Goal: Task Accomplishment & Management: Use online tool/utility

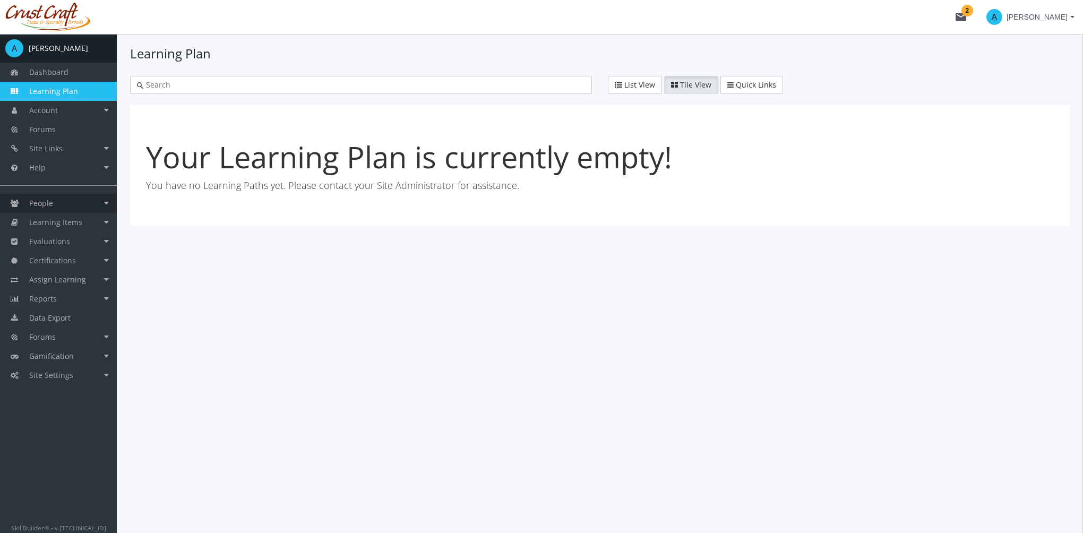
click at [87, 202] on link "People" at bounding box center [58, 203] width 117 height 19
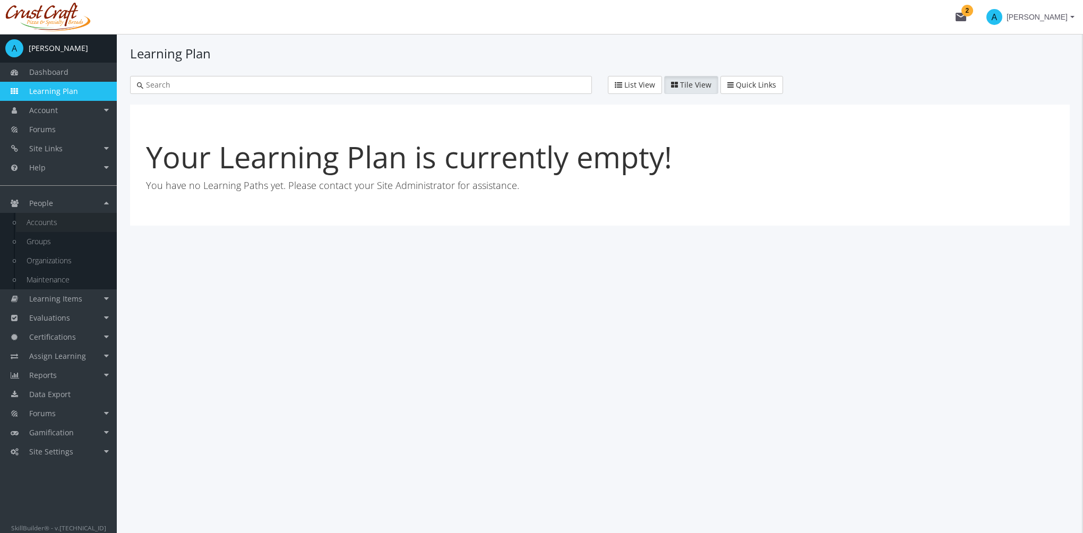
click at [79, 225] on link "Accounts" at bounding box center [66, 222] width 101 height 19
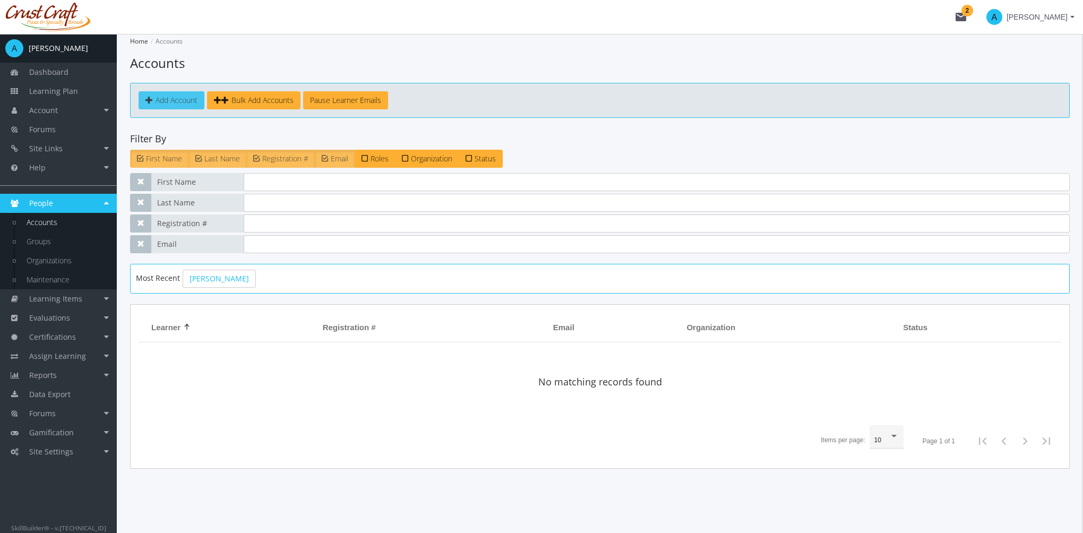
click at [168, 99] on span "Add Account" at bounding box center [177, 100] width 42 height 10
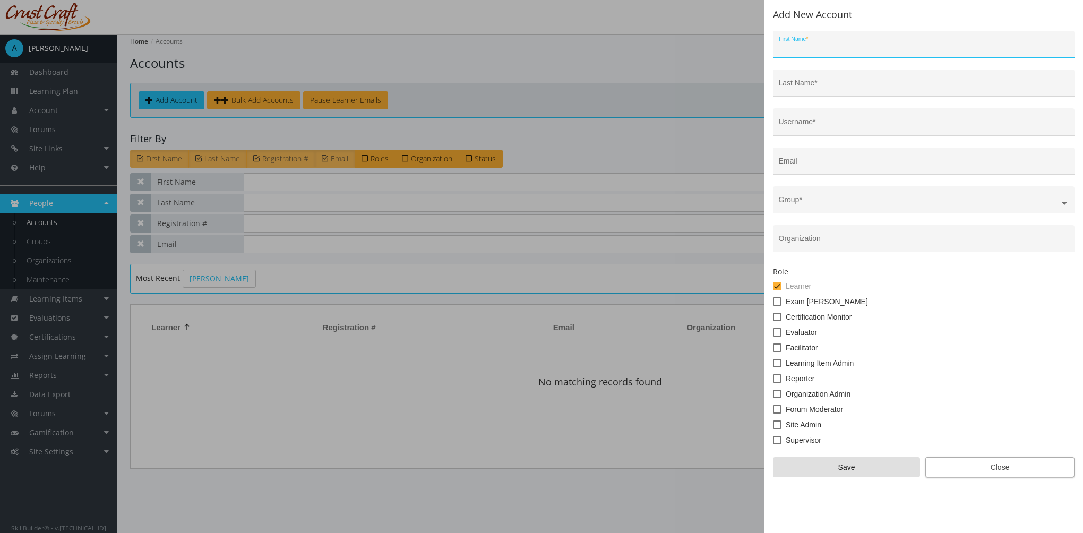
click at [978, 473] on span "Close" at bounding box center [1000, 467] width 131 height 19
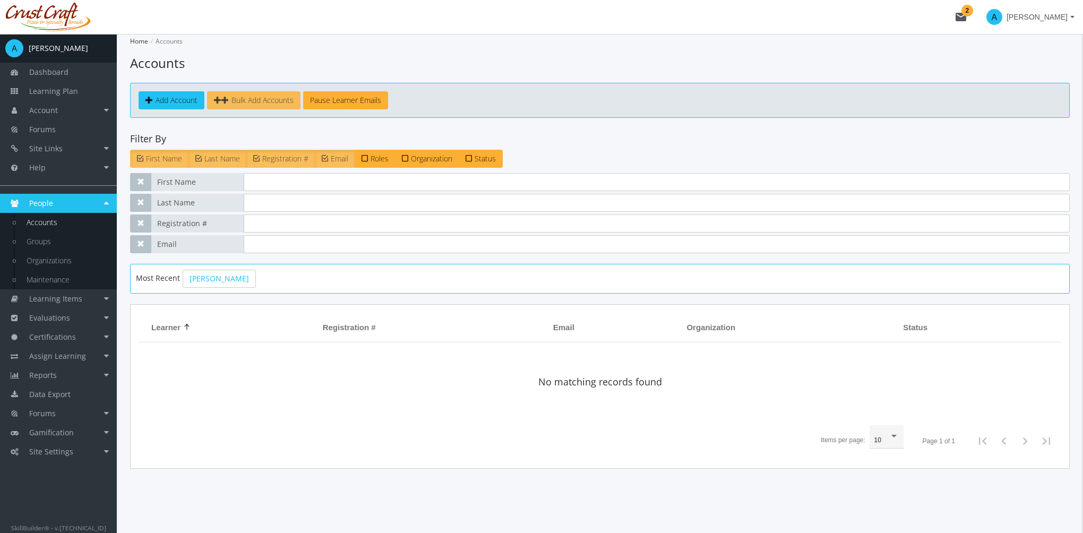
click at [266, 101] on span "Bulk Add Accounts" at bounding box center [263, 100] width 62 height 10
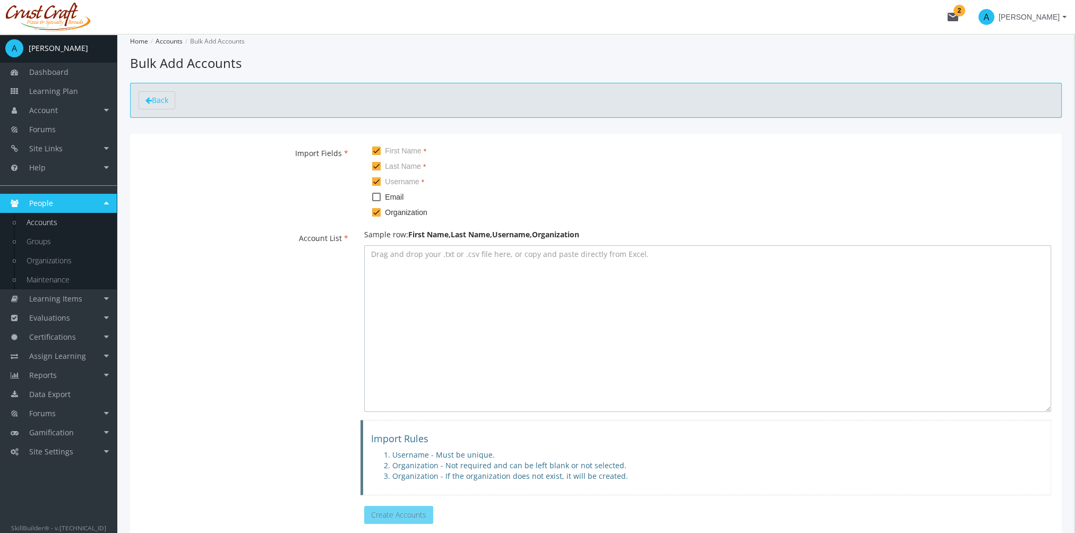
click at [464, 323] on textarea at bounding box center [707, 328] width 687 height 167
paste textarea "Beyonceee,Knowlesss,[EMAIL_ADDRESS][DOMAIN_NAME],[EMAIL_ADDRESS][DOMAIN_NAME],A…"
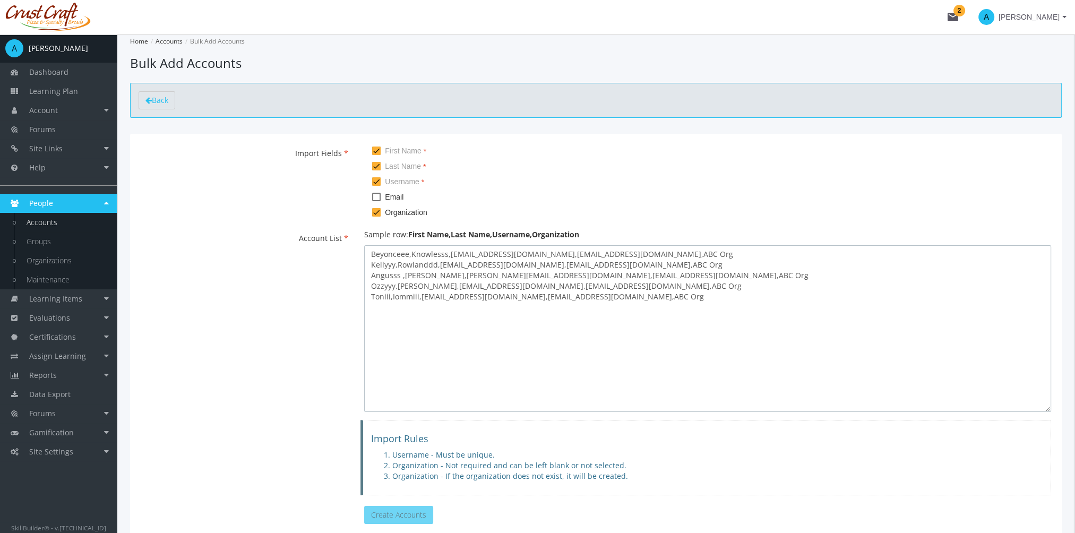
type textarea "Beyonceee,Knowlesss,[EMAIL_ADDRESS][DOMAIN_NAME],[EMAIL_ADDRESS][DOMAIN_NAME],A…"
click at [378, 197] on span at bounding box center [376, 197] width 8 height 8
click at [373, 201] on input "Email" at bounding box center [372, 201] width 1 height 1
checkbox input "true"
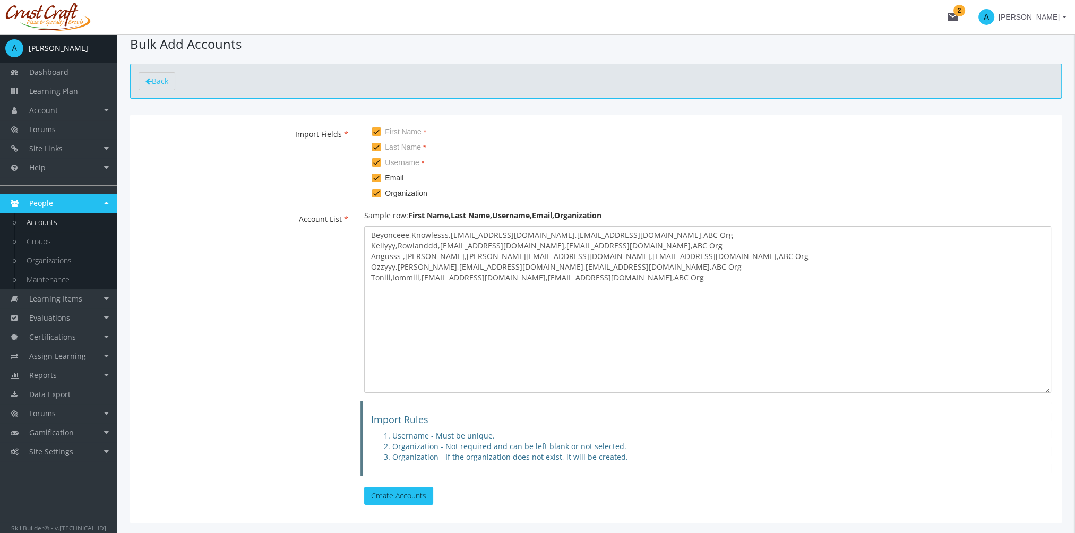
scroll to position [72, 0]
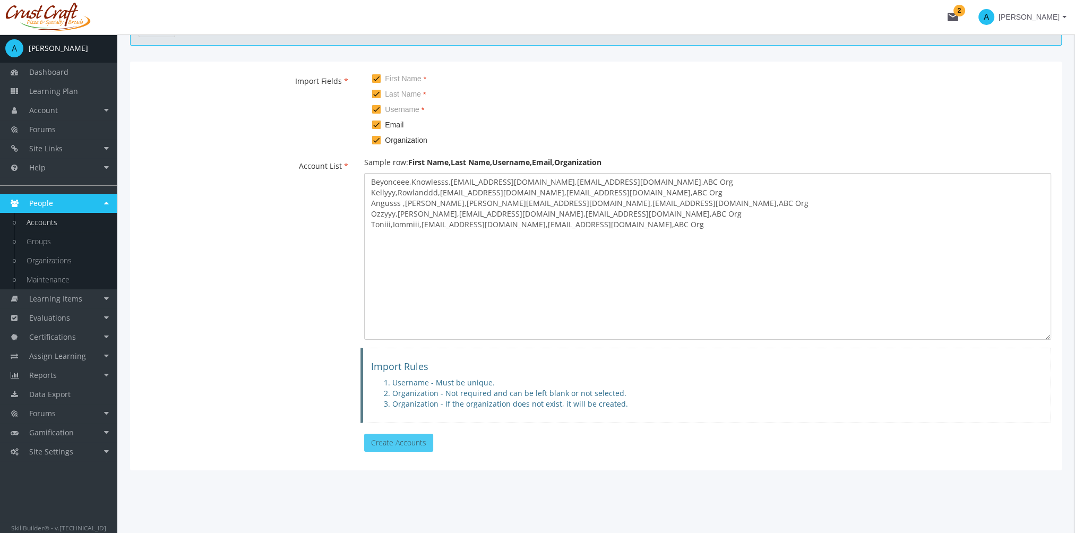
click at [406, 443] on button "Create Accounts" at bounding box center [398, 443] width 69 height 18
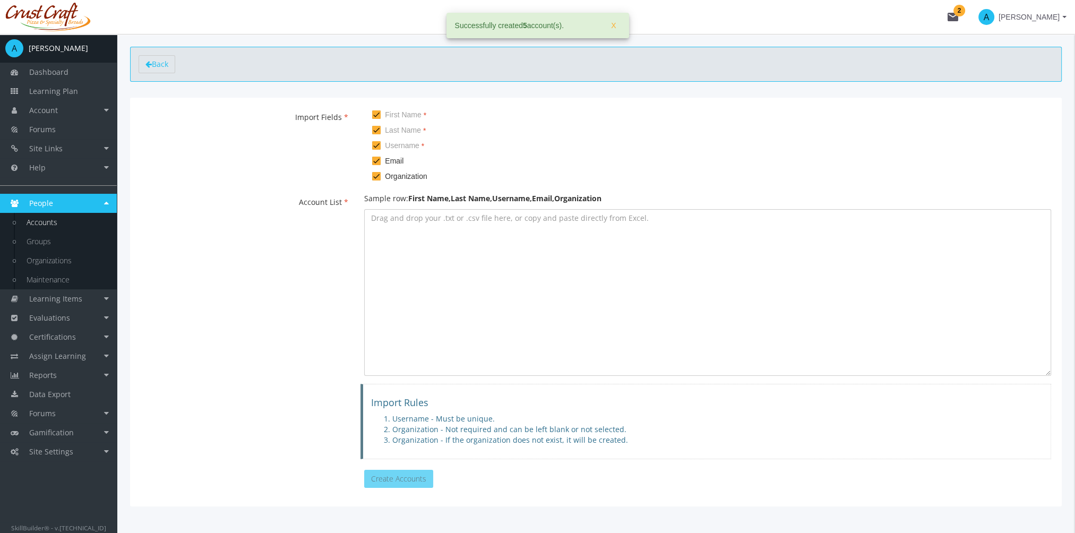
scroll to position [0, 0]
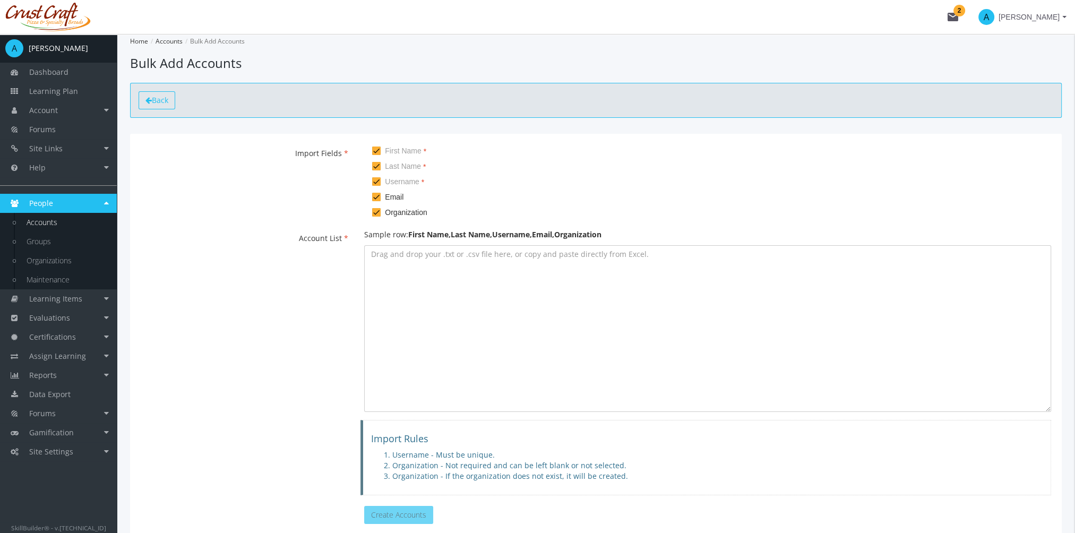
click at [165, 104] on span "Back" at bounding box center [160, 100] width 16 height 10
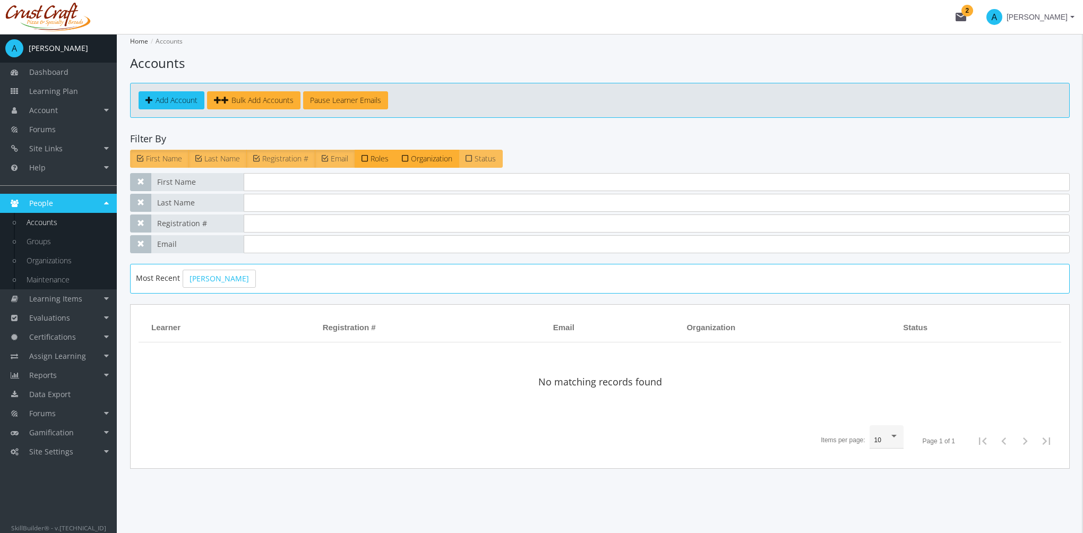
click at [489, 157] on span "Status" at bounding box center [485, 158] width 21 height 10
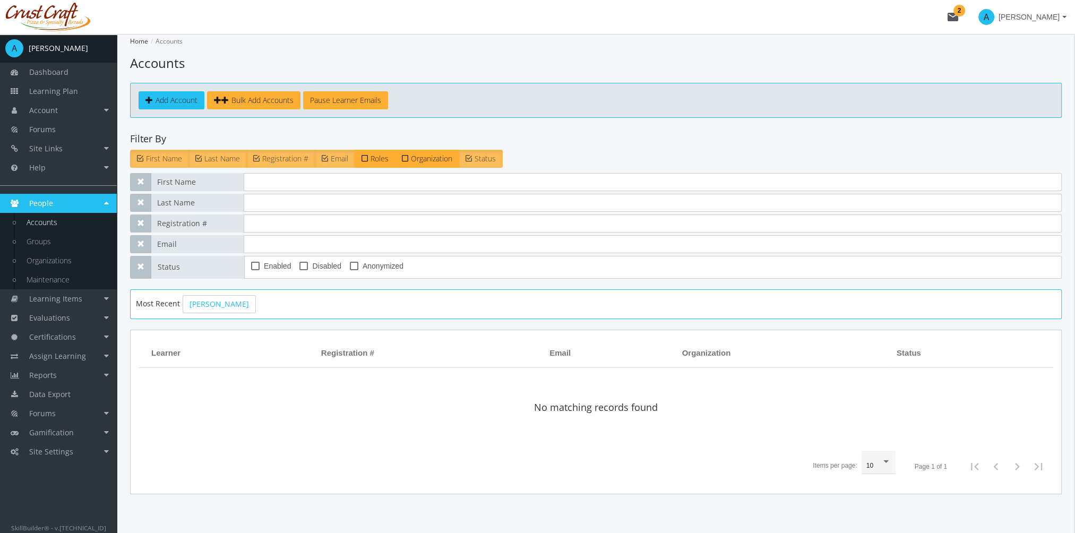
click at [278, 269] on span "Enabled" at bounding box center [277, 266] width 27 height 13
click at [252, 270] on input "Enabled" at bounding box center [251, 270] width 1 height 1
checkbox input "true"
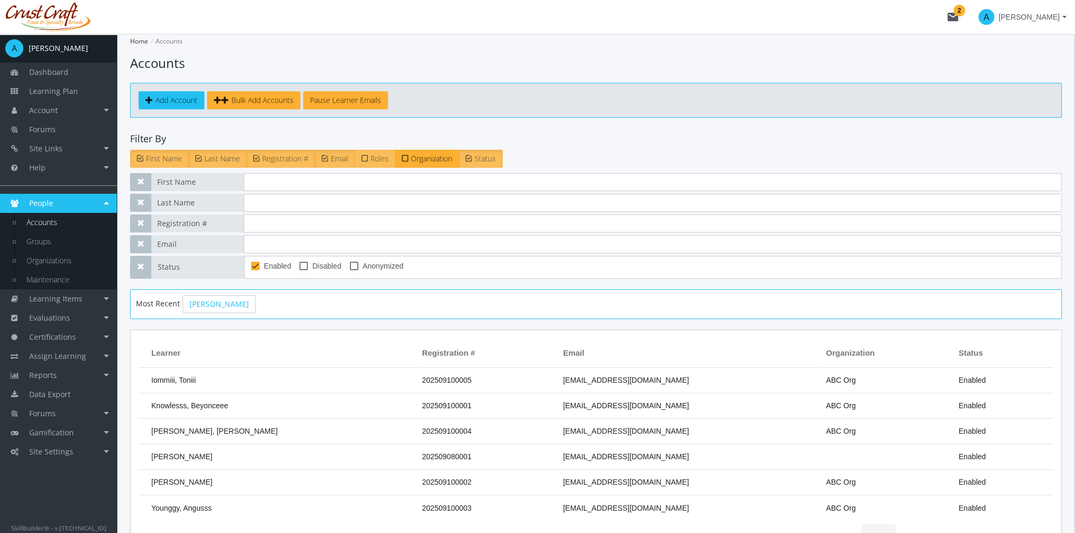
click at [378, 161] on span "Roles" at bounding box center [380, 158] width 18 height 10
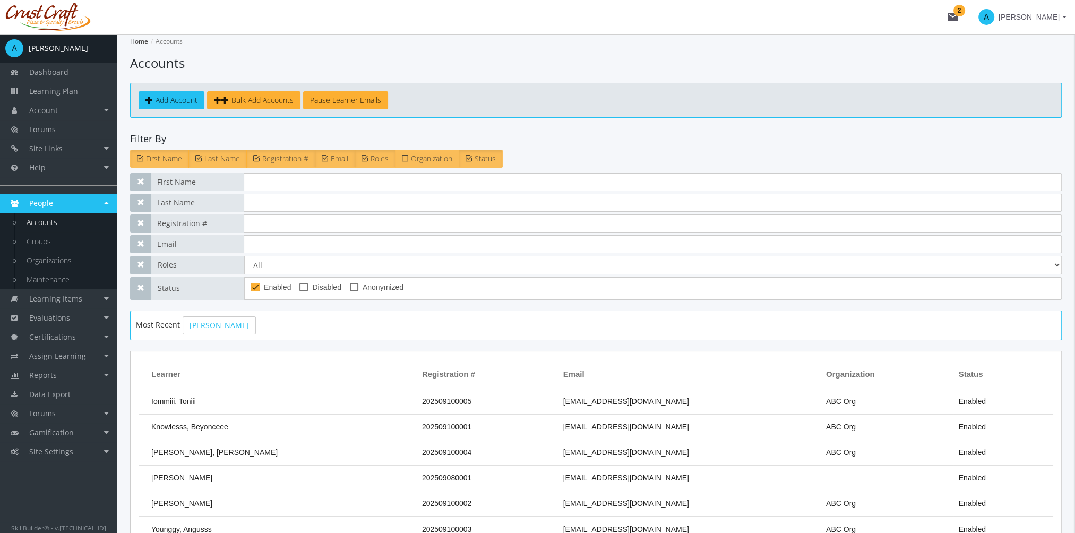
click at [428, 161] on span "Organization" at bounding box center [431, 158] width 41 height 10
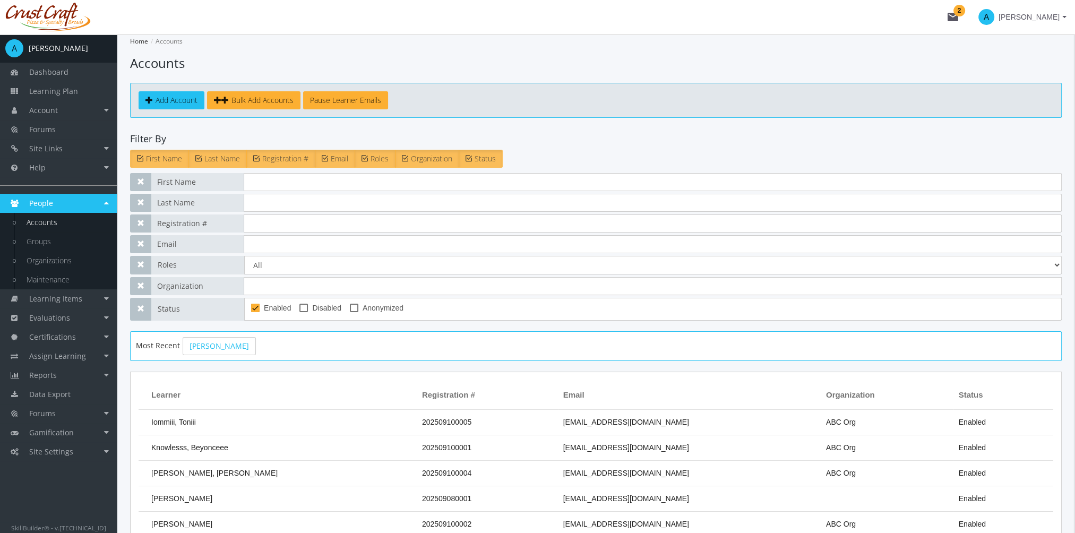
click at [428, 161] on span "Organization" at bounding box center [431, 158] width 41 height 10
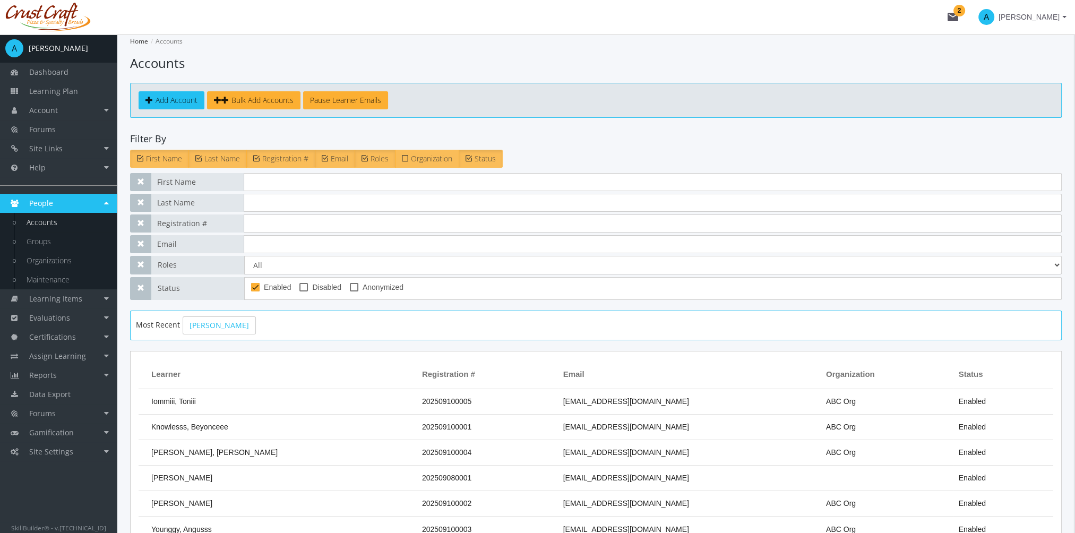
click at [428, 161] on span "Organization" at bounding box center [431, 158] width 41 height 10
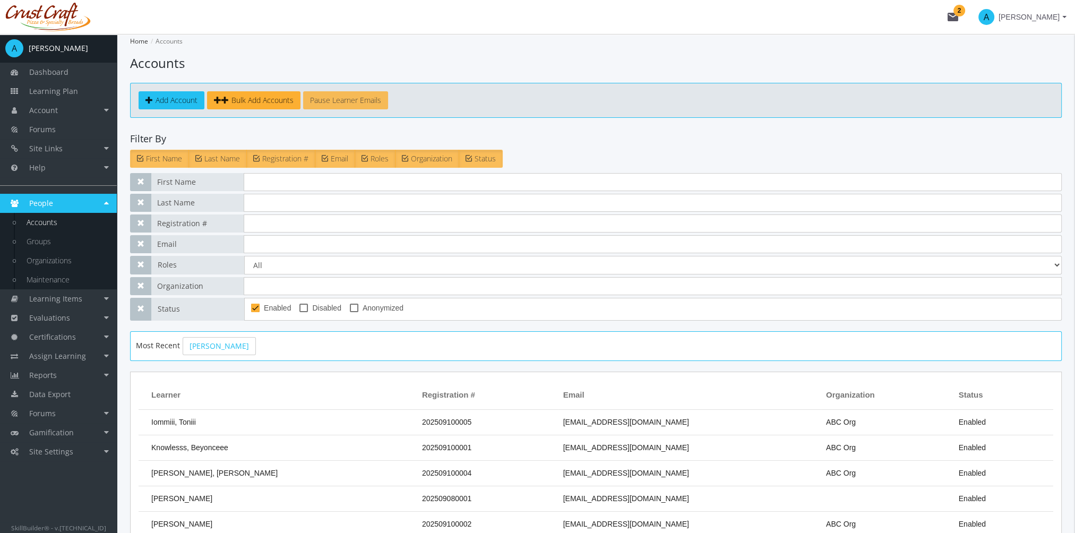
click at [351, 104] on span "Pause Learner Emails" at bounding box center [345, 100] width 71 height 10
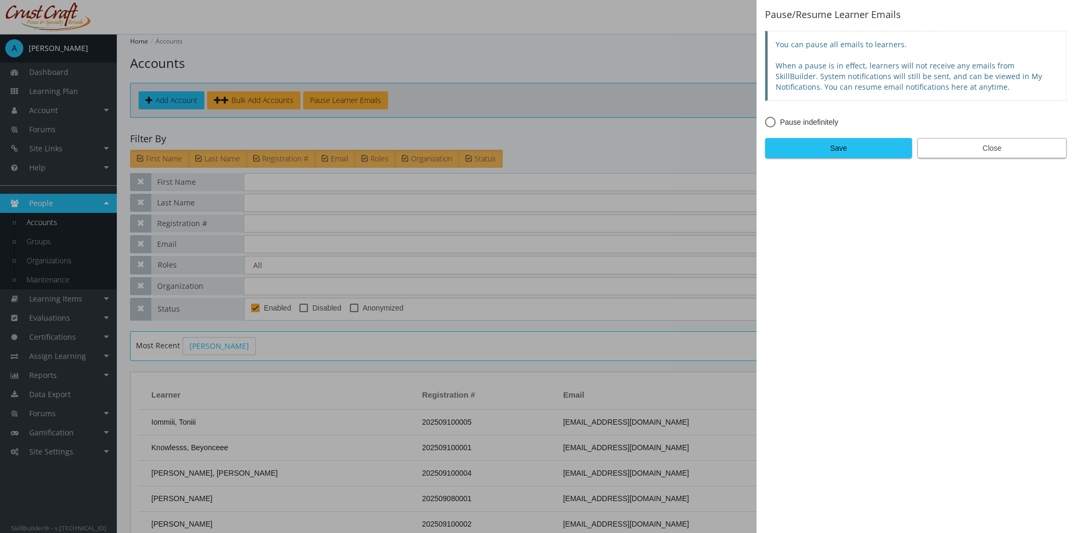
click at [1011, 149] on span "Close" at bounding box center [992, 148] width 131 height 19
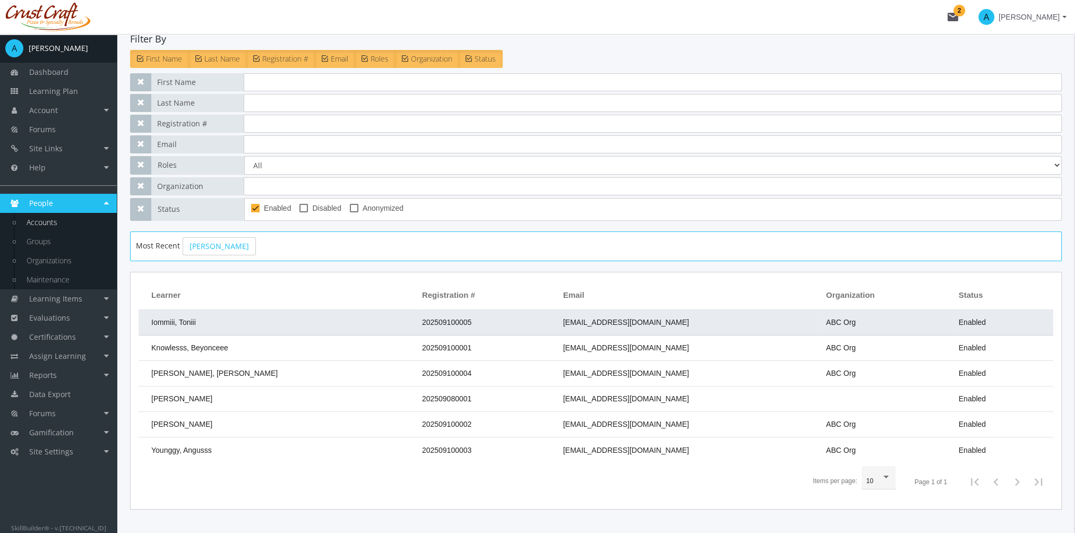
scroll to position [106, 0]
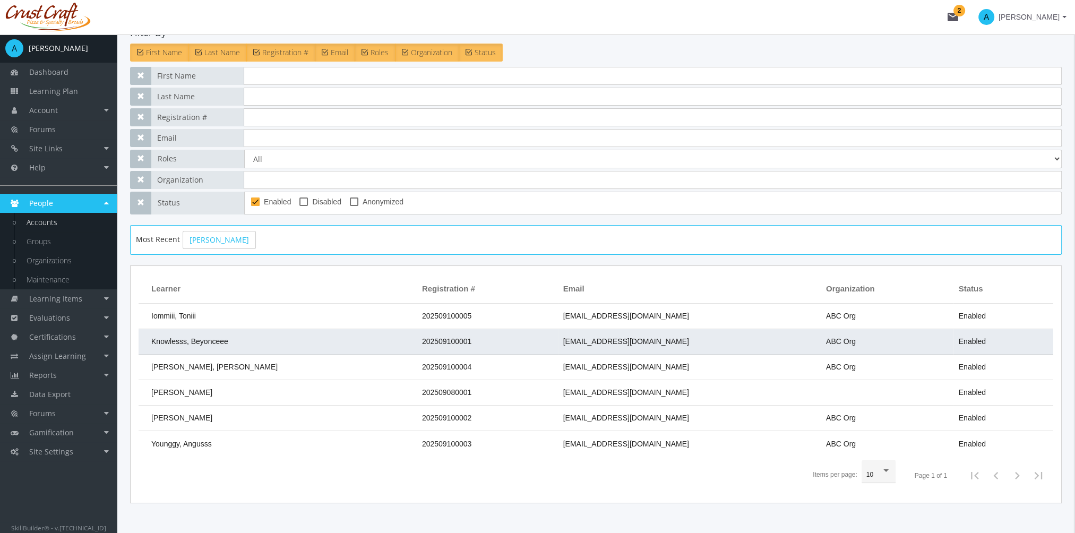
click at [219, 341] on span "Knowlesss, Beyonceee" at bounding box center [189, 341] width 77 height 8
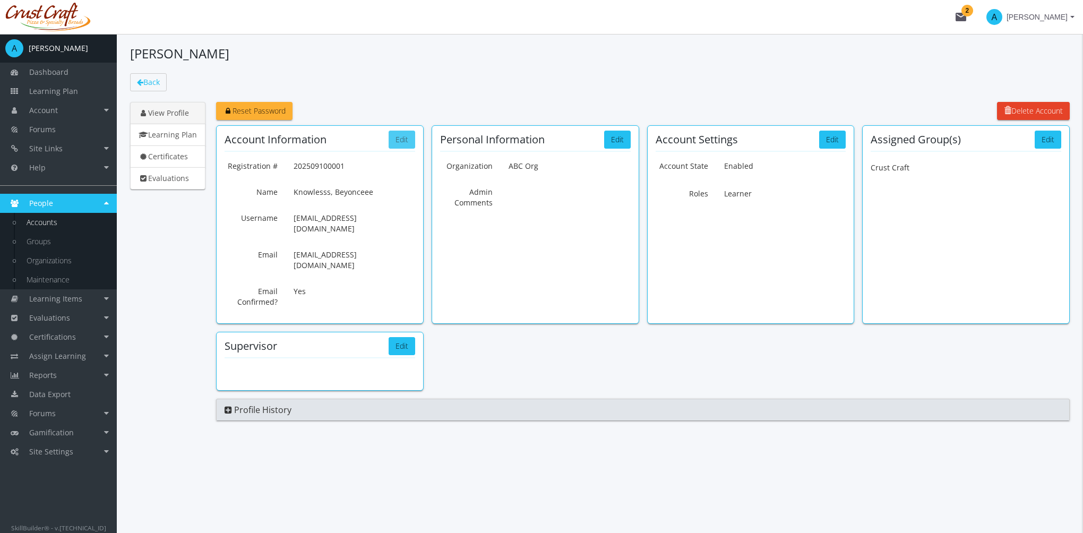
click at [405, 146] on button "Edit" at bounding box center [402, 140] width 27 height 18
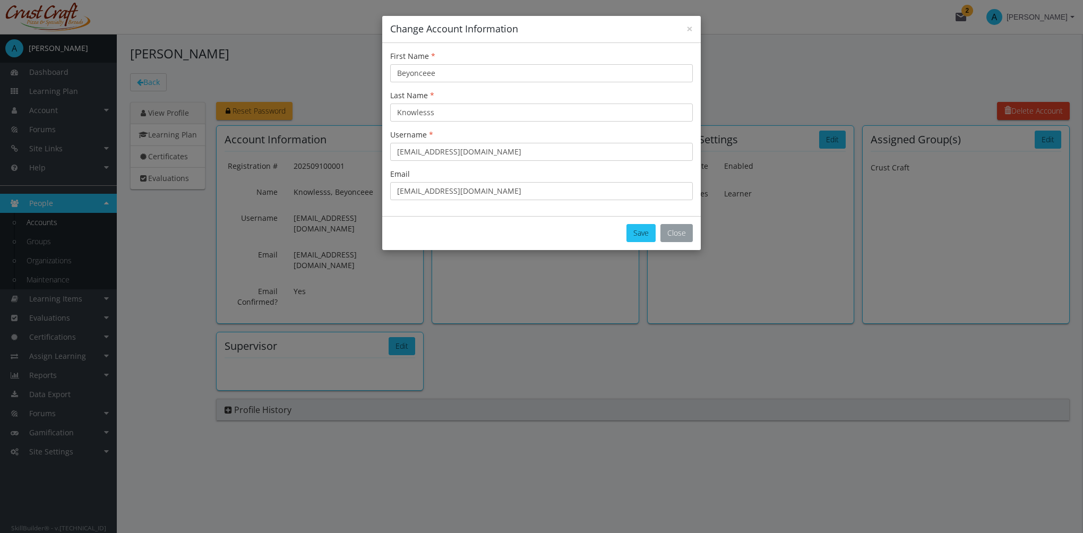
click at [690, 236] on button "Close" at bounding box center [677, 233] width 32 height 18
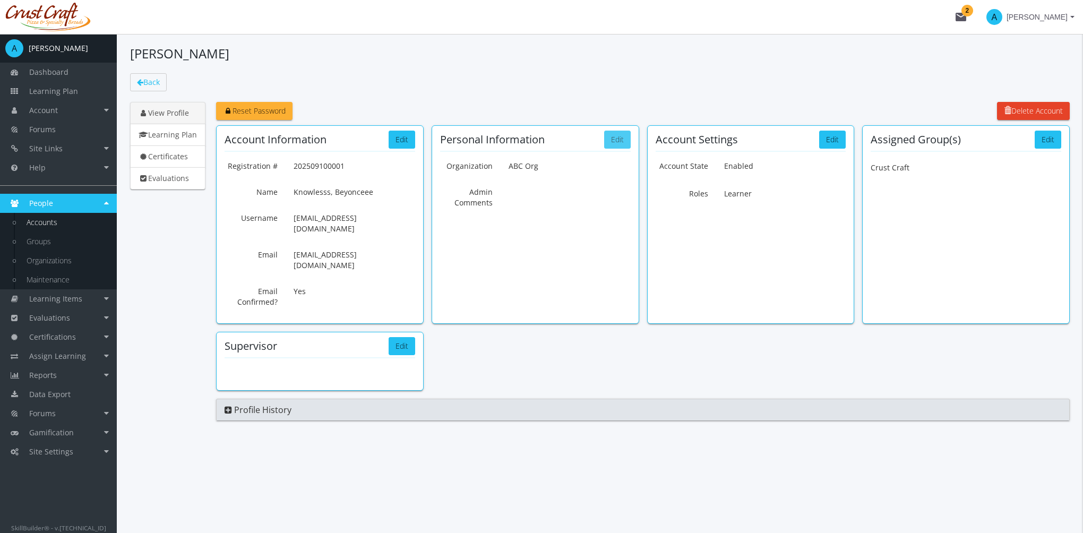
click at [616, 142] on button "Edit" at bounding box center [617, 140] width 27 height 18
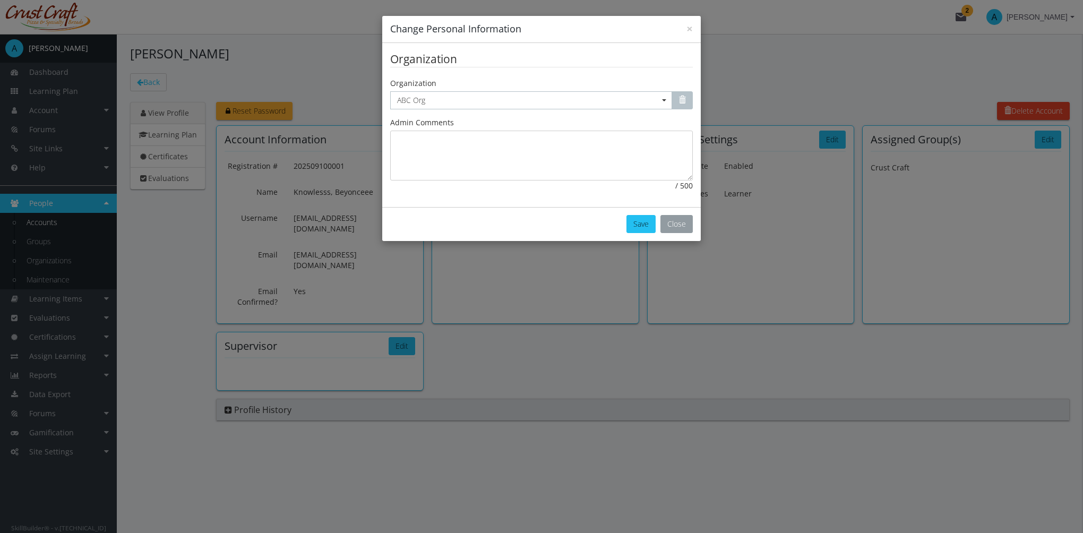
click at [678, 226] on button "Close" at bounding box center [677, 224] width 32 height 18
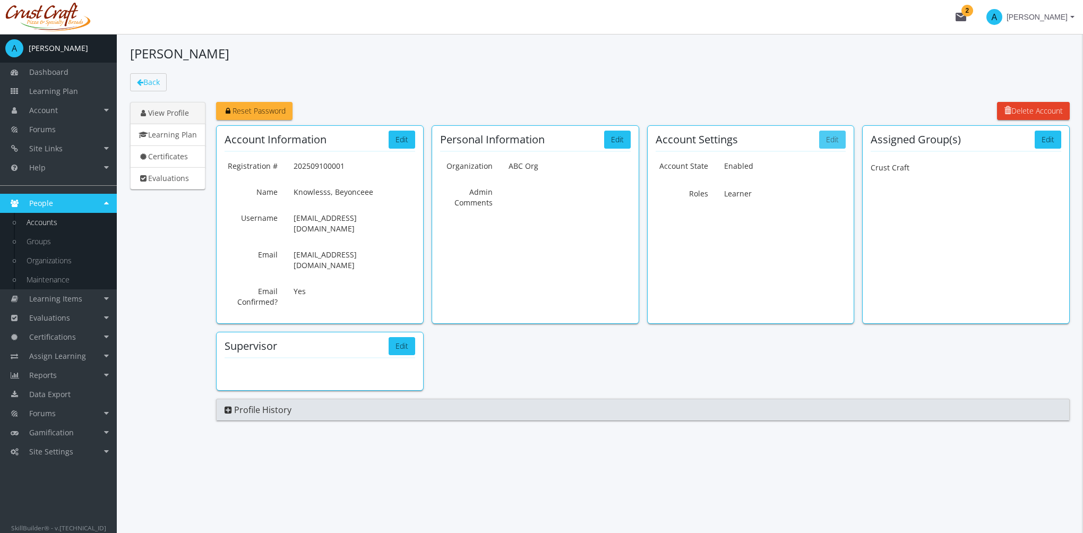
click at [833, 138] on button "Edit" at bounding box center [832, 140] width 27 height 18
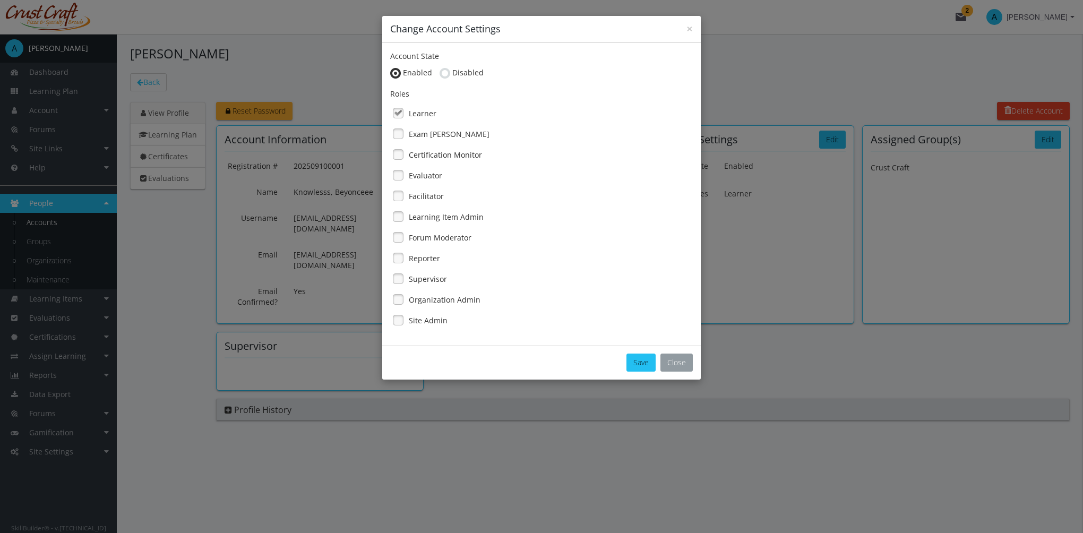
click at [688, 362] on button "Close" at bounding box center [677, 363] width 32 height 18
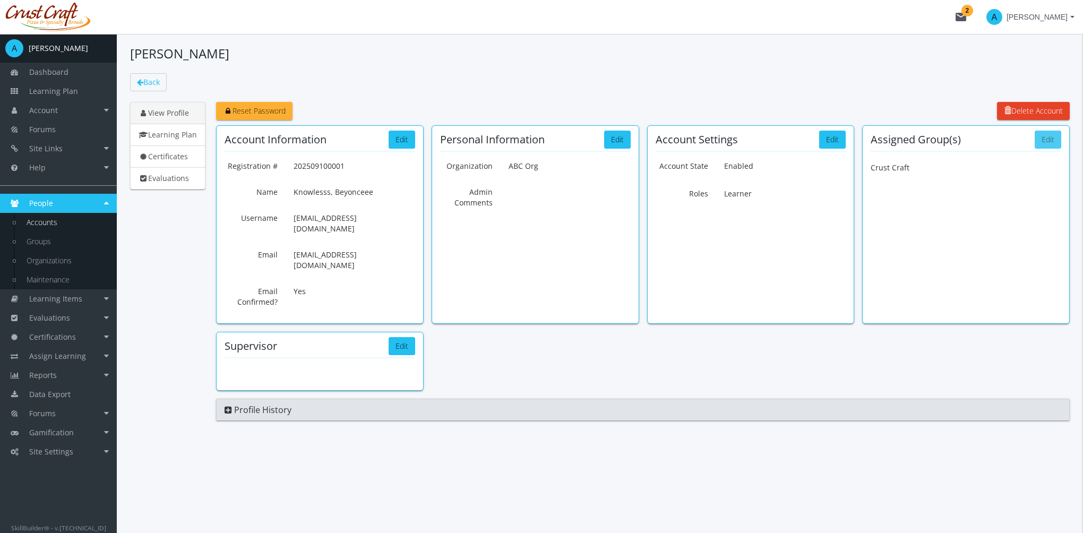
click at [1053, 140] on button "Edit" at bounding box center [1048, 140] width 27 height 18
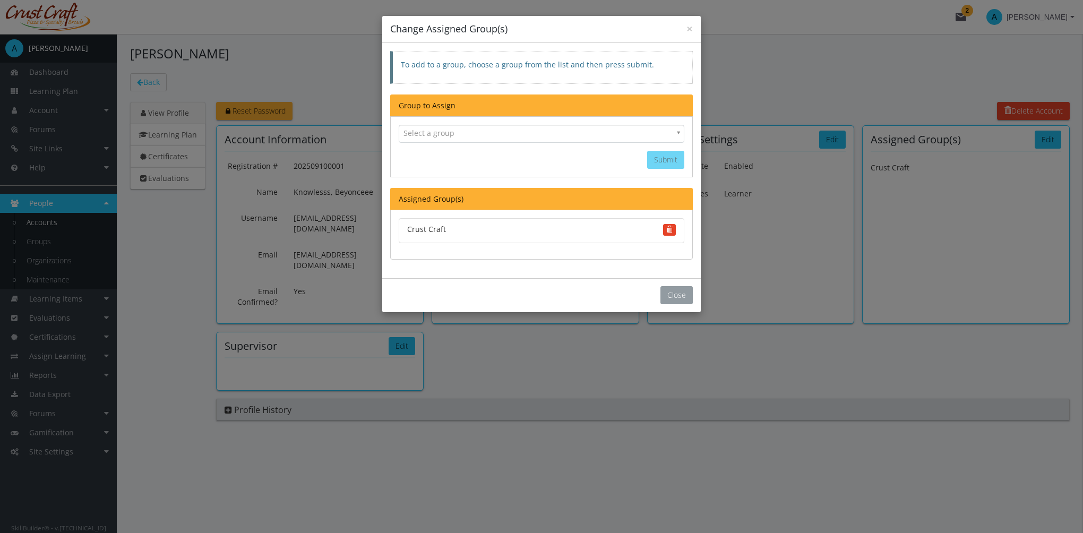
click at [684, 293] on button "Close" at bounding box center [677, 295] width 32 height 18
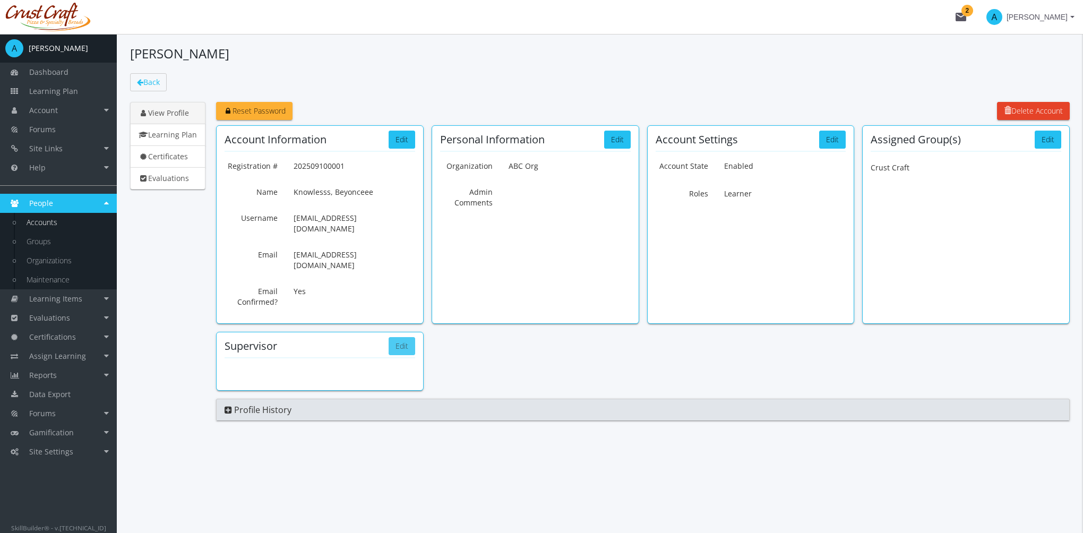
click at [410, 337] on button "Edit" at bounding box center [402, 346] width 27 height 18
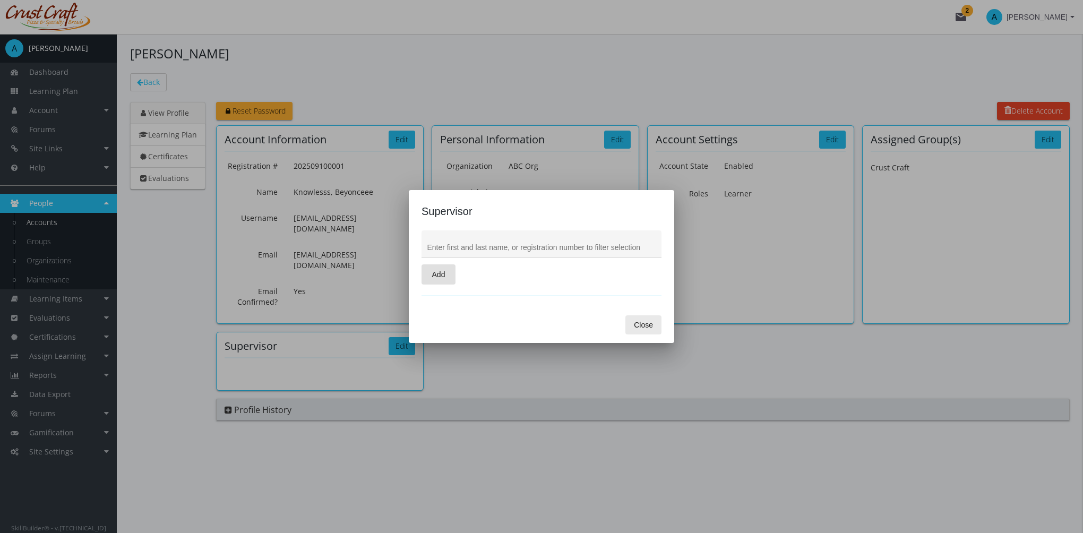
click at [652, 322] on span "Close" at bounding box center [643, 324] width 19 height 19
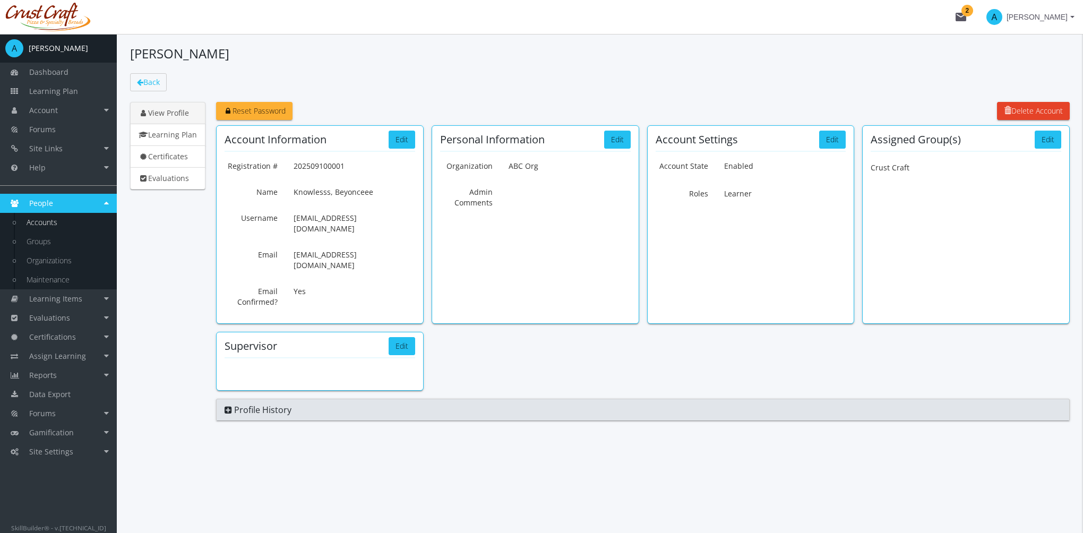
click at [231, 406] on icon at bounding box center [228, 410] width 7 height 8
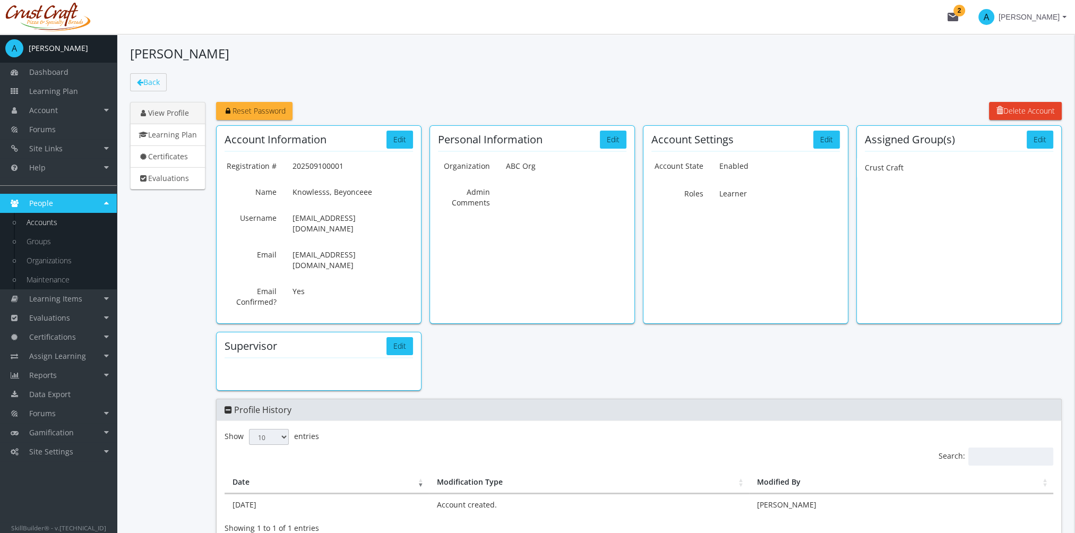
click at [189, 116] on link "View Profile" at bounding box center [167, 113] width 75 height 22
click at [187, 133] on link "Learning Plan" at bounding box center [167, 135] width 75 height 22
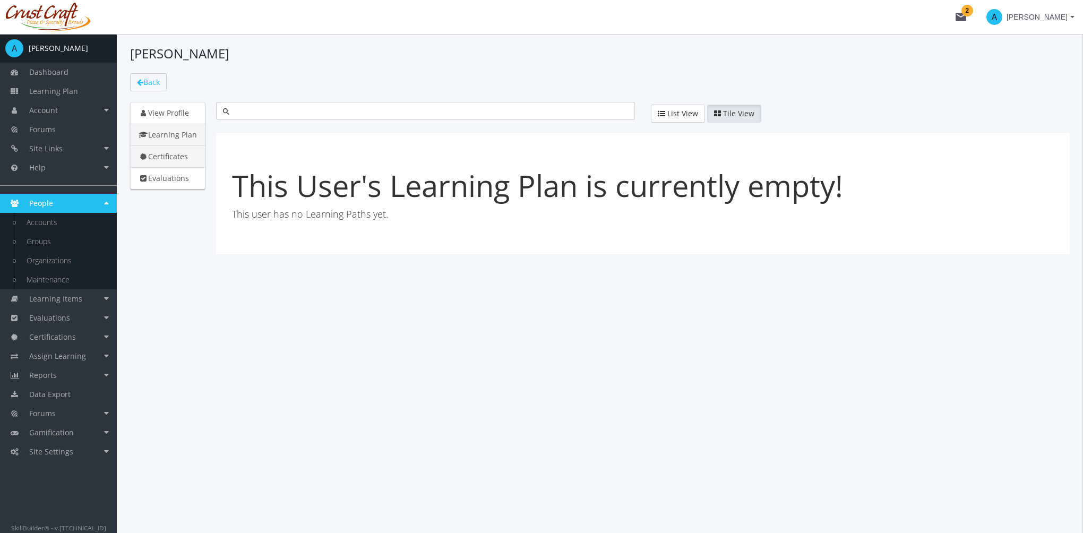
click at [185, 157] on link "Certificates" at bounding box center [167, 157] width 75 height 22
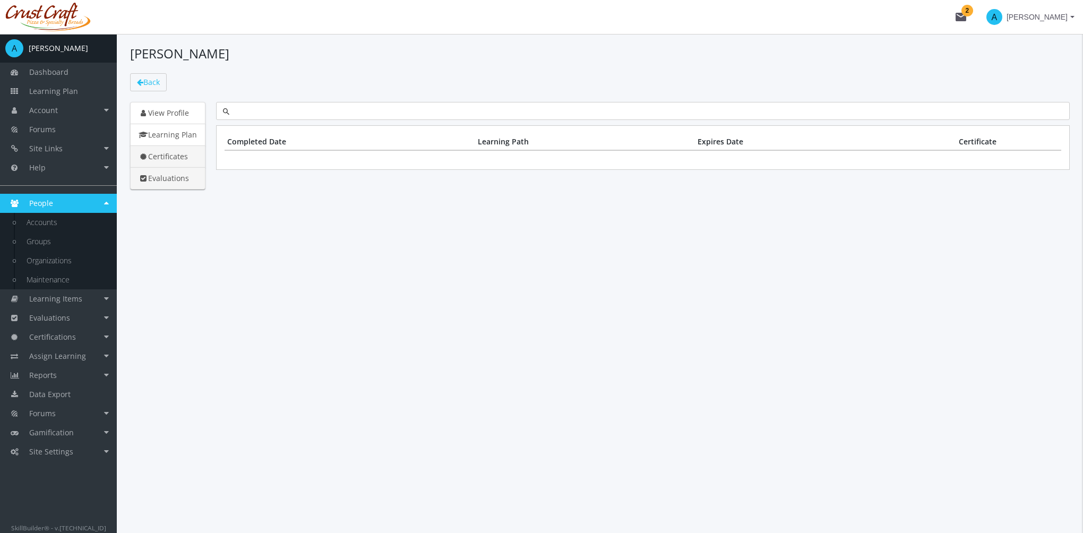
click at [184, 178] on link "Evaluations" at bounding box center [167, 178] width 75 height 22
click at [73, 227] on link "Accounts" at bounding box center [66, 222] width 101 height 19
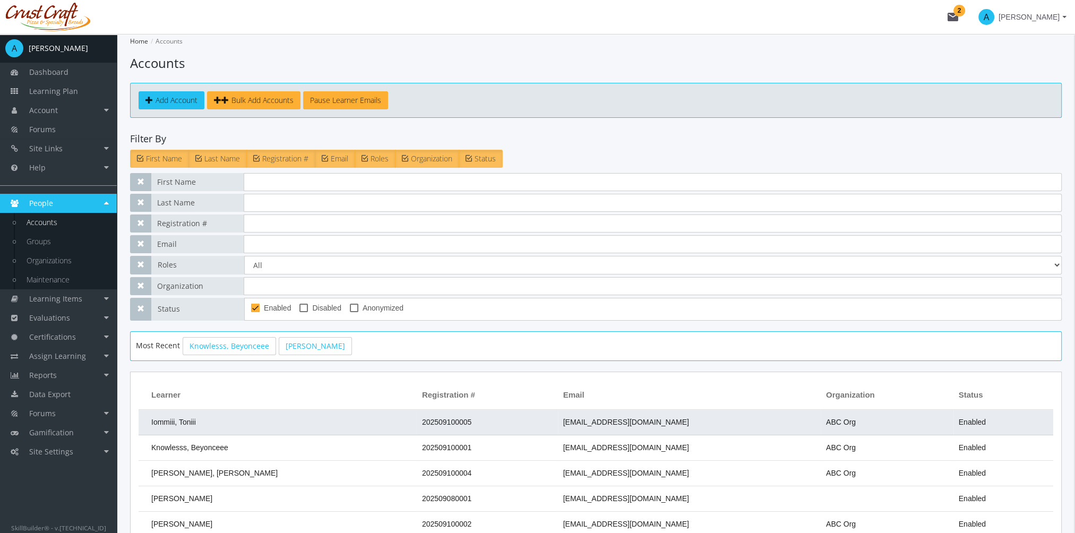
click at [279, 421] on td "Iommiii, Toniii" at bounding box center [278, 422] width 278 height 25
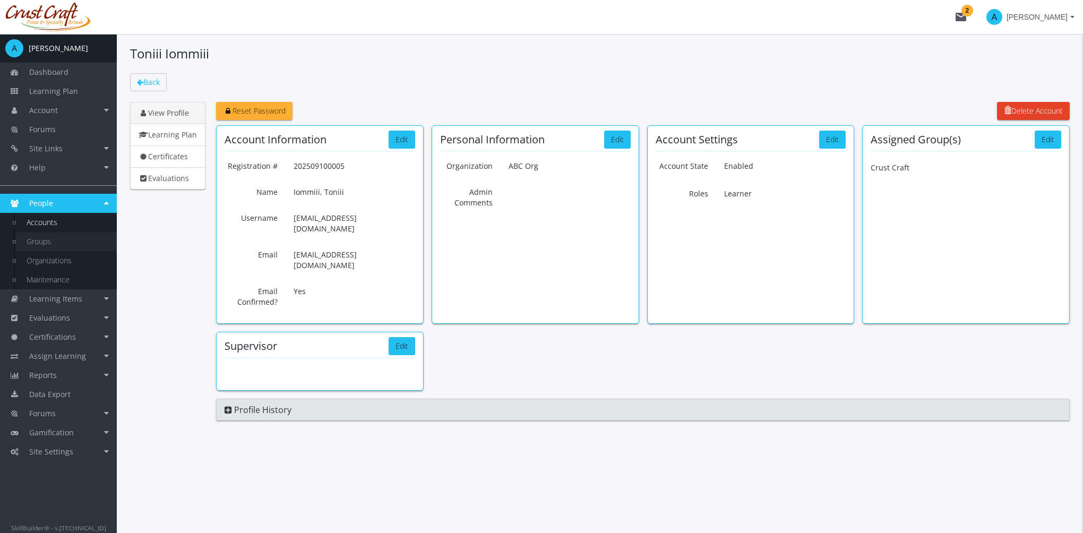
click at [56, 246] on link "Groups" at bounding box center [66, 241] width 101 height 19
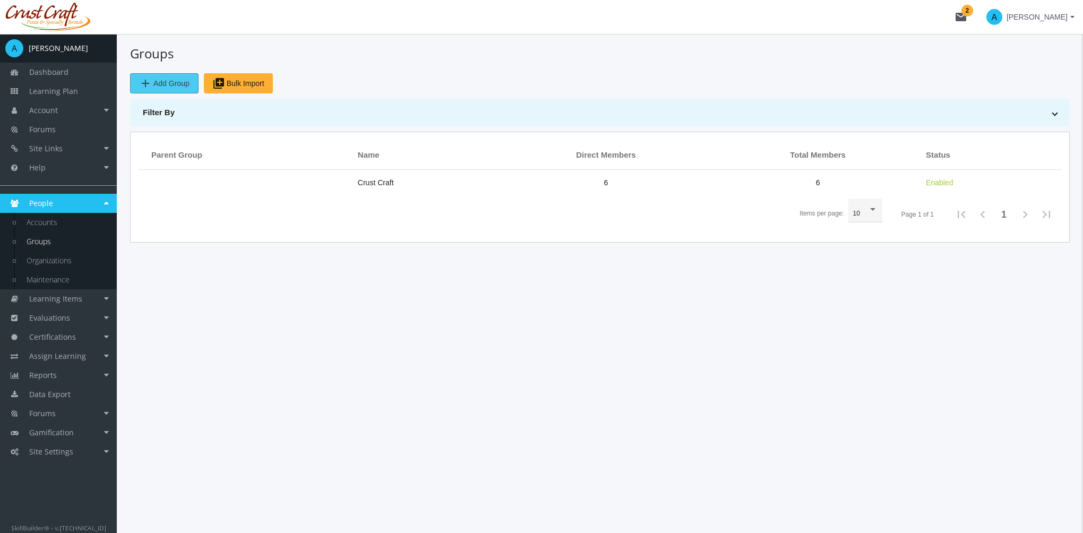
click at [162, 83] on span "add Add Group" at bounding box center [164, 83] width 50 height 19
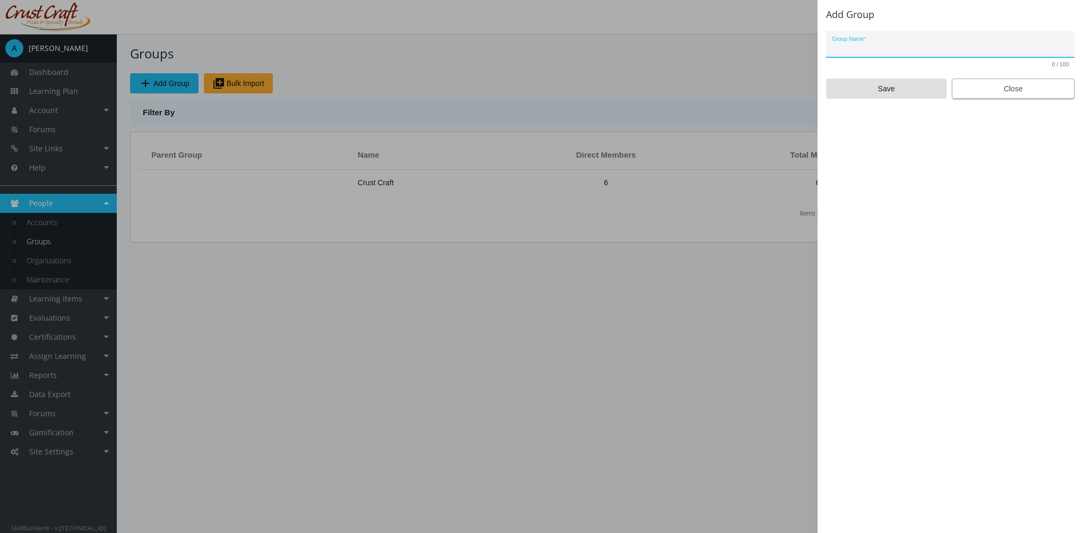
click at [1009, 92] on span "Close" at bounding box center [1013, 88] width 105 height 19
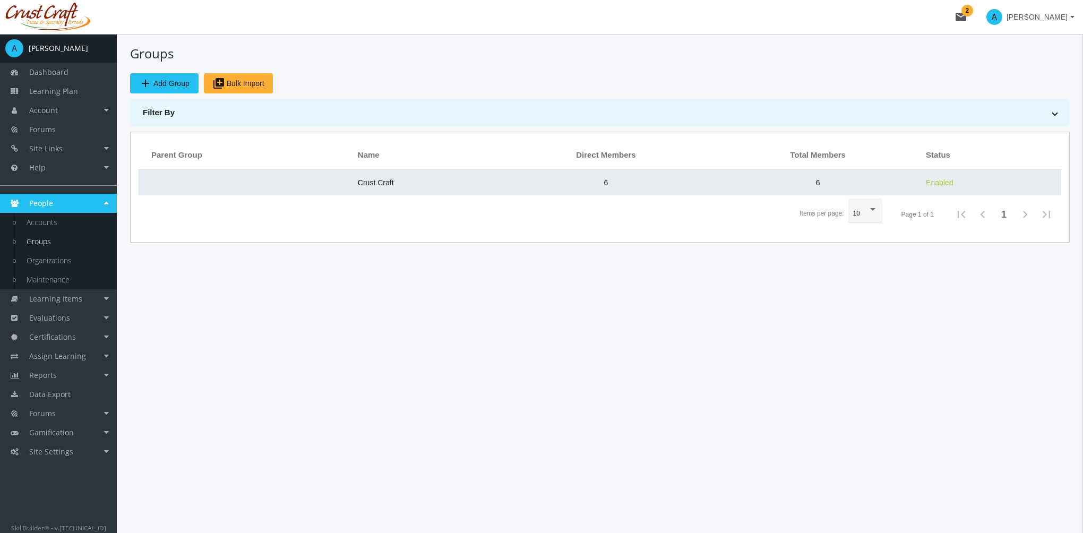
click at [359, 183] on span "Crust Craft" at bounding box center [376, 182] width 36 height 8
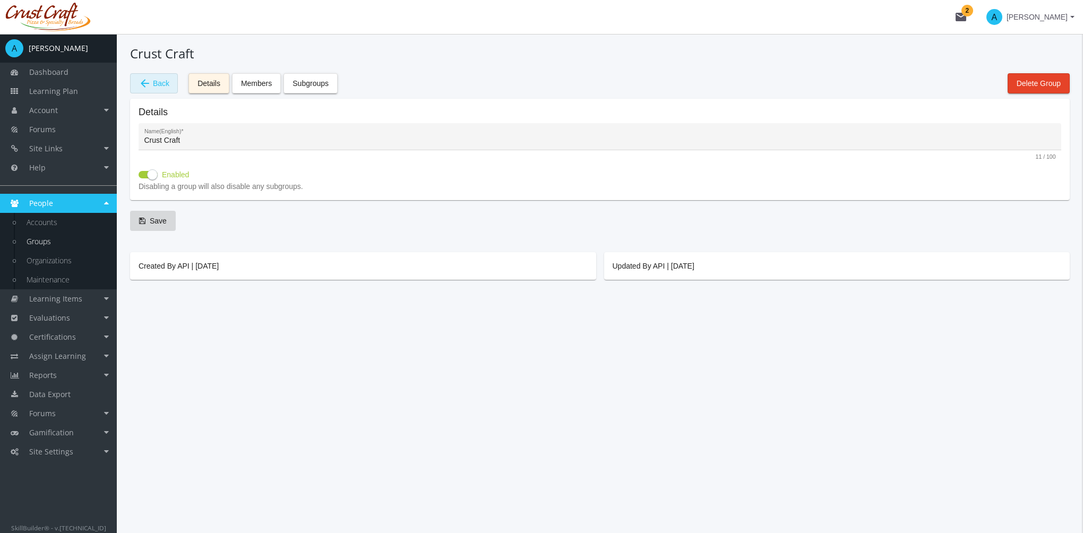
click at [172, 81] on button "arrow_back Back" at bounding box center [154, 83] width 48 height 20
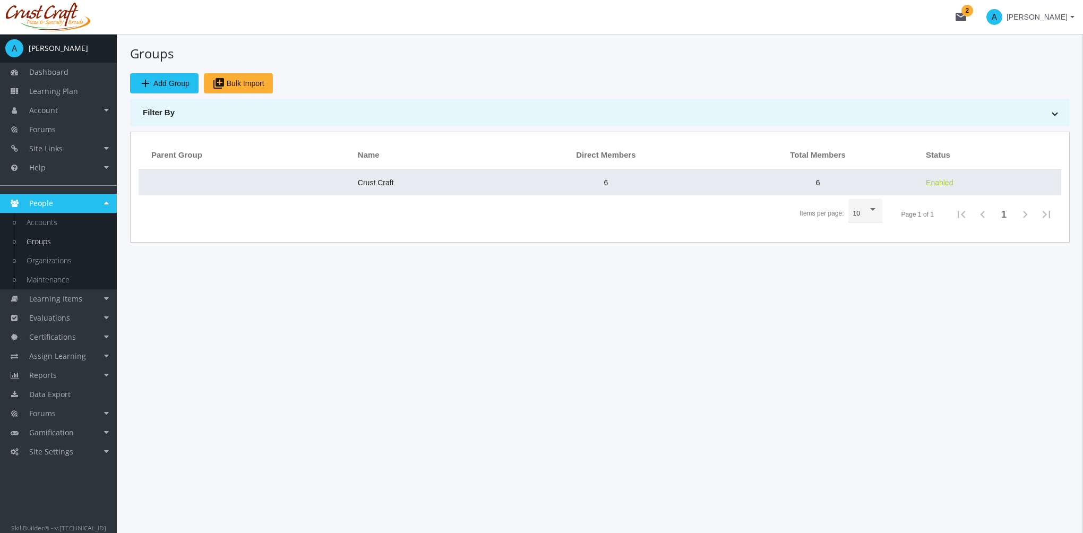
click at [383, 184] on span "Crust Craft" at bounding box center [376, 182] width 36 height 8
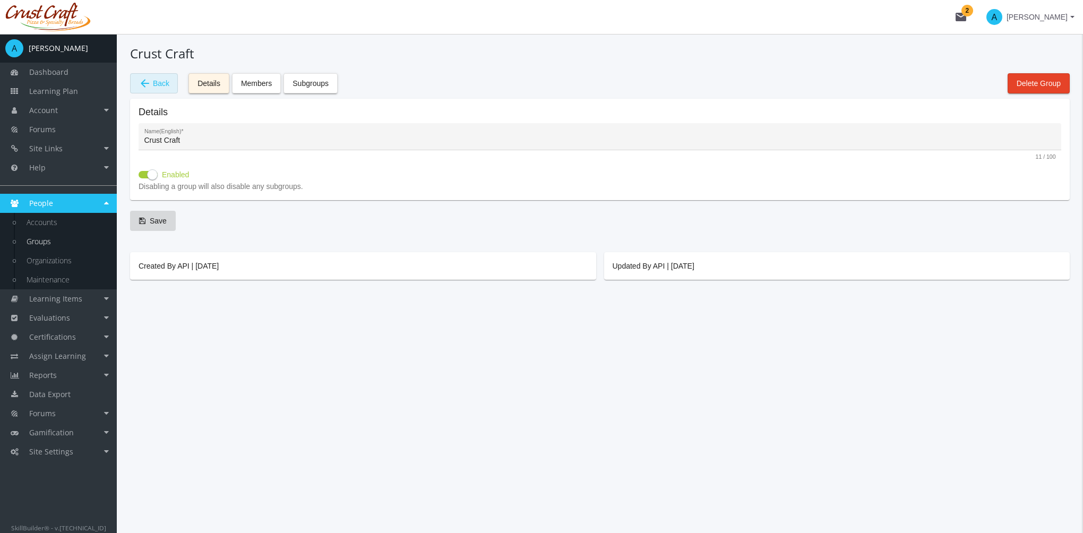
click at [157, 79] on span "arrow_back Back" at bounding box center [154, 83] width 31 height 18
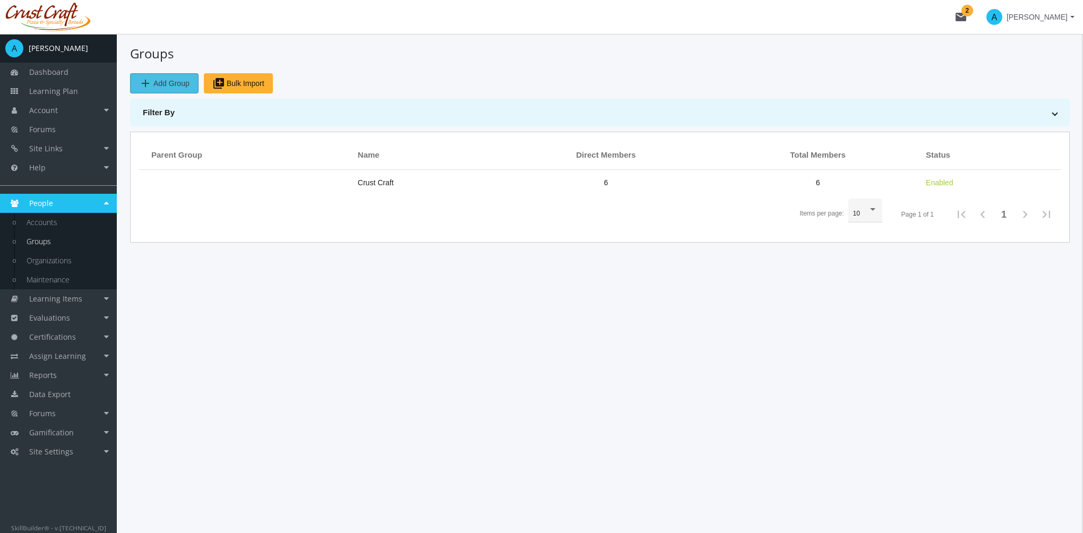
click at [175, 85] on span "add Add Group" at bounding box center [164, 83] width 50 height 19
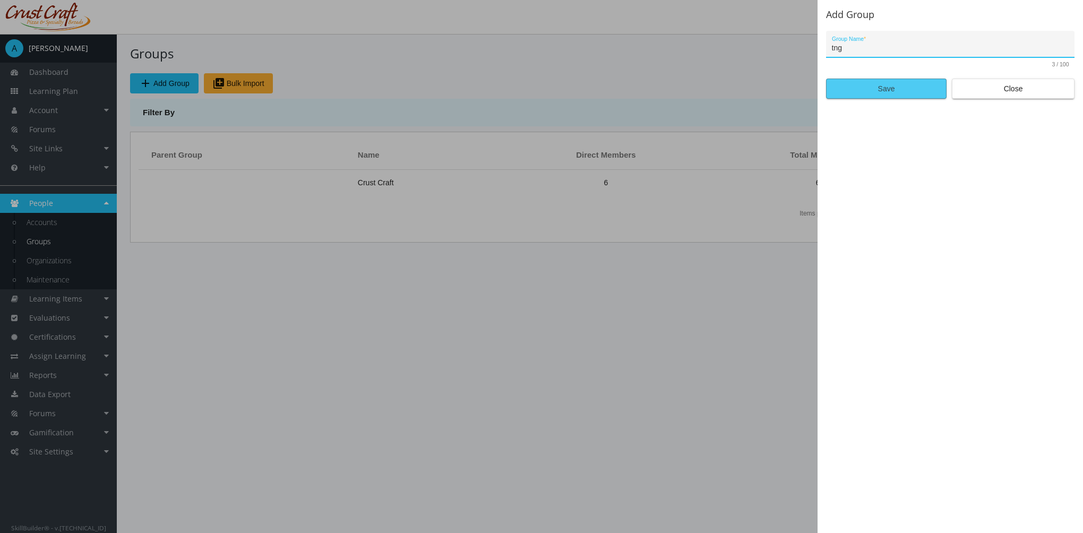
type input "tng"
click at [857, 89] on span "Save" at bounding box center [886, 88] width 102 height 19
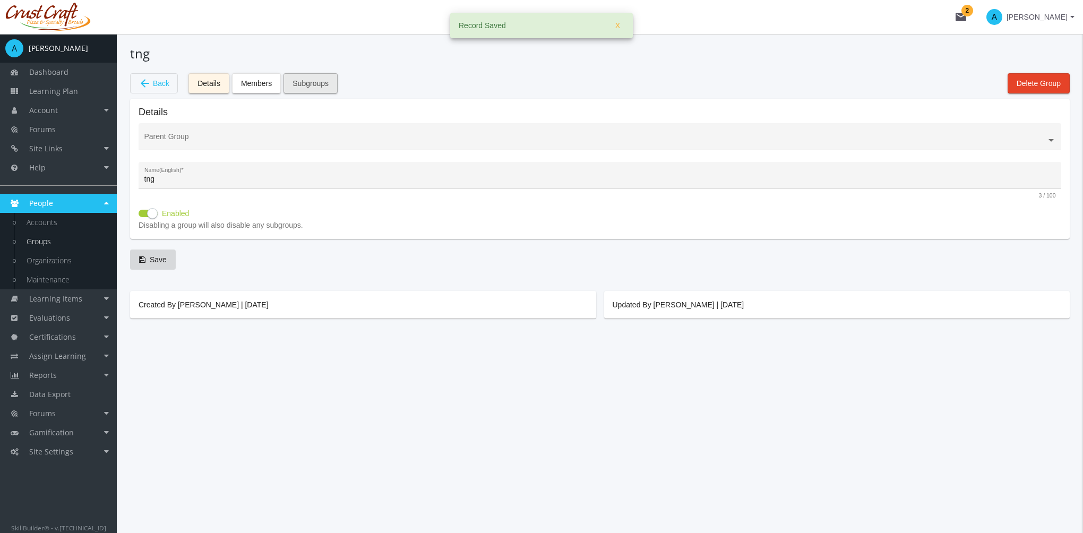
click at [317, 79] on span "Subgroups" at bounding box center [311, 83] width 36 height 19
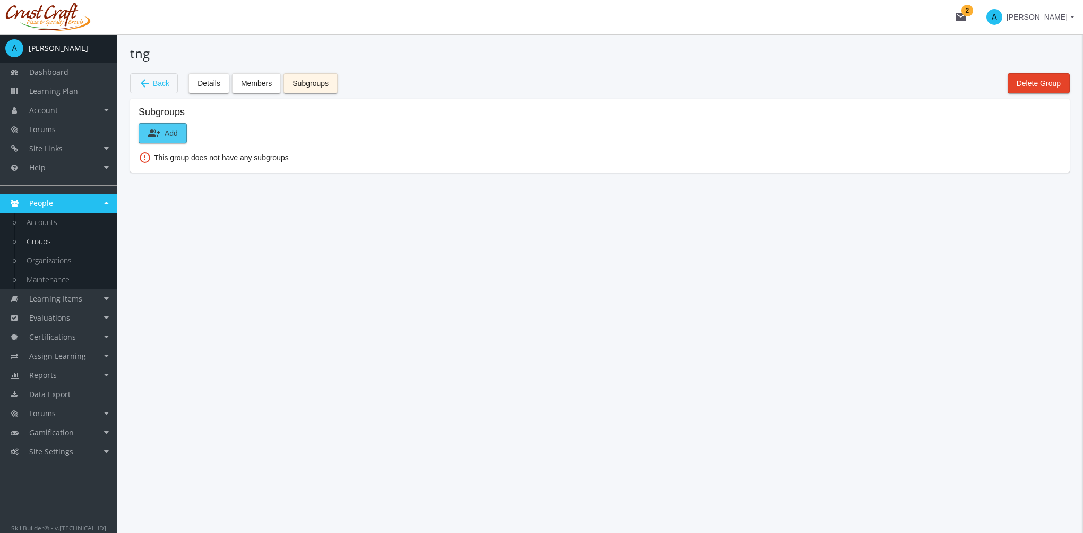
click at [159, 136] on mat-icon "group_add" at bounding box center [154, 133] width 13 height 13
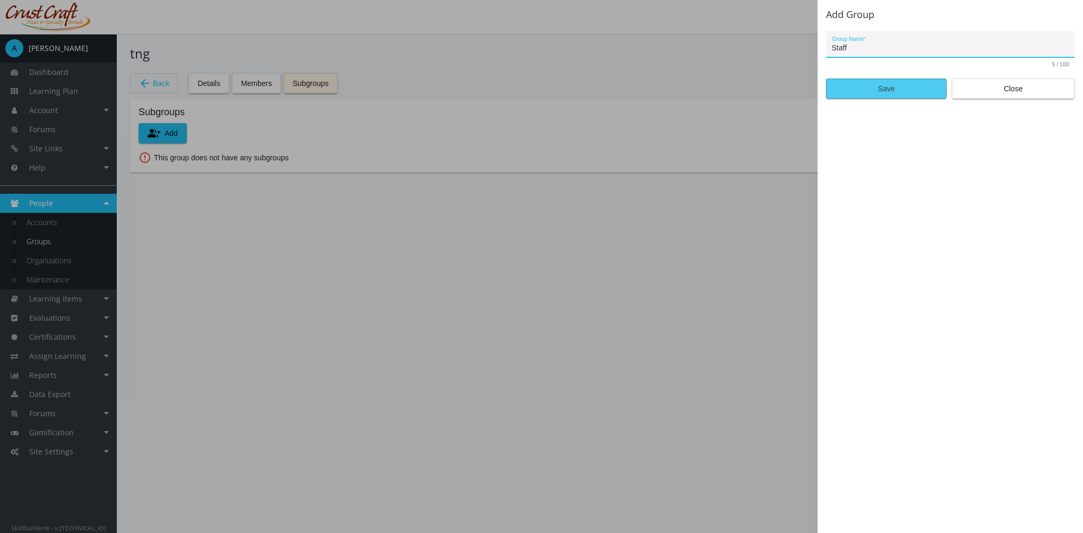
type input "Staff"
click at [901, 91] on span "Save" at bounding box center [886, 88] width 102 height 19
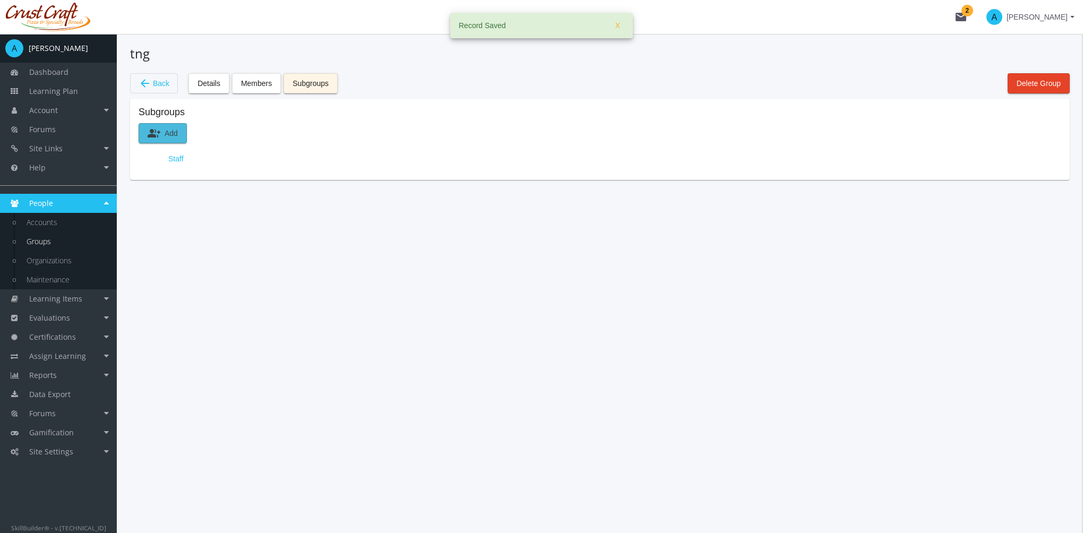
click at [161, 129] on span "group_add Add" at bounding box center [163, 133] width 30 height 19
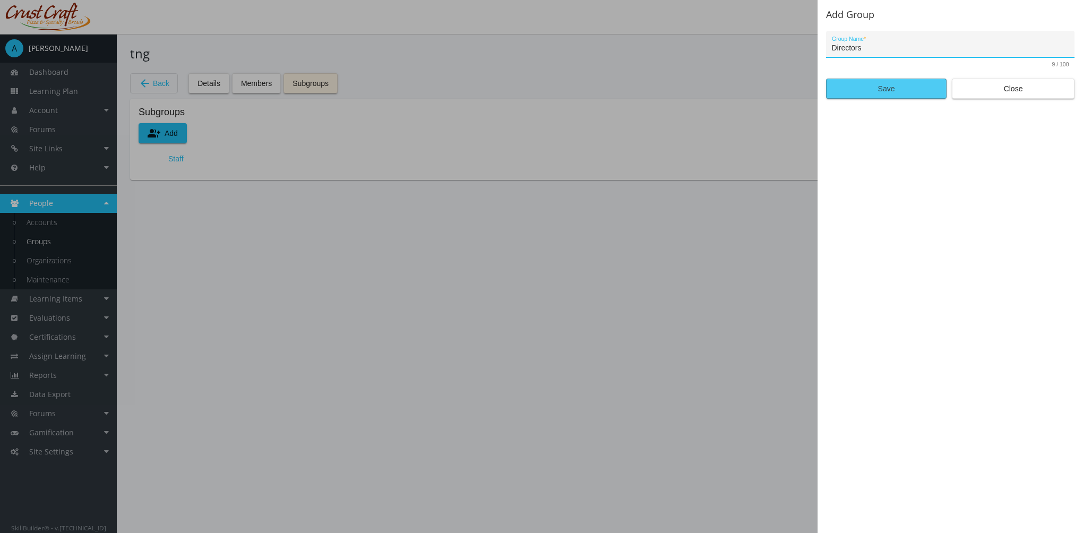
type input "Directors"
click at [880, 88] on span "Save" at bounding box center [886, 88] width 102 height 19
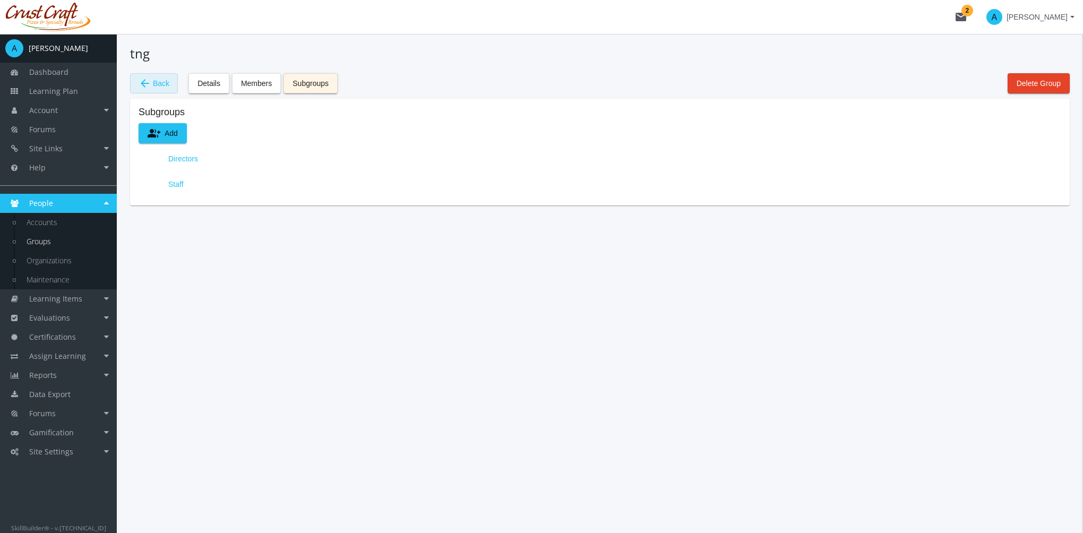
click at [157, 83] on span "arrow_back Back" at bounding box center [154, 83] width 31 height 18
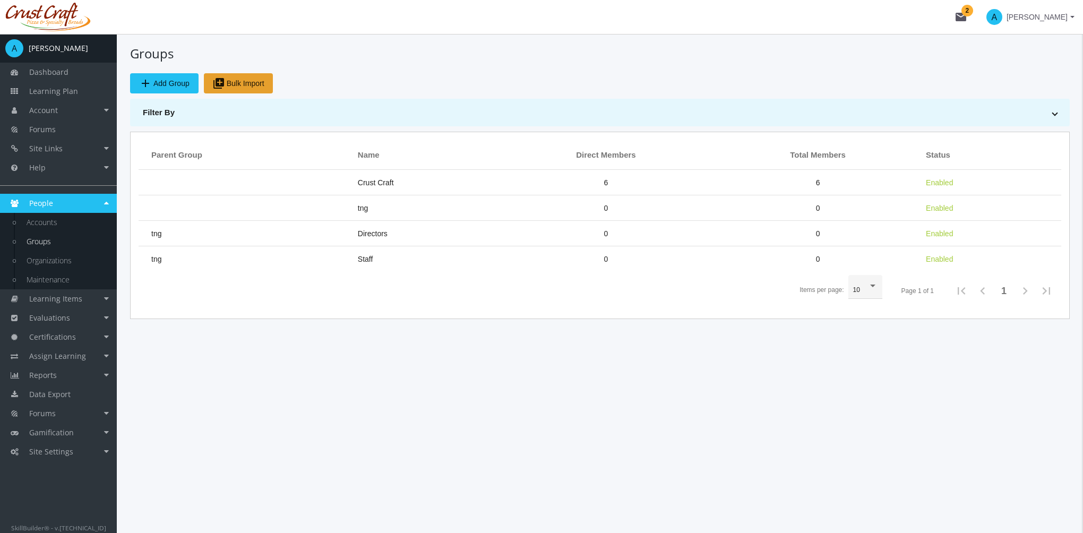
click at [230, 87] on span "library_add Bulk Import" at bounding box center [238, 83] width 52 height 19
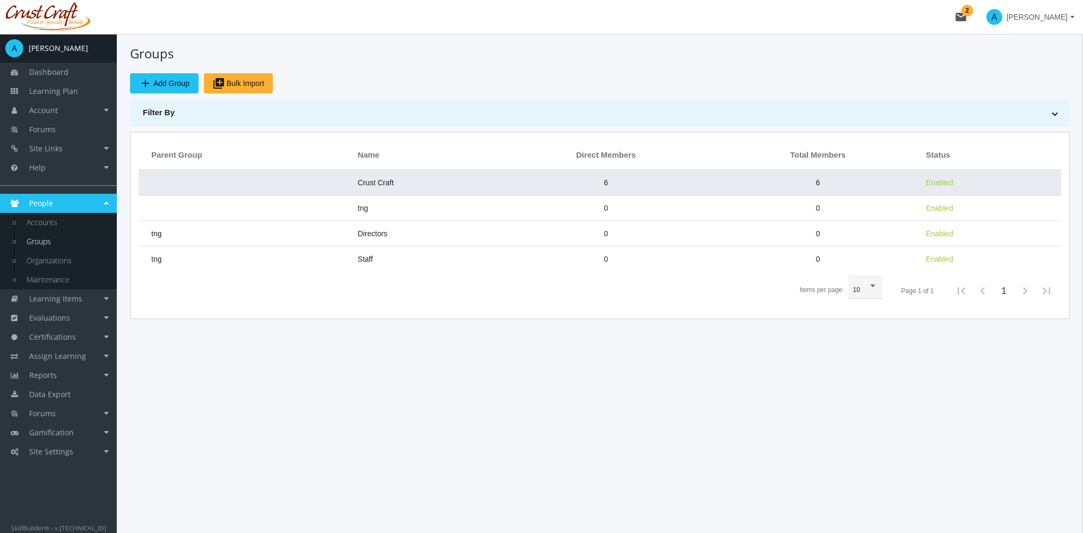
click at [284, 178] on td at bounding box center [246, 182] width 214 height 25
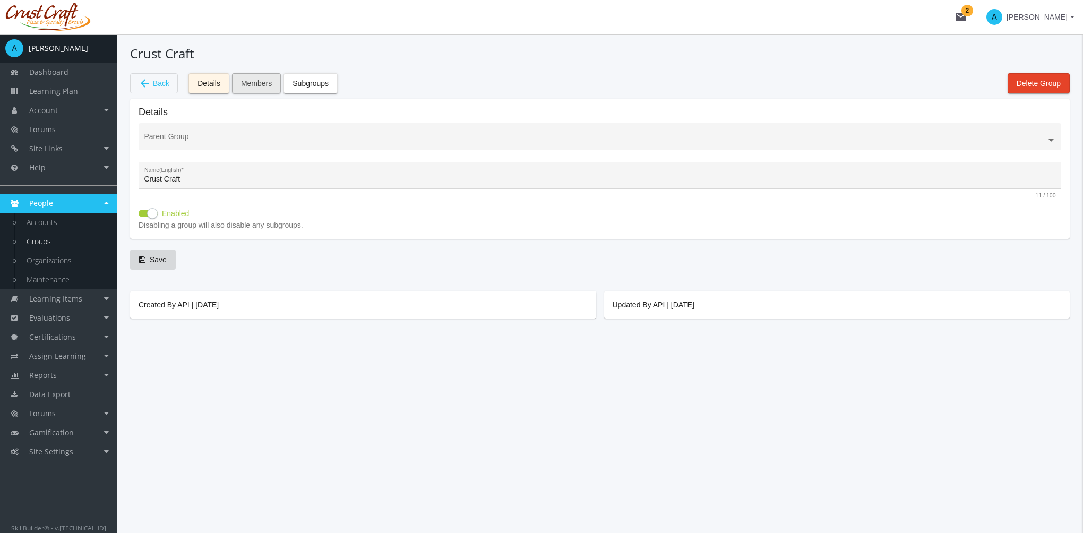
click at [253, 85] on span "Members" at bounding box center [256, 83] width 31 height 19
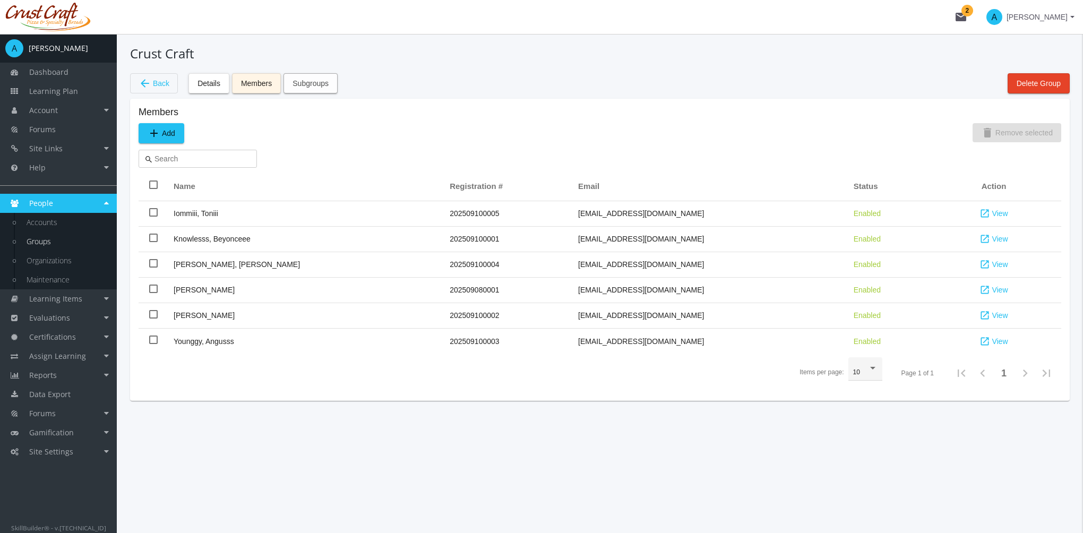
click at [306, 90] on span "Subgroups" at bounding box center [311, 83] width 36 height 19
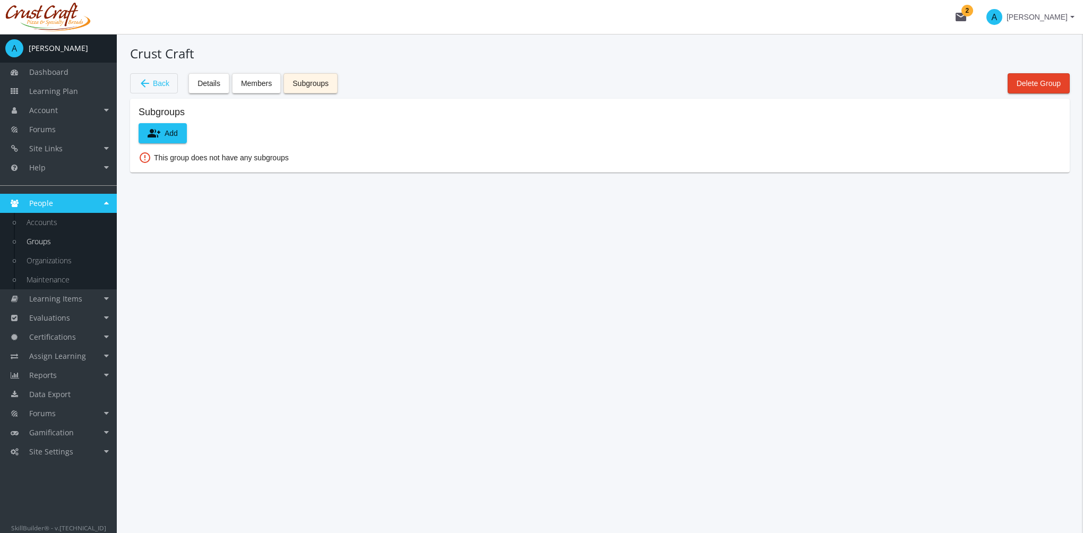
click at [160, 84] on span "arrow_back Back" at bounding box center [154, 83] width 31 height 18
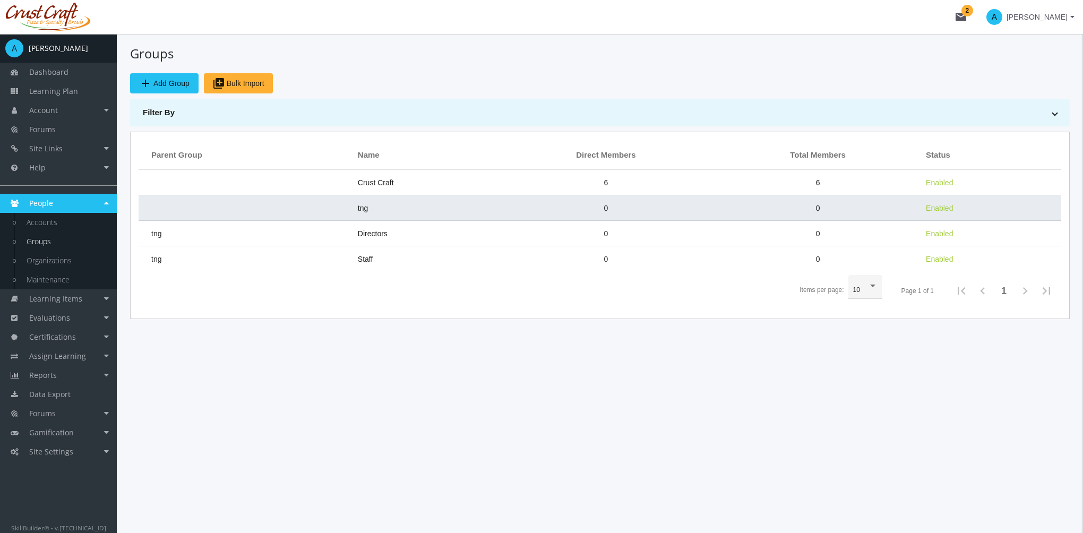
click at [358, 205] on span "tng" at bounding box center [363, 208] width 10 height 8
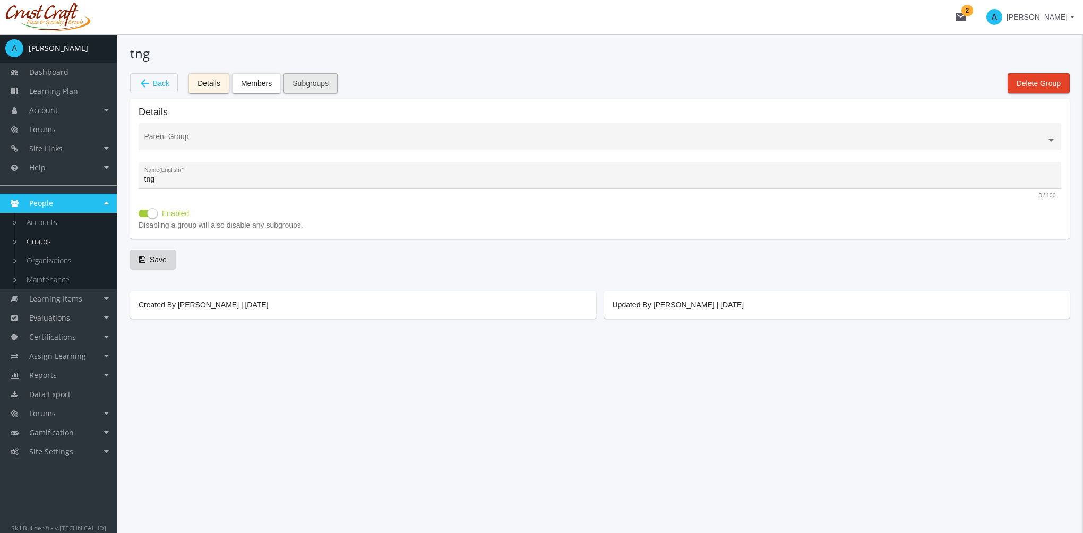
click at [305, 81] on span "Subgroups" at bounding box center [311, 83] width 36 height 19
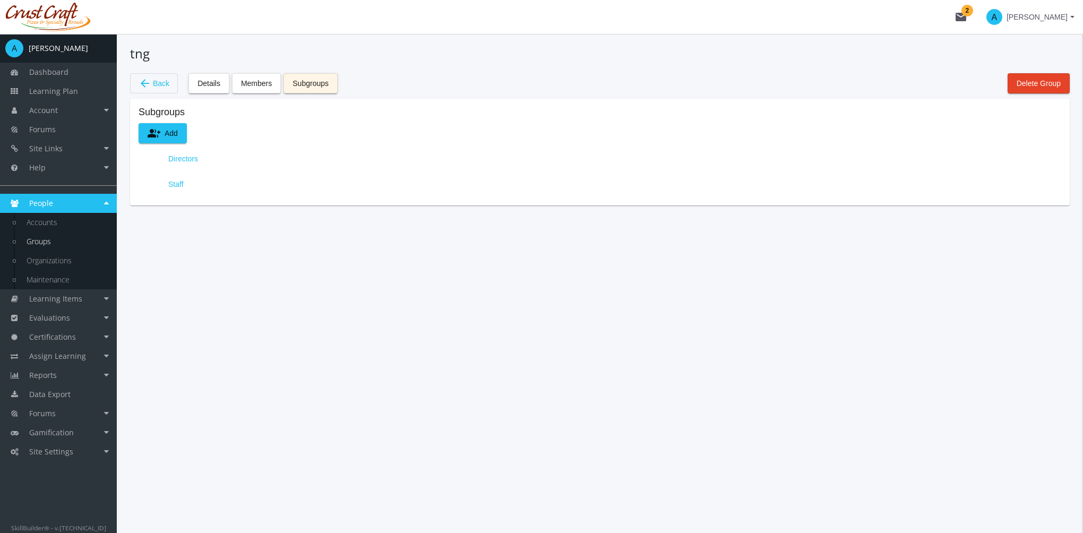
click at [163, 84] on span "arrow_back Back" at bounding box center [154, 83] width 31 height 18
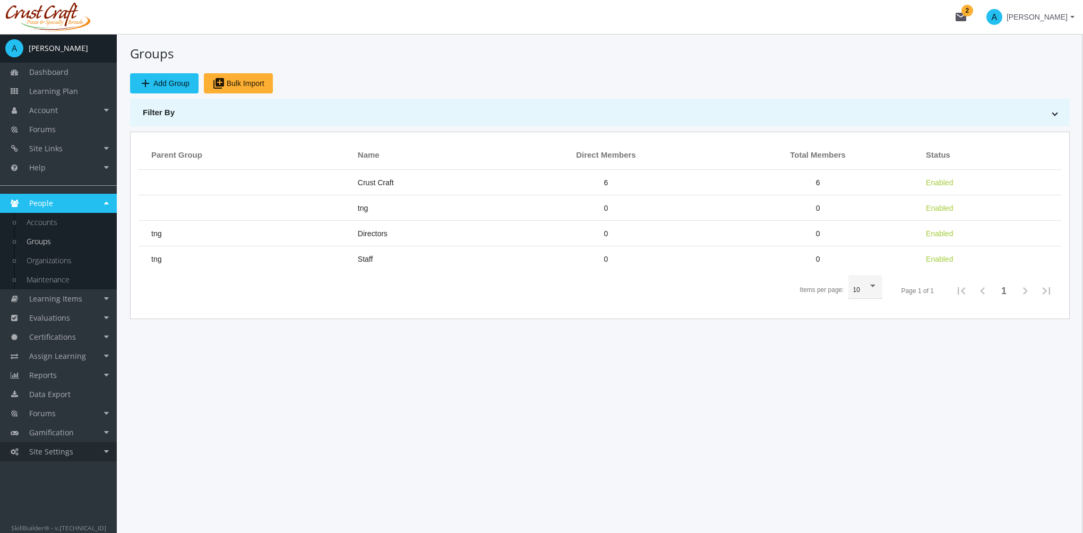
click at [79, 452] on link "Site Settings" at bounding box center [58, 451] width 117 height 19
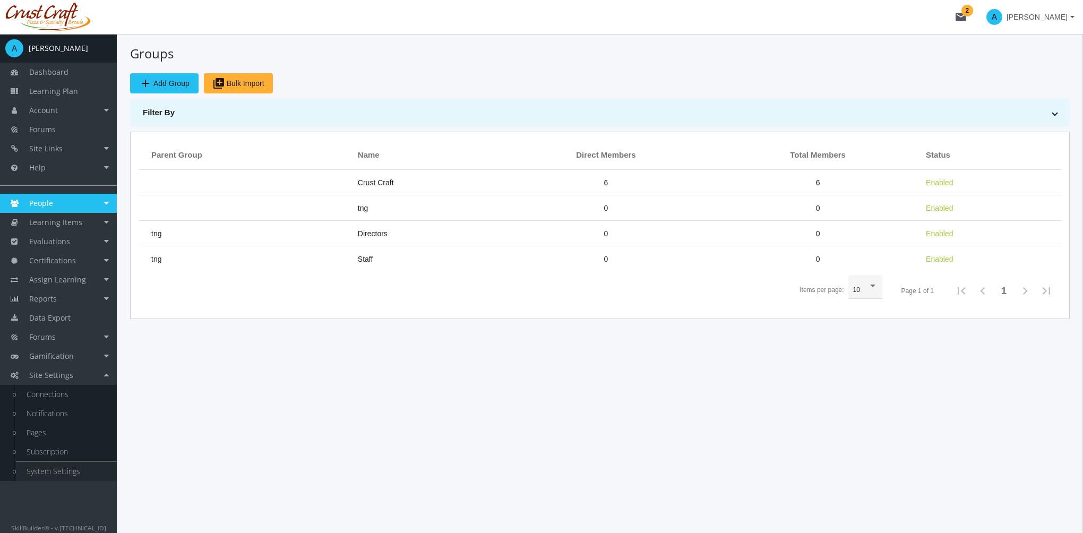
click at [90, 472] on link "System Settings" at bounding box center [66, 471] width 101 height 19
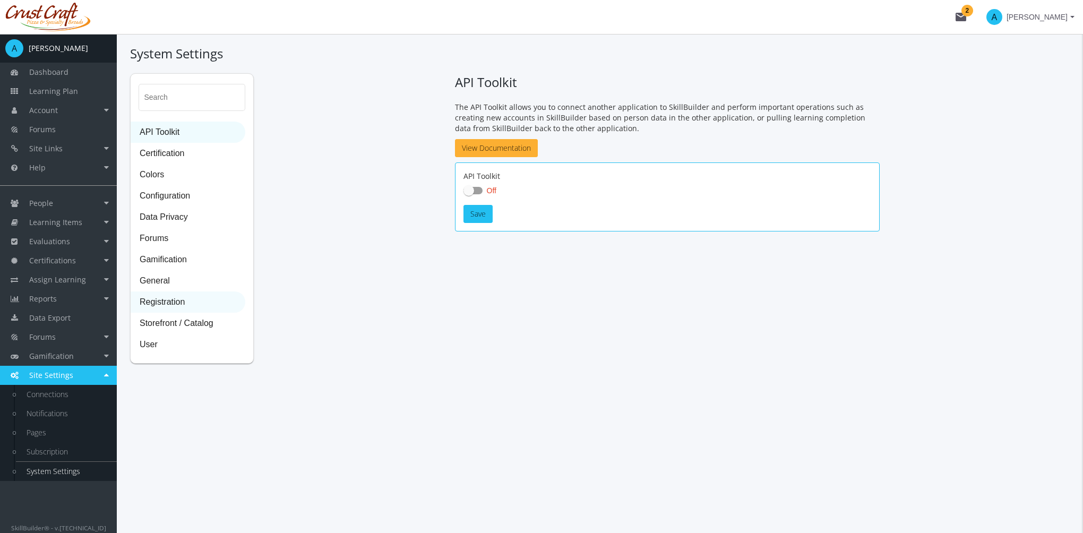
click at [188, 307] on span "Registration" at bounding box center [188, 302] width 114 height 21
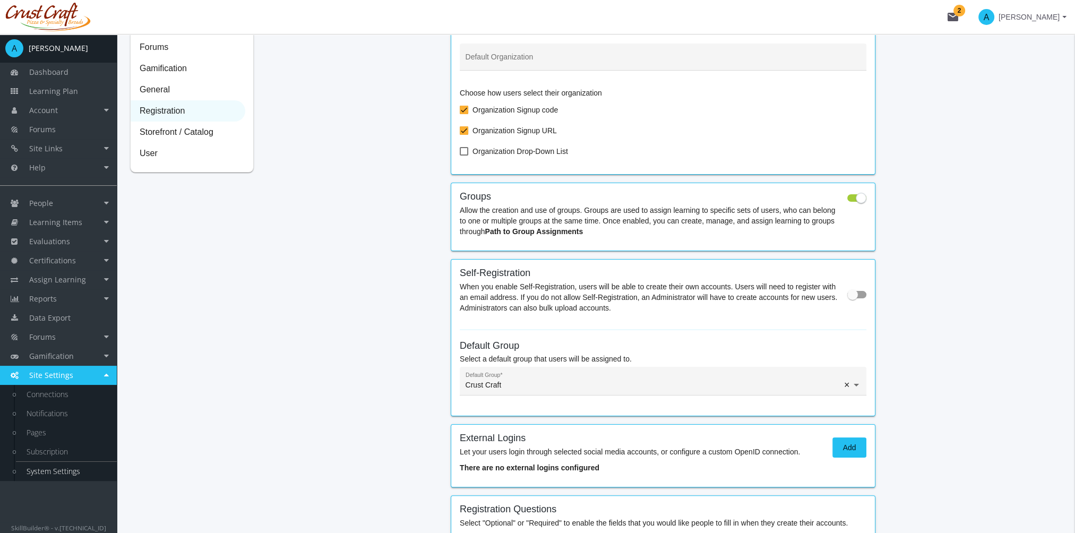
scroll to position [212, 0]
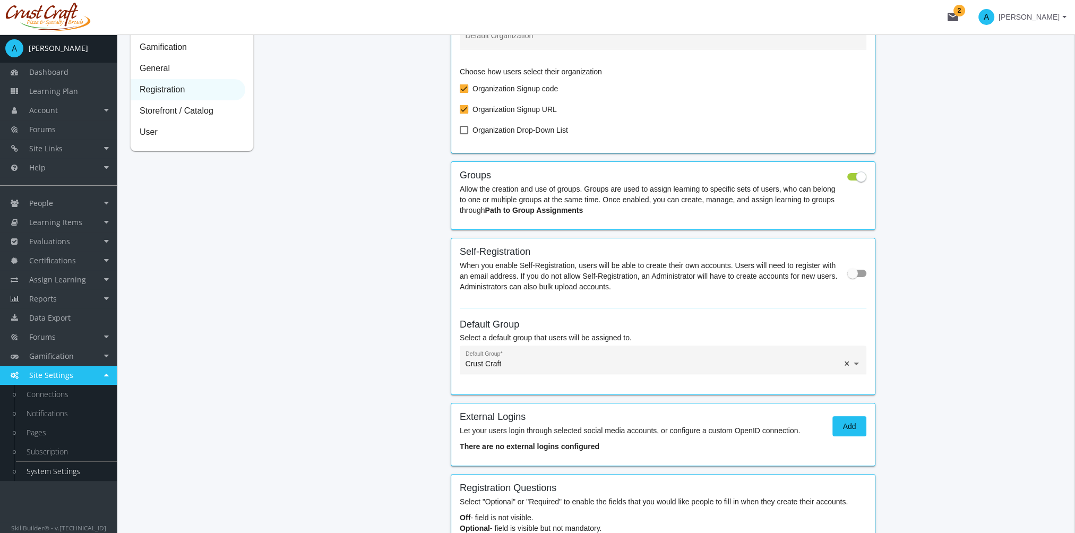
click at [854, 272] on span at bounding box center [853, 273] width 11 height 11
click at [848, 277] on input "checkbox" at bounding box center [848, 277] width 1 height 1
checkbox input "true"
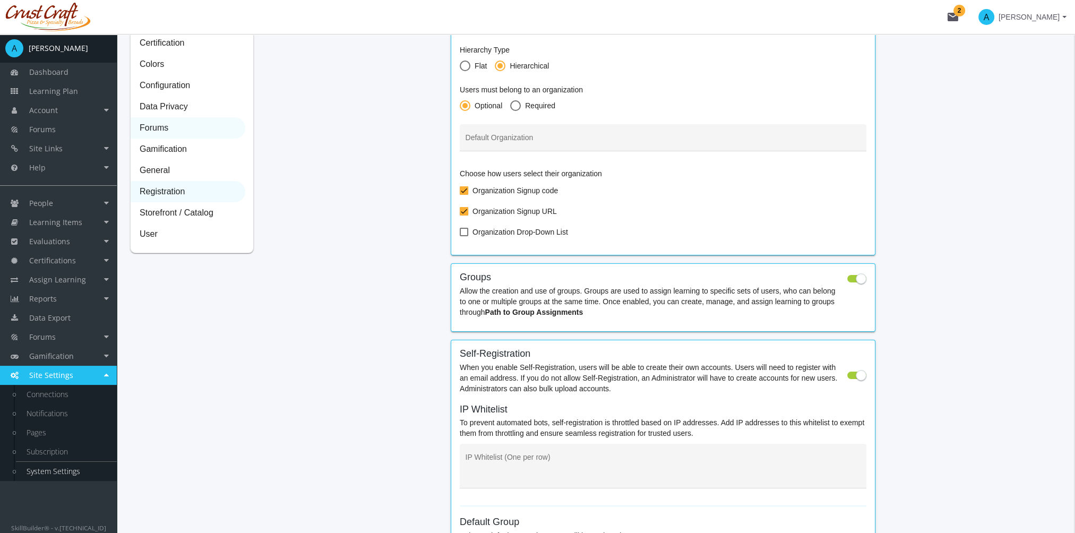
scroll to position [0, 0]
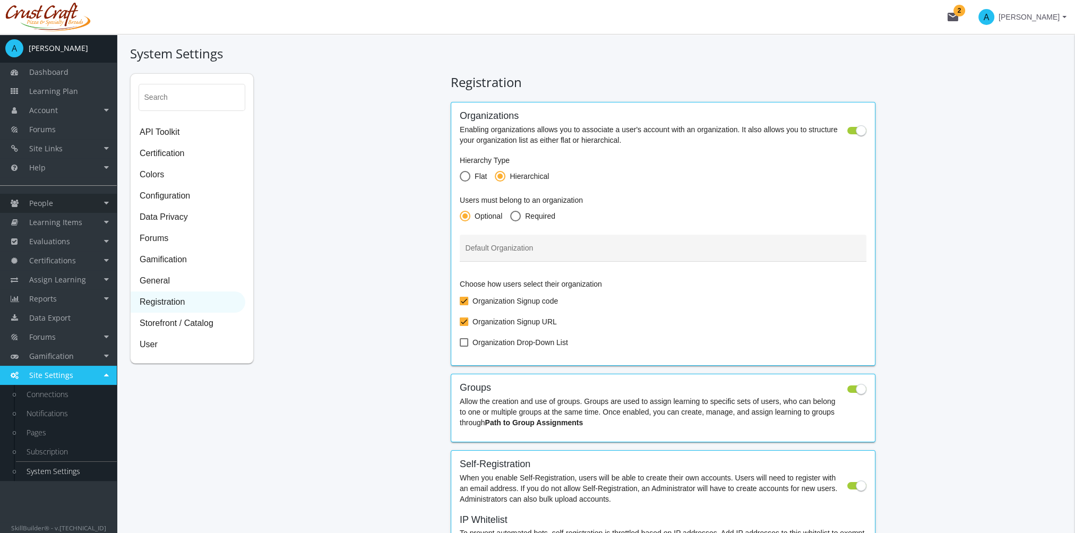
click at [72, 207] on link "People" at bounding box center [58, 203] width 117 height 19
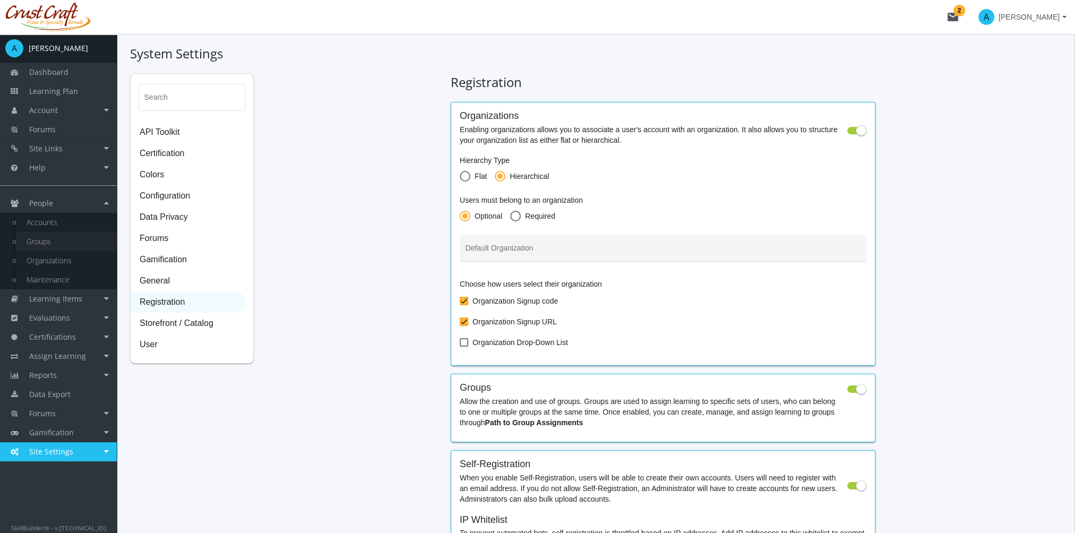
click at [72, 242] on link "Groups" at bounding box center [66, 241] width 101 height 19
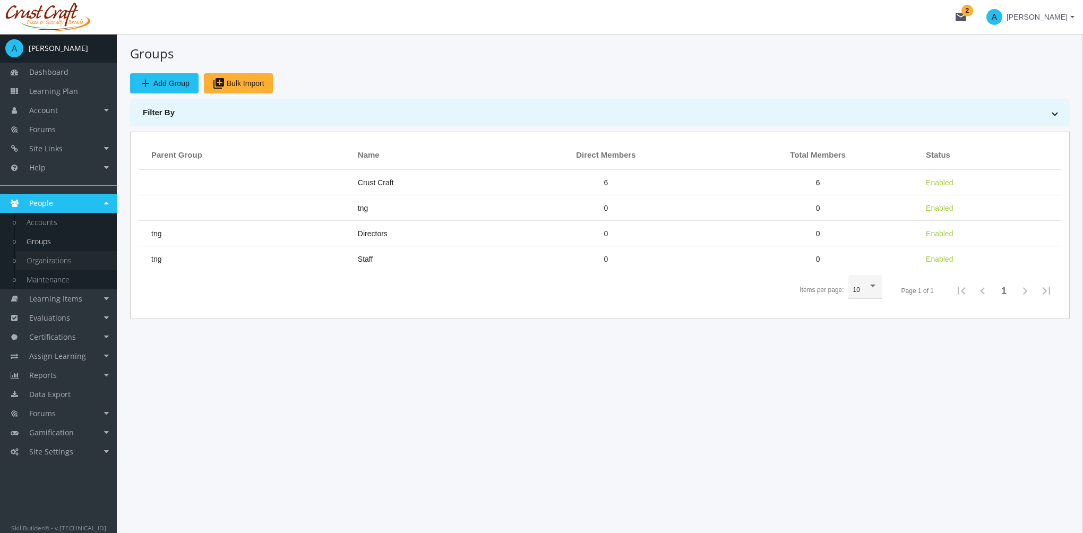
click at [55, 257] on link "Organizations" at bounding box center [66, 260] width 101 height 19
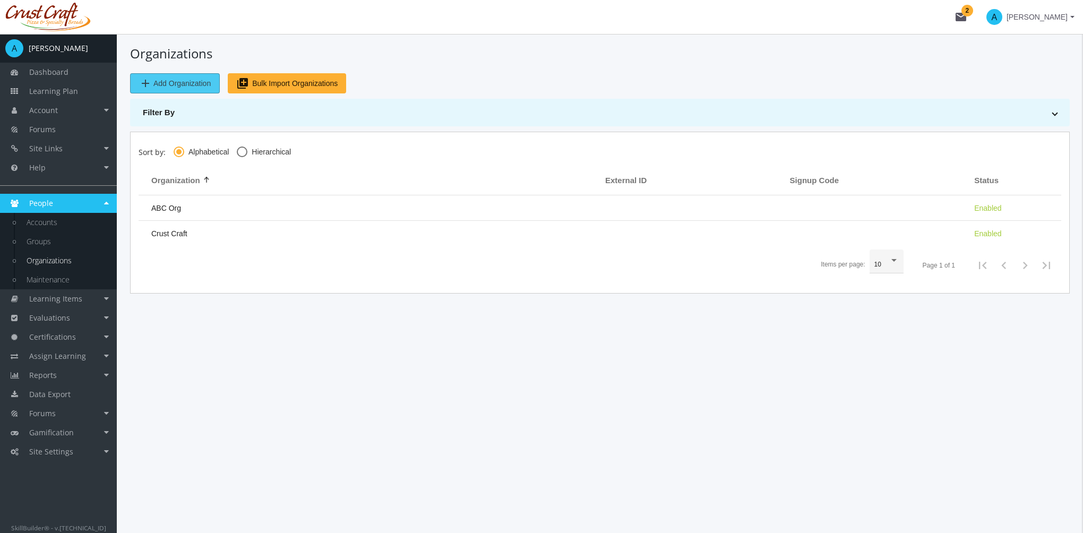
click at [169, 85] on span "Add Organization" at bounding box center [181, 83] width 57 height 19
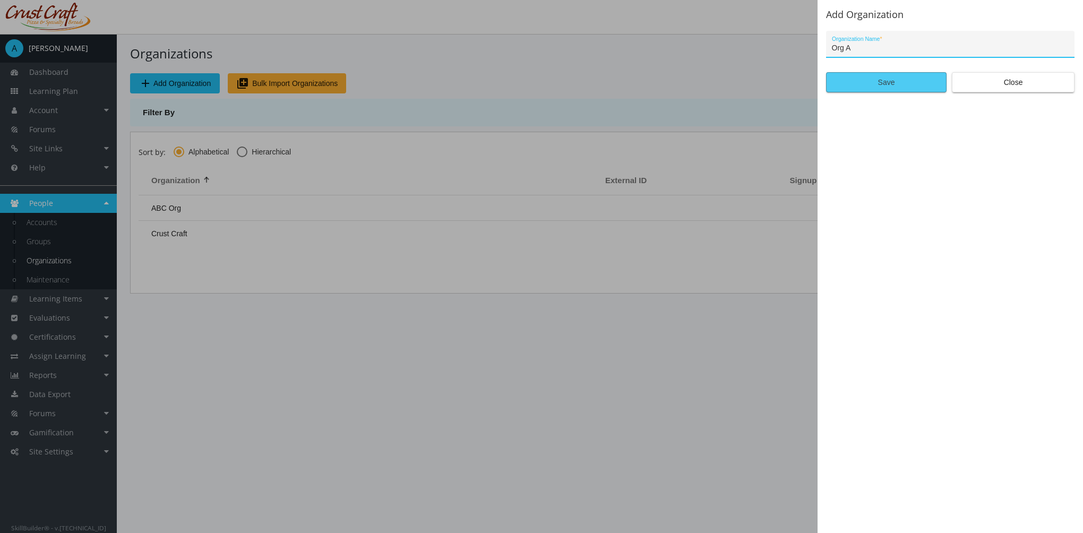
type input "Org A"
click at [917, 84] on span "Save" at bounding box center [886, 82] width 102 height 19
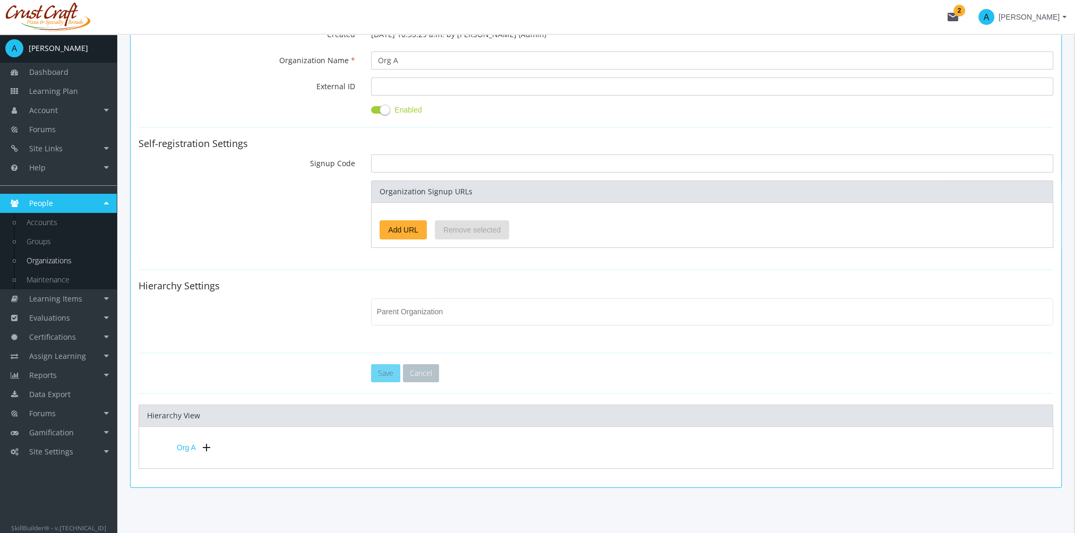
scroll to position [156, 0]
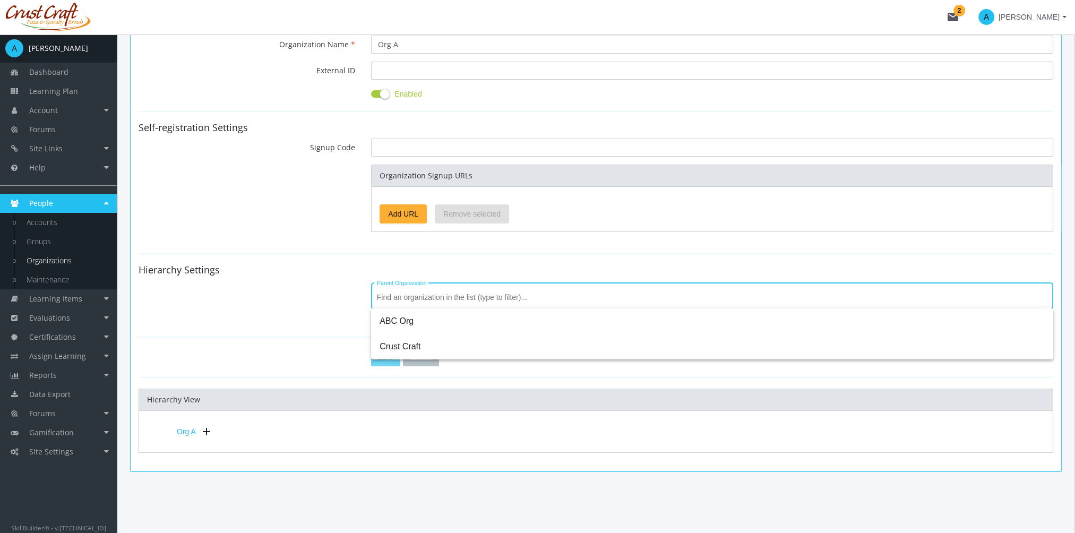
click at [436, 294] on input "Parent Organization" at bounding box center [712, 298] width 671 height 8
click at [299, 270] on h4 "Hierarchy Settings" at bounding box center [596, 270] width 915 height 11
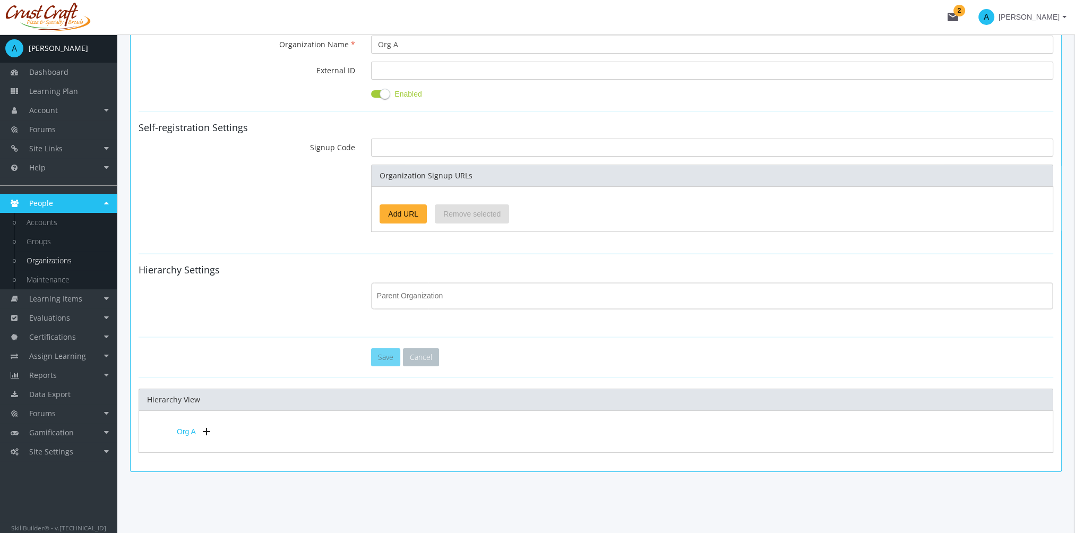
click at [416, 298] on input "Parent Organization" at bounding box center [712, 298] width 671 height 8
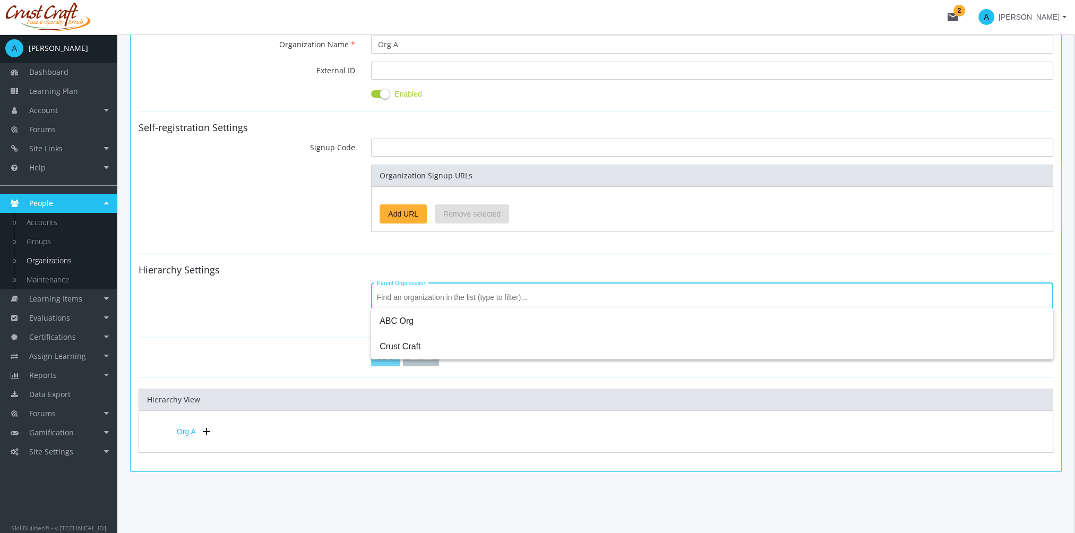
click at [349, 281] on div "Parent Organization" at bounding box center [596, 302] width 931 height 45
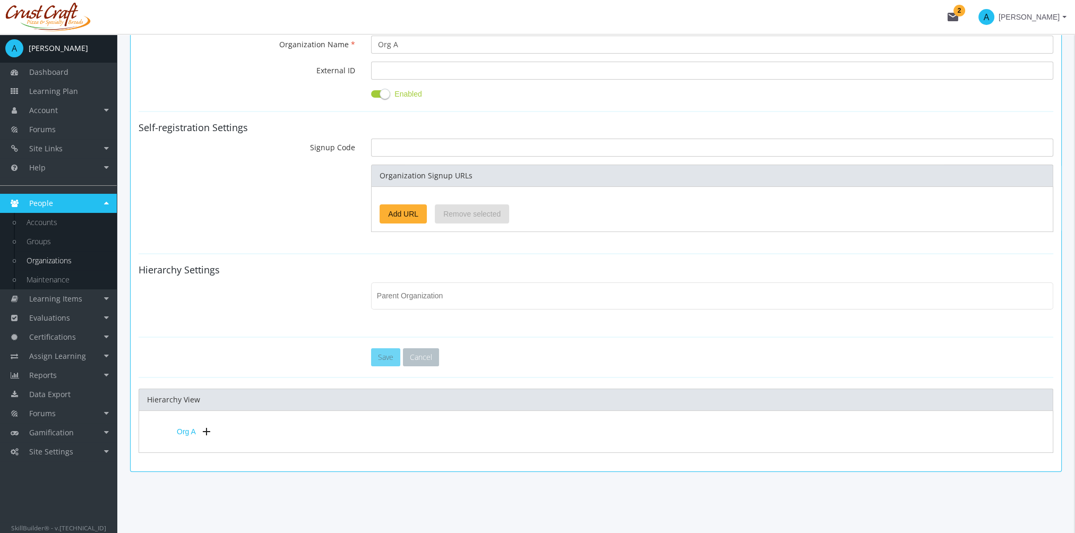
click at [207, 431] on mat-icon "add" at bounding box center [206, 431] width 13 height 13
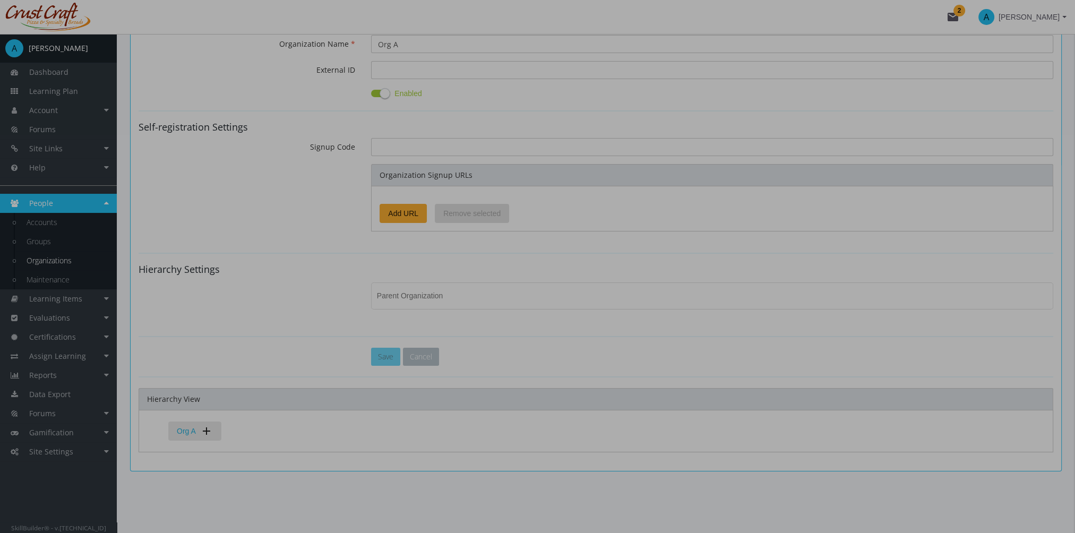
scroll to position [0, 0]
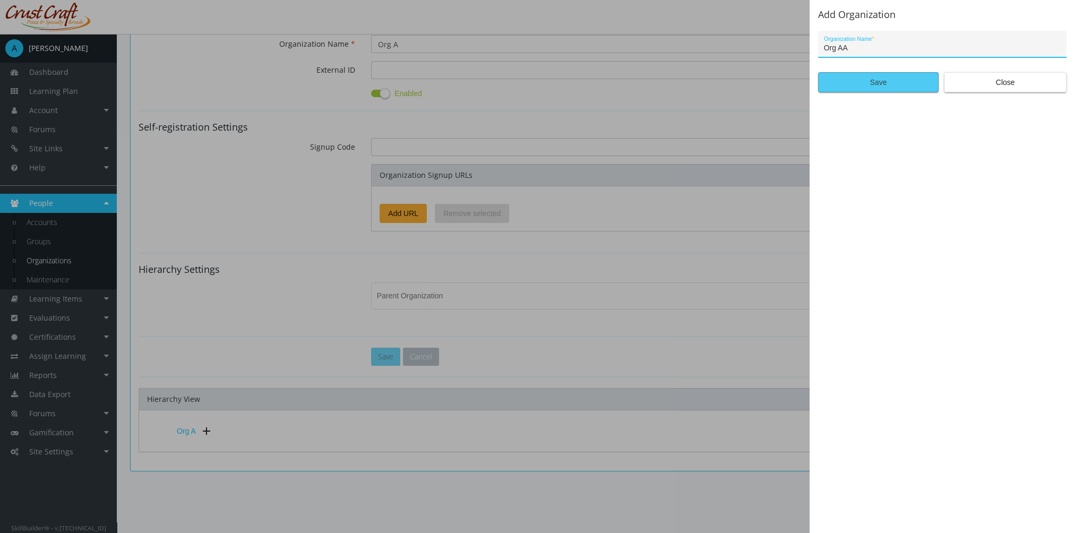
type input "Org AA"
click at [864, 85] on span "Save" at bounding box center [878, 82] width 102 height 19
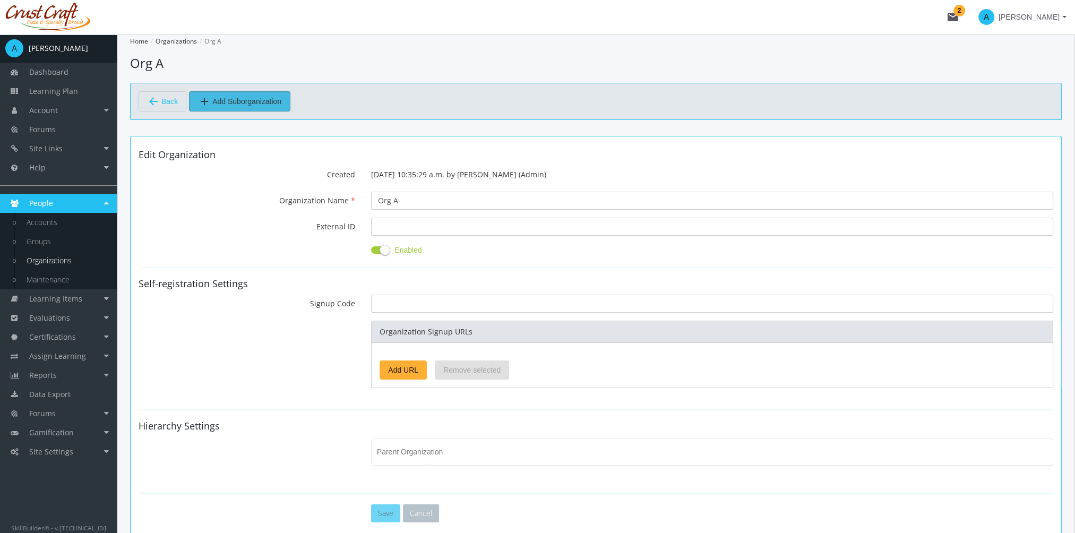
click at [270, 105] on span "add Add Suborganization" at bounding box center [239, 101] width 83 height 19
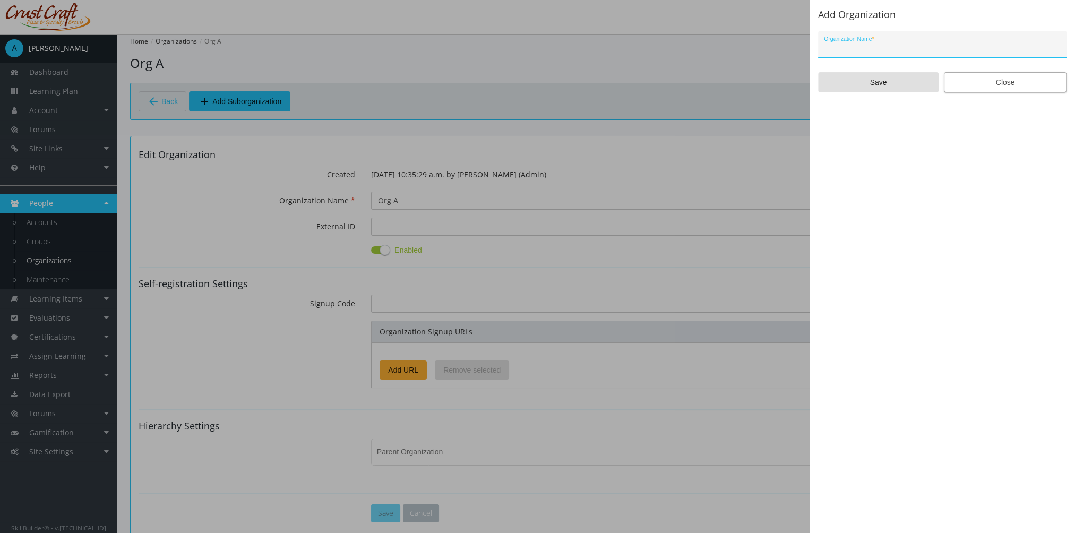
click at [1020, 87] on span "Close" at bounding box center [1005, 82] width 105 height 19
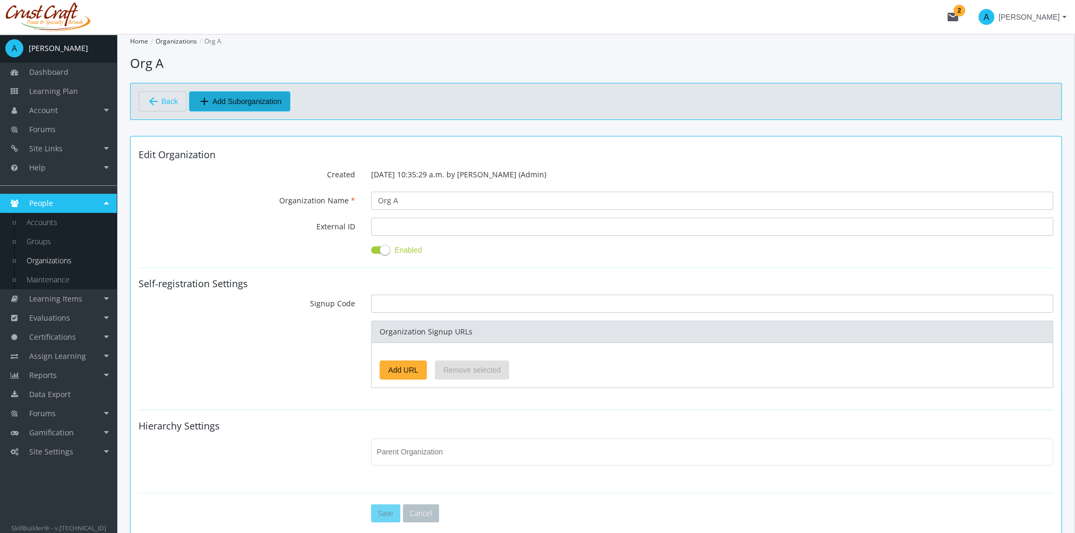
click at [161, 100] on span "arrow_back Back" at bounding box center [162, 101] width 31 height 18
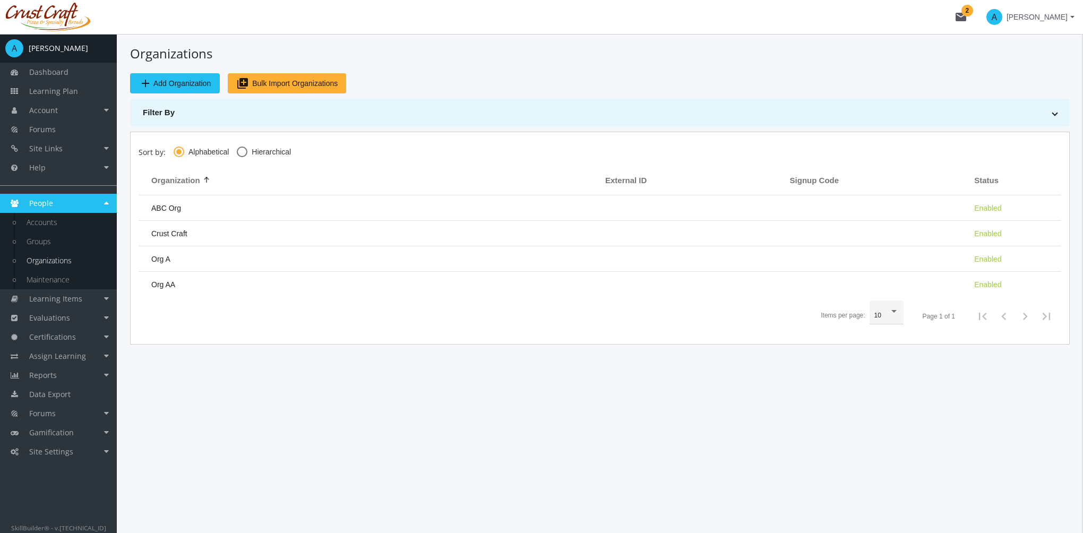
click at [308, 82] on span "Bulk Import Organizations" at bounding box center [295, 83] width 86 height 19
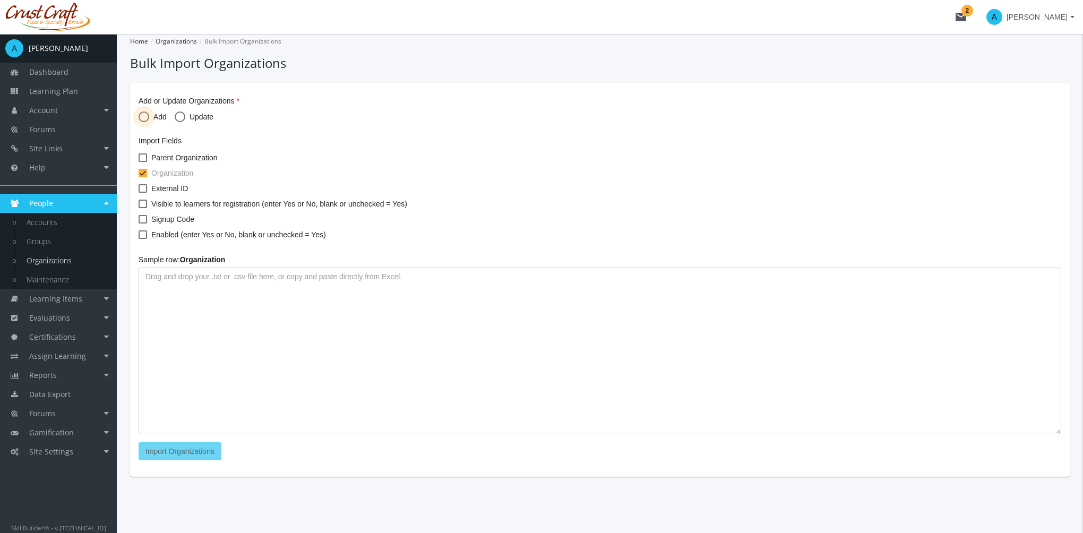
click at [147, 116] on span at bounding box center [144, 117] width 11 height 11
click at [147, 116] on input "Add" at bounding box center [144, 119] width 11 height 11
radio input "true"
checkbox input "true"
click at [238, 347] on textarea at bounding box center [600, 351] width 923 height 167
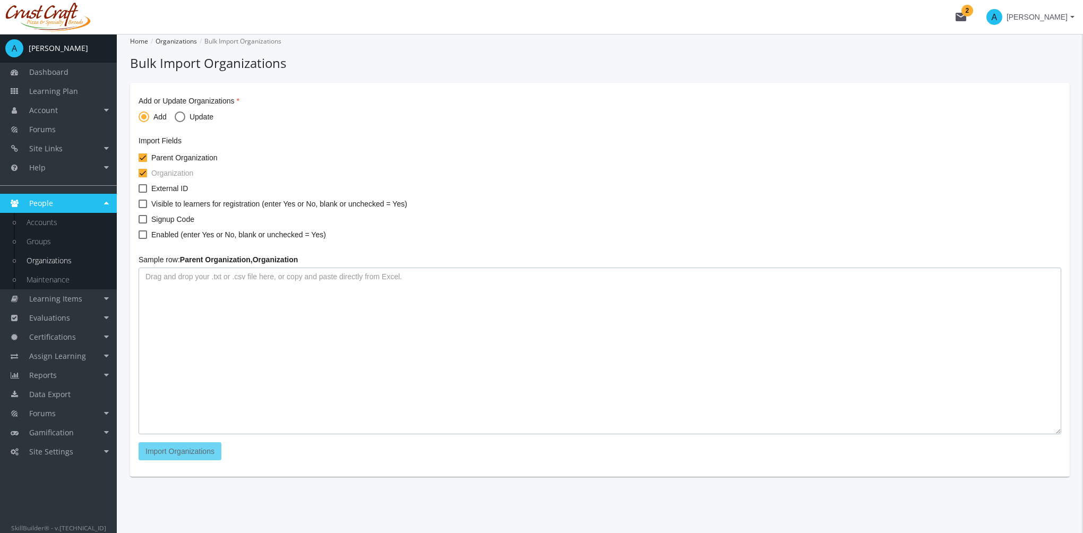
paste textarea "121 Steakhouse 17 Wing Alexander's Restaurant [GEOGRAPHIC_DATA] Bed & Breakfast…"
type textarea "121 Steakhouse 17 Wing Alexander's Restaurant [GEOGRAPHIC_DATA] Bed & Breakfast…"
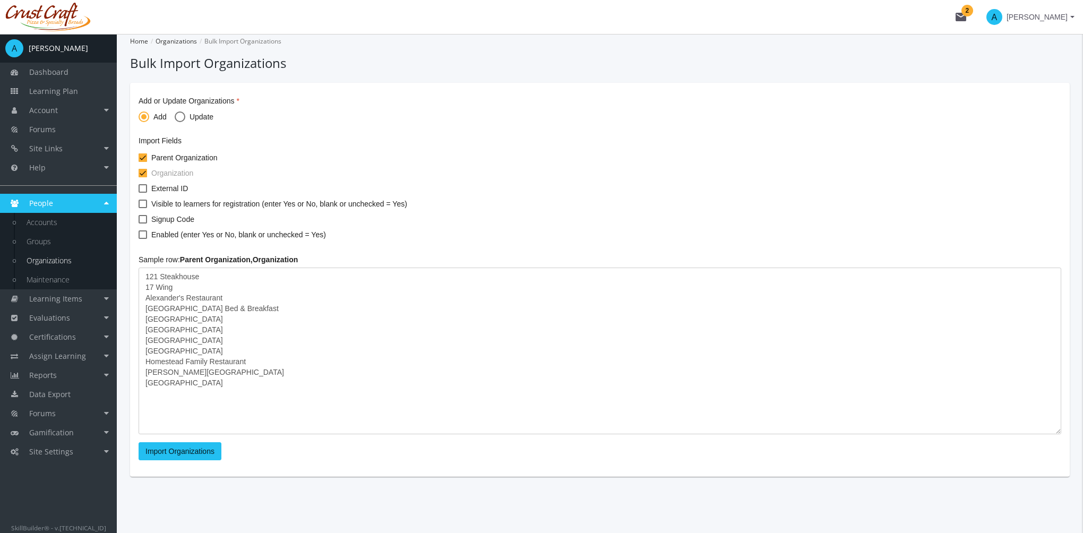
click at [142, 156] on span at bounding box center [143, 157] width 8 height 8
click at [139, 161] on input "Parent Organization" at bounding box center [139, 161] width 1 height 1
checkbox input "false"
click at [186, 455] on span "Import Organizations" at bounding box center [180, 451] width 69 height 8
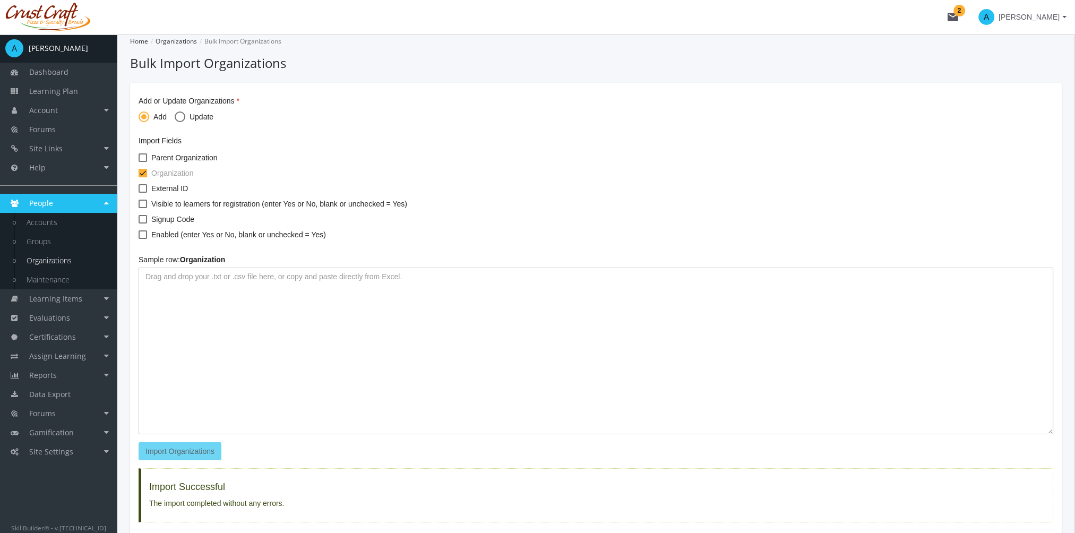
click at [183, 117] on span at bounding box center [180, 117] width 11 height 11
click at [183, 117] on input "Update" at bounding box center [180, 119] width 11 height 11
radio input "true"
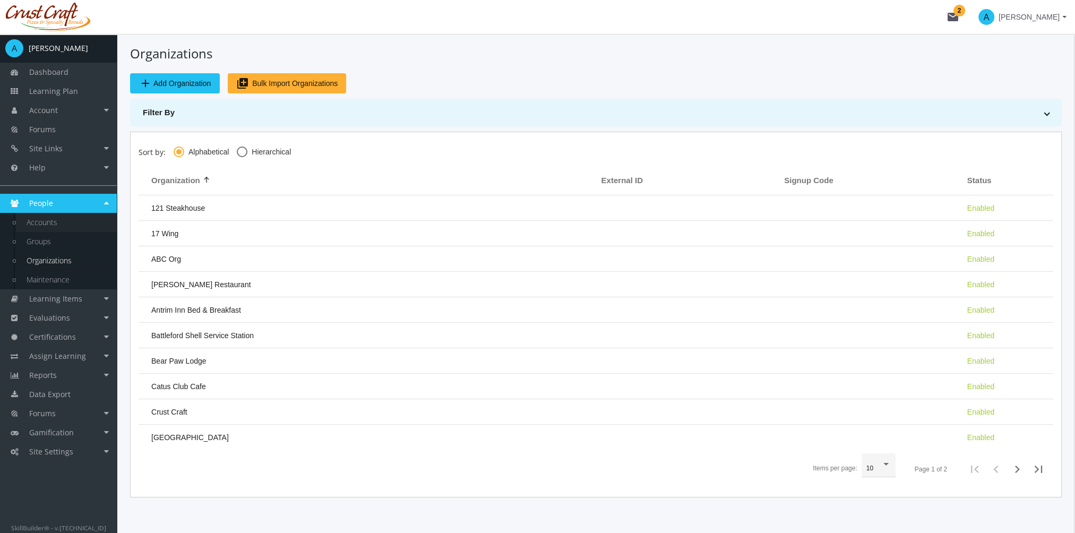
click at [89, 225] on link "Accounts" at bounding box center [66, 222] width 101 height 19
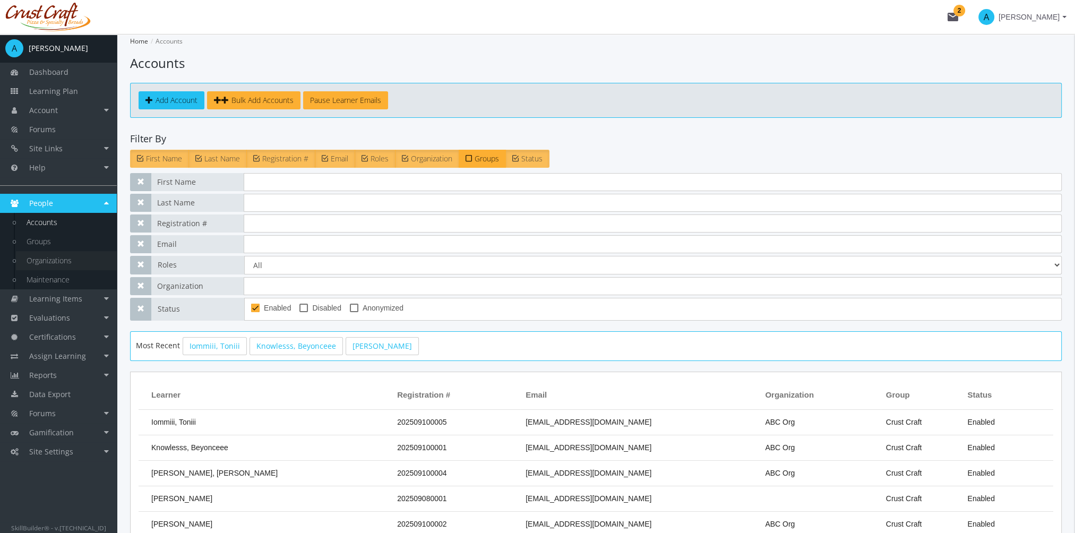
click at [54, 262] on link "Organizations" at bounding box center [66, 260] width 101 height 19
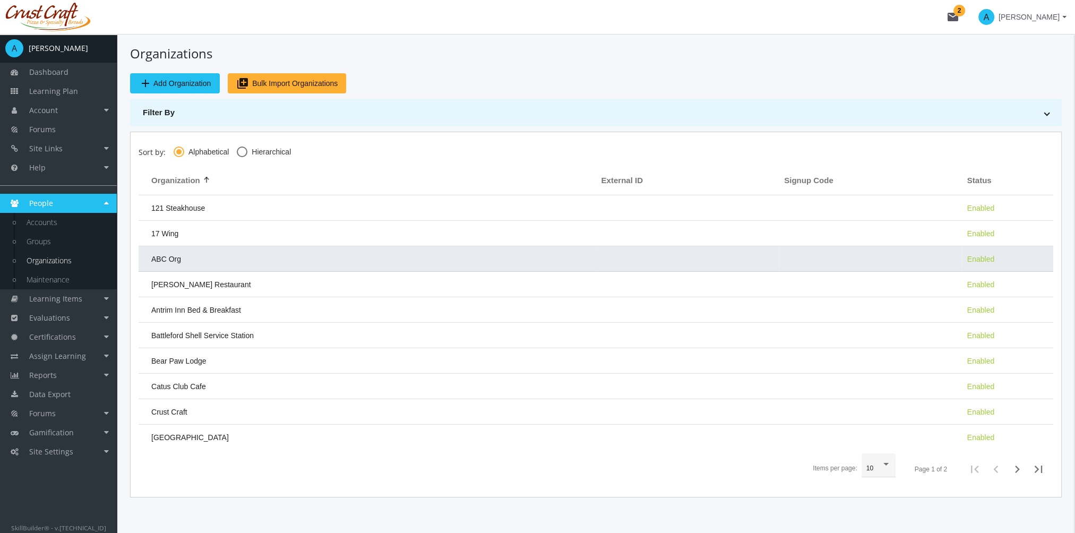
click at [359, 261] on td "ABC Org" at bounding box center [368, 258] width 458 height 25
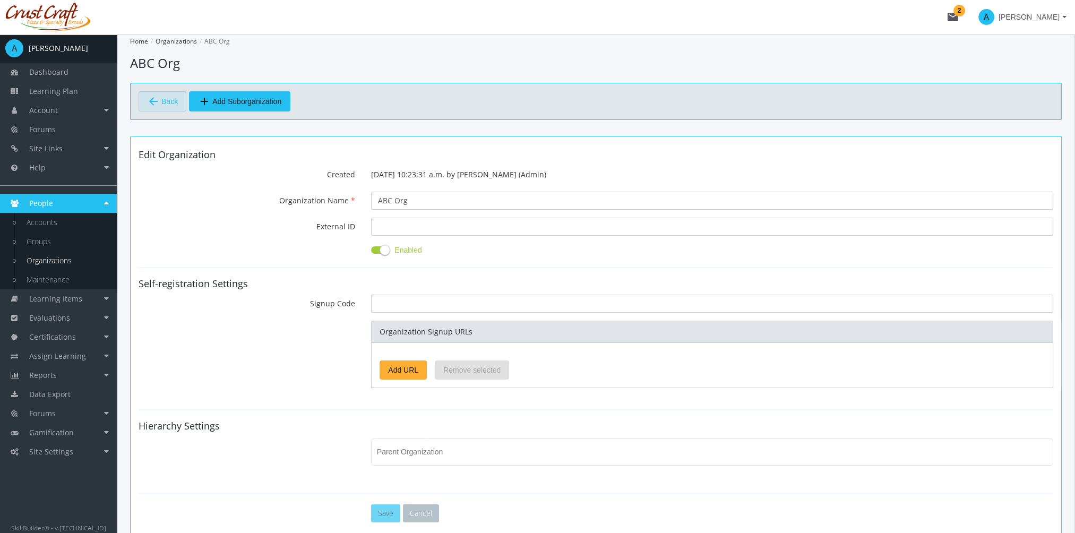
click at [163, 100] on span "Back" at bounding box center [169, 101] width 16 height 18
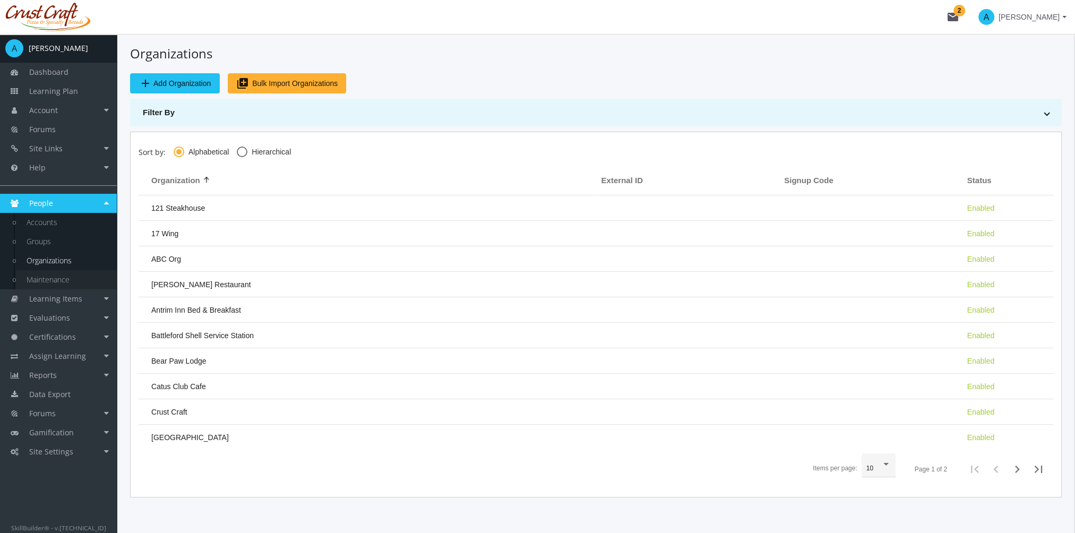
click at [68, 281] on link "Maintenance" at bounding box center [66, 279] width 101 height 19
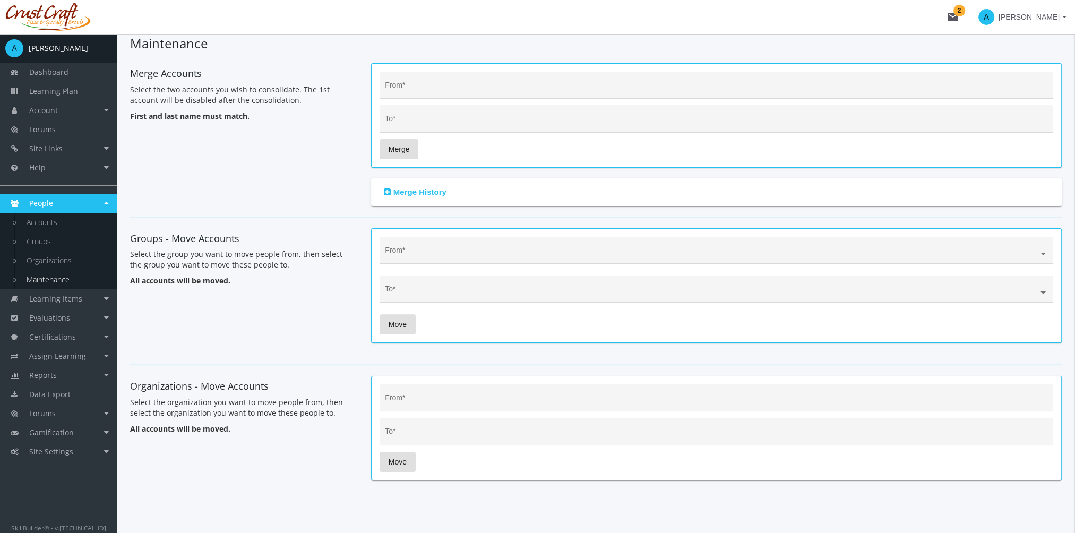
scroll to position [29, 0]
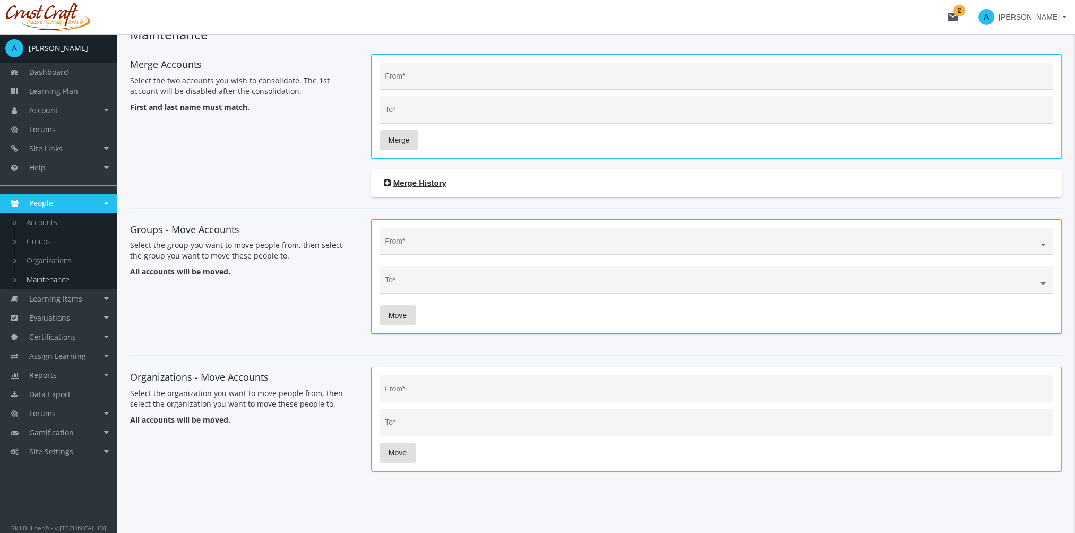
click at [390, 184] on icon at bounding box center [387, 183] width 7 height 8
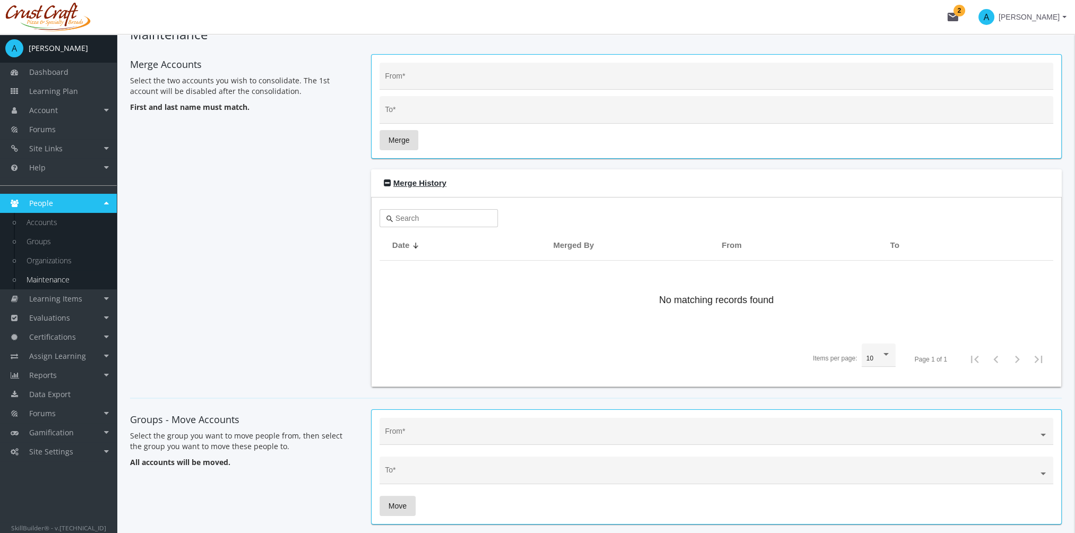
click at [390, 184] on icon at bounding box center [387, 183] width 7 height 8
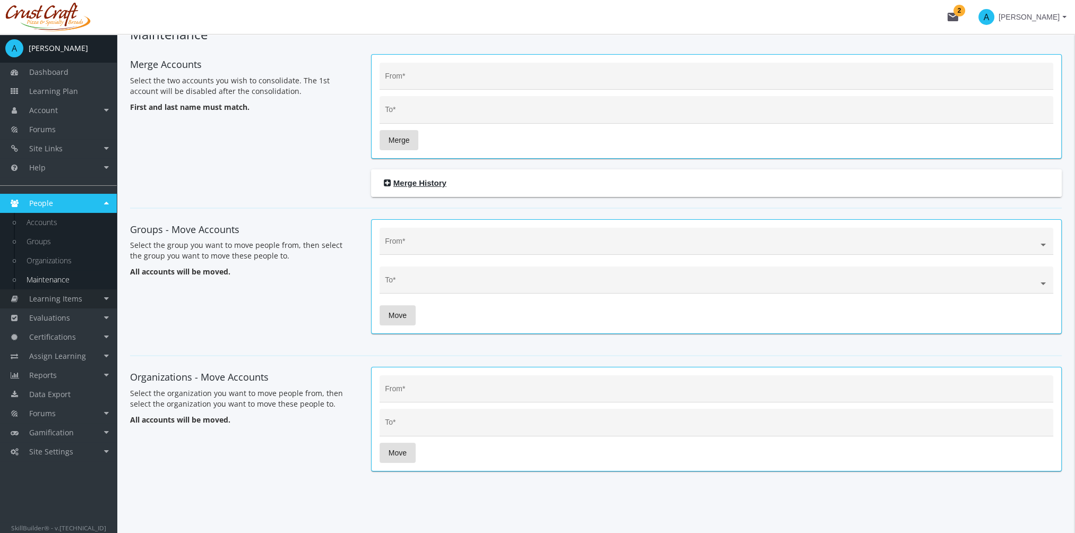
click at [55, 303] on span "Learning Items" at bounding box center [55, 299] width 53 height 10
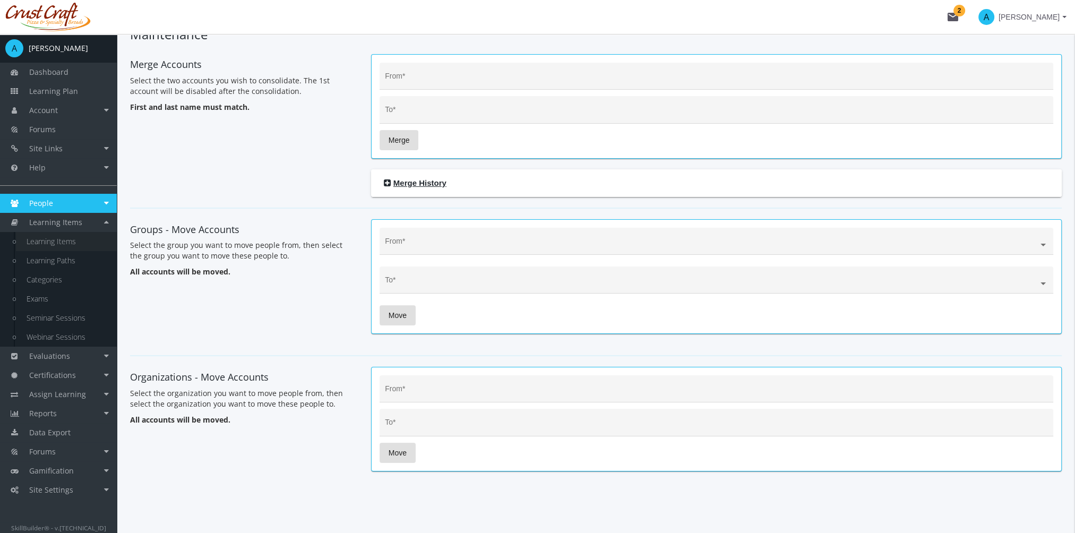
click at [53, 240] on link "Learning Items" at bounding box center [66, 241] width 101 height 19
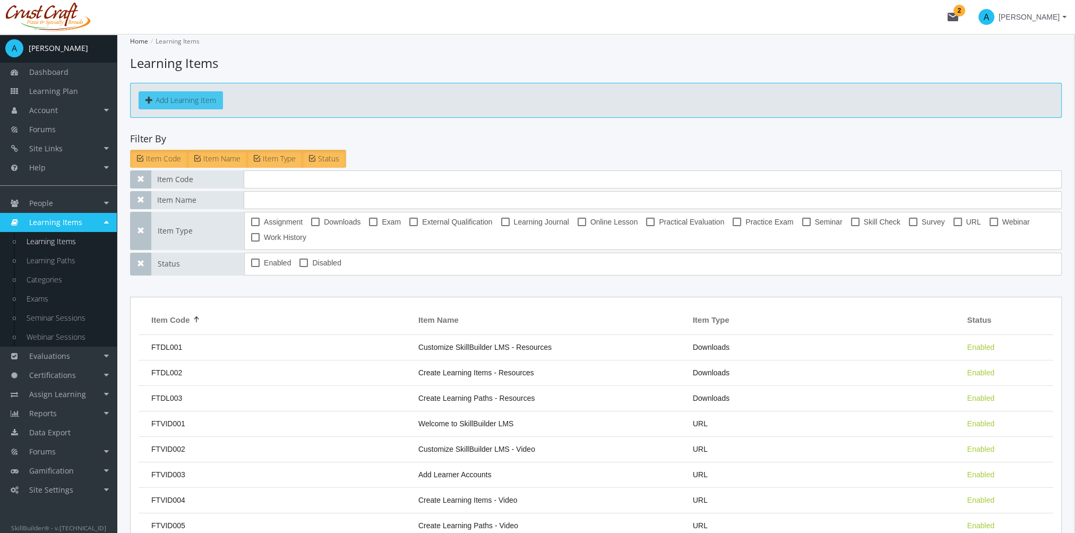
click at [201, 104] on button "Add Learning Item" at bounding box center [181, 100] width 84 height 18
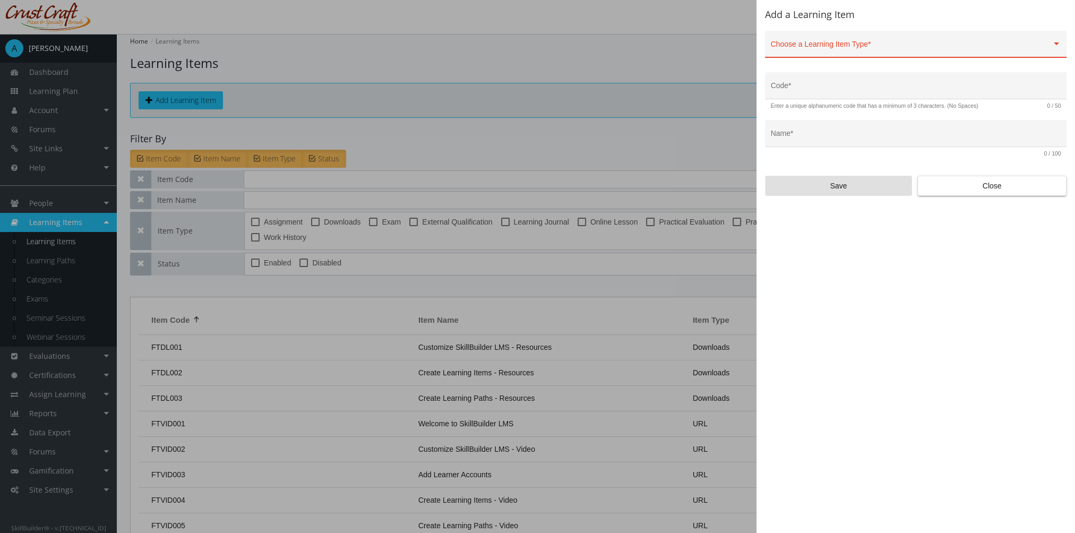
click at [988, 38] on div "Choose a Learning Item Type *" at bounding box center [916, 47] width 290 height 22
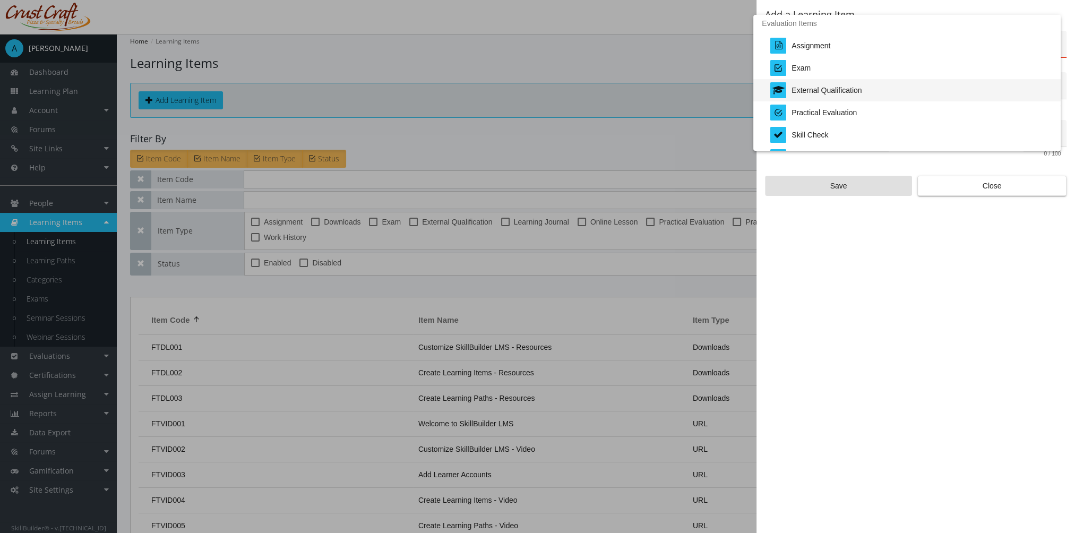
scroll to position [221, 0]
click at [928, 186] on div at bounding box center [537, 266] width 1075 height 533
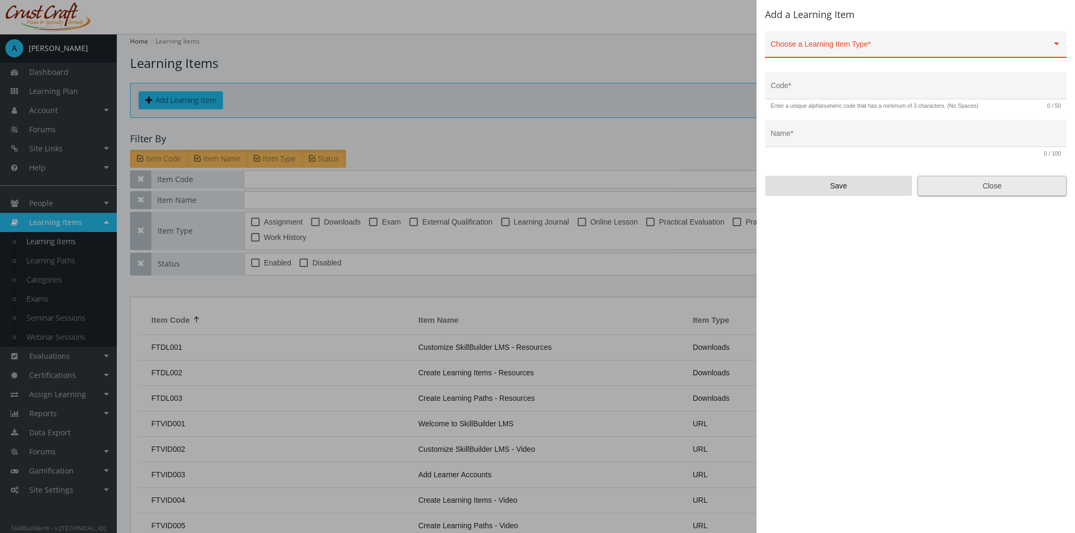
click at [933, 187] on span "Close" at bounding box center [992, 185] width 131 height 19
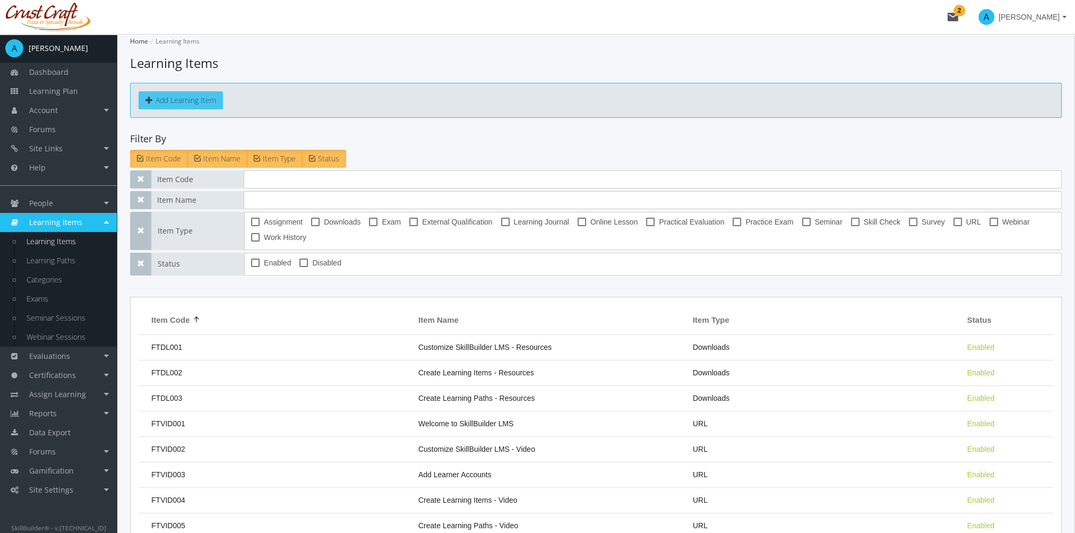
click at [167, 99] on button "Add Learning Item" at bounding box center [181, 100] width 84 height 18
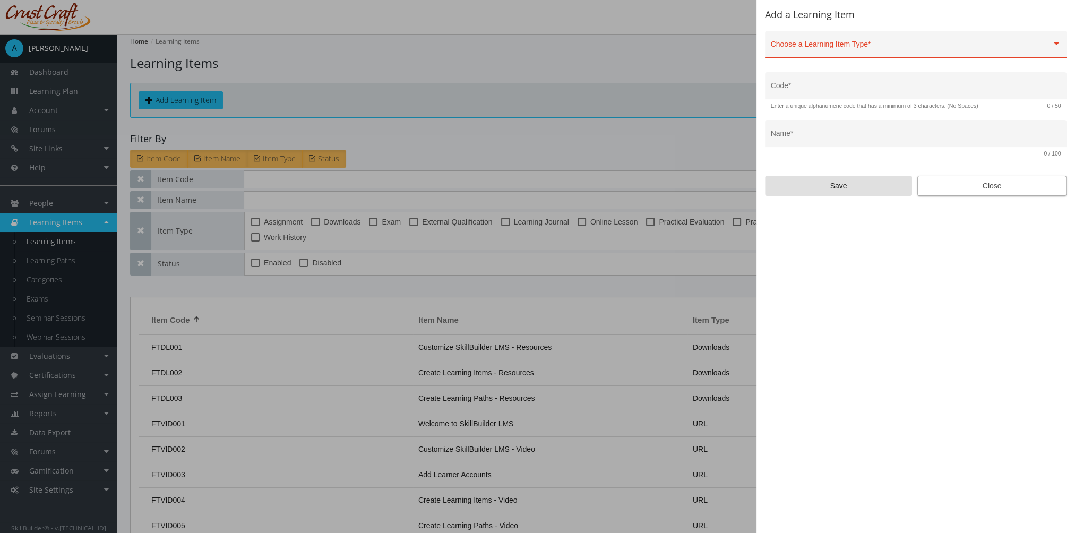
click at [996, 188] on span "Close" at bounding box center [992, 185] width 131 height 19
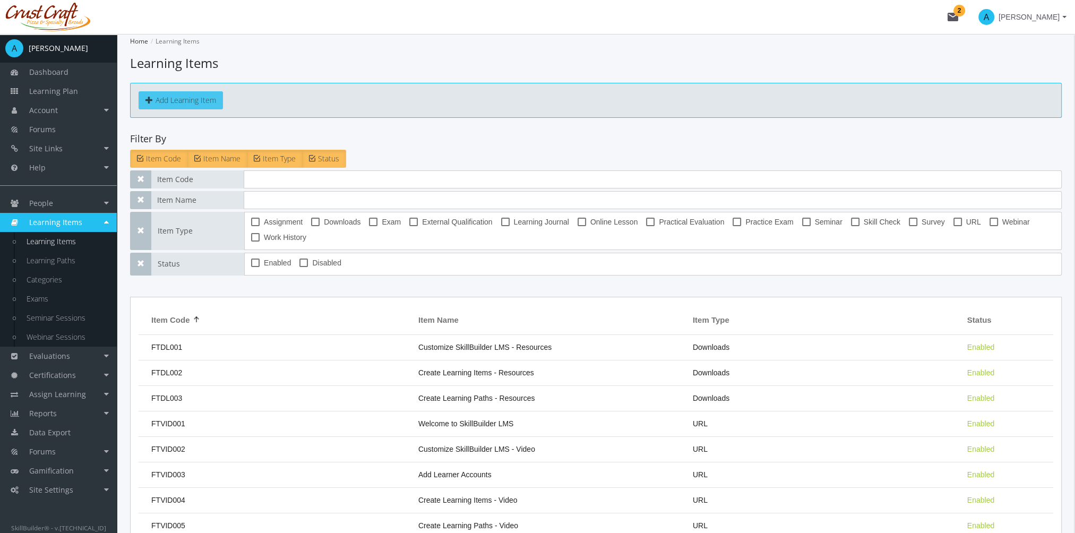
click at [195, 106] on button "Add Learning Item" at bounding box center [181, 100] width 84 height 18
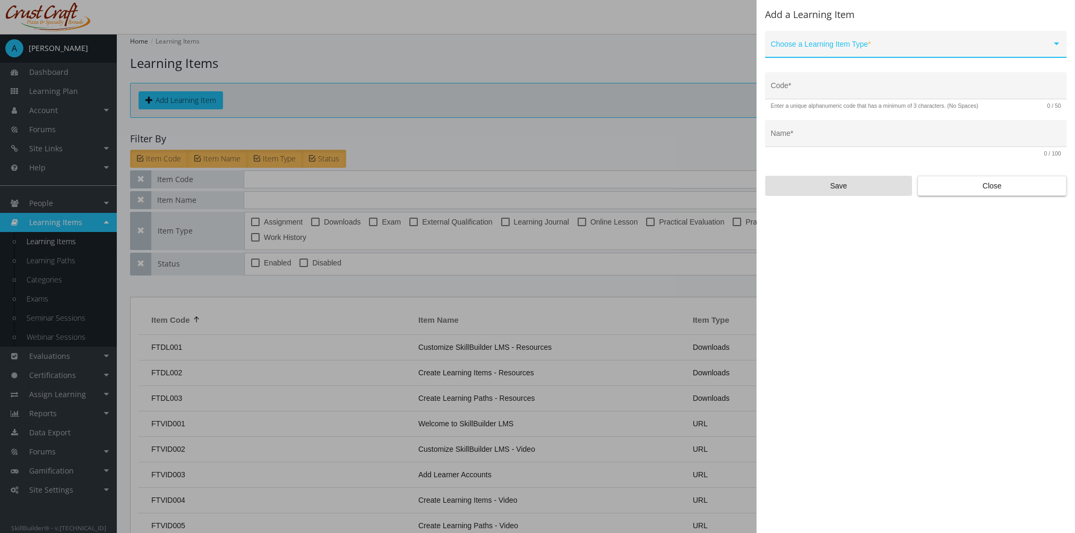
click at [884, 45] on span at bounding box center [911, 48] width 281 height 8
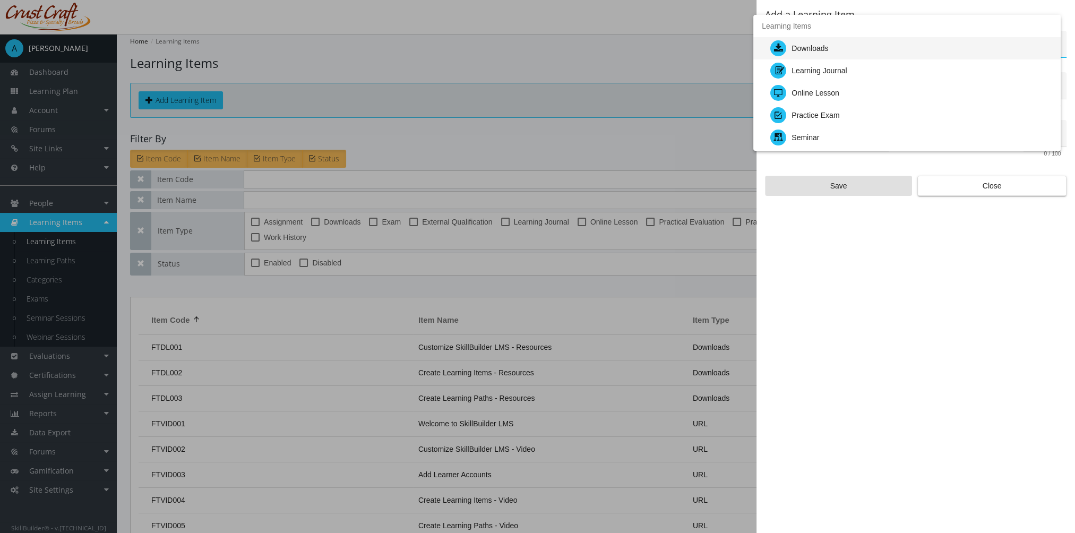
click at [885, 45] on div "Downloads" at bounding box center [912, 48] width 282 height 22
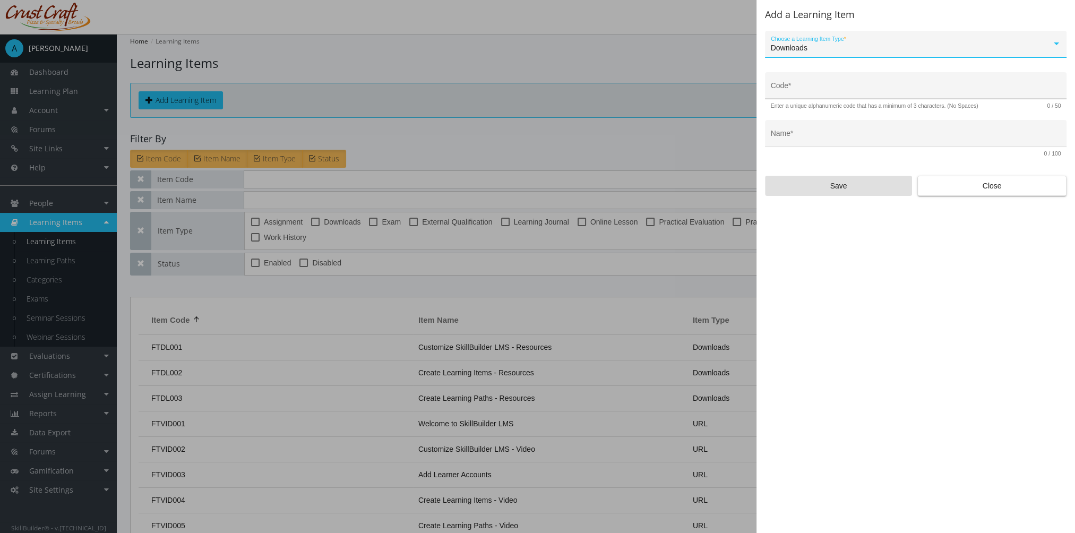
click at [834, 93] on input "Code *" at bounding box center [916, 90] width 290 height 8
type input "LEAD-DWL-01"
click at [840, 134] on input "Name *" at bounding box center [916, 137] width 290 height 8
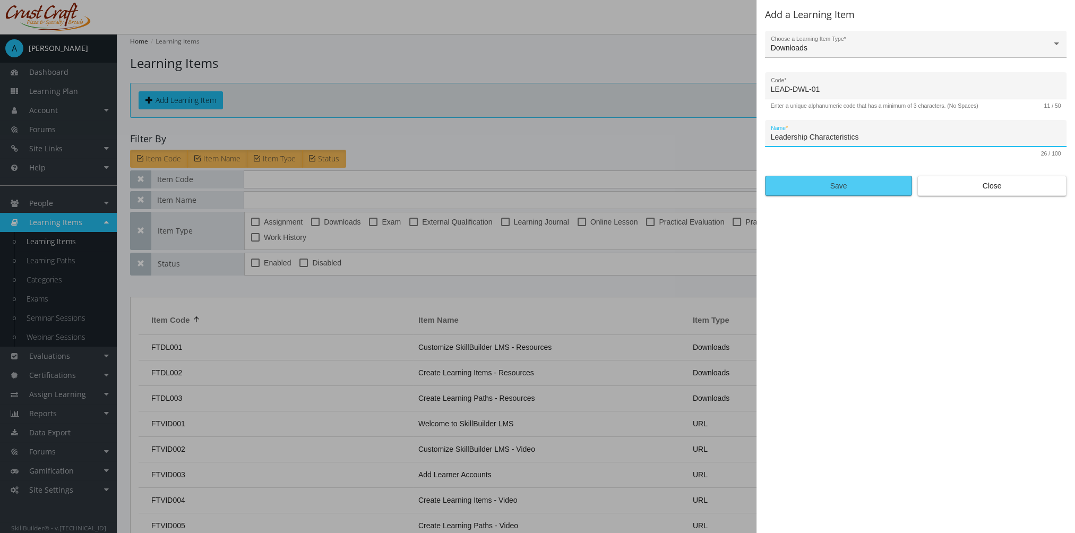
type input "Leadership Characteristics"
click at [824, 183] on span "Save" at bounding box center [838, 185] width 129 height 19
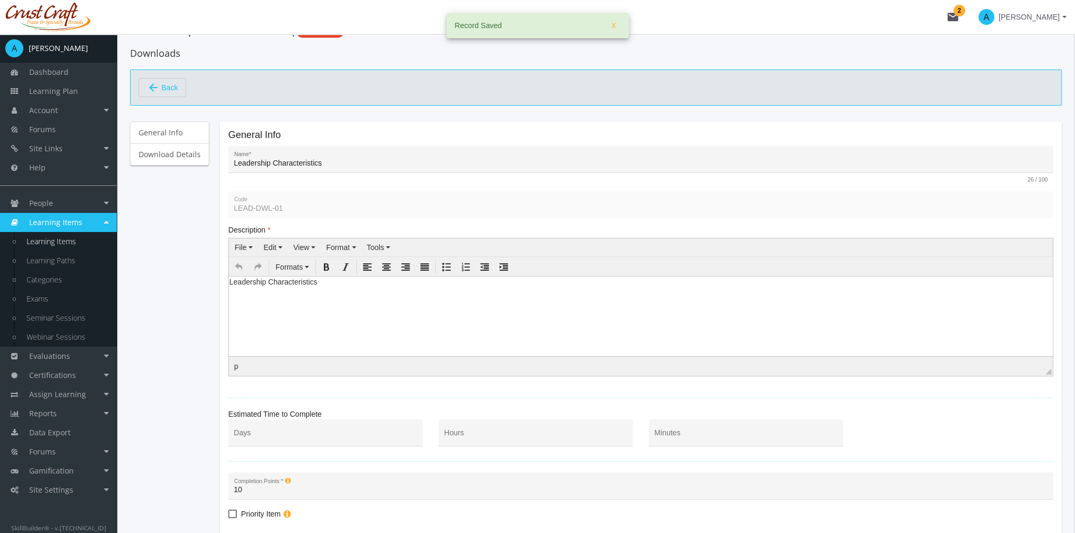
scroll to position [53, 0]
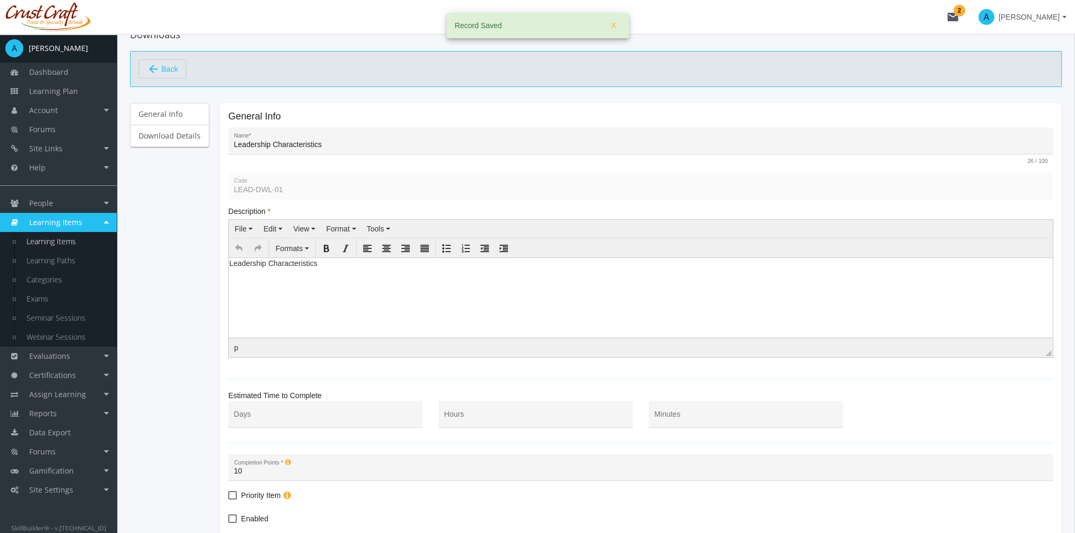
click at [359, 272] on body "Leadership Characteristics" at bounding box center [641, 266] width 824 height 16
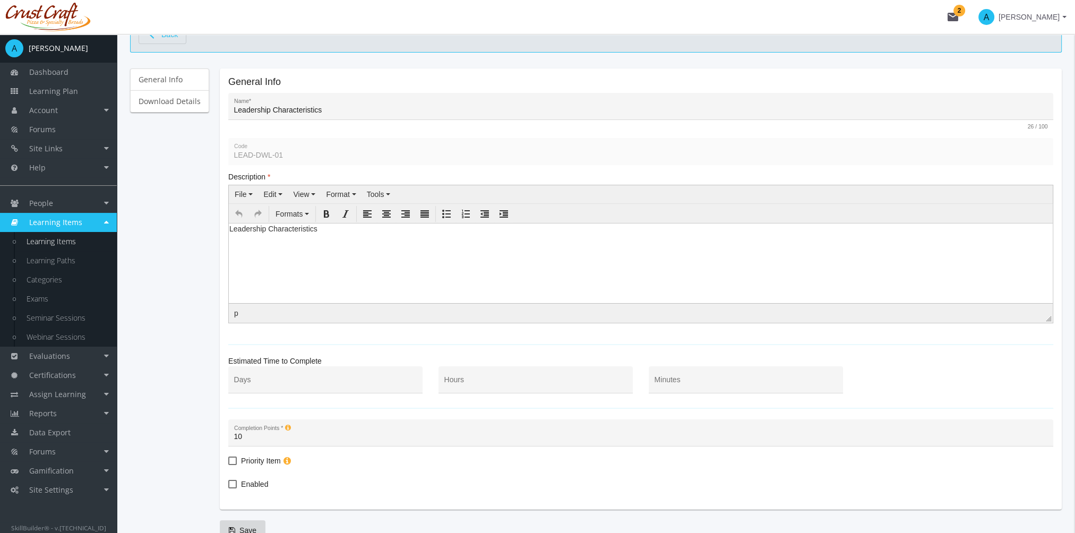
scroll to position [106, 0]
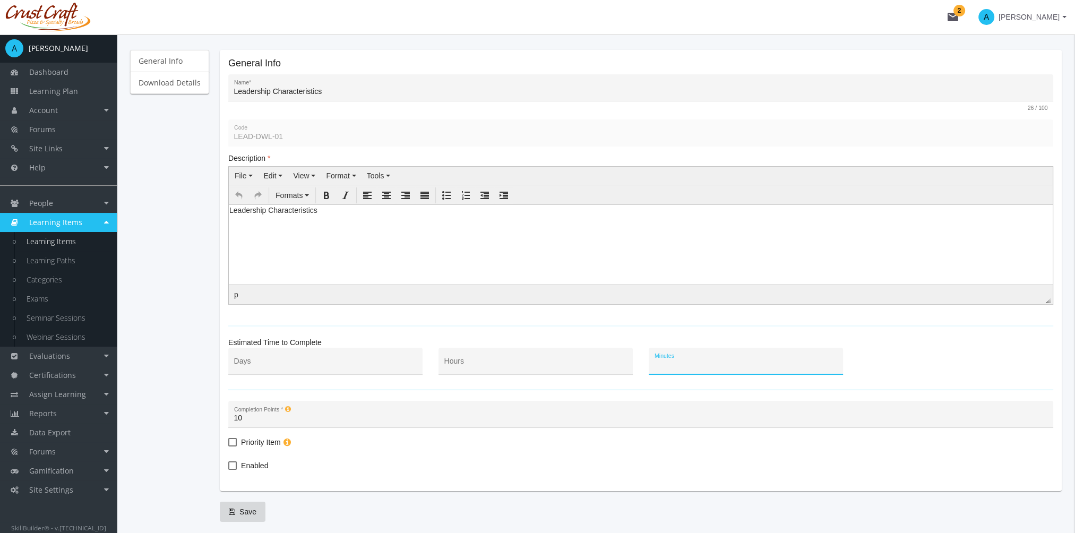
click at [752, 363] on input "Minutes" at bounding box center [746, 365] width 183 height 8
type input "15"
click at [234, 438] on span at bounding box center [232, 442] width 8 height 8
click at [229, 446] on input "Priority Item" at bounding box center [228, 446] width 1 height 1
click at [232, 442] on span at bounding box center [232, 442] width 8 height 8
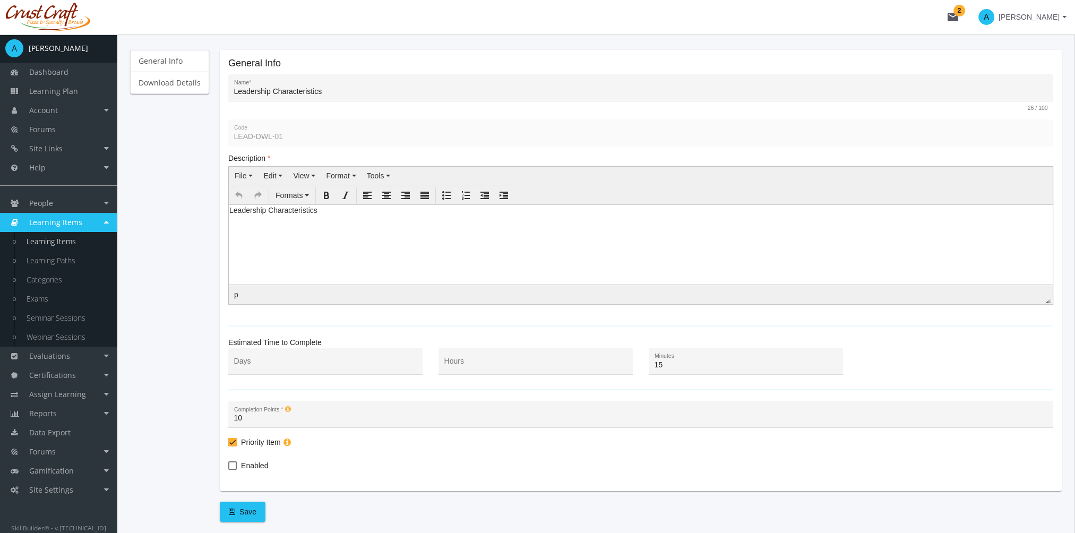
click at [229, 446] on input "Priority Item" at bounding box center [228, 446] width 1 height 1
checkbox input "false"
click at [229, 465] on span at bounding box center [232, 466] width 8 height 8
click at [229, 469] on input "Enabled" at bounding box center [228, 469] width 1 height 1
checkbox input "true"
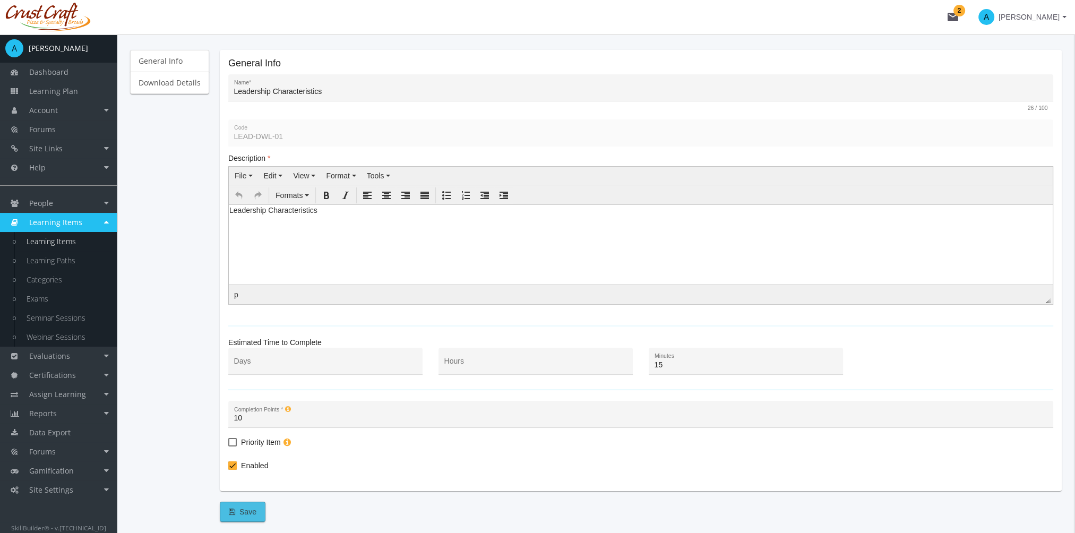
click at [252, 510] on span "Save" at bounding box center [243, 511] width 28 height 19
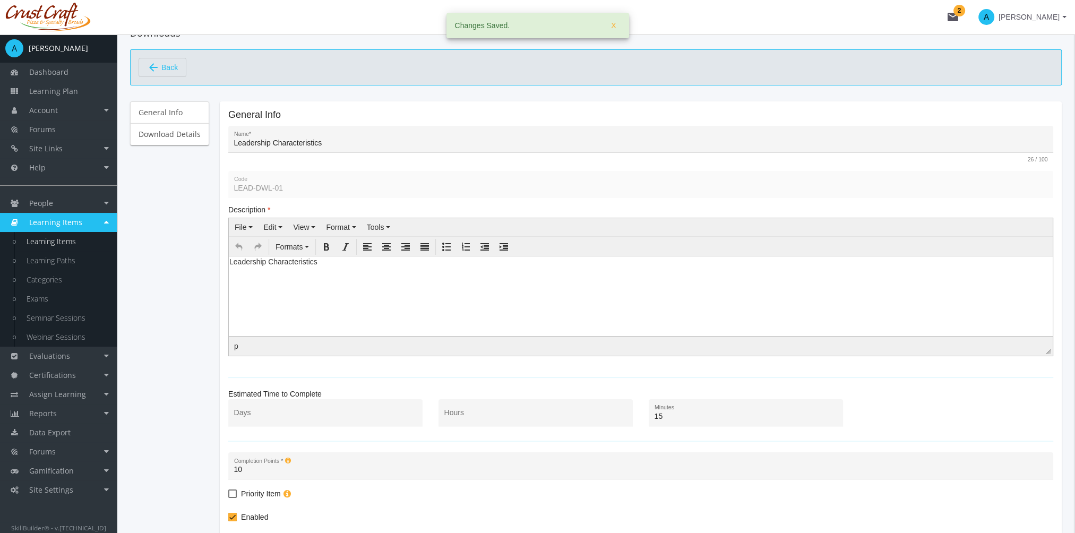
scroll to position [0, 0]
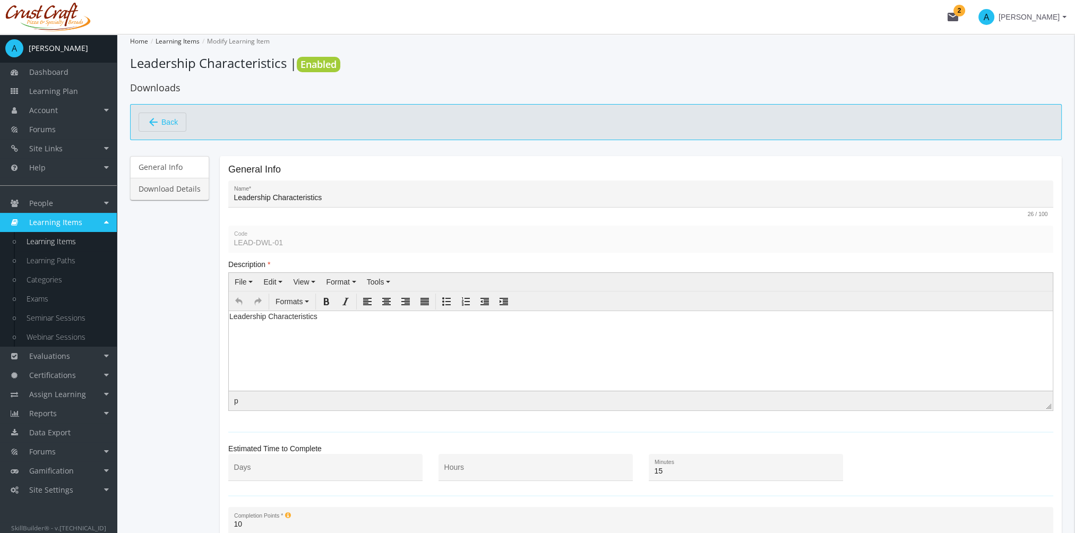
click at [187, 188] on link "Download Details" at bounding box center [169, 189] width 79 height 22
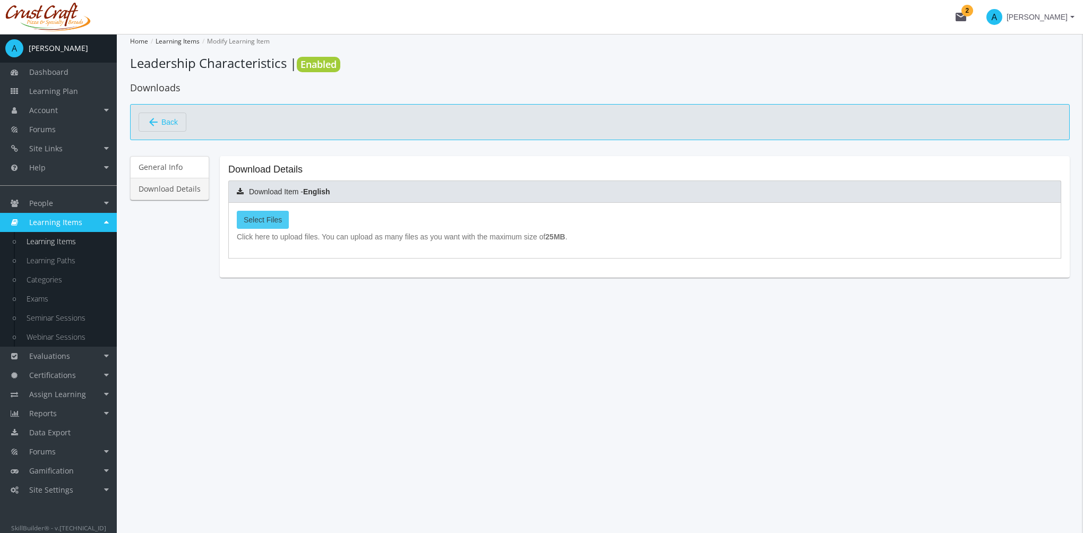
click at [275, 219] on span "Select Files" at bounding box center [263, 220] width 38 height 8
click at [0, 0] on input "Select Files" at bounding box center [0, 0] width 0 height 0
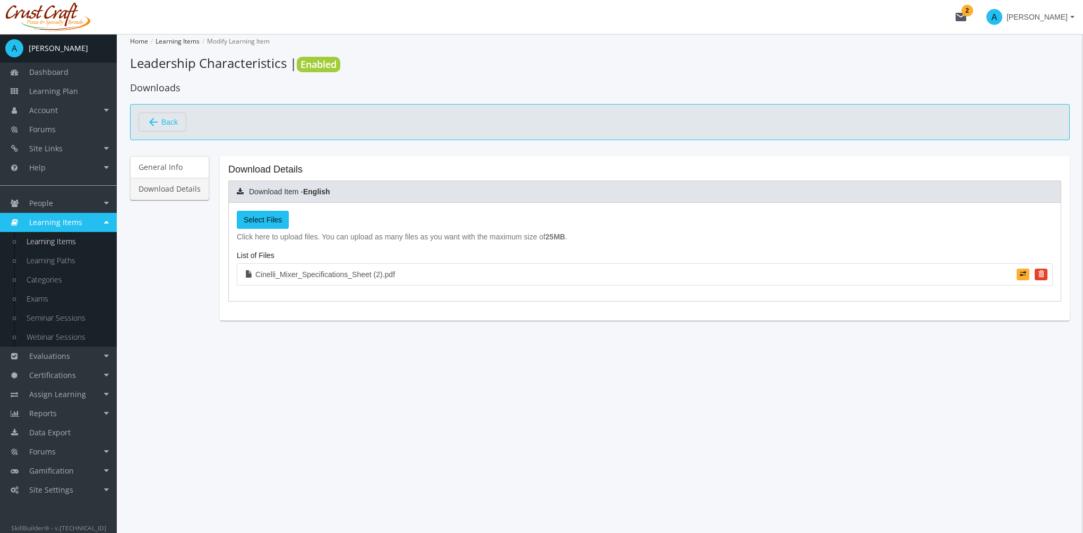
click at [159, 121] on mat-icon "arrow_back" at bounding box center [153, 122] width 13 height 13
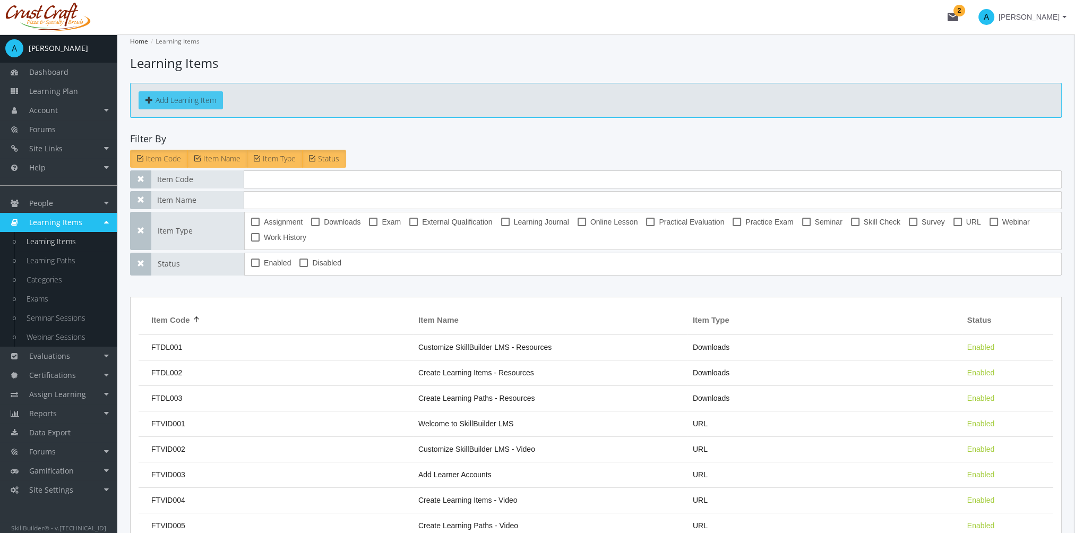
click at [173, 102] on button "Add Learning Item" at bounding box center [181, 100] width 84 height 18
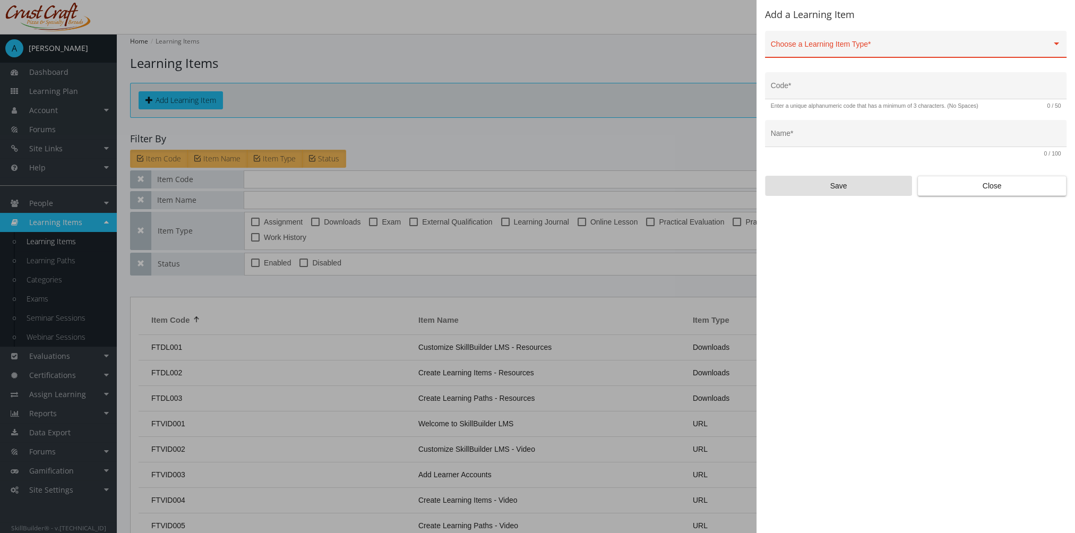
click at [818, 40] on div "Choose a Learning Item Type *" at bounding box center [916, 47] width 290 height 22
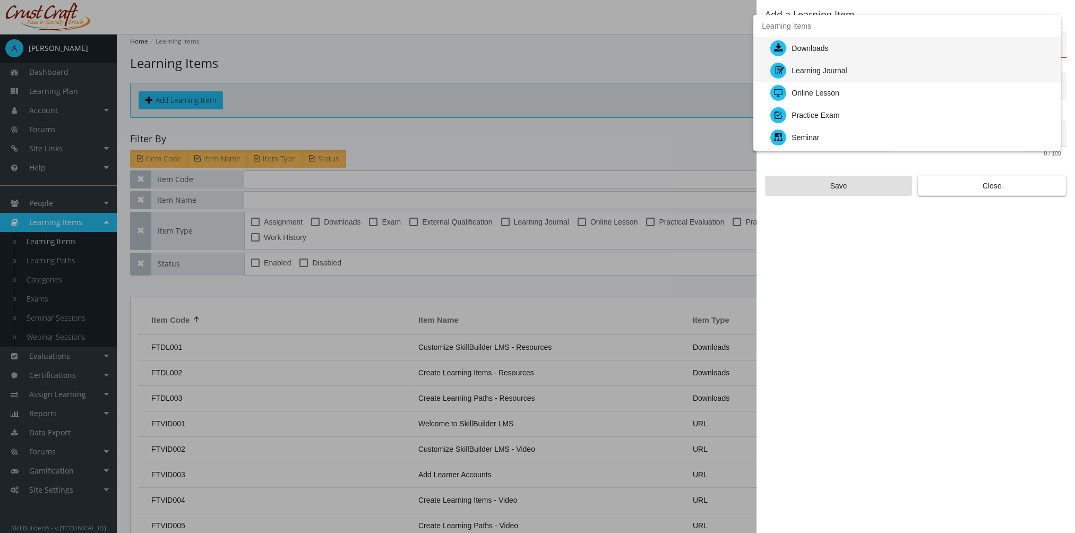
click at [831, 69] on div "Learning Journal" at bounding box center [819, 70] width 55 height 22
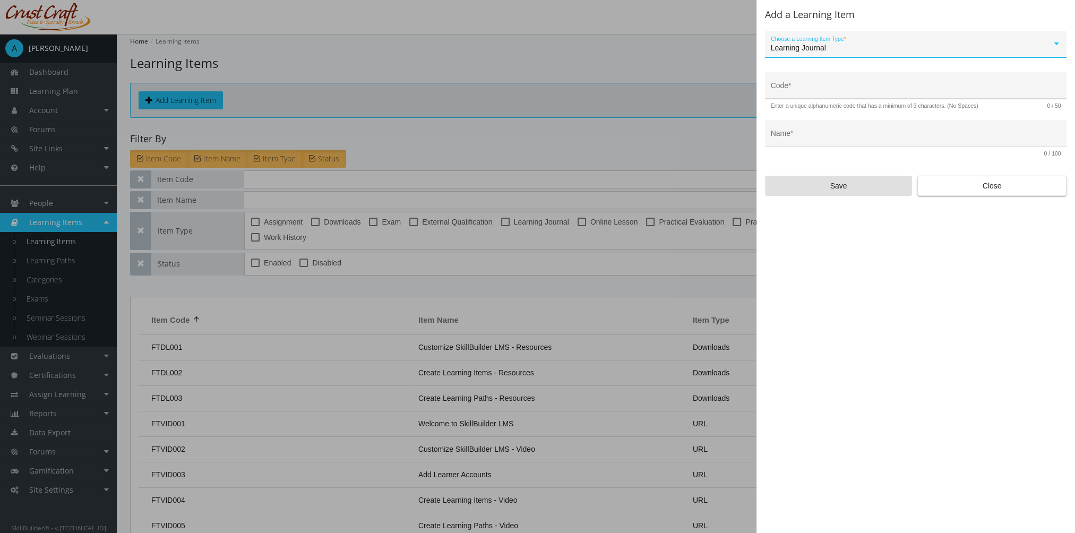
click at [824, 89] on input "Code *" at bounding box center [916, 90] width 290 height 8
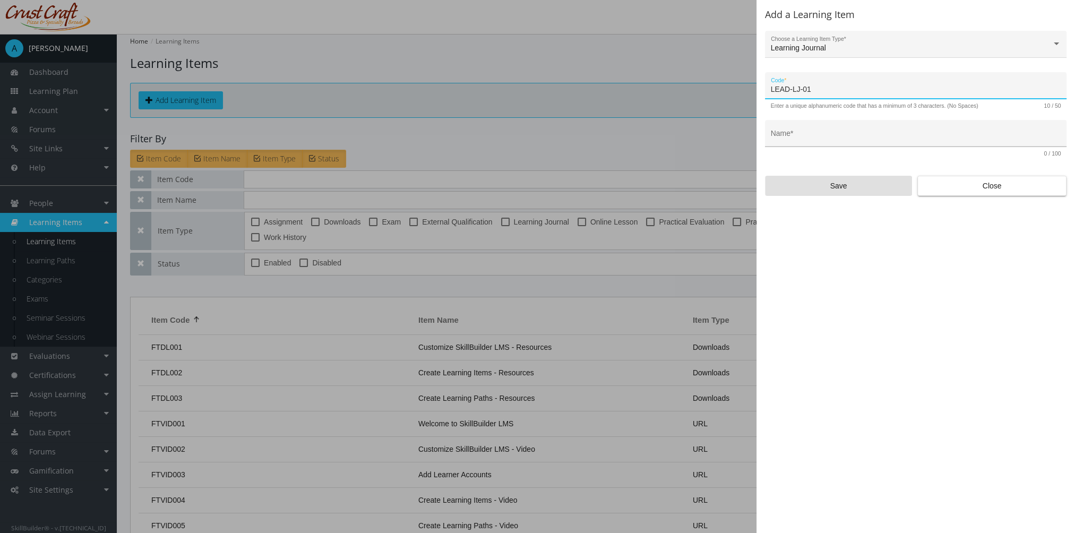
type input "LEAD-LJ-01"
click at [850, 137] on input "Name *" at bounding box center [916, 137] width 290 height 8
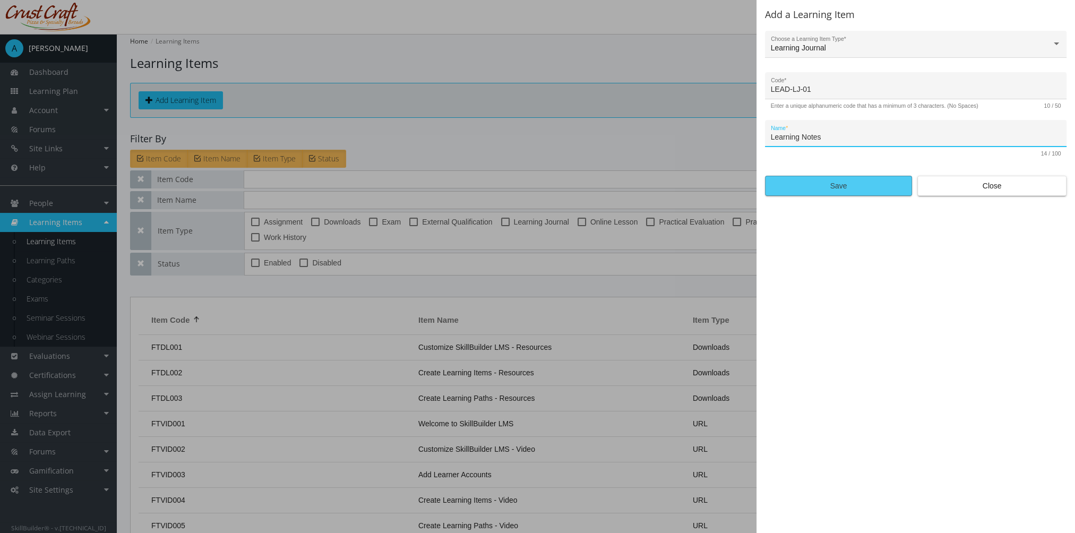
type input "Learning Notes"
click at [824, 188] on span "Save" at bounding box center [838, 185] width 129 height 19
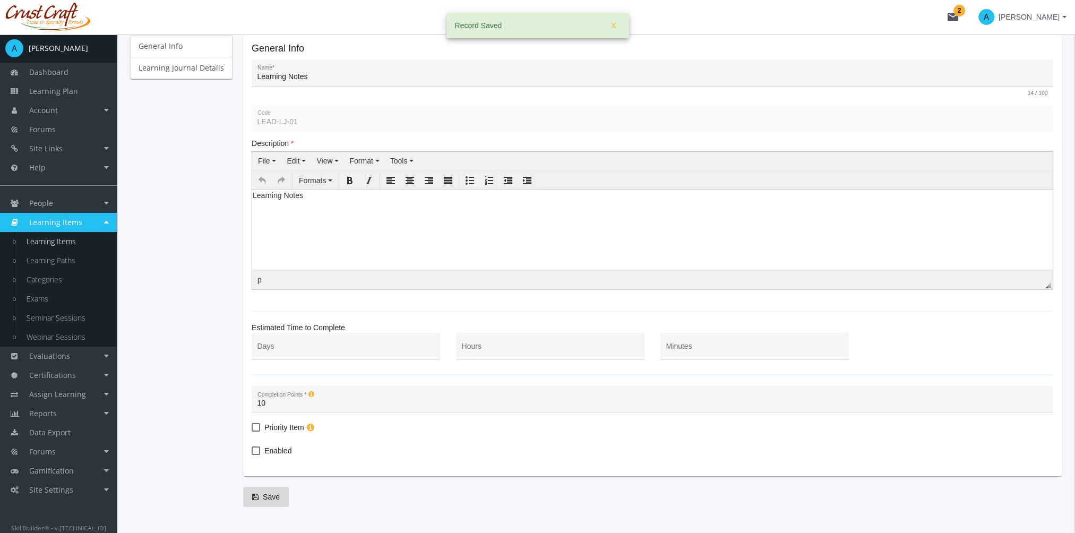
scroll to position [147, 0]
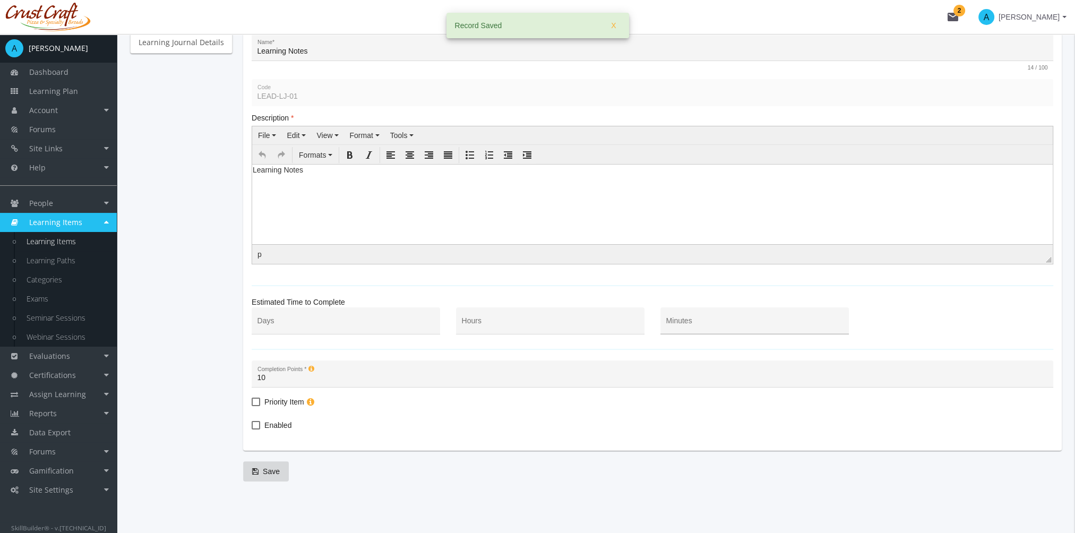
click at [687, 318] on div "Minutes" at bounding box center [754, 324] width 177 height 22
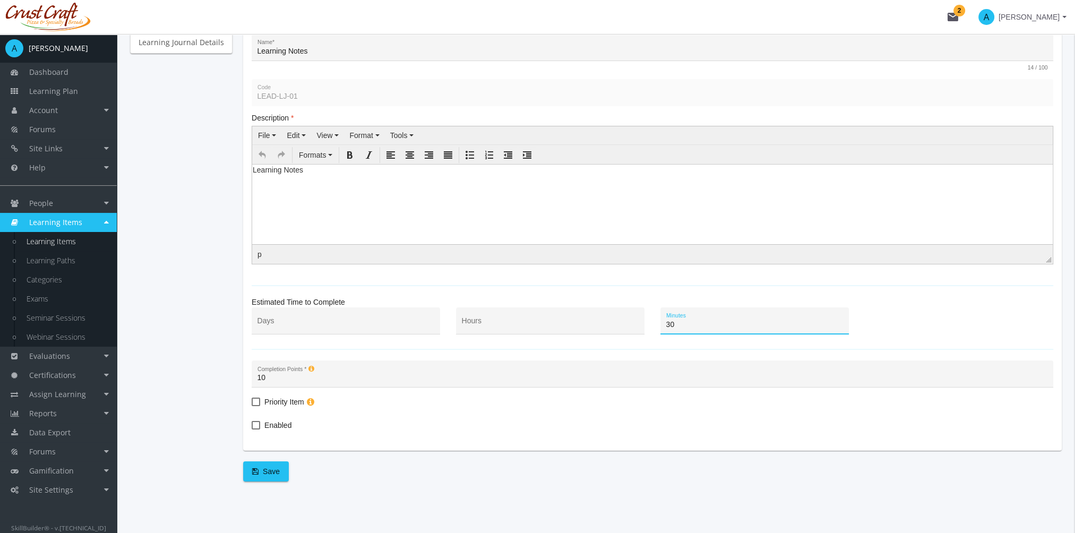
type input "30"
click at [273, 423] on span "Enabled" at bounding box center [277, 425] width 27 height 13
click at [252, 429] on input "Enabled" at bounding box center [252, 429] width 1 height 1
checkbox input "true"
click at [274, 474] on span "Save" at bounding box center [266, 471] width 28 height 19
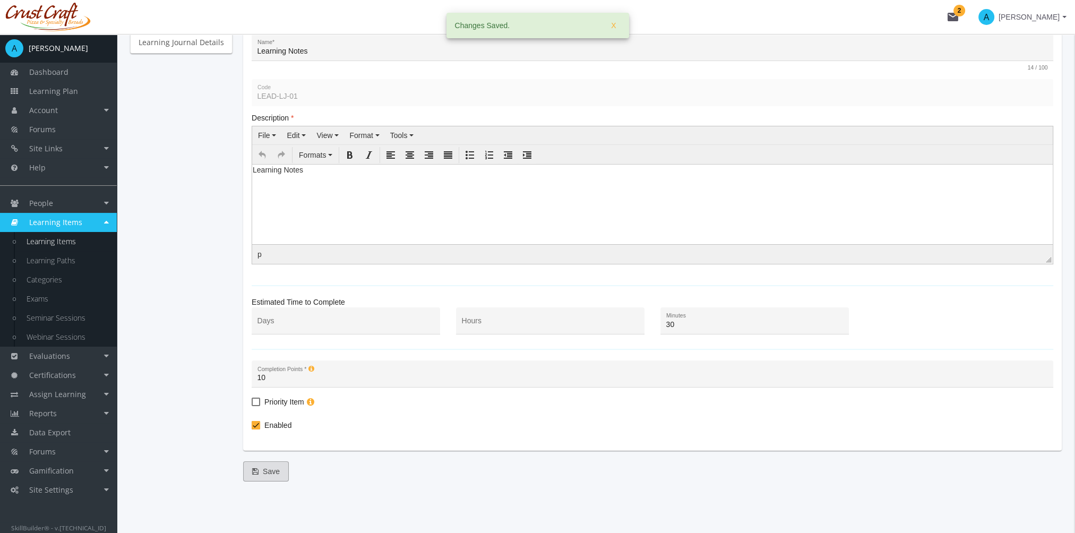
scroll to position [0, 0]
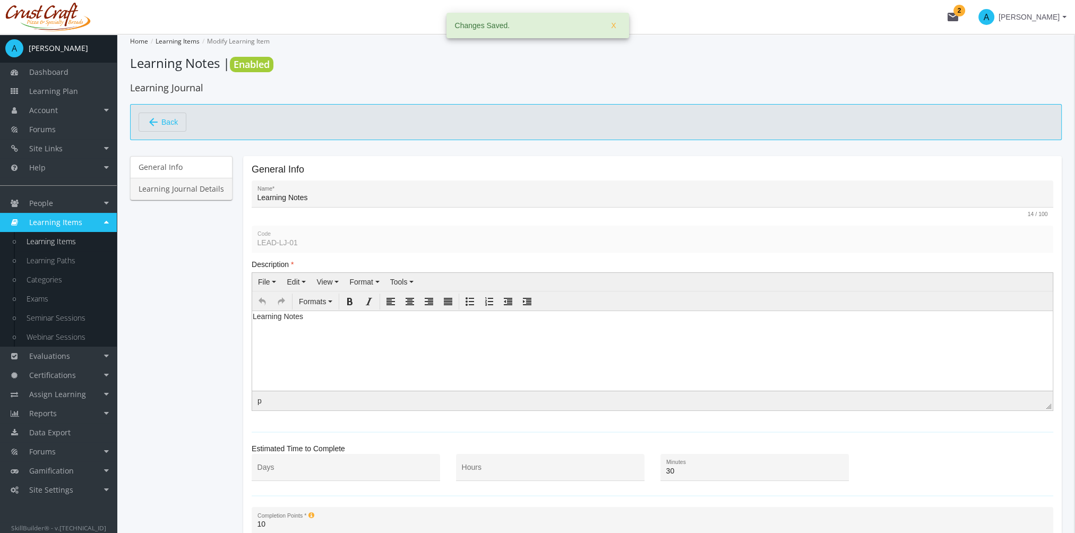
click at [203, 188] on link "Learning Journal Details" at bounding box center [181, 189] width 102 height 22
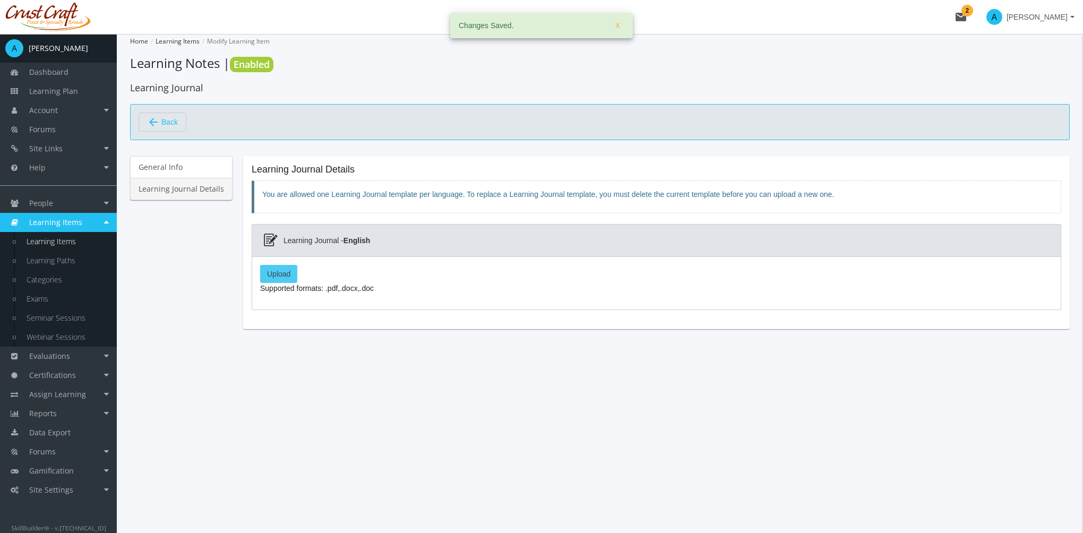
click at [276, 270] on label "Upload" at bounding box center [278, 274] width 37 height 18
click at [0, 0] on input "Upload" at bounding box center [0, 0] width 0 height 0
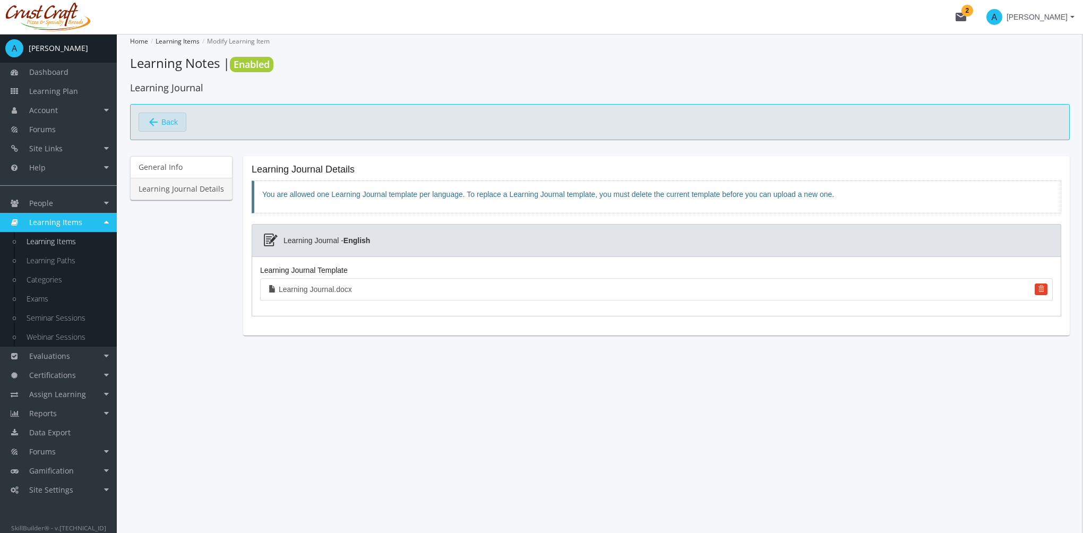
click at [171, 121] on span "Back" at bounding box center [169, 122] width 16 height 18
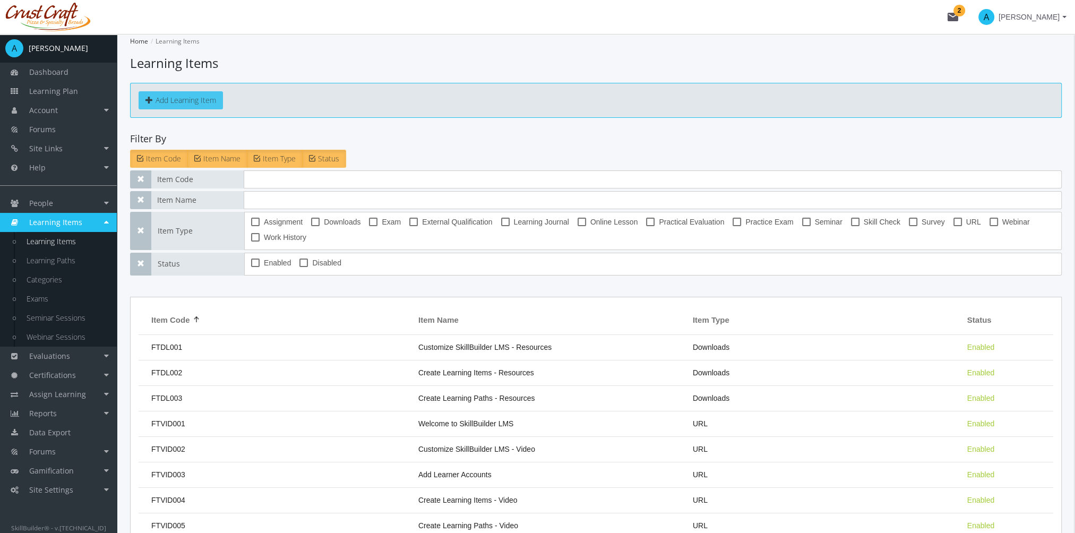
click at [201, 102] on button "Add Learning Item" at bounding box center [181, 100] width 84 height 18
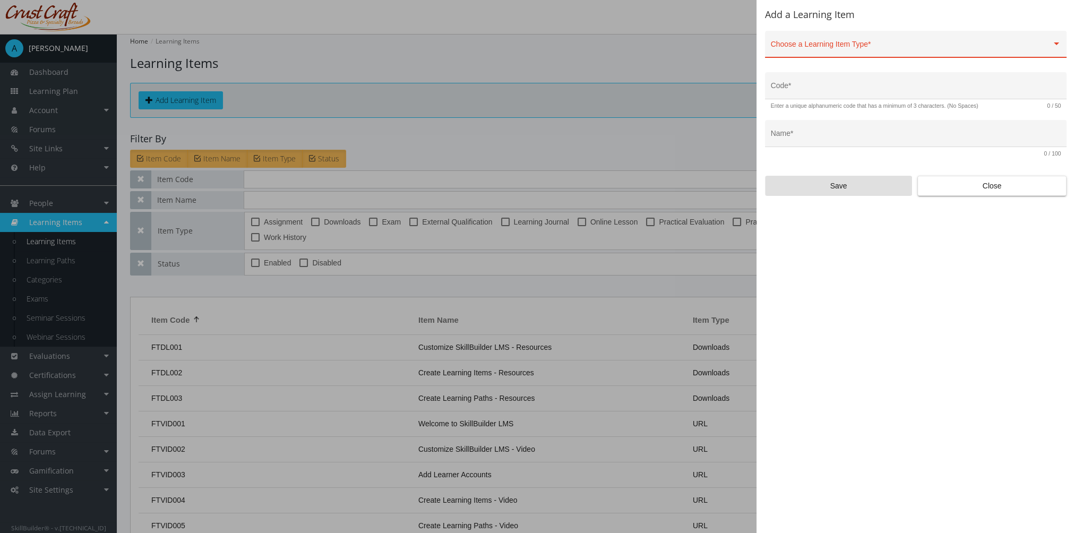
click at [822, 36] on div "Choose a Learning Item Type *" at bounding box center [916, 47] width 290 height 22
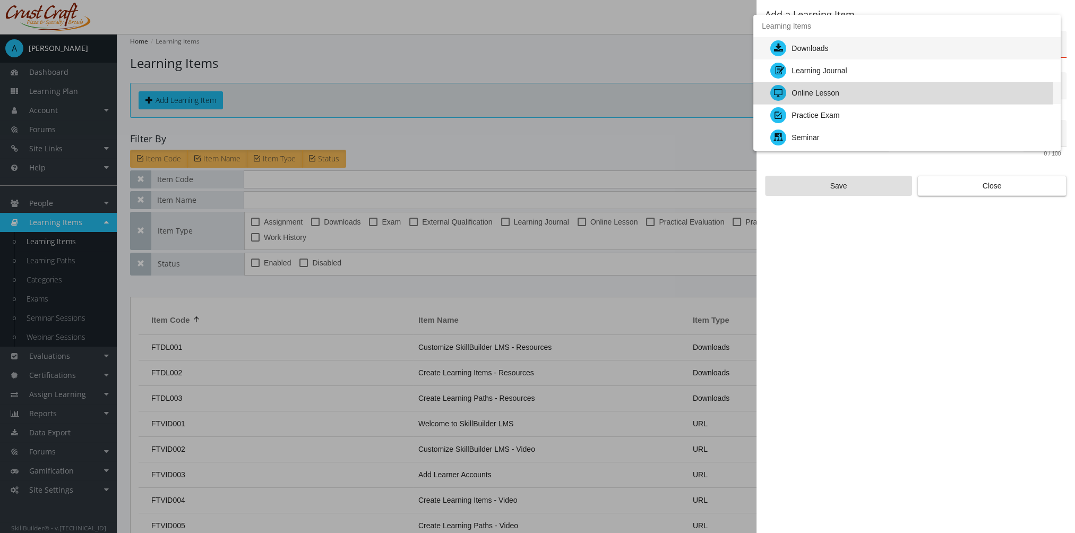
click at [834, 89] on div "Online Lesson" at bounding box center [816, 93] width 48 height 22
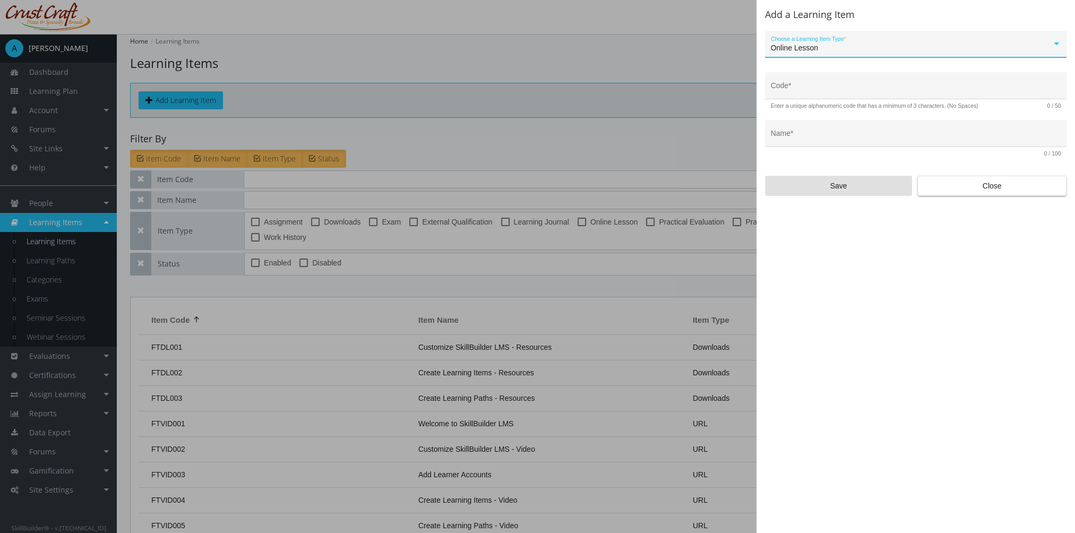
click at [834, 89] on input "Code *" at bounding box center [916, 90] width 290 height 8
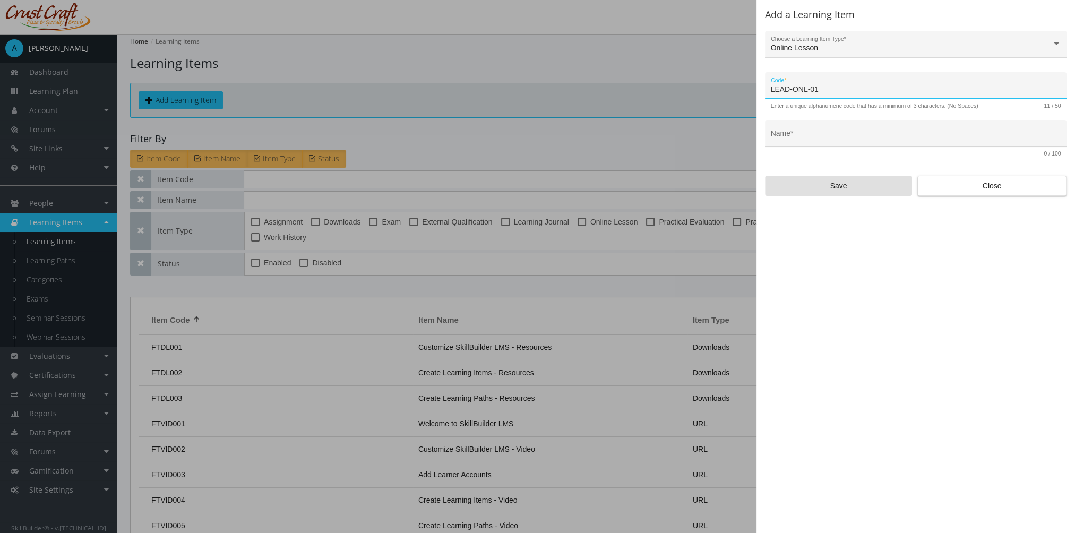
type input "LEAD-ONL-01"
click at [818, 136] on input "Name *" at bounding box center [916, 137] width 290 height 8
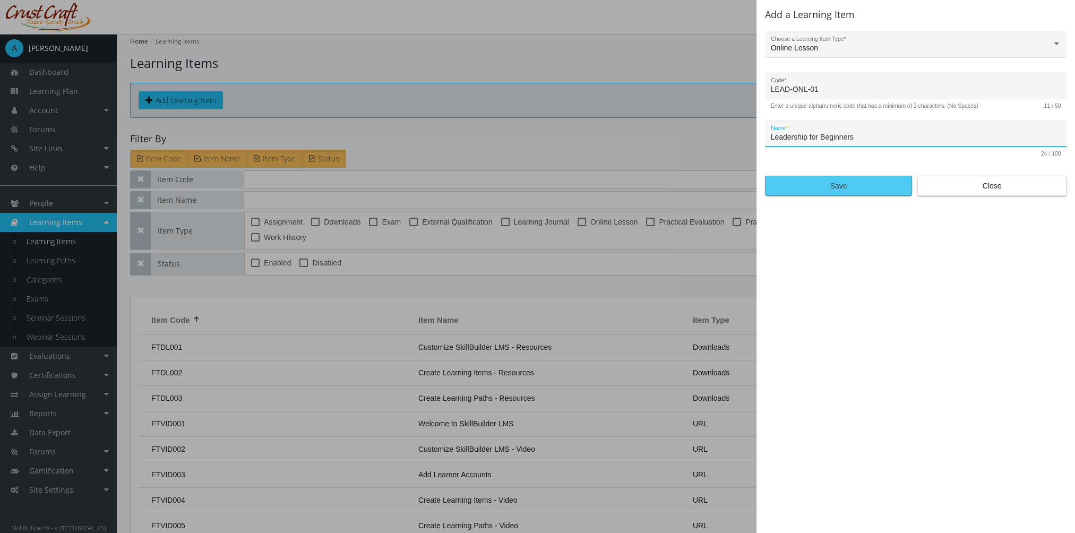
type input "Leadership for Beginners"
click at [841, 187] on span "Save" at bounding box center [838, 185] width 129 height 19
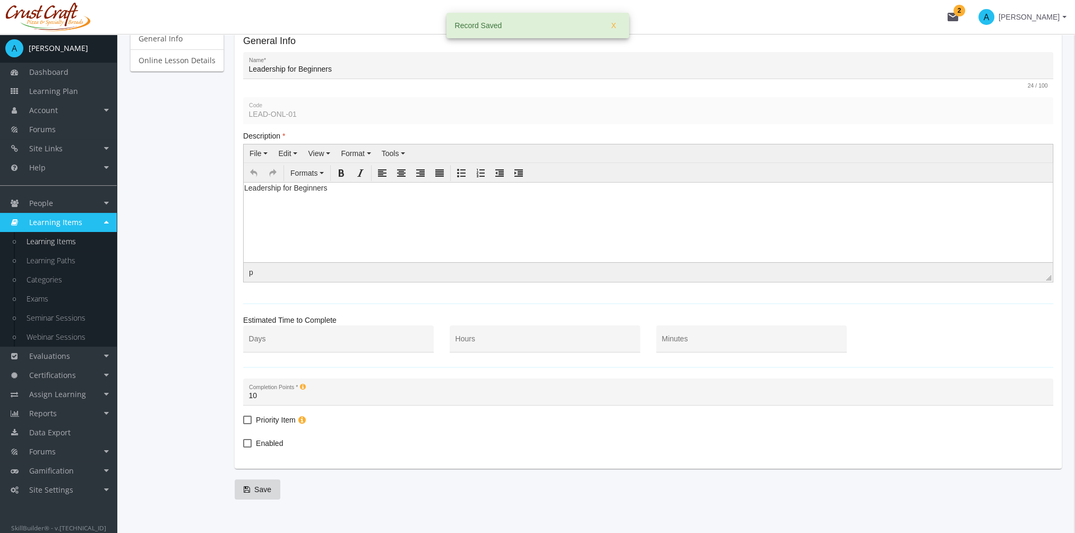
scroll to position [147, 0]
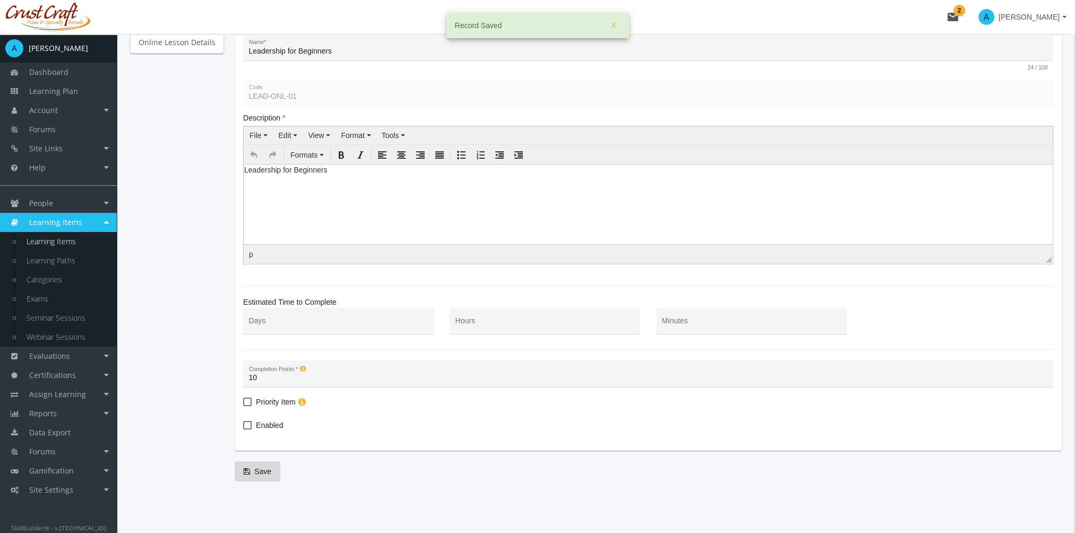
drag, startPoint x: 264, startPoint y: 424, endPoint x: 270, endPoint y: 425, distance: 5.3
click at [265, 424] on span "Enabled" at bounding box center [269, 425] width 27 height 13
click at [244, 429] on input "Enabled" at bounding box center [243, 429] width 1 height 1
checkbox input "true"
click at [261, 468] on span "Save" at bounding box center [258, 471] width 28 height 19
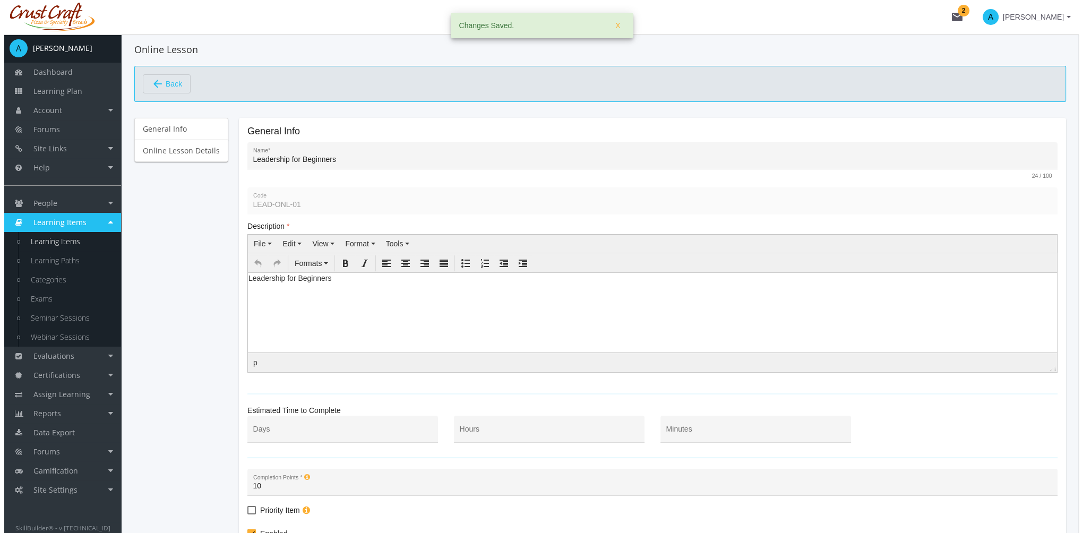
scroll to position [0, 0]
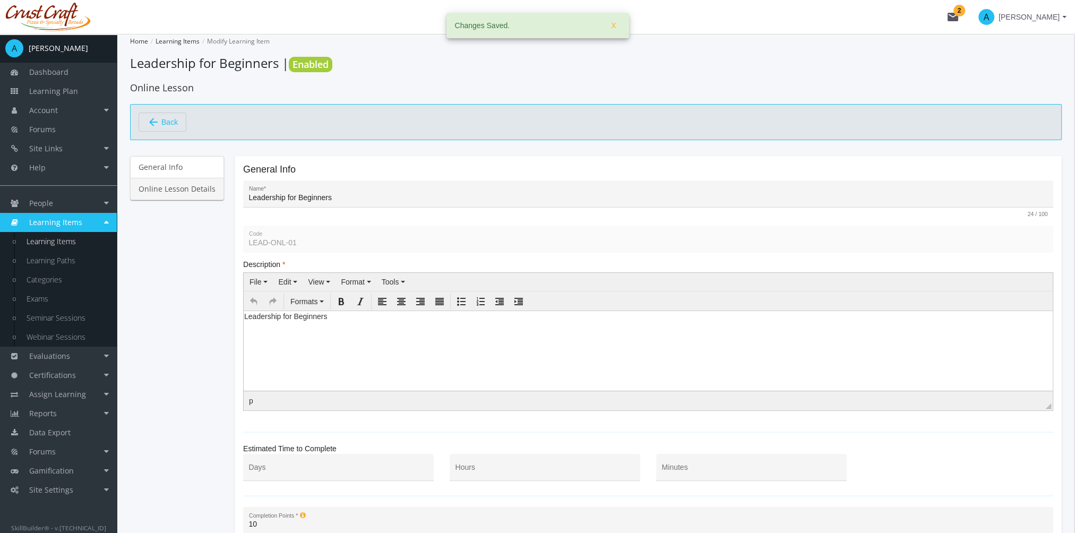
click at [181, 193] on link "Online Lesson Details" at bounding box center [177, 189] width 94 height 22
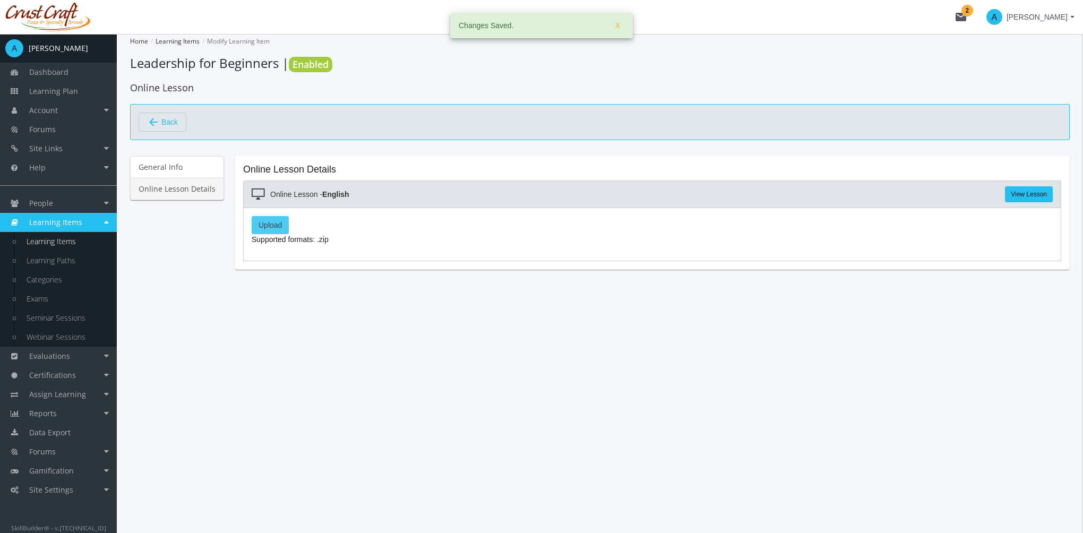
click at [268, 225] on label "Upload" at bounding box center [270, 225] width 37 height 18
click at [0, 0] on input "Upload" at bounding box center [0, 0] width 0 height 0
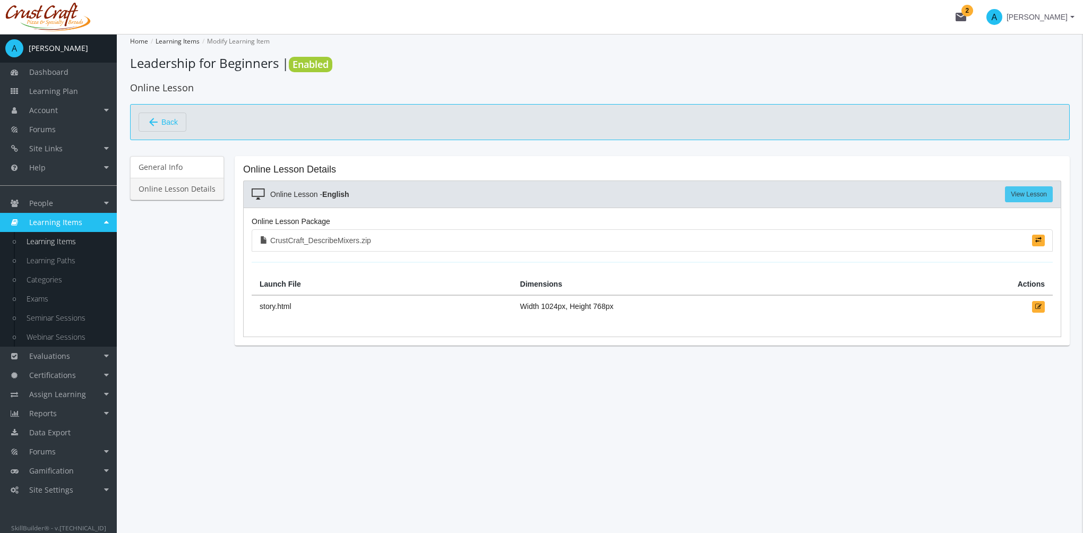
click at [1019, 195] on link "View Lesson" at bounding box center [1029, 194] width 48 height 16
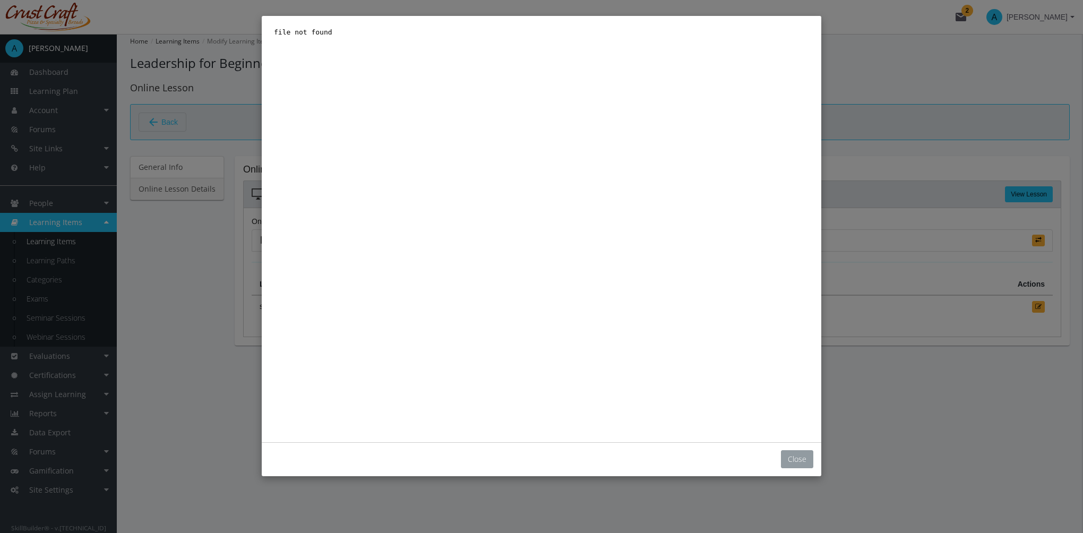
click at [804, 465] on button "Close" at bounding box center [797, 459] width 32 height 18
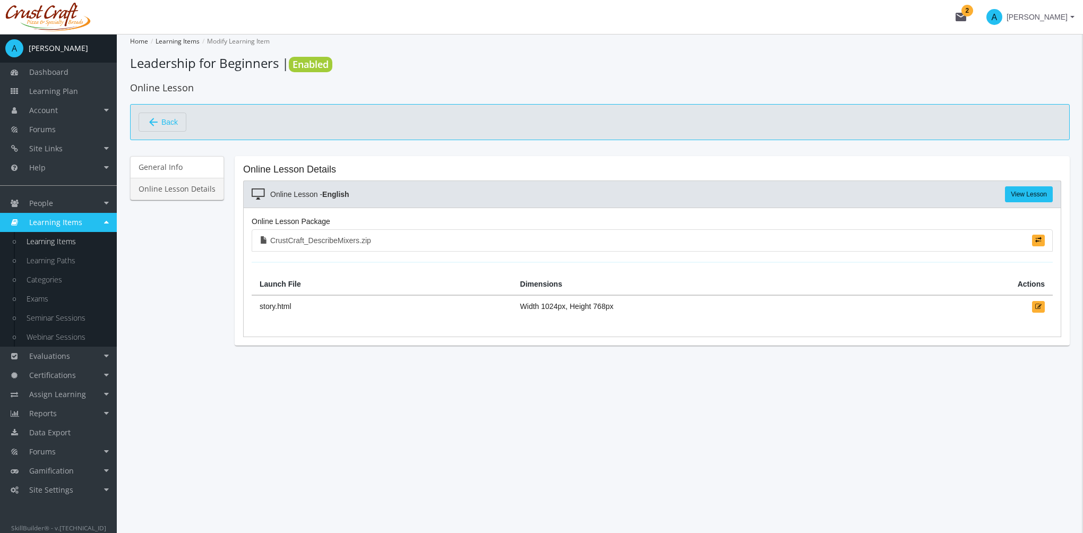
click at [151, 131] on button "arrow_back Back" at bounding box center [163, 122] width 48 height 19
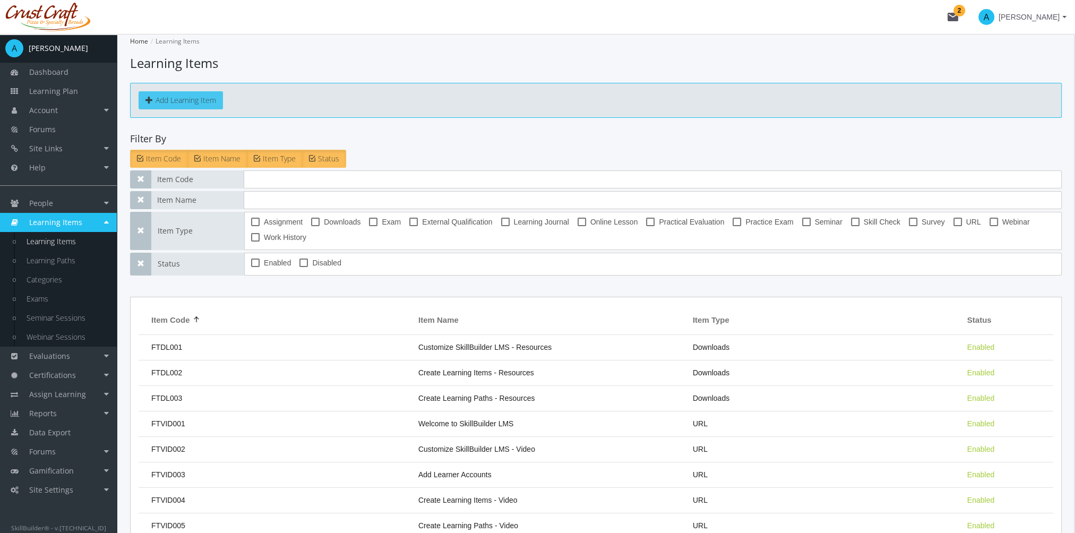
click at [204, 98] on button "Add Learning Item" at bounding box center [181, 100] width 84 height 18
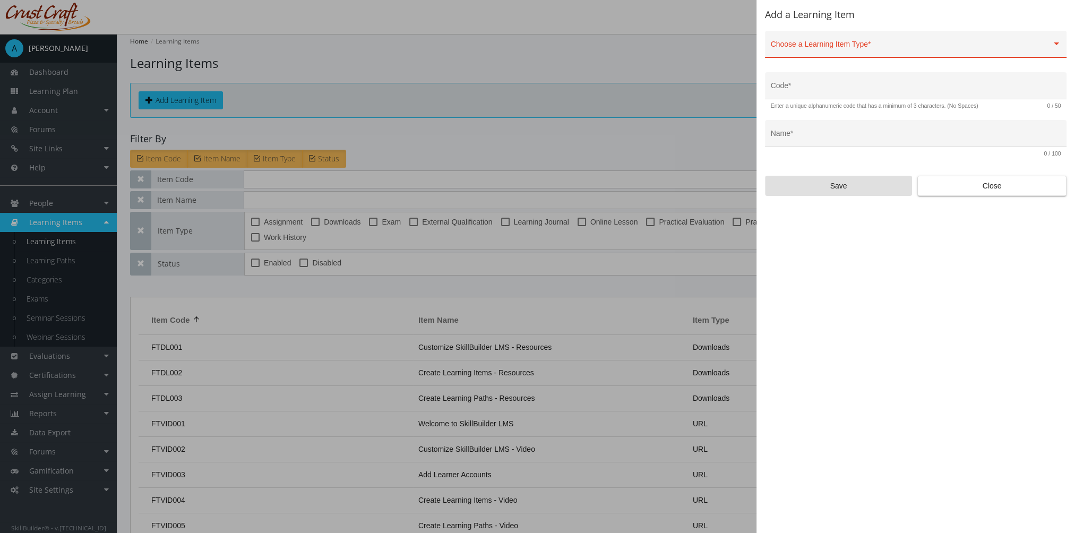
click at [844, 42] on div "Choose a Learning Item Type *" at bounding box center [916, 47] width 290 height 22
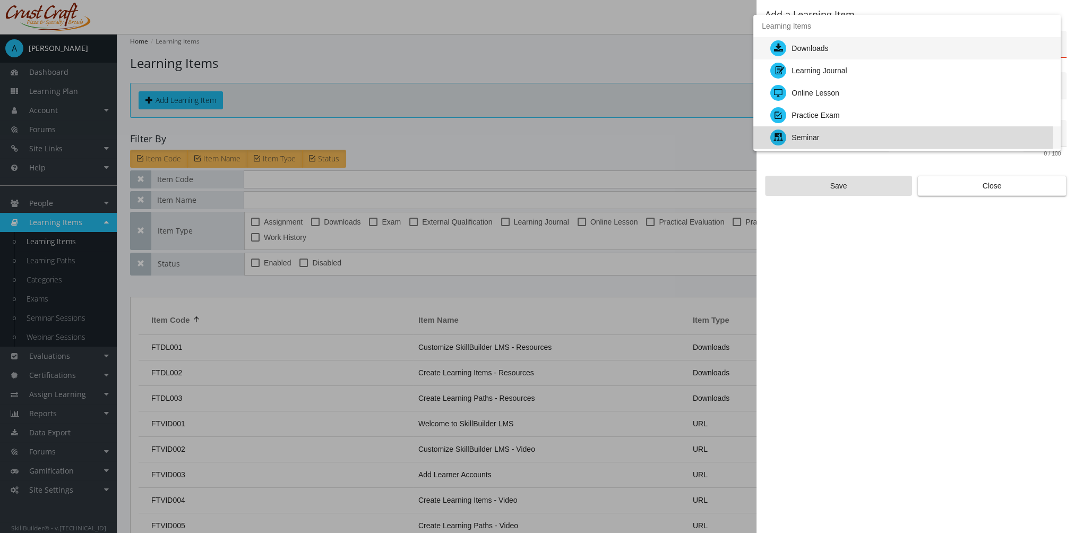
click at [845, 135] on div "Seminar" at bounding box center [912, 137] width 282 height 22
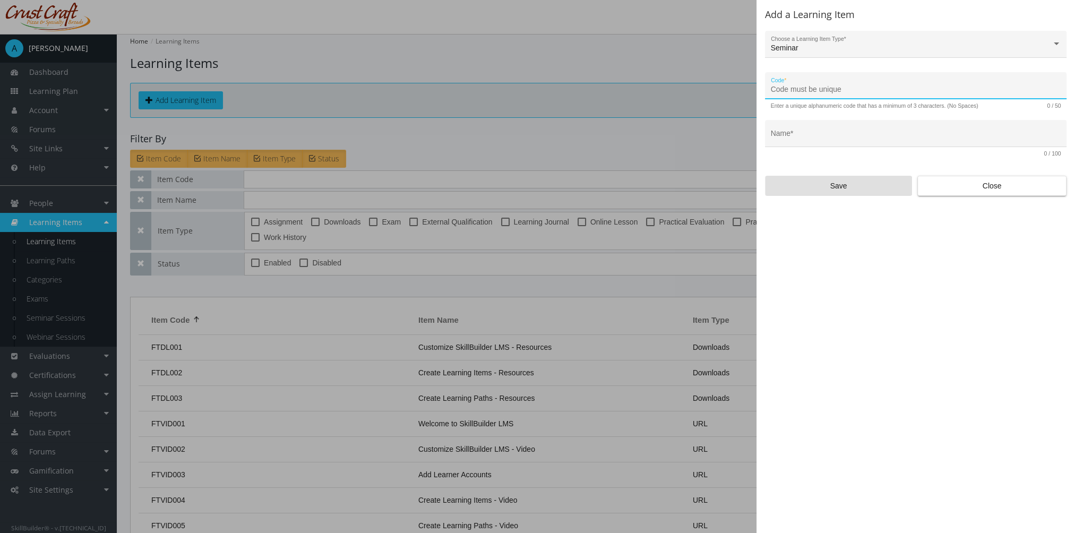
click at [811, 93] on input "Code *" at bounding box center [916, 90] width 290 height 8
type input "LEAD-SEM-01"
click at [797, 138] on input "Name *" at bounding box center [916, 137] width 290 height 8
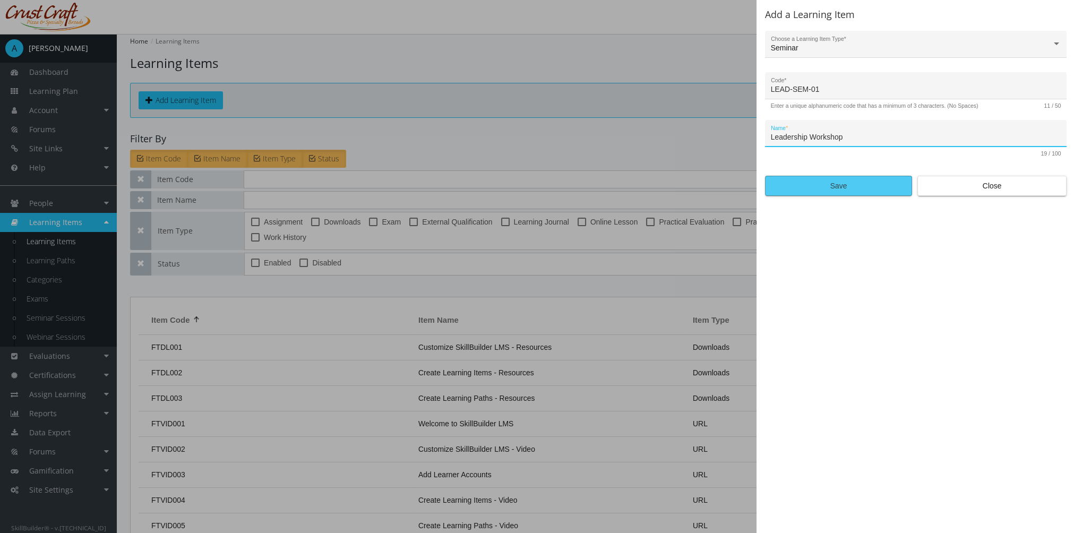
type input "Leadership Workshop"
click at [819, 191] on span "Save" at bounding box center [838, 185] width 129 height 19
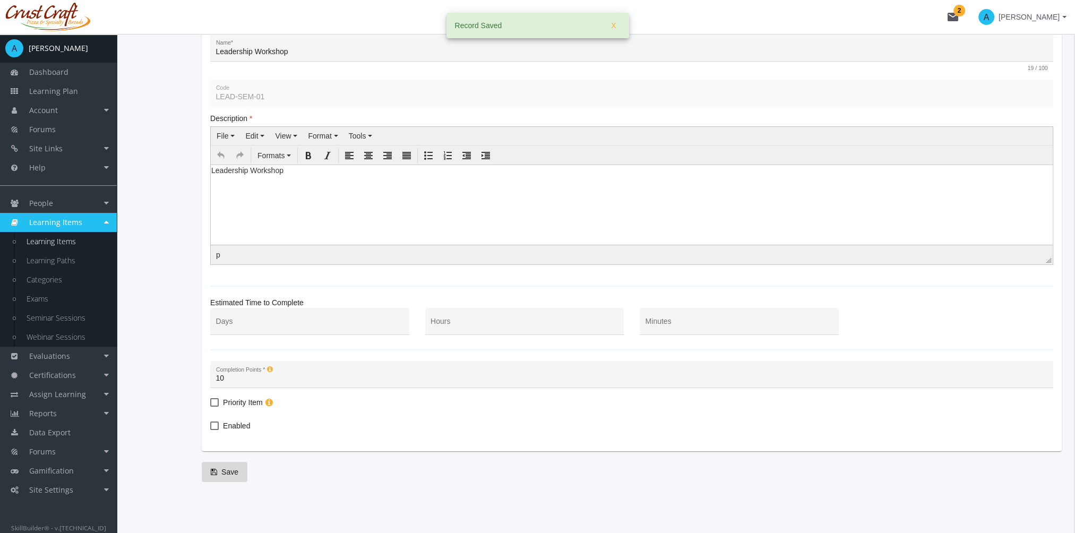
scroll to position [148, 0]
click at [536, 319] on div "Hours" at bounding box center [525, 324] width 188 height 22
type input "1"
click at [240, 423] on span "Enabled" at bounding box center [236, 425] width 27 height 13
click at [211, 429] on input "Enabled" at bounding box center [210, 429] width 1 height 1
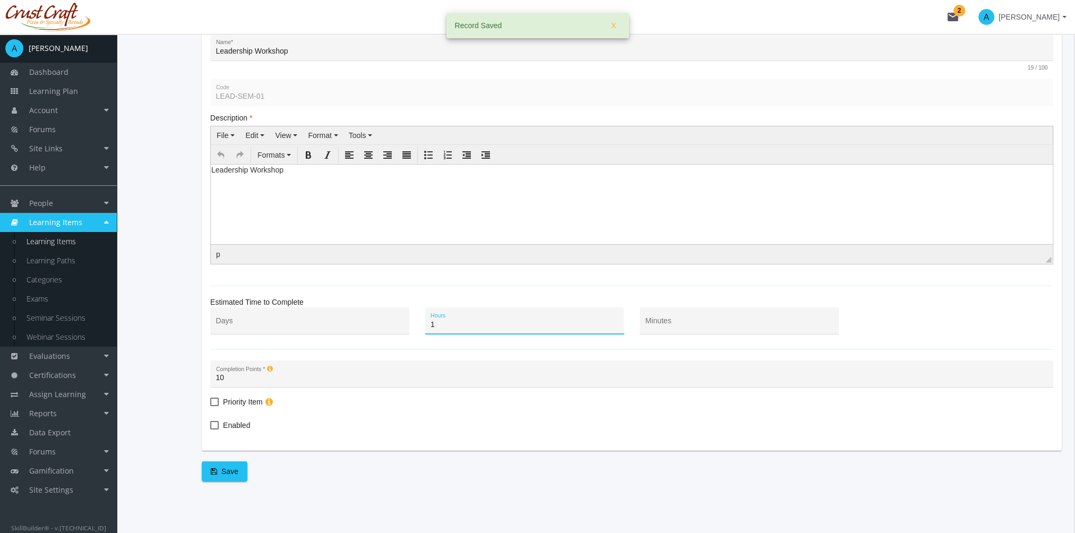
checkbox input "true"
click at [229, 467] on span "Save" at bounding box center [225, 471] width 28 height 19
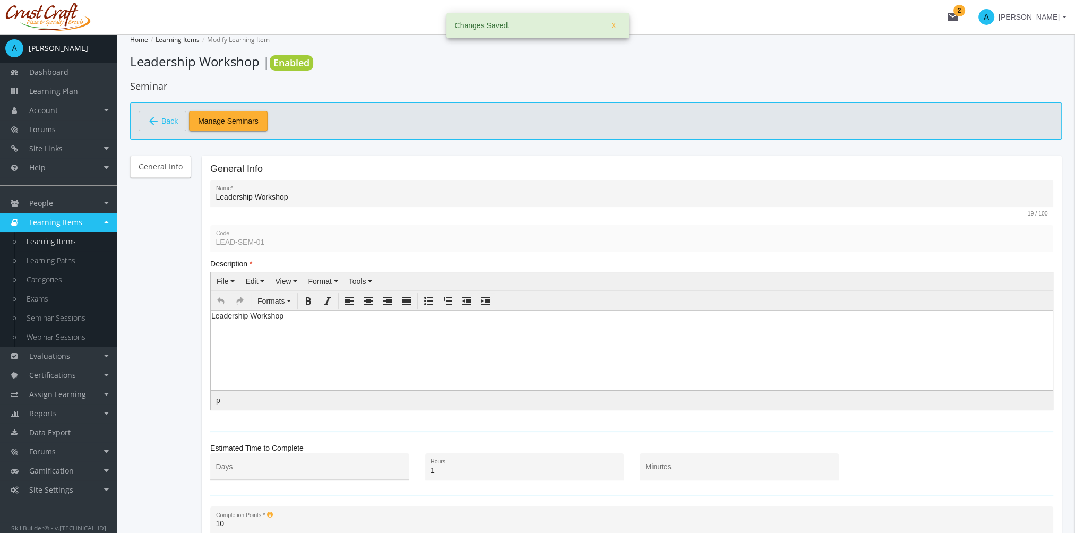
scroll to position [0, 0]
click at [228, 123] on span "Manage Seminars" at bounding box center [228, 122] width 61 height 19
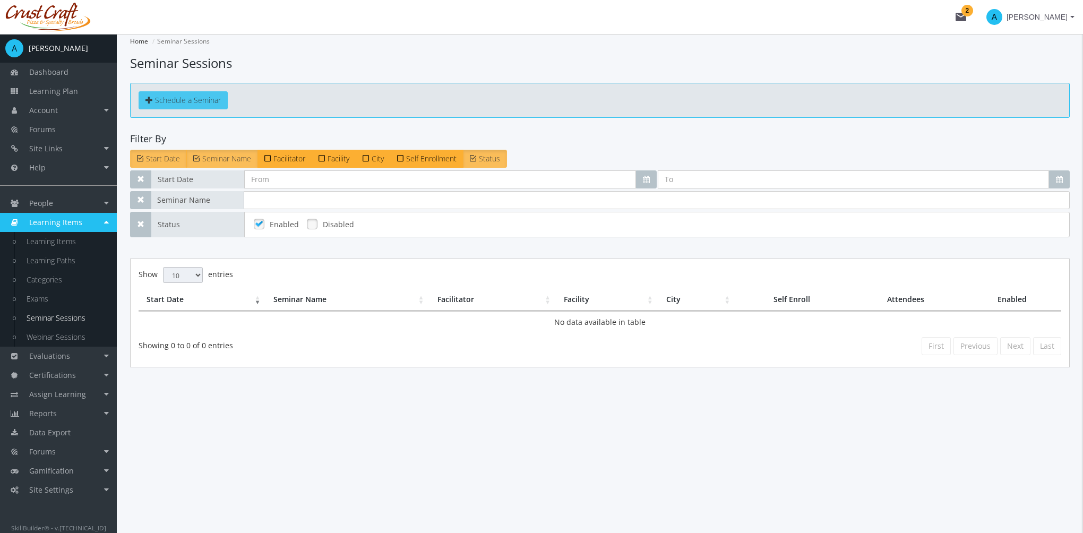
click at [221, 98] on link "Schedule a Seminar" at bounding box center [183, 100] width 89 height 18
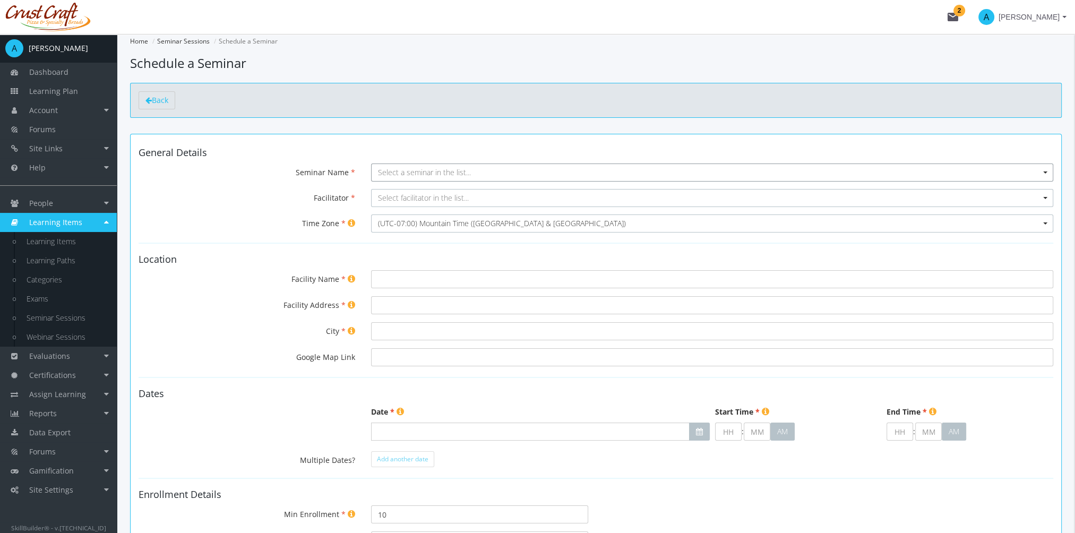
click at [403, 169] on span "Select a seminar in the list..." at bounding box center [424, 172] width 93 height 10
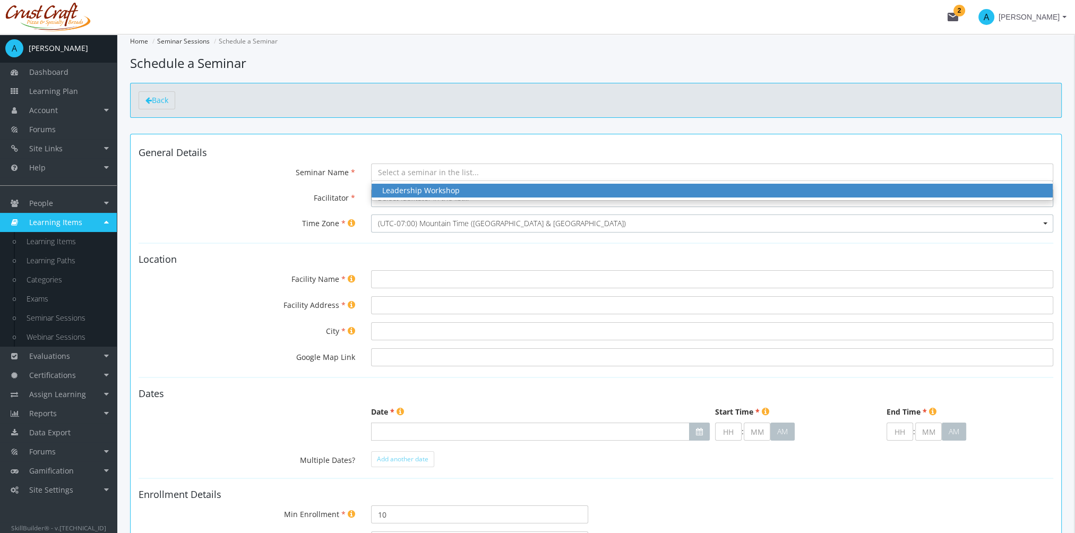
click at [418, 191] on div "Leadership Workshop" at bounding box center [712, 190] width 660 height 11
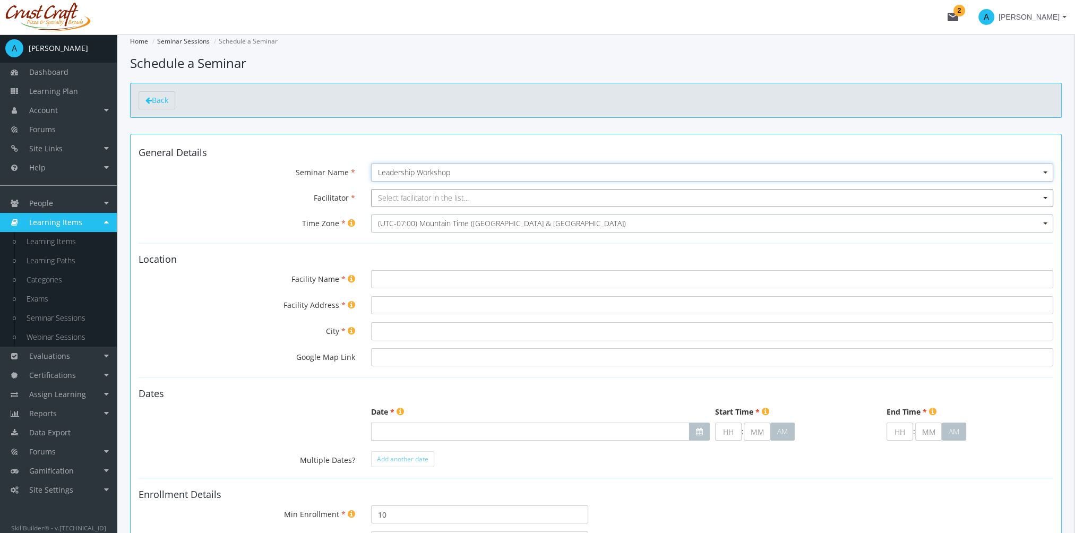
click at [412, 202] on span "Select facilitator in the list..." at bounding box center [712, 198] width 682 height 18
click at [412, 202] on input "Select box" at bounding box center [712, 198] width 682 height 18
click at [83, 200] on link "People" at bounding box center [58, 203] width 117 height 19
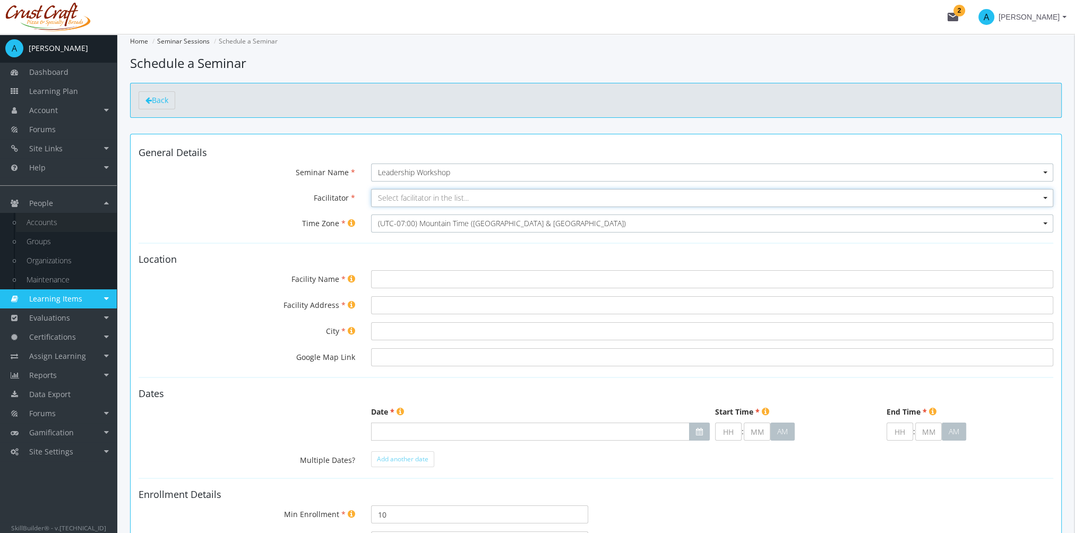
click at [77, 221] on link "Accounts" at bounding box center [66, 222] width 101 height 19
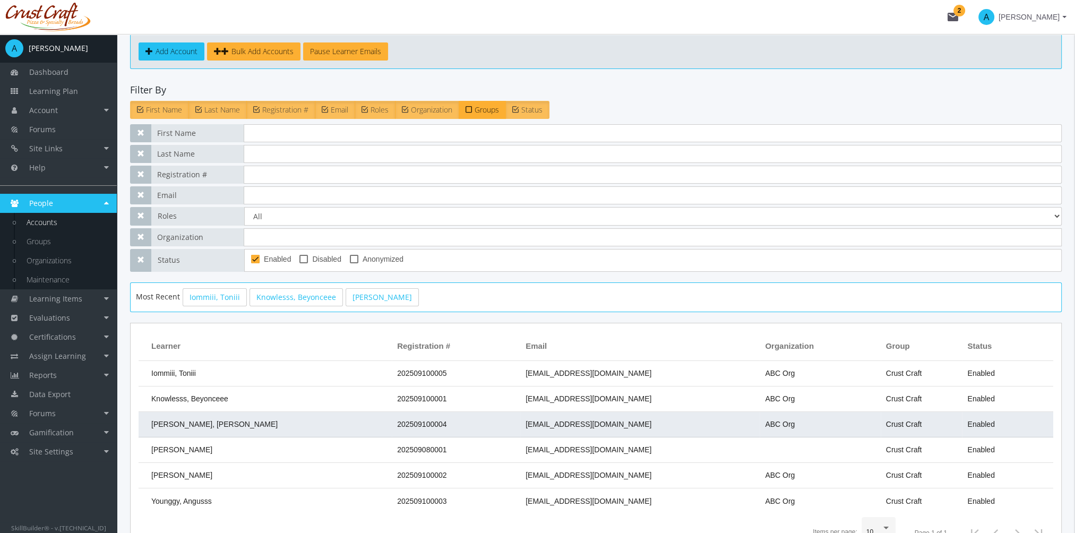
scroll to position [138, 0]
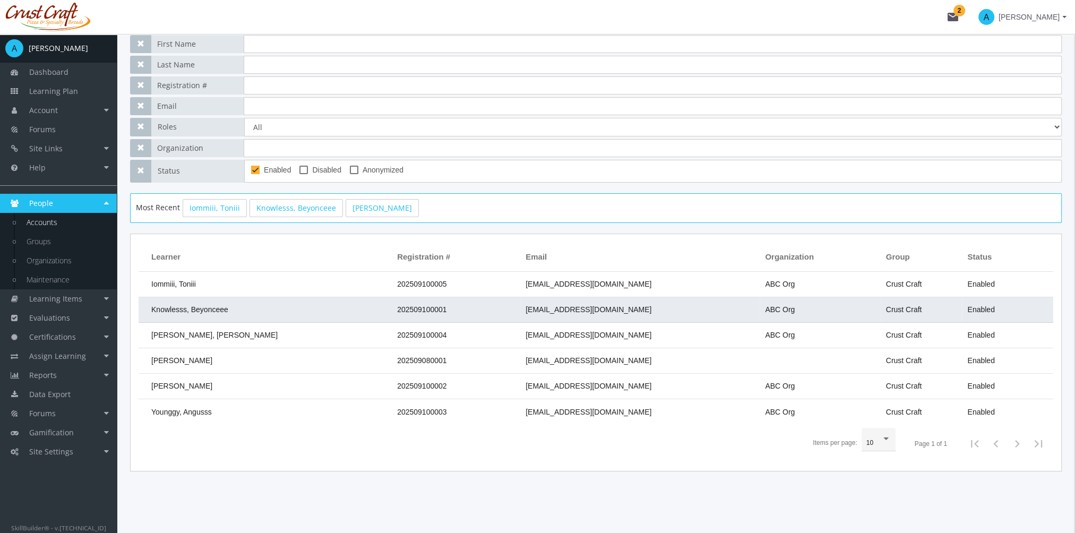
click at [250, 312] on td "Knowlesss, Beyonceee" at bounding box center [265, 309] width 253 height 25
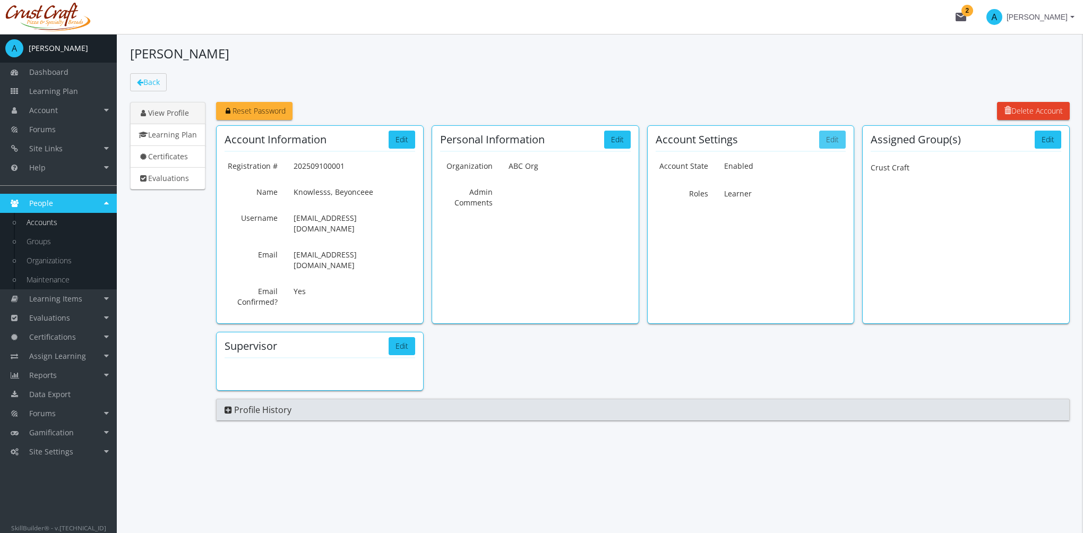
click at [841, 142] on button "Edit" at bounding box center [832, 140] width 27 height 18
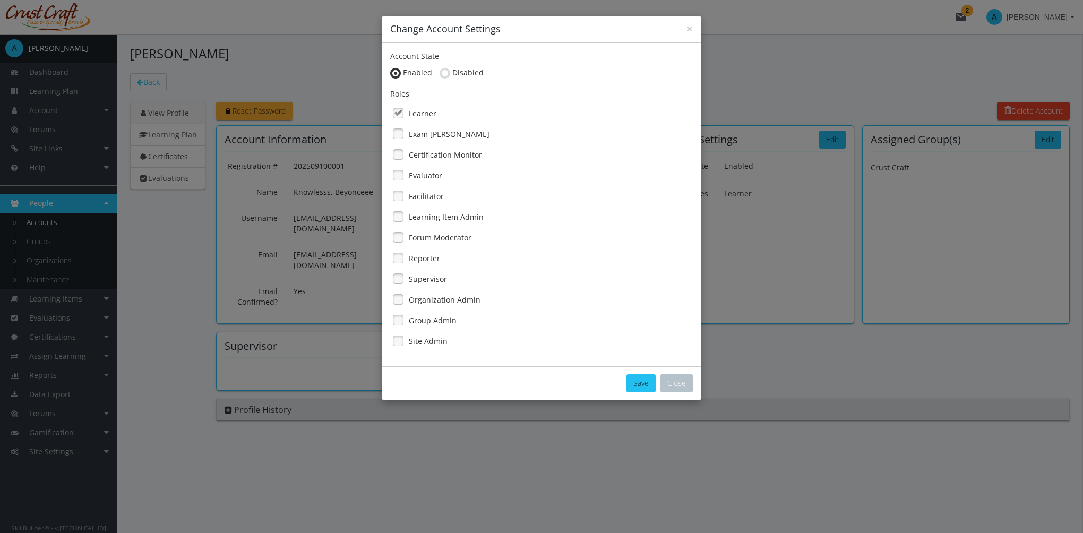
click at [398, 195] on link at bounding box center [398, 196] width 16 height 16
click at [629, 384] on button "Save" at bounding box center [641, 383] width 29 height 18
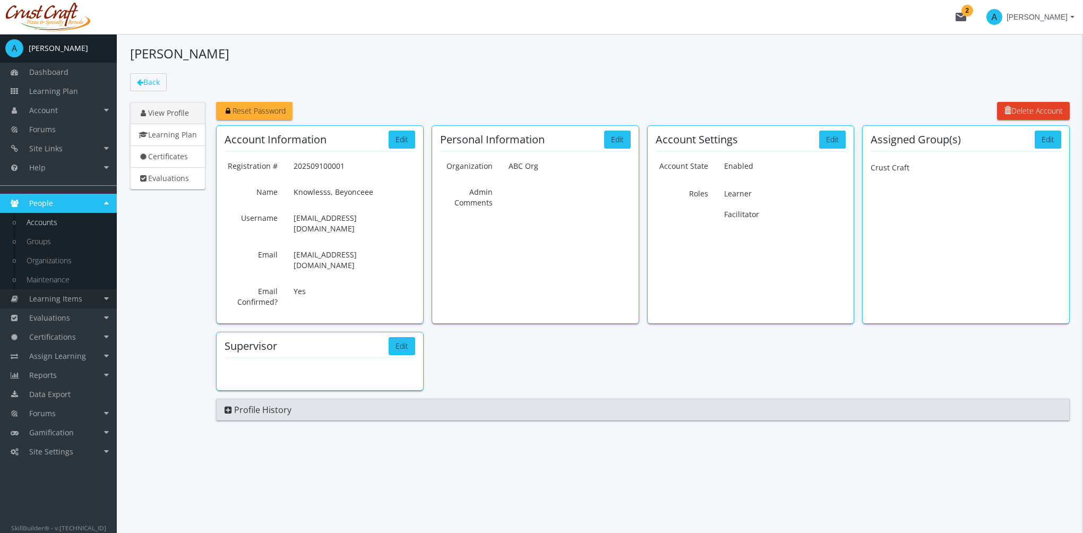
click at [84, 298] on link "Learning Items" at bounding box center [58, 298] width 117 height 19
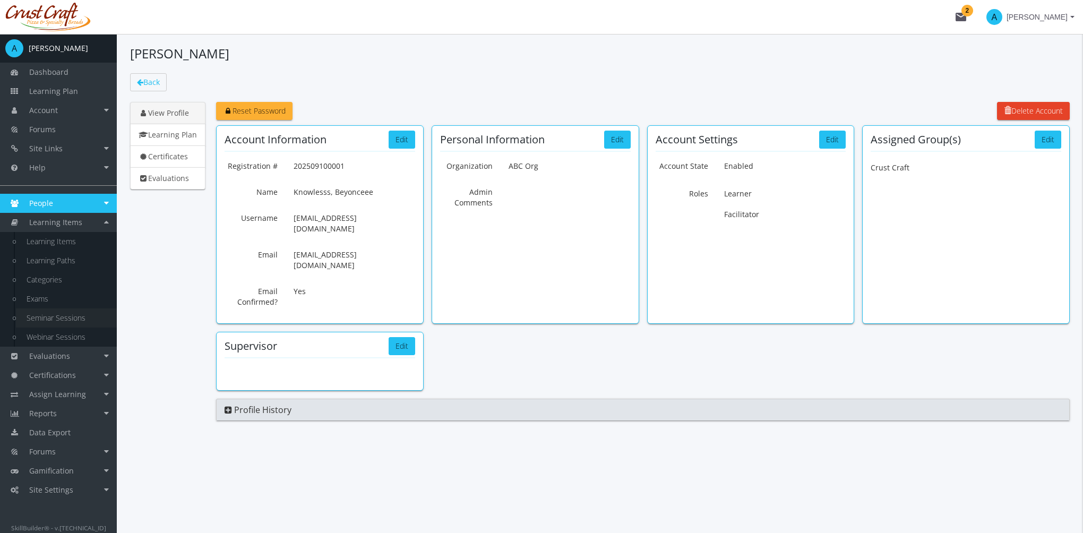
click at [75, 321] on link "Seminar Sessions" at bounding box center [66, 318] width 101 height 19
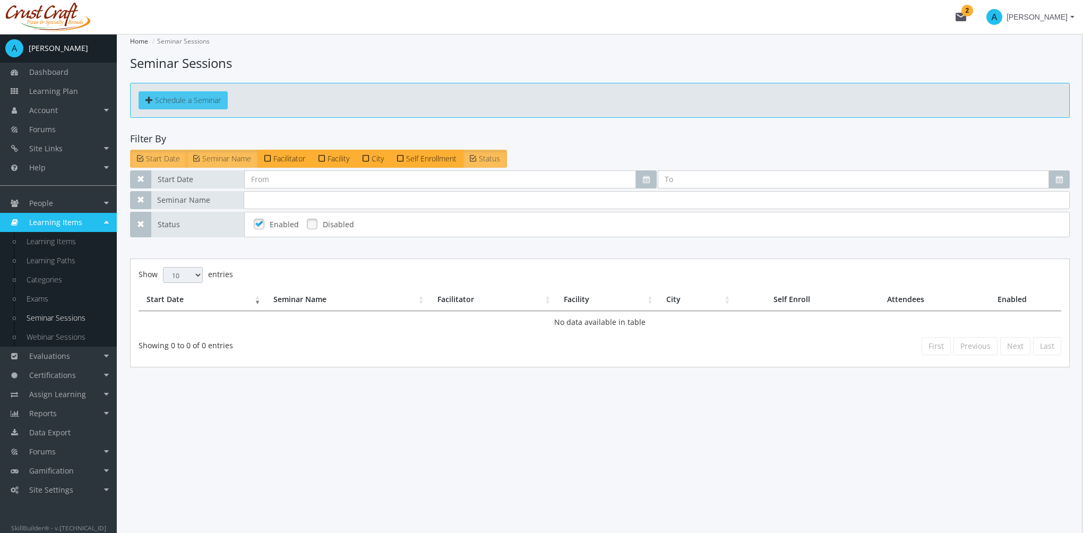
click at [204, 102] on span "Schedule a Seminar" at bounding box center [188, 100] width 66 height 10
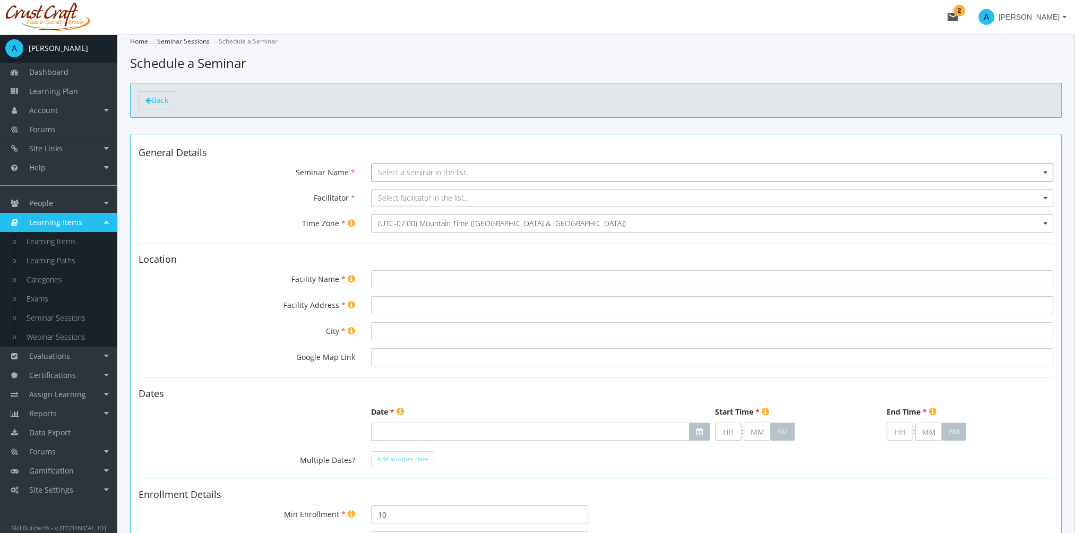
click at [396, 176] on span "Select a seminar in the list..." at bounding box center [424, 172] width 93 height 10
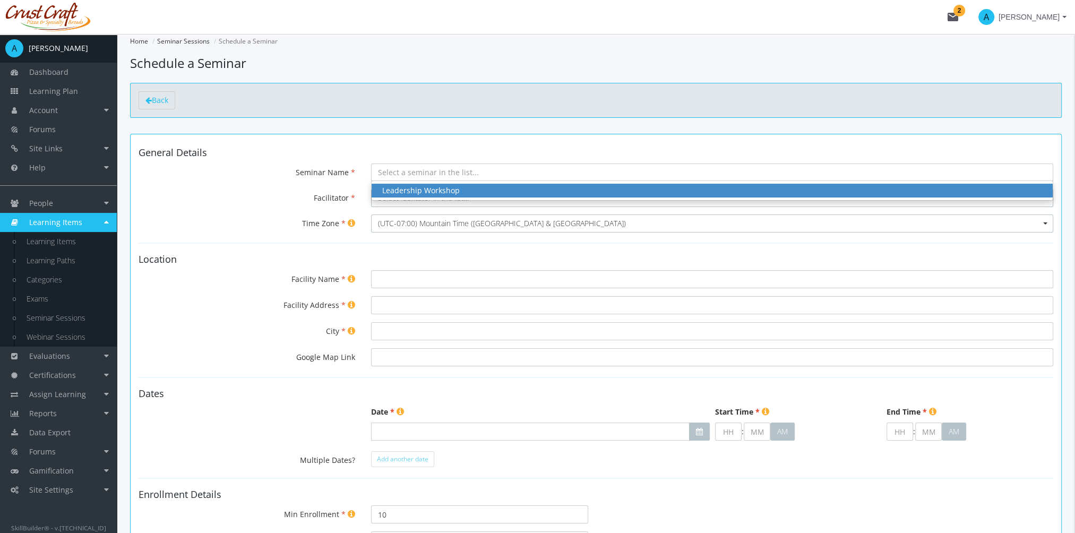
click at [408, 191] on div "Leadership Workshop" at bounding box center [712, 190] width 660 height 11
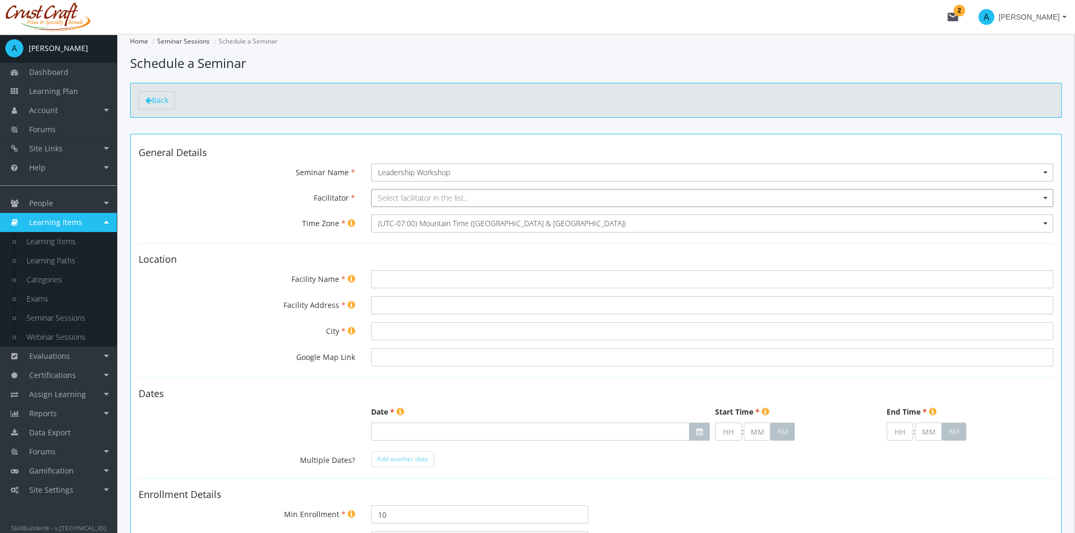
click at [404, 196] on span "Select facilitator in the list..." at bounding box center [423, 198] width 91 height 10
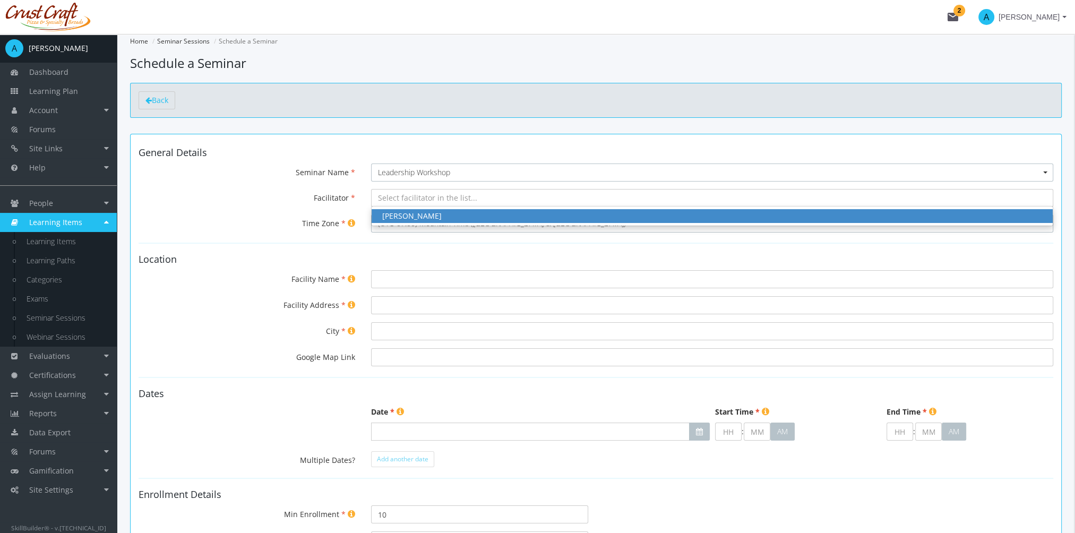
click at [411, 219] on div "[PERSON_NAME]" at bounding box center [712, 216] width 660 height 11
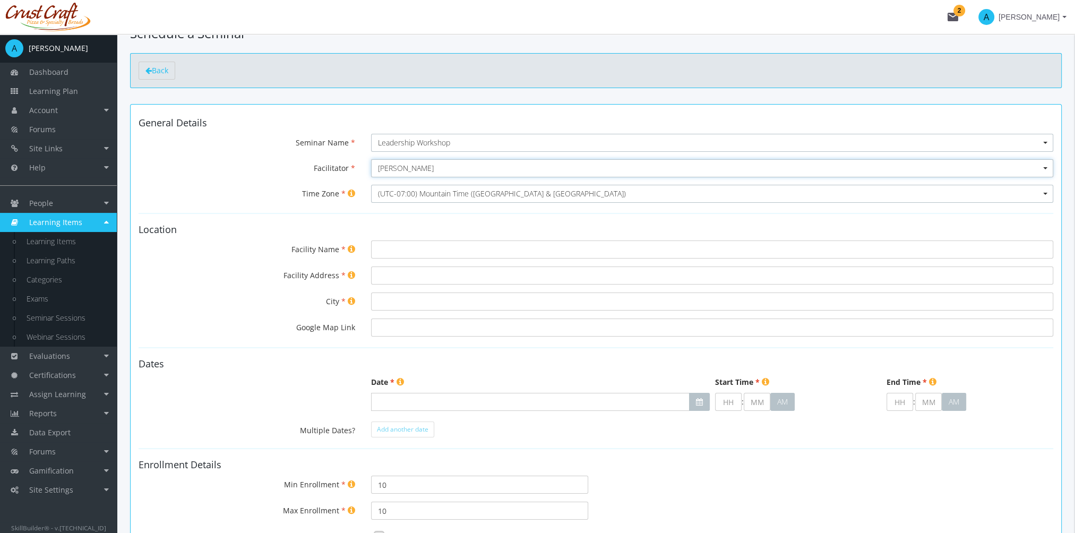
scroll to position [53, 0]
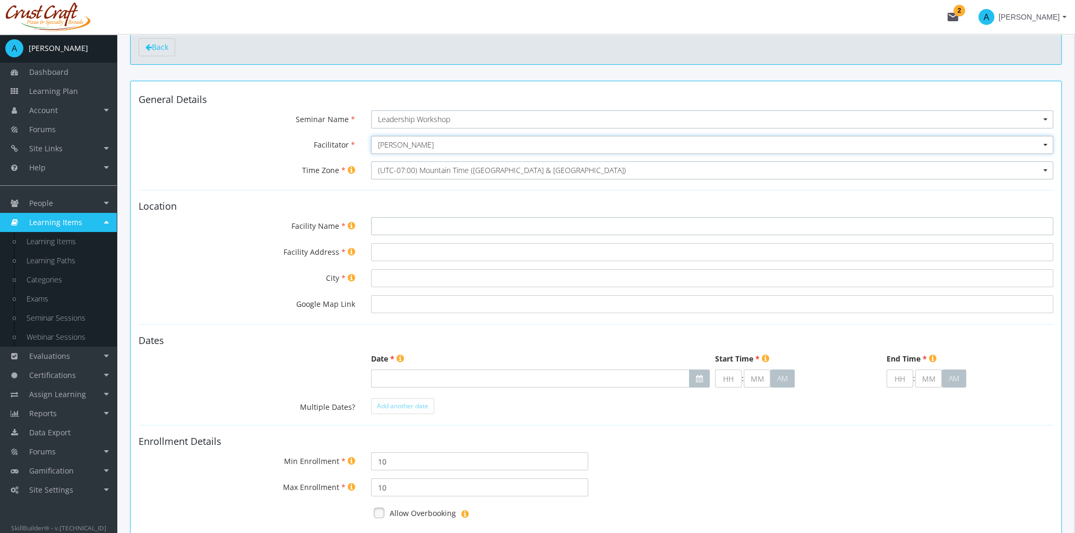
click at [413, 228] on input "Facility Name" at bounding box center [712, 226] width 682 height 18
type input "[PERSON_NAME] Place"
click at [426, 249] on input "Facility Address" at bounding box center [712, 252] width 682 height 18
type input "E"
type input "[STREET_ADDRESS]"
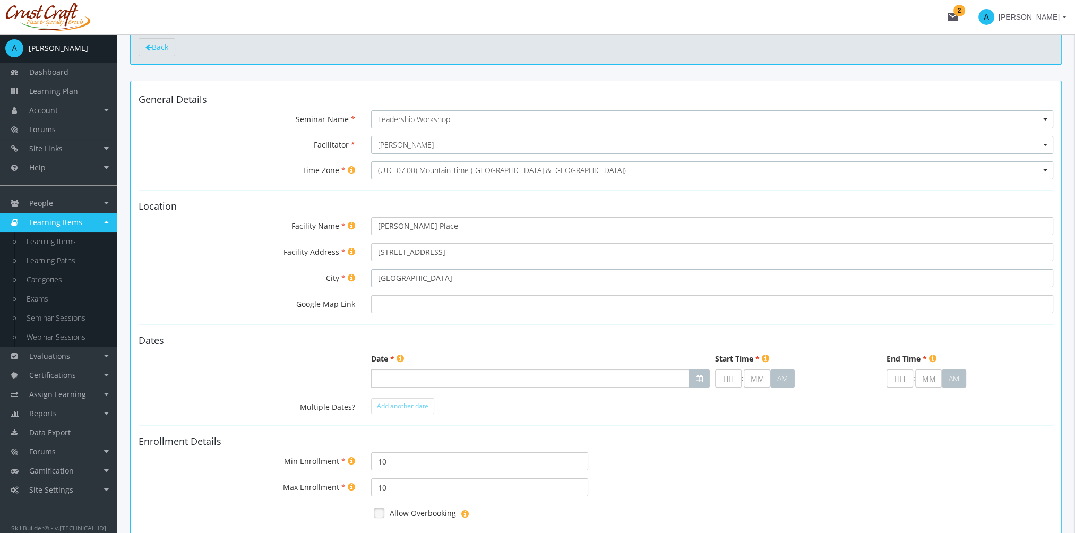
type input "[GEOGRAPHIC_DATA]"
click at [404, 302] on input "Google Map Link" at bounding box center [712, 304] width 682 height 18
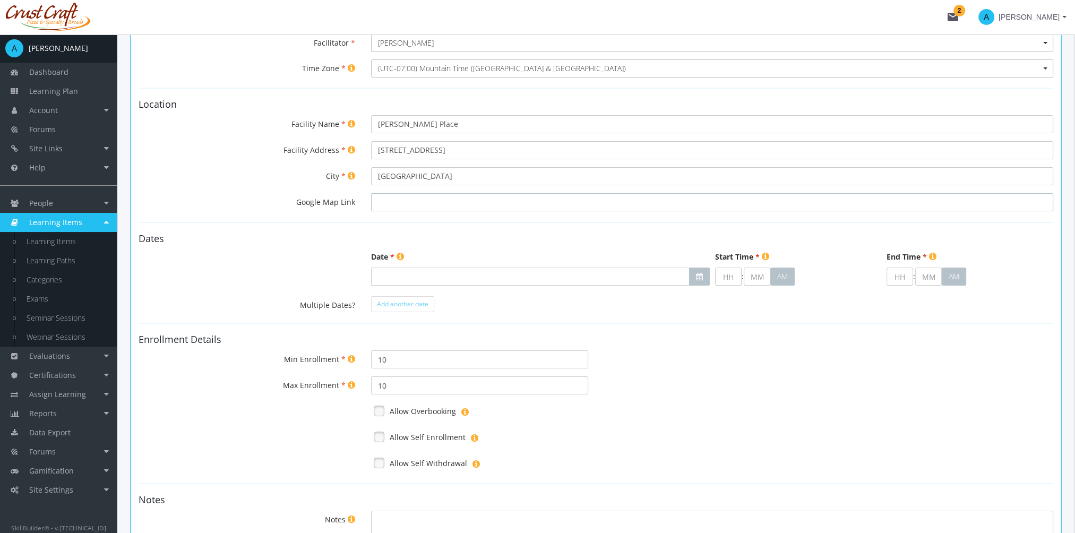
scroll to position [159, 0]
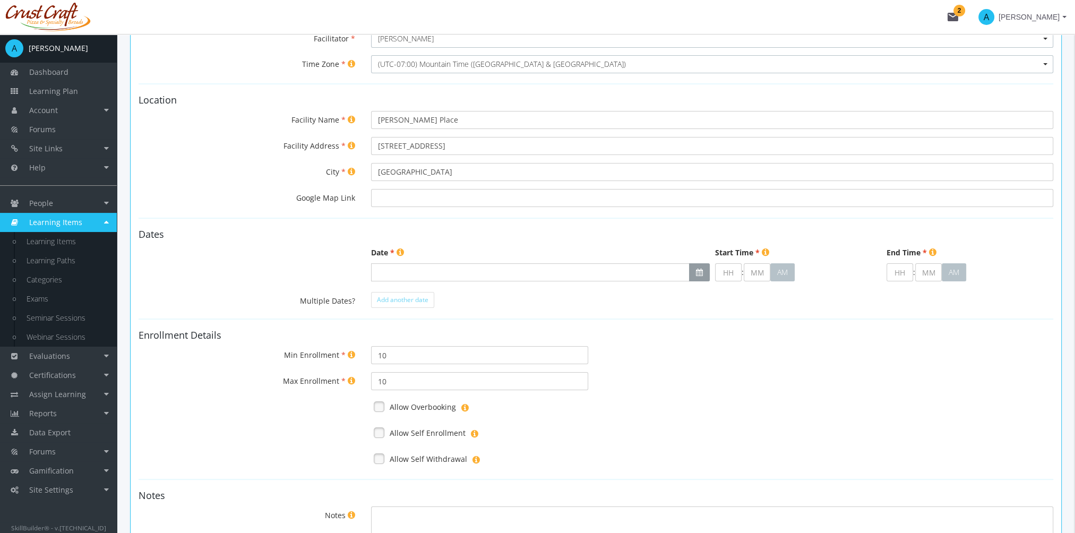
click at [695, 276] on button "button" at bounding box center [699, 272] width 21 height 18
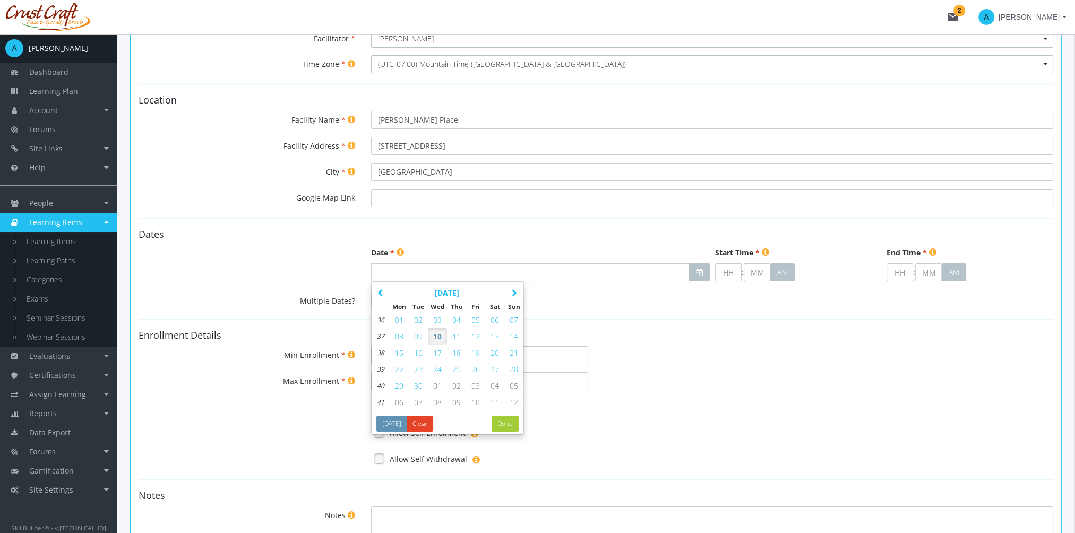
drag, startPoint x: 436, startPoint y: 352, endPoint x: 443, endPoint y: 351, distance: 7.0
click at [439, 352] on span "17" at bounding box center [437, 353] width 8 height 10
type input "[DATE]"
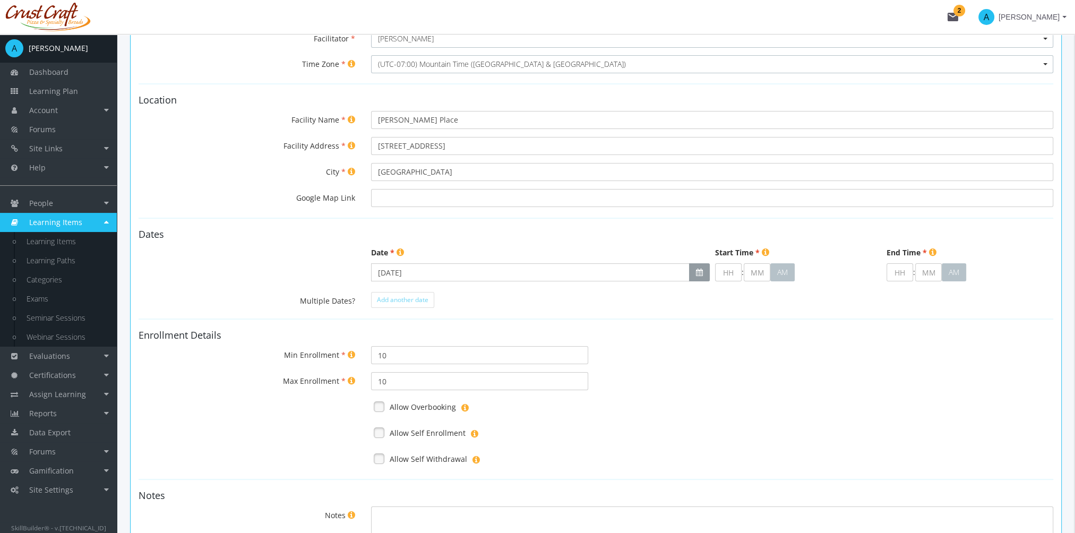
click at [695, 269] on button "button" at bounding box center [699, 272] width 21 height 18
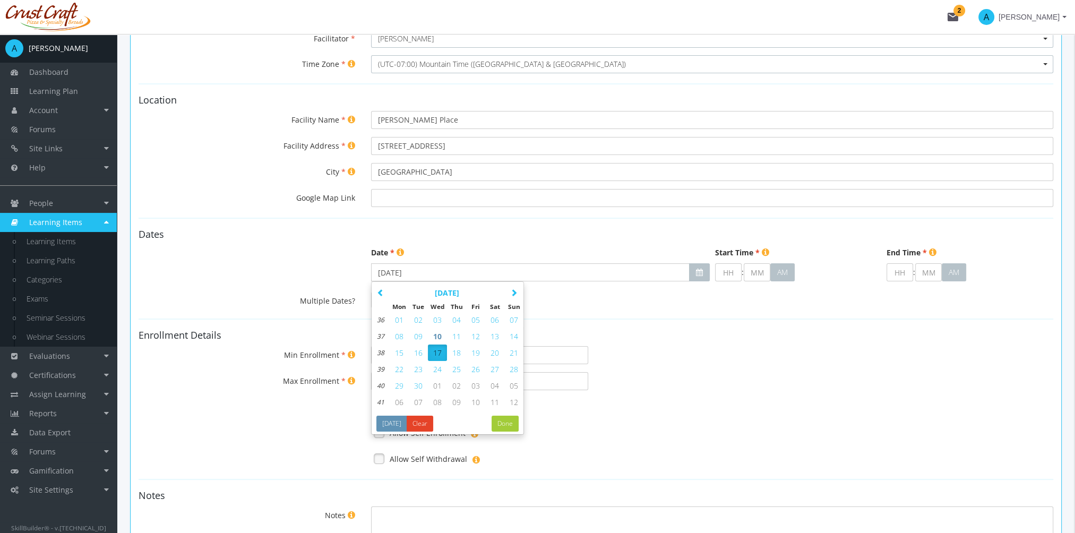
click at [437, 355] on span "17" at bounding box center [437, 353] width 8 height 10
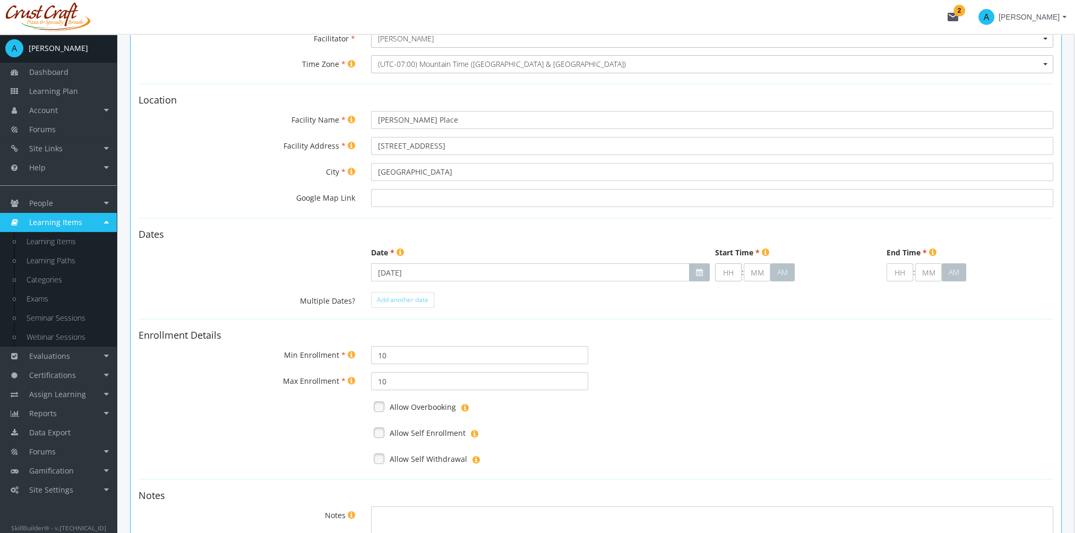
click at [724, 274] on input "text" at bounding box center [728, 272] width 27 height 18
type input "9"
type input "00"
type input "09"
click at [756, 274] on input "00" at bounding box center [757, 272] width 27 height 18
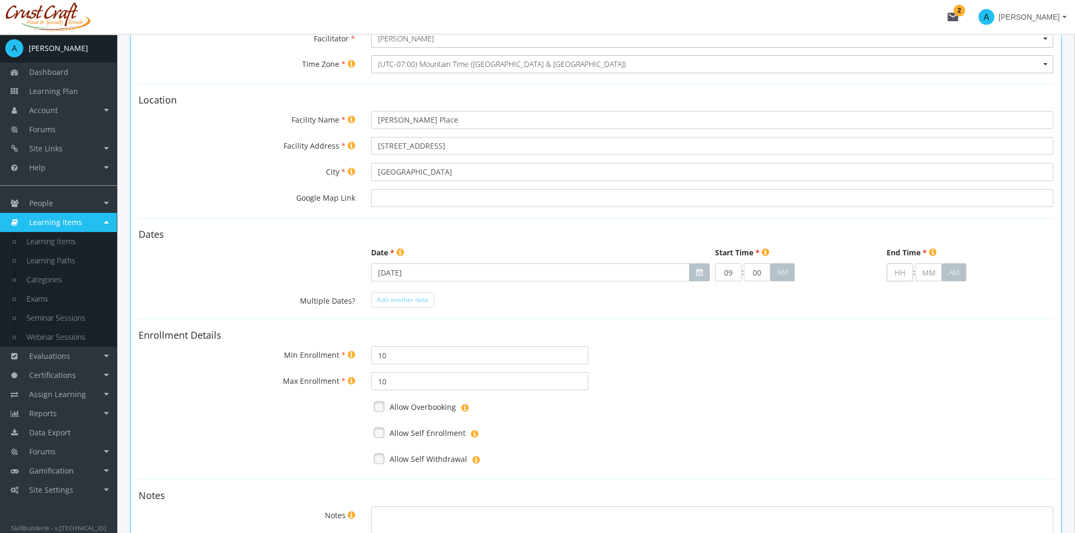
click at [903, 266] on input "text" at bounding box center [900, 272] width 27 height 18
type input "1"
type input "00"
type input "10"
click at [428, 300] on span "Add another date" at bounding box center [403, 299] width 52 height 9
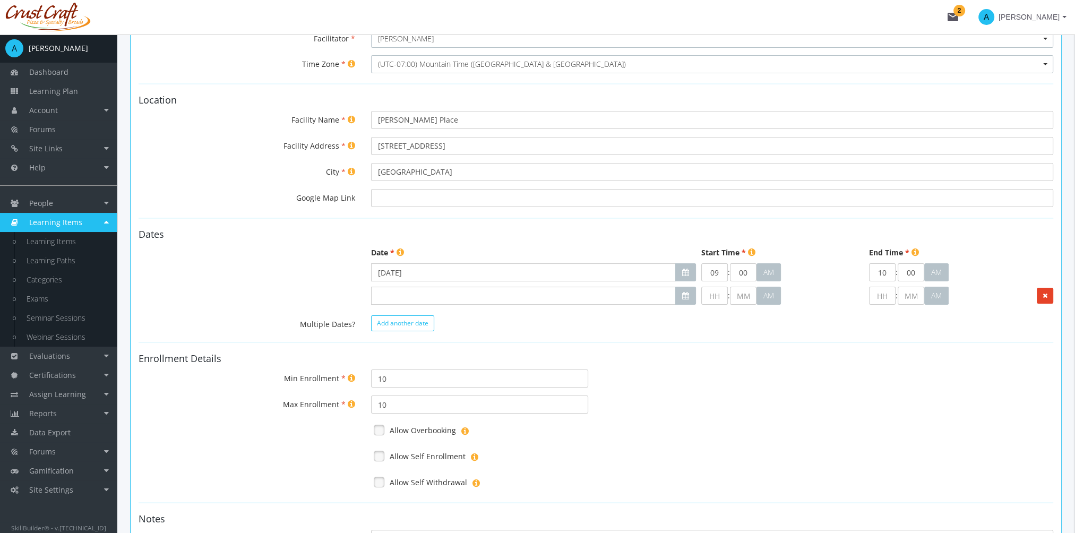
click at [404, 325] on span "Add another date" at bounding box center [403, 323] width 52 height 9
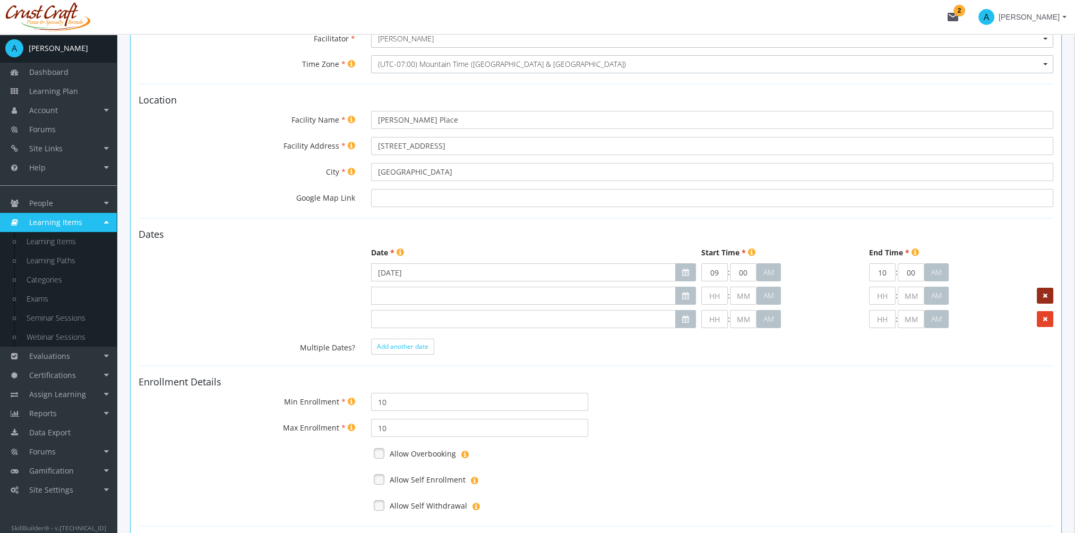
click at [1045, 293] on icon at bounding box center [1045, 296] width 5 height 6
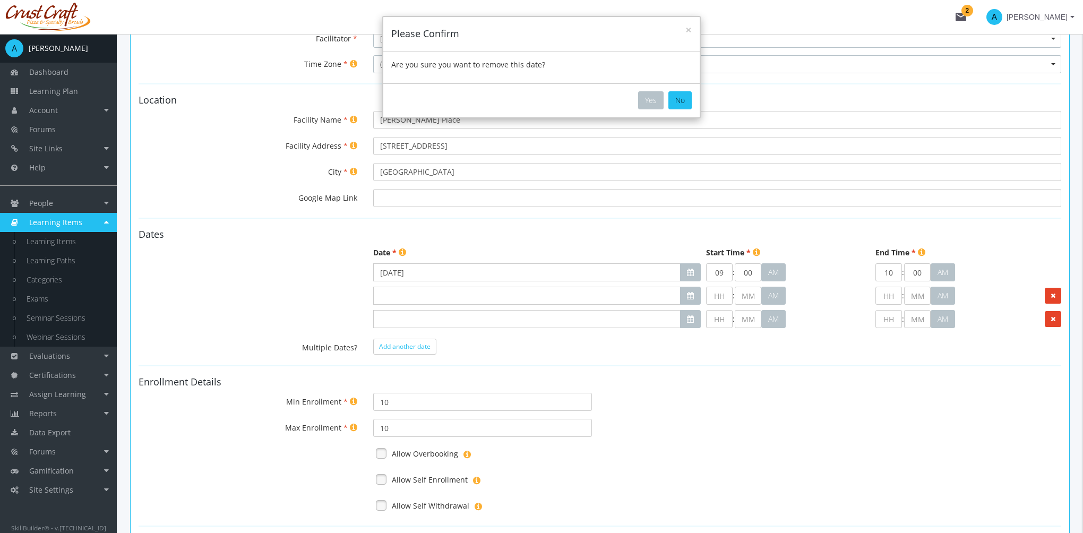
click at [1053, 293] on div "× Please Confirm Are you sure you want to remove this date? Yes No" at bounding box center [541, 266] width 1083 height 533
click at [1054, 319] on div "× Please Confirm Are you sure you want to remove this date? Yes No" at bounding box center [541, 266] width 1083 height 533
click at [1054, 293] on div "× Please Confirm Are you sure you want to remove this date? Yes No" at bounding box center [541, 266] width 1083 height 533
click at [650, 98] on button "Yes" at bounding box center [650, 100] width 25 height 18
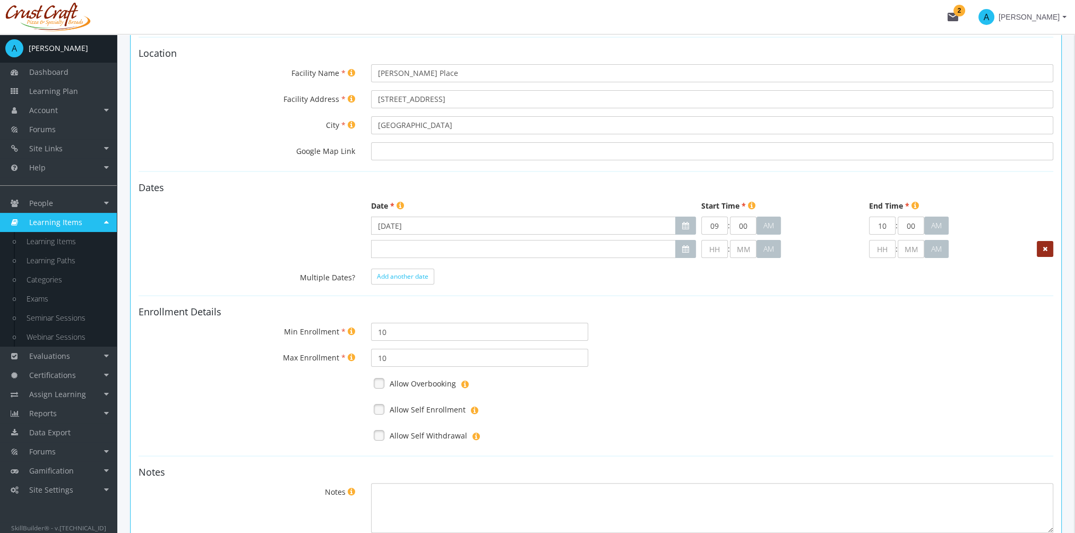
scroll to position [204, 0]
click at [1045, 254] on button at bounding box center [1045, 251] width 16 height 16
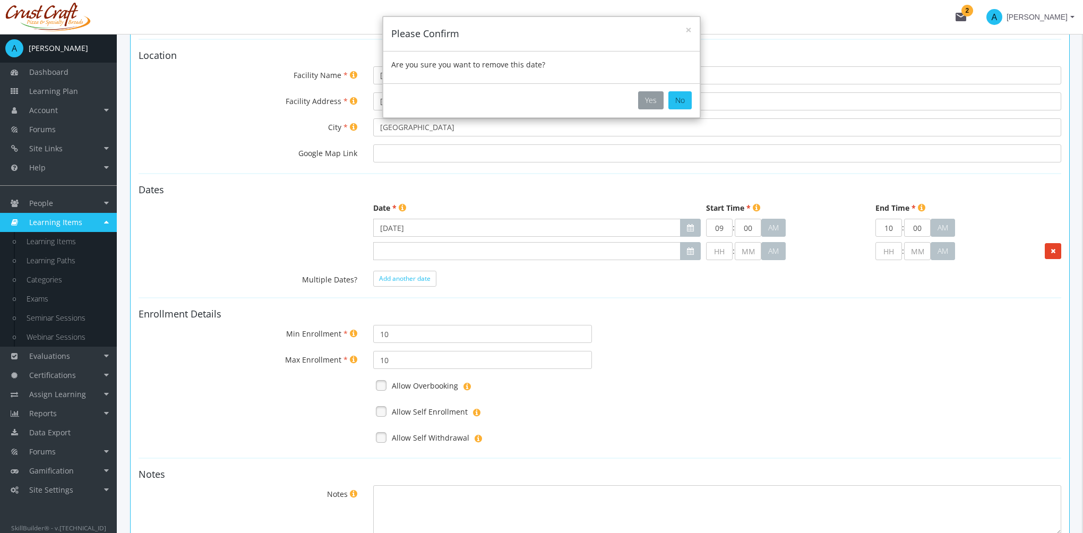
click at [656, 99] on button "Yes" at bounding box center [650, 100] width 25 height 18
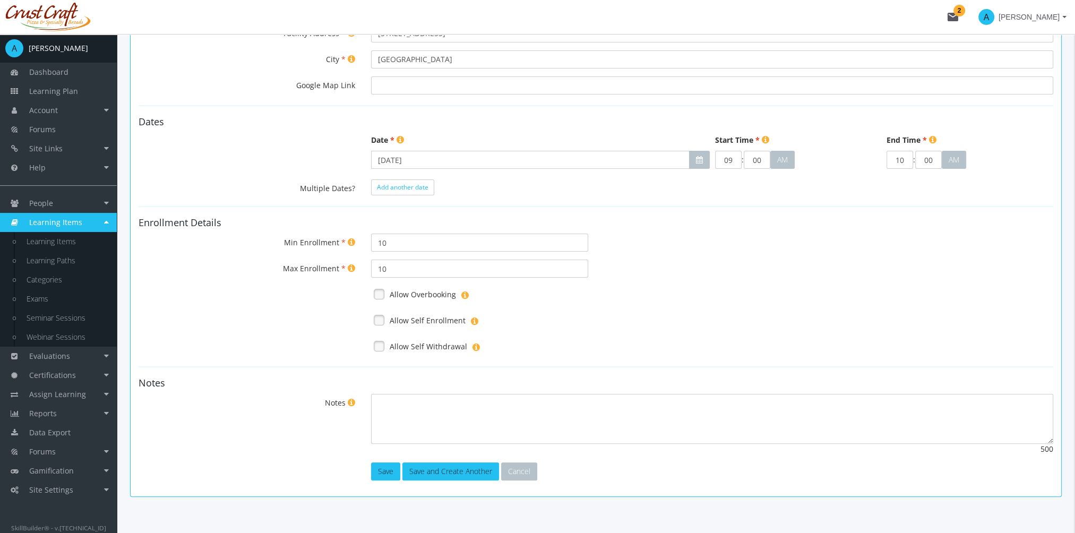
scroll to position [287, 0]
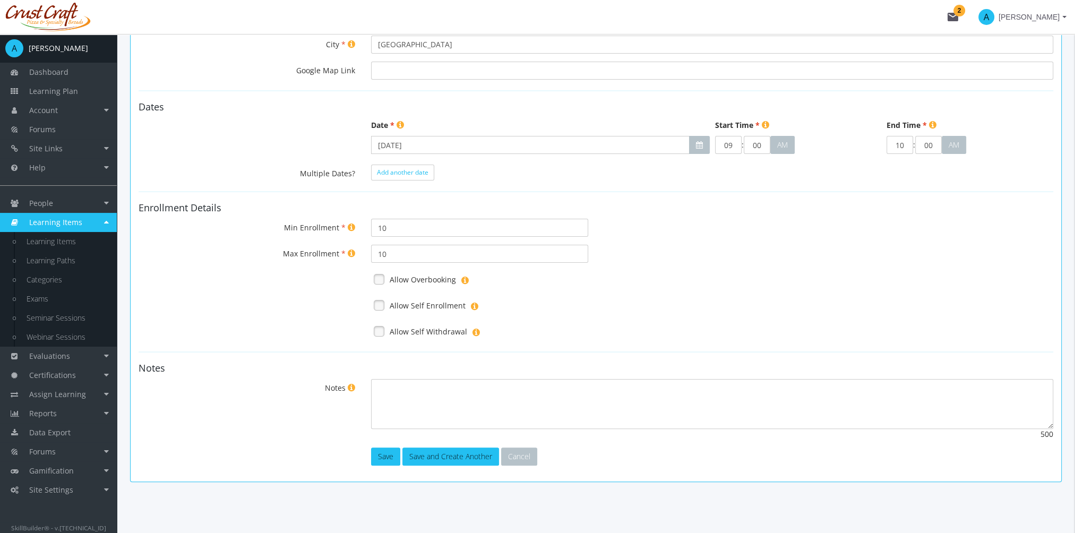
click at [383, 276] on link at bounding box center [379, 279] width 16 height 16
click at [373, 304] on link at bounding box center [379, 305] width 16 height 16
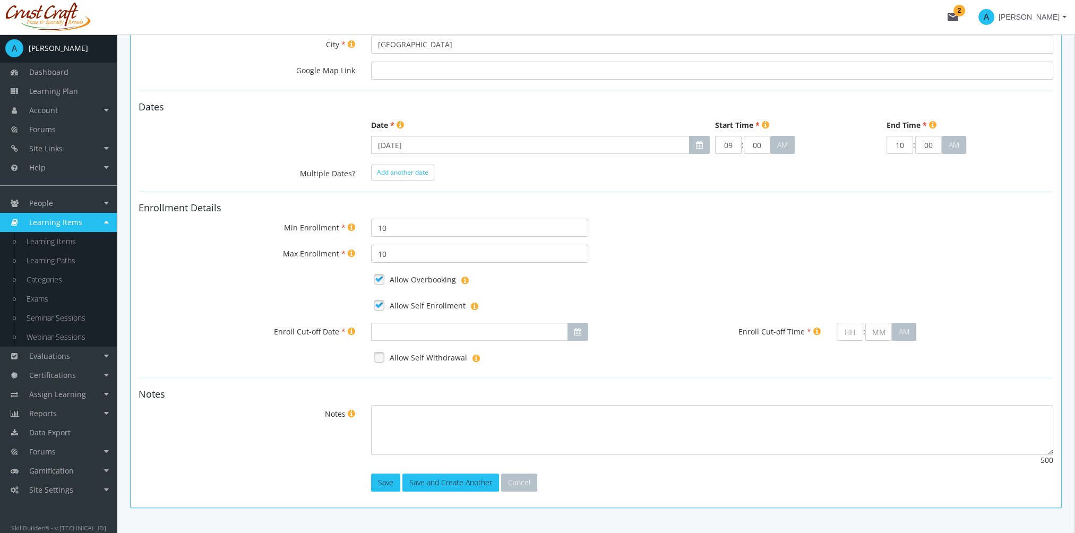
drag, startPoint x: 378, startPoint y: 358, endPoint x: 386, endPoint y: 358, distance: 8.0
click at [386, 358] on link at bounding box center [379, 357] width 16 height 16
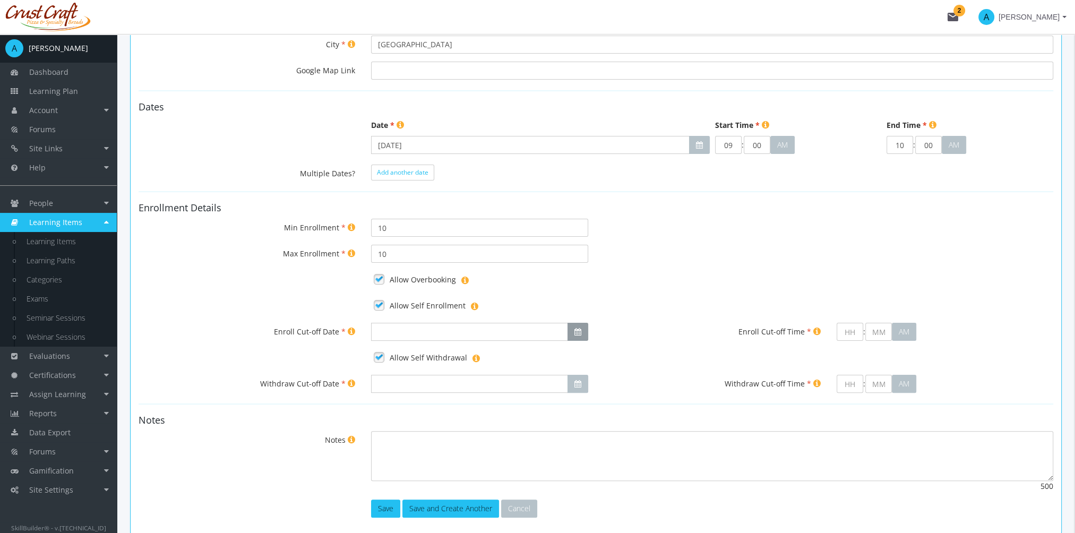
click at [583, 331] on button "button" at bounding box center [578, 332] width 21 height 18
click at [457, 408] on span "17" at bounding box center [456, 412] width 8 height 10
type input "[DATE]"
click at [846, 331] on input "text" at bounding box center [850, 332] width 27 height 18
type input "9"
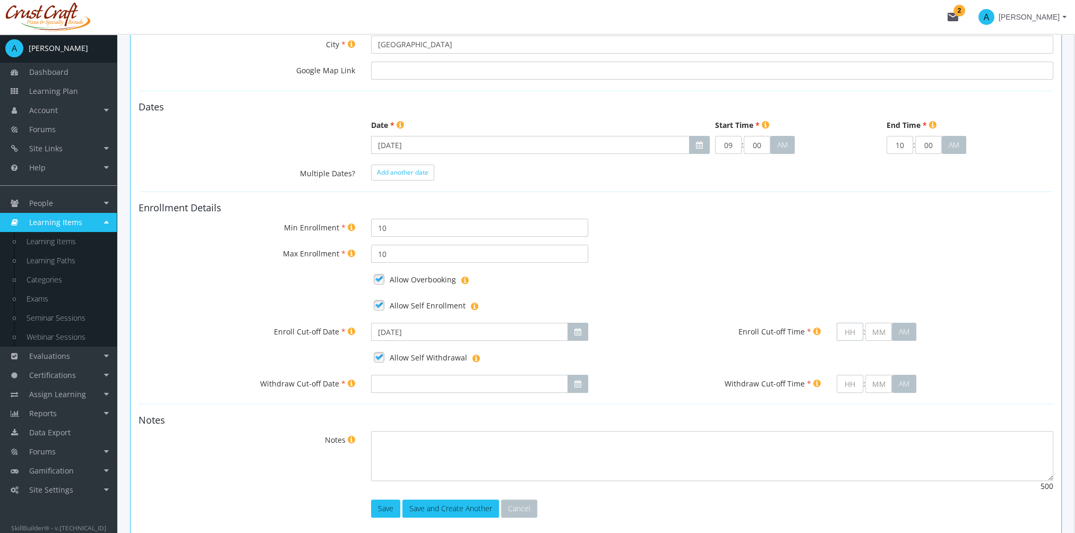
type input "00"
type input "09"
click at [578, 386] on icon "button" at bounding box center [578, 383] width 7 height 7
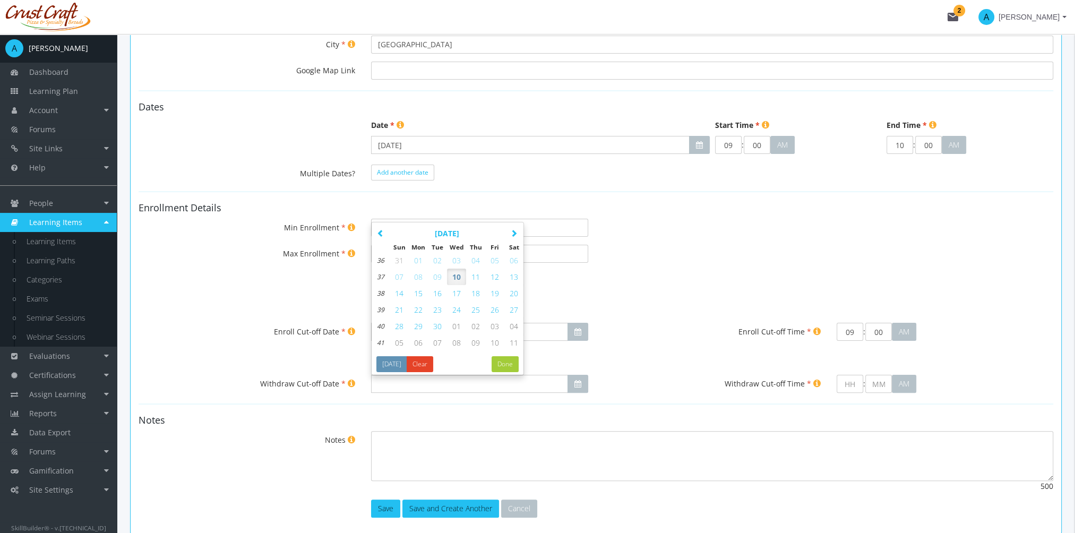
click at [463, 291] on button "17" at bounding box center [456, 293] width 19 height 16
type input "[DATE]"
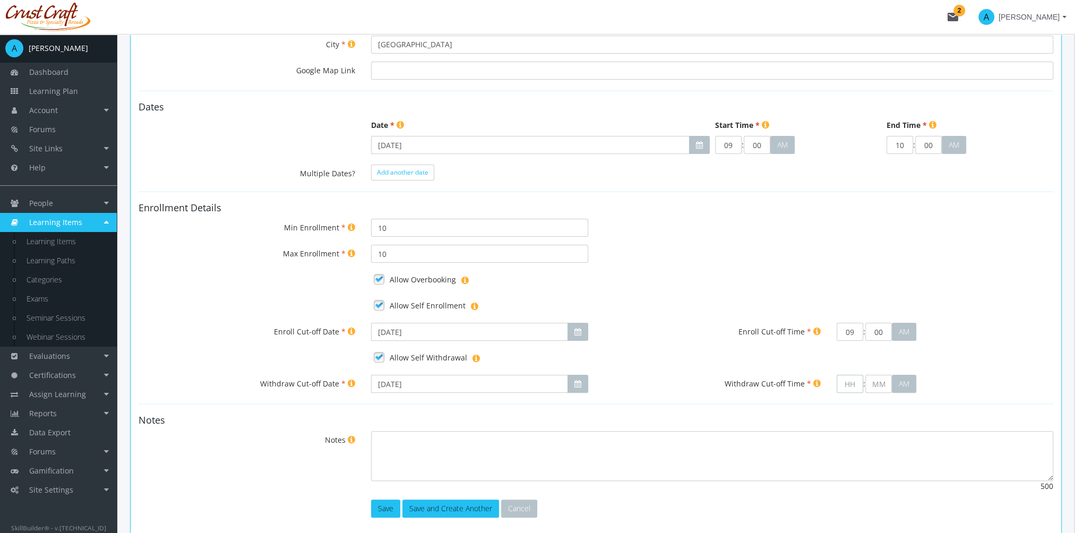
click at [850, 386] on input "text" at bounding box center [850, 384] width 27 height 18
type input "9"
type input "00"
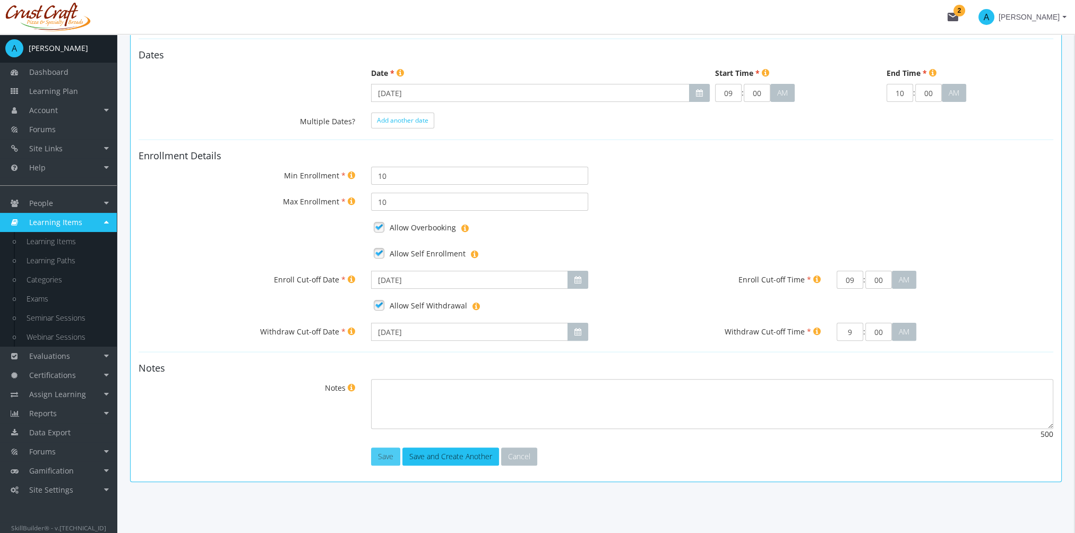
type input "09"
click at [383, 456] on button "Save" at bounding box center [385, 457] width 29 height 18
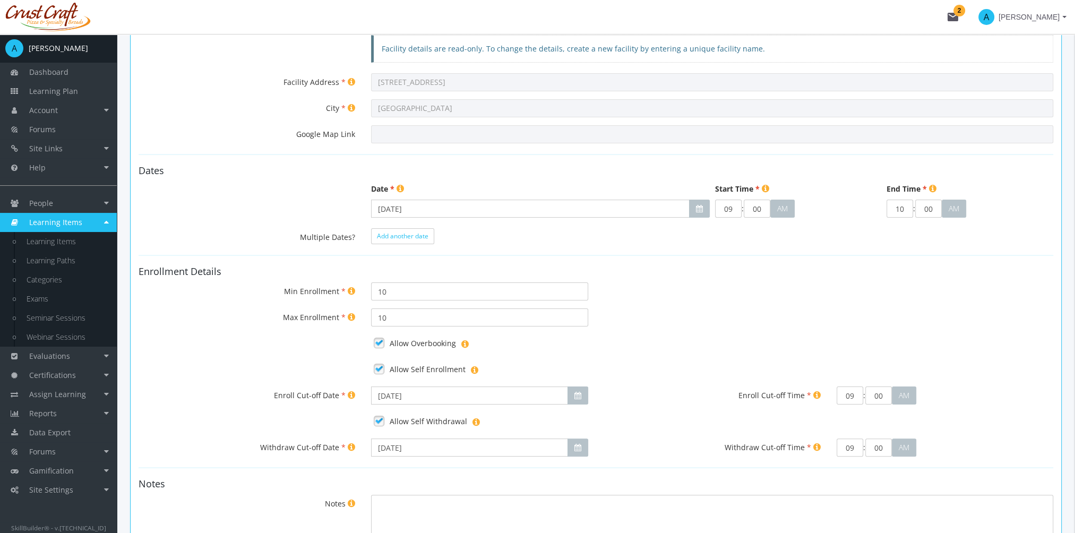
scroll to position [0, 0]
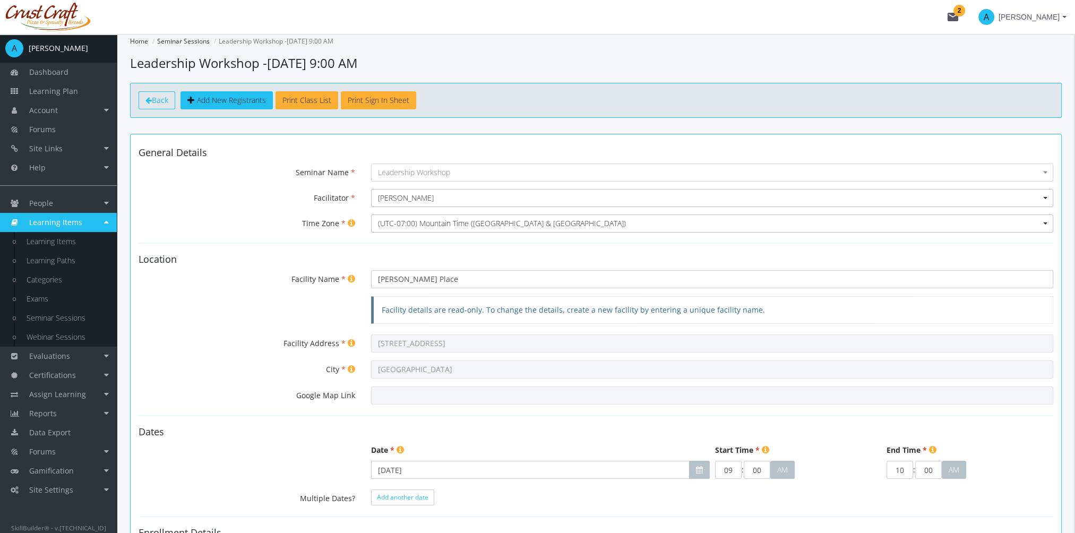
click at [158, 100] on span "Back" at bounding box center [160, 100] width 16 height 10
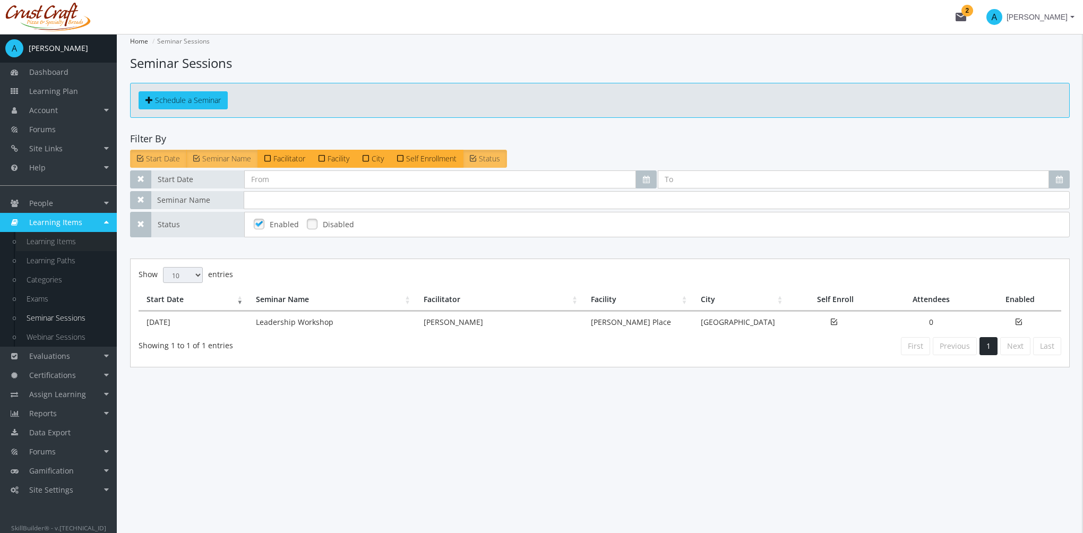
click at [58, 244] on link "Learning Items" at bounding box center [66, 241] width 101 height 19
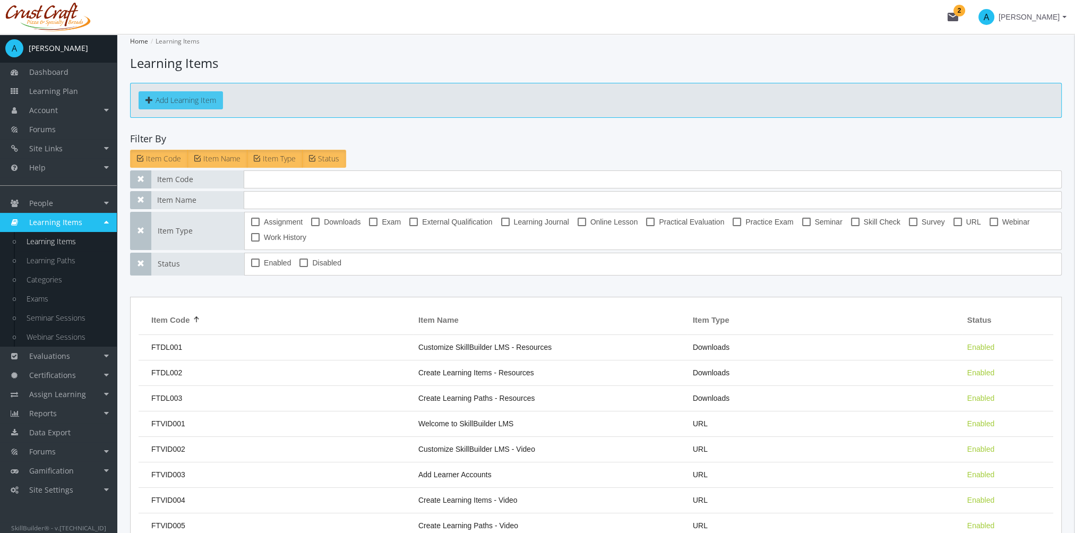
click at [190, 100] on button "Add Learning Item" at bounding box center [181, 100] width 84 height 18
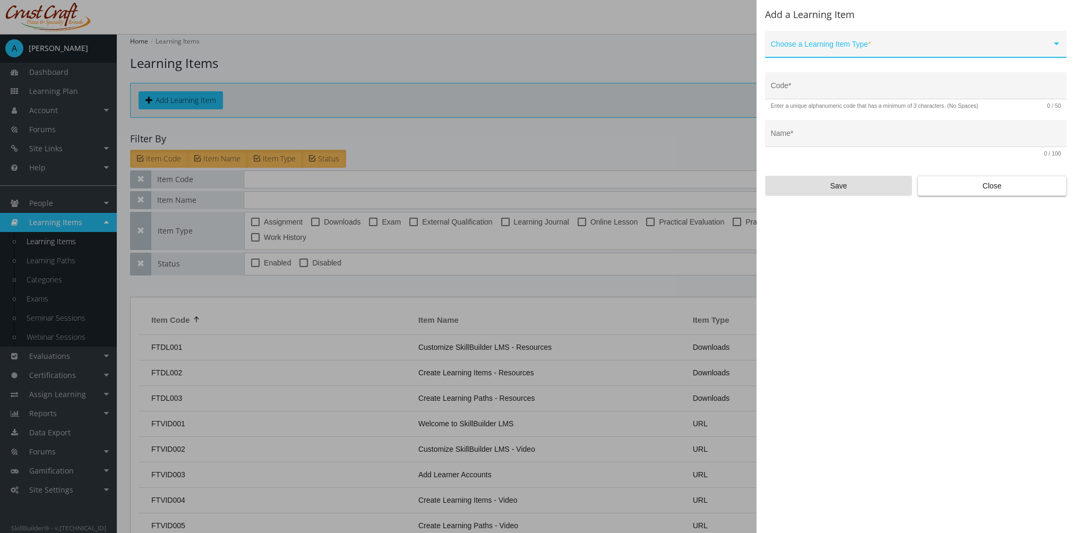
click at [809, 47] on span at bounding box center [911, 48] width 281 height 8
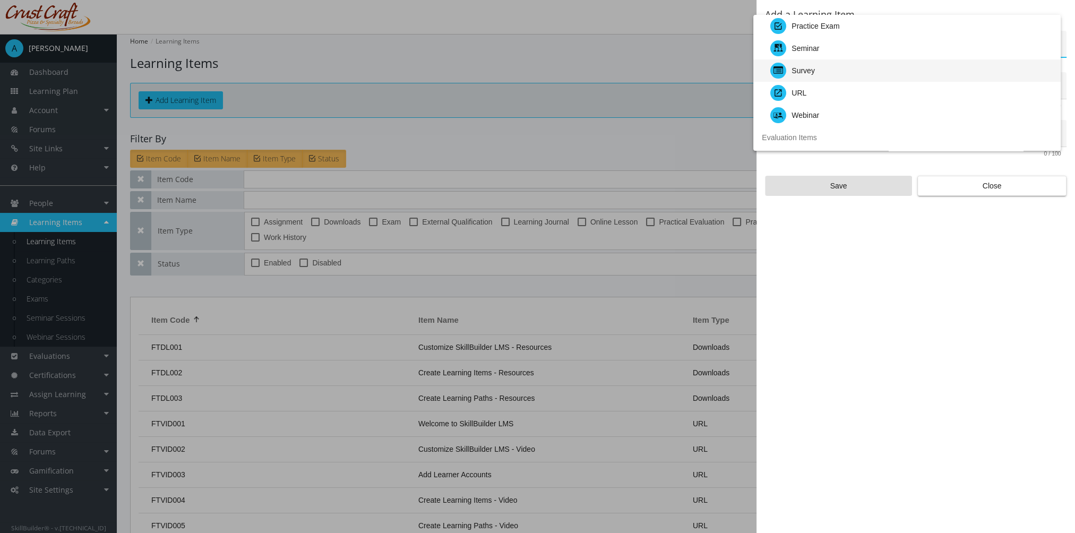
scroll to position [106, 0]
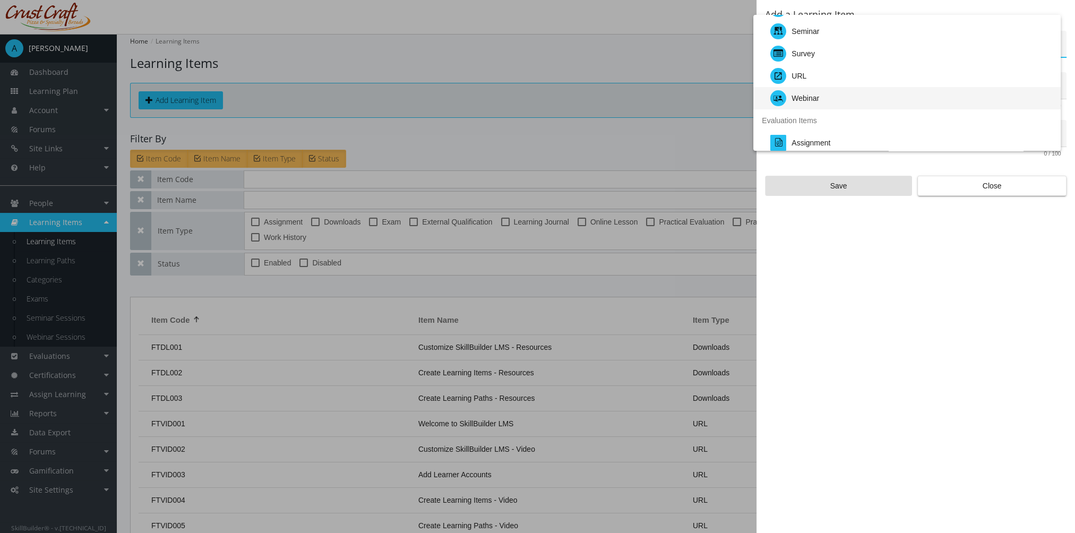
click at [812, 96] on div "Webinar" at bounding box center [806, 98] width 28 height 22
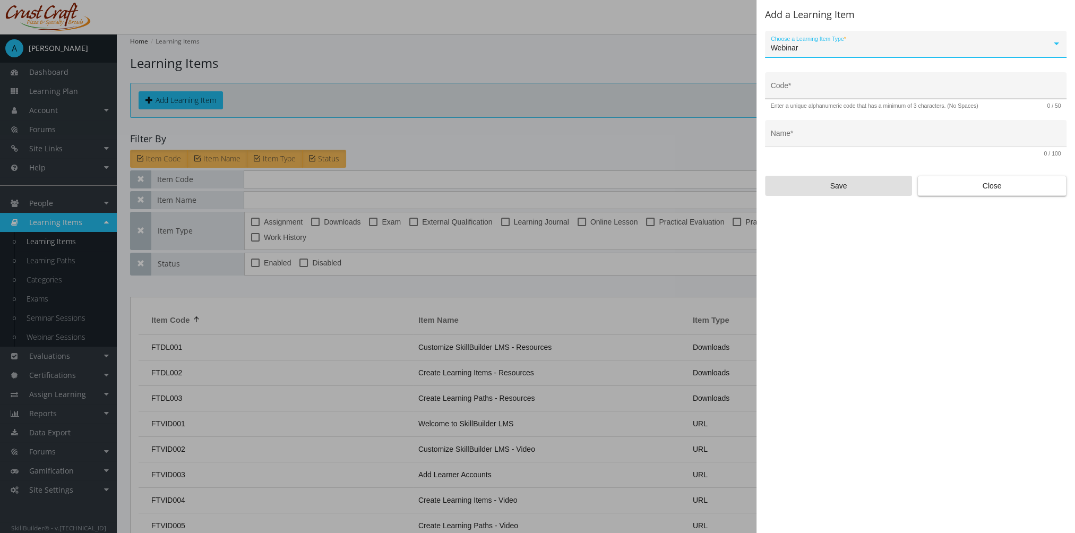
click at [811, 85] on div "Code *" at bounding box center [916, 89] width 290 height 22
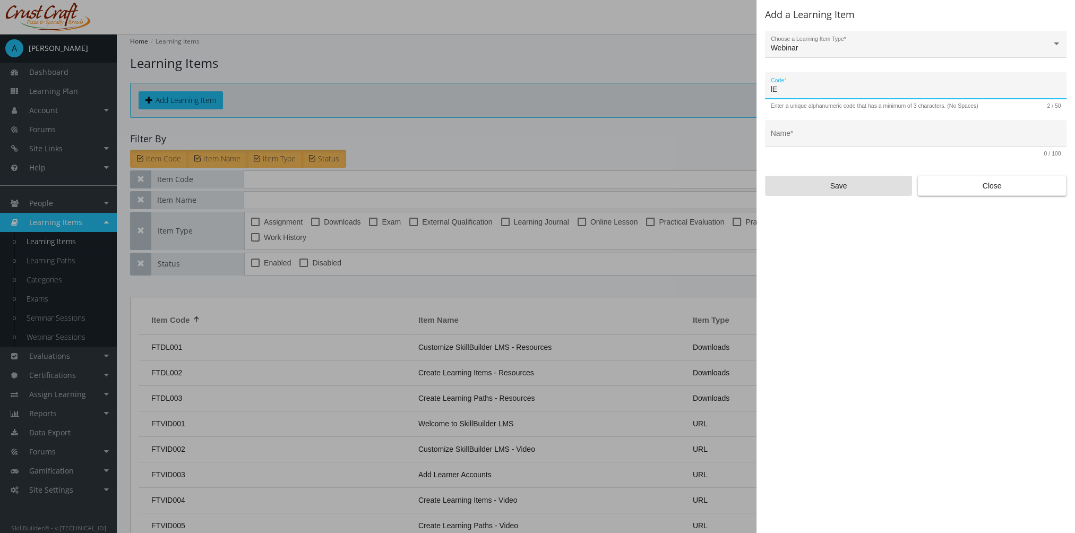
type input "l"
type input "LEAD-WEB-01"
click at [821, 134] on input "Name *" at bounding box center [916, 137] width 290 height 8
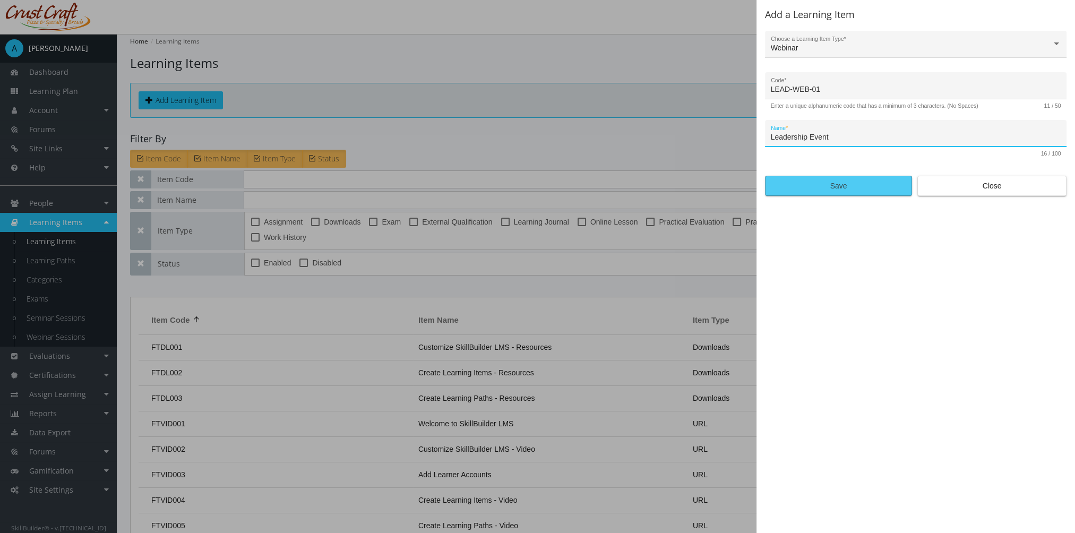
type input "Leadership Event"
click at [848, 187] on span "Save" at bounding box center [838, 185] width 129 height 19
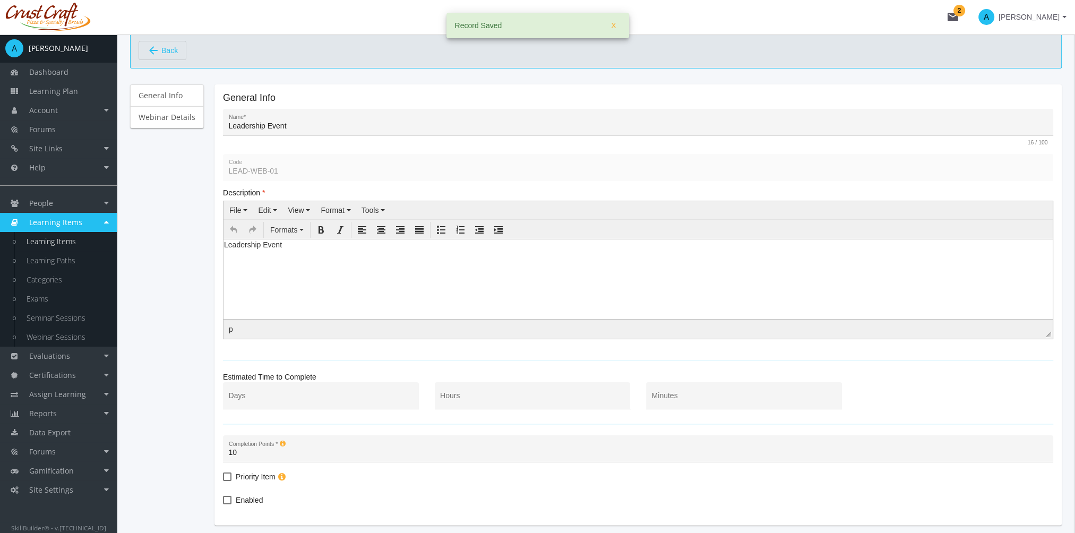
scroll to position [147, 0]
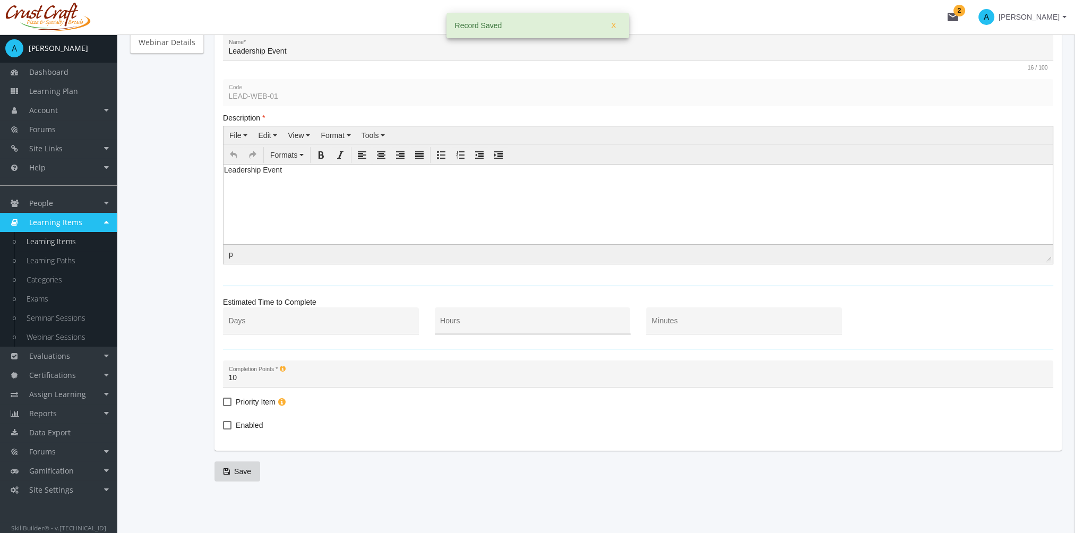
click at [525, 330] on div "Hours" at bounding box center [532, 324] width 185 height 22
type input "1"
click at [253, 423] on span "Enabled" at bounding box center [249, 425] width 27 height 13
click at [224, 429] on input "Enabled" at bounding box center [223, 429] width 1 height 1
checkbox input "true"
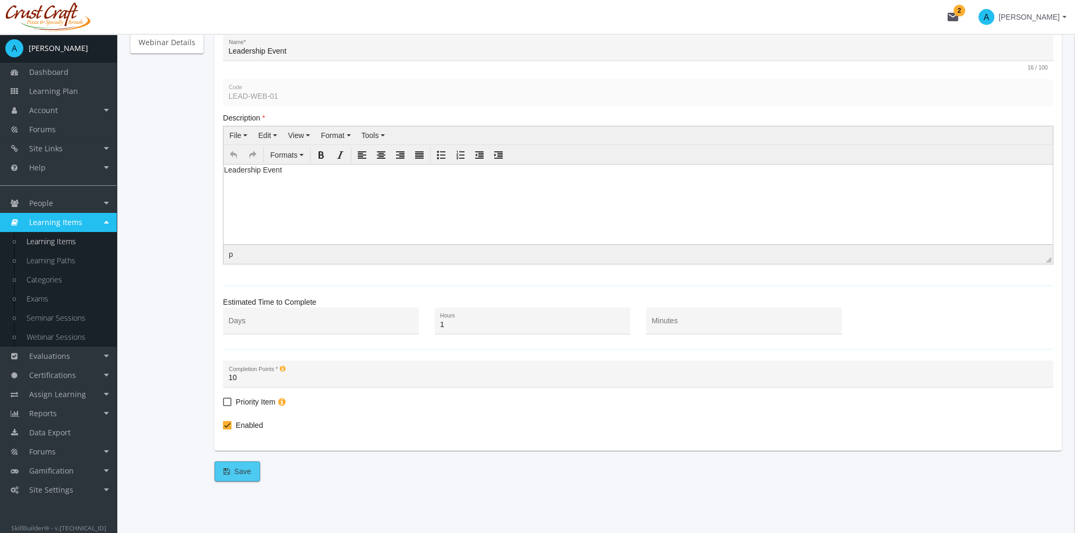
click at [245, 470] on span "Save" at bounding box center [238, 471] width 28 height 19
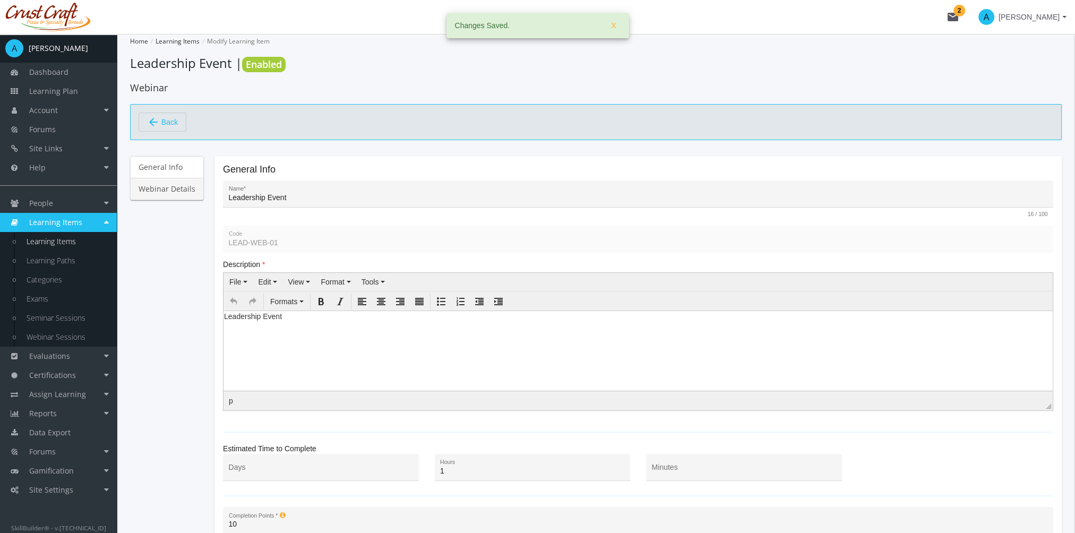
click at [180, 187] on link "Webinar Details" at bounding box center [167, 189] width 74 height 22
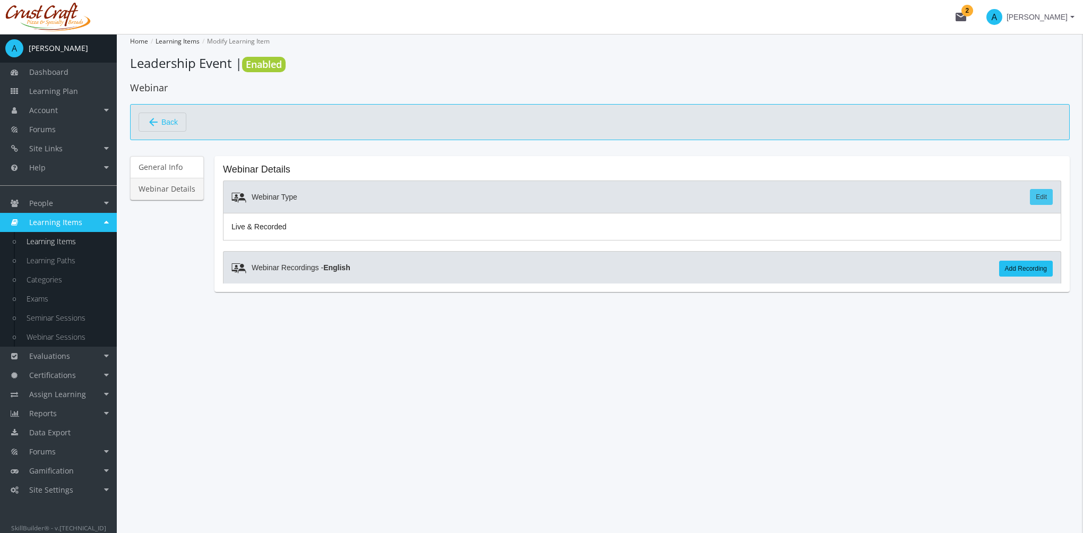
click at [1049, 195] on link "Edit" at bounding box center [1041, 197] width 23 height 16
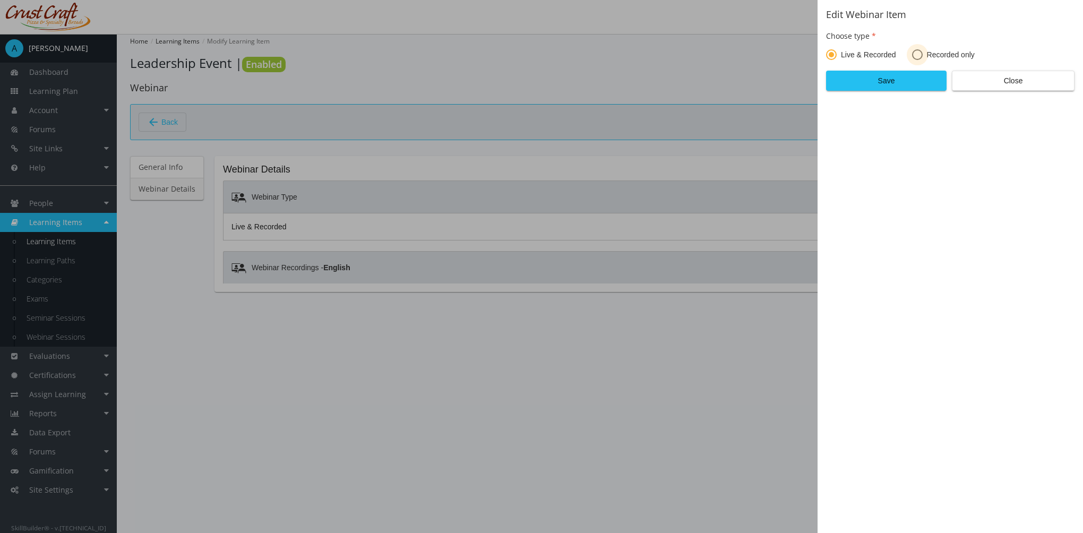
click at [915, 54] on span at bounding box center [917, 54] width 11 height 11
click at [915, 54] on input "Recorded only" at bounding box center [917, 57] width 11 height 11
radio input "true"
click at [839, 57] on span "Live & Recorded" at bounding box center [866, 54] width 59 height 11
click at [837, 57] on input "Live & Recorded" at bounding box center [831, 57] width 11 height 11
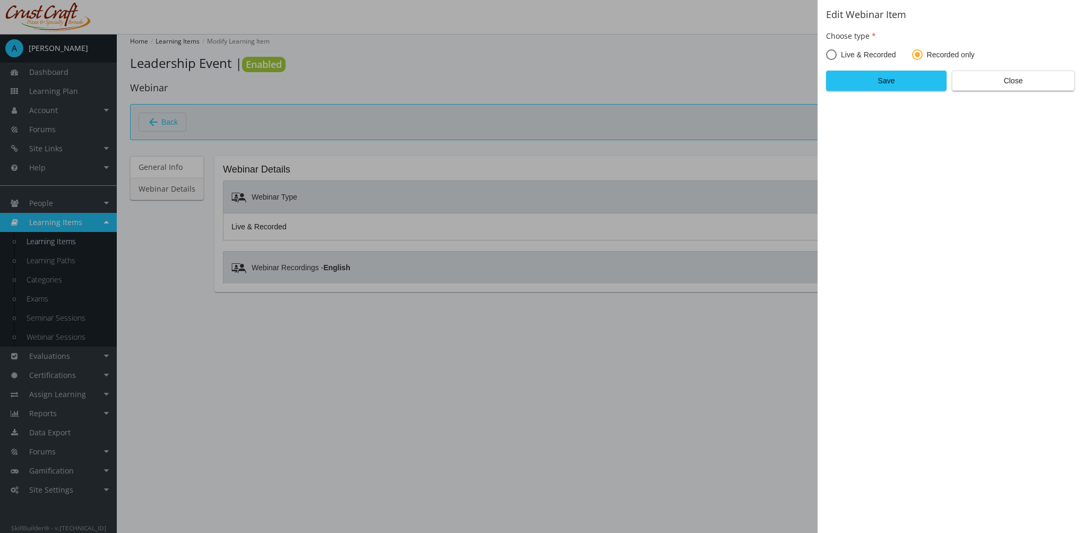
radio input "true"
click at [889, 82] on span "Save" at bounding box center [886, 80] width 102 height 19
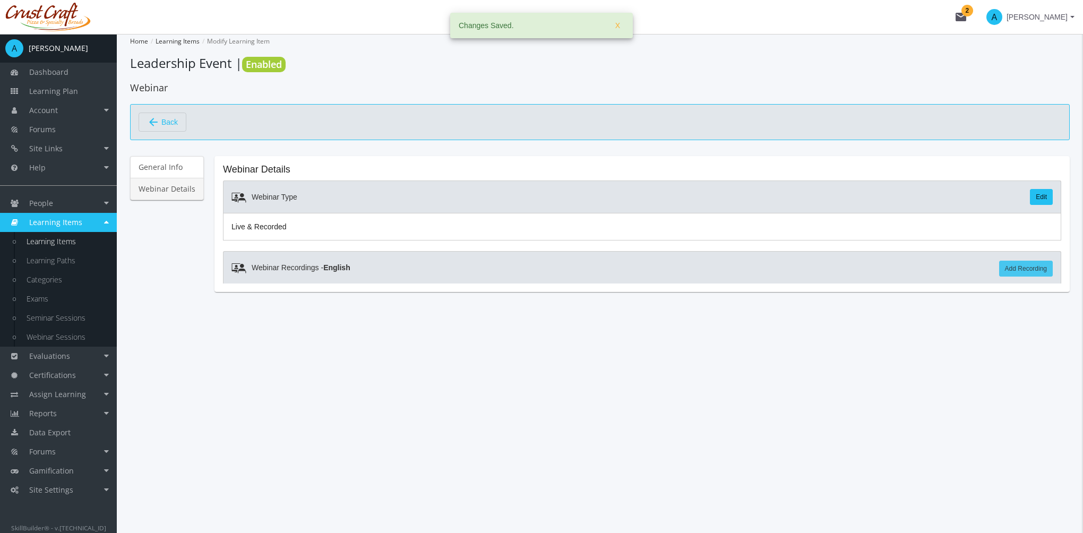
click at [1021, 269] on link "Add Recording" at bounding box center [1026, 269] width 54 height 16
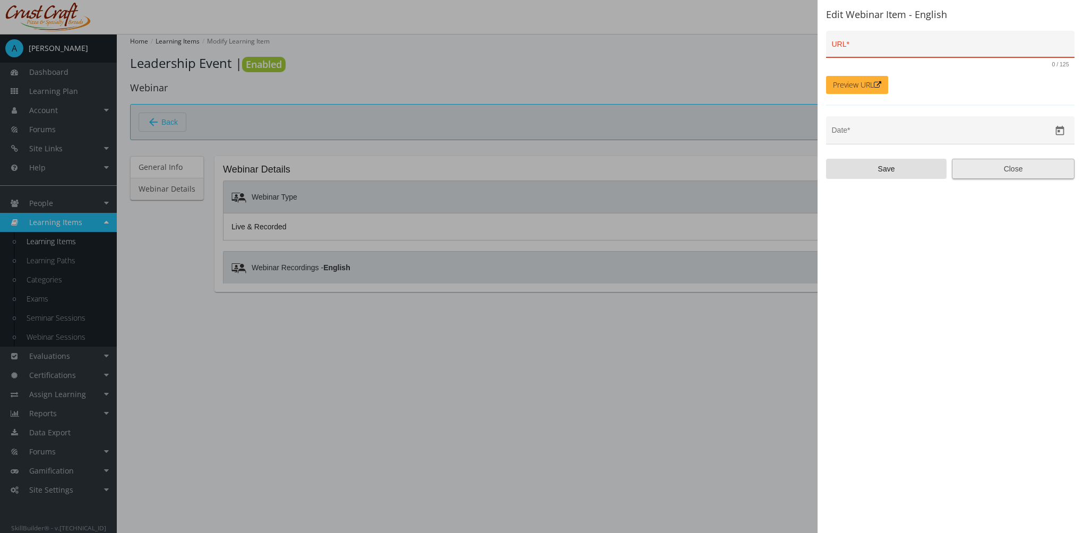
click at [1012, 165] on span "Close" at bounding box center [1013, 168] width 105 height 19
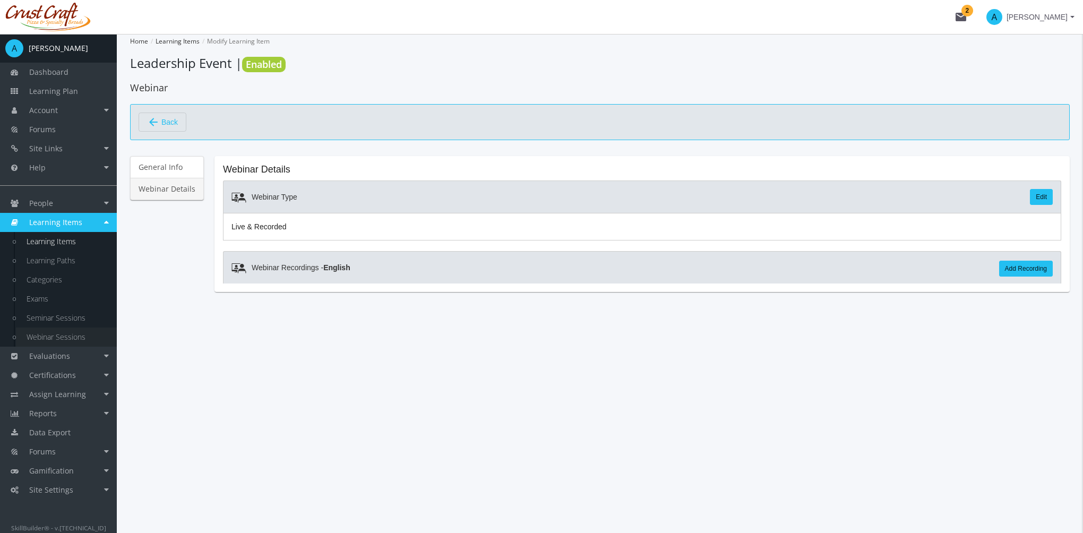
click at [75, 335] on link "Webinar Sessions" at bounding box center [66, 337] width 101 height 19
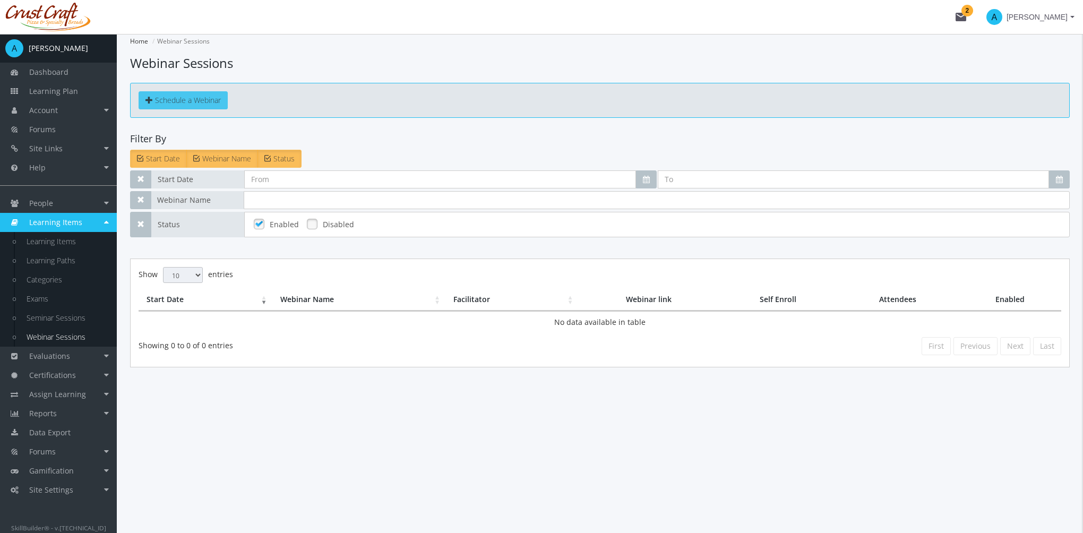
click at [187, 105] on span "Schedule a Webinar" at bounding box center [188, 100] width 66 height 10
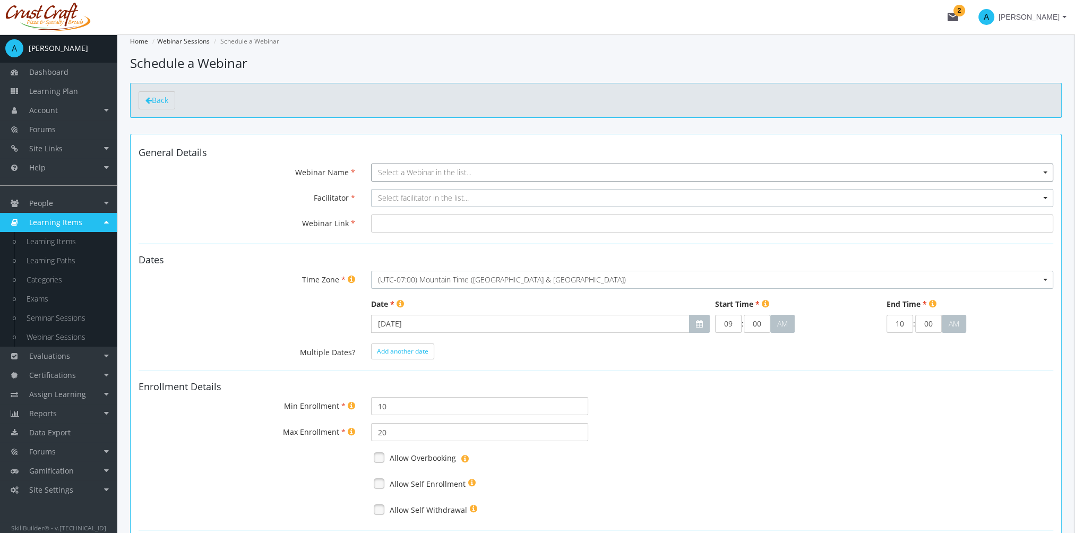
click at [410, 173] on span "Select a Webinar in the list..." at bounding box center [424, 172] width 93 height 10
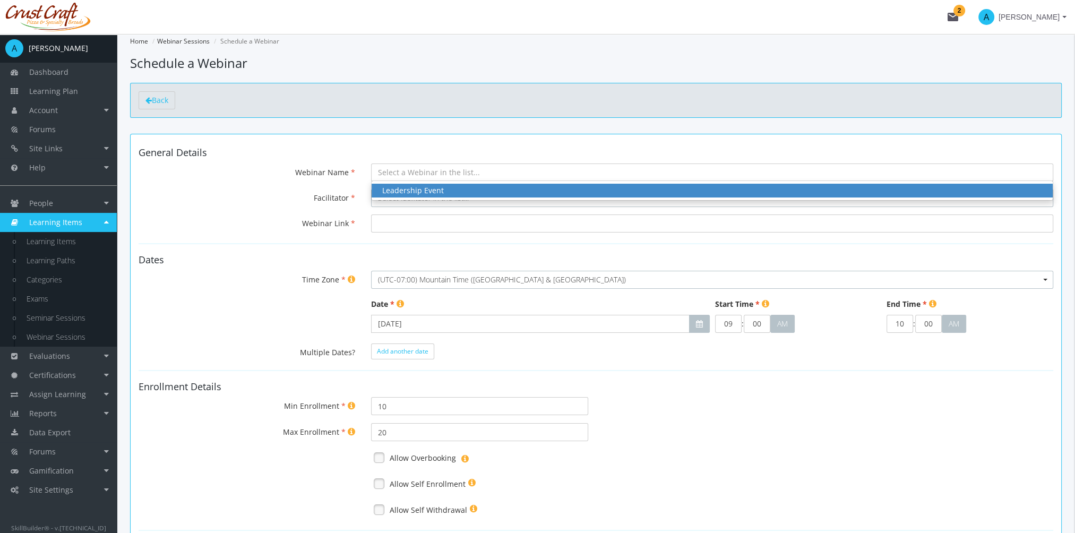
click at [423, 192] on div "Leadership Event" at bounding box center [712, 190] width 660 height 11
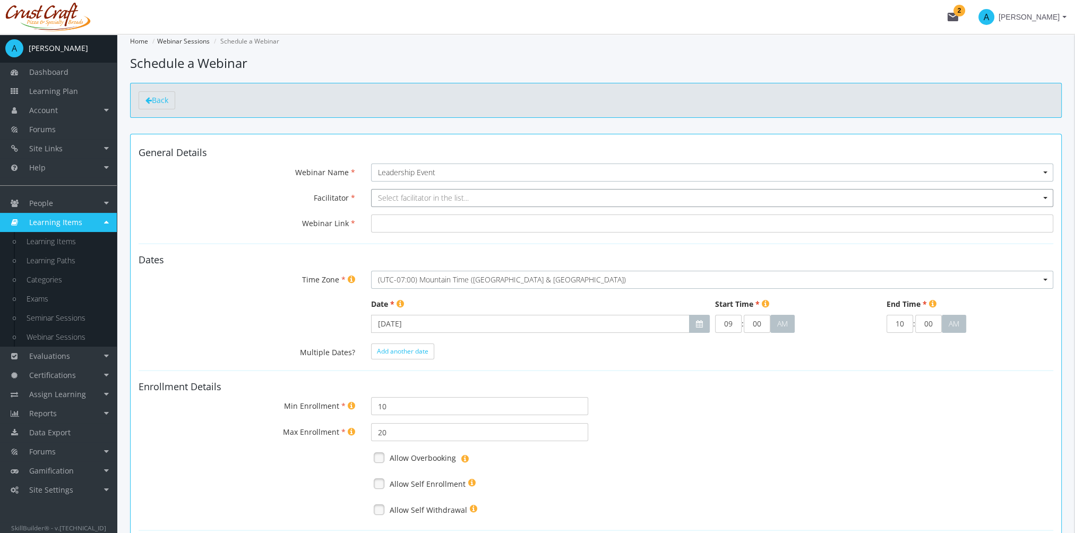
click at [413, 199] on span "Select facilitator in the list..." at bounding box center [423, 198] width 91 height 10
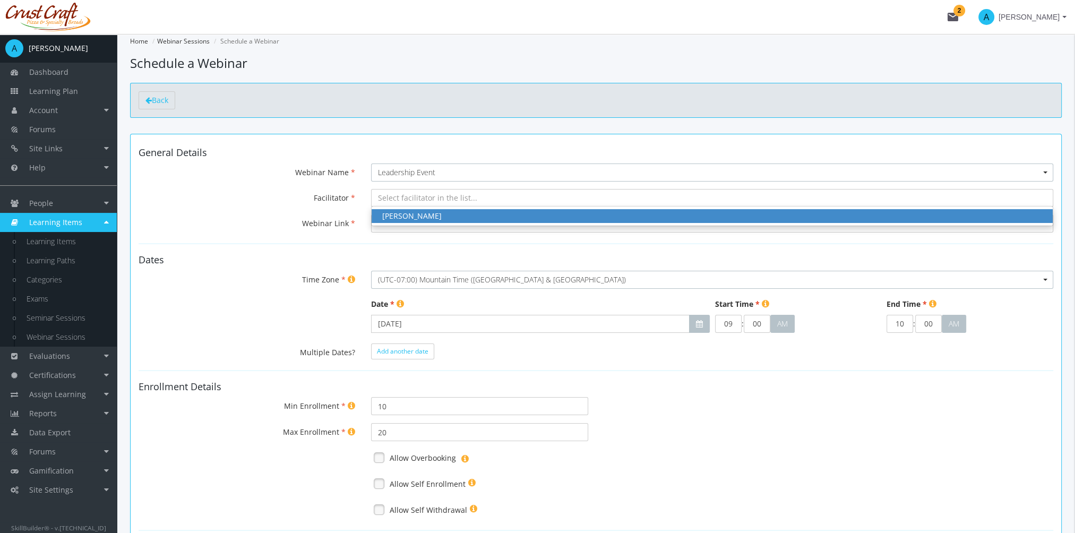
click at [417, 217] on div "[PERSON_NAME]" at bounding box center [712, 216] width 660 height 11
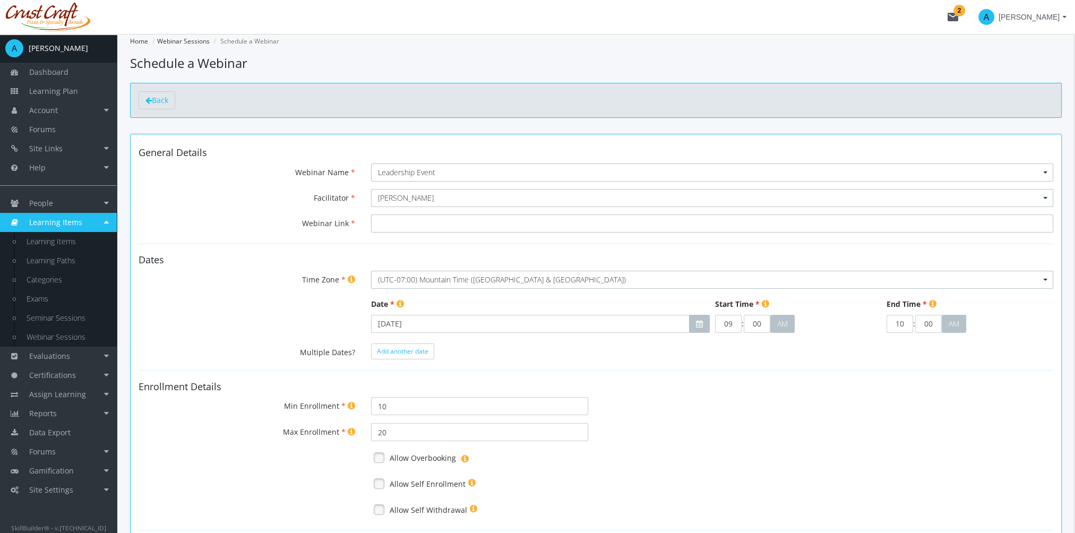
click at [401, 223] on input "Webinar Link" at bounding box center [712, 224] width 682 height 18
click at [390, 225] on input "Webinar Link" at bounding box center [712, 224] width 682 height 18
paste input "[URL][DOMAIN_NAME][SECURITY_DATA]"
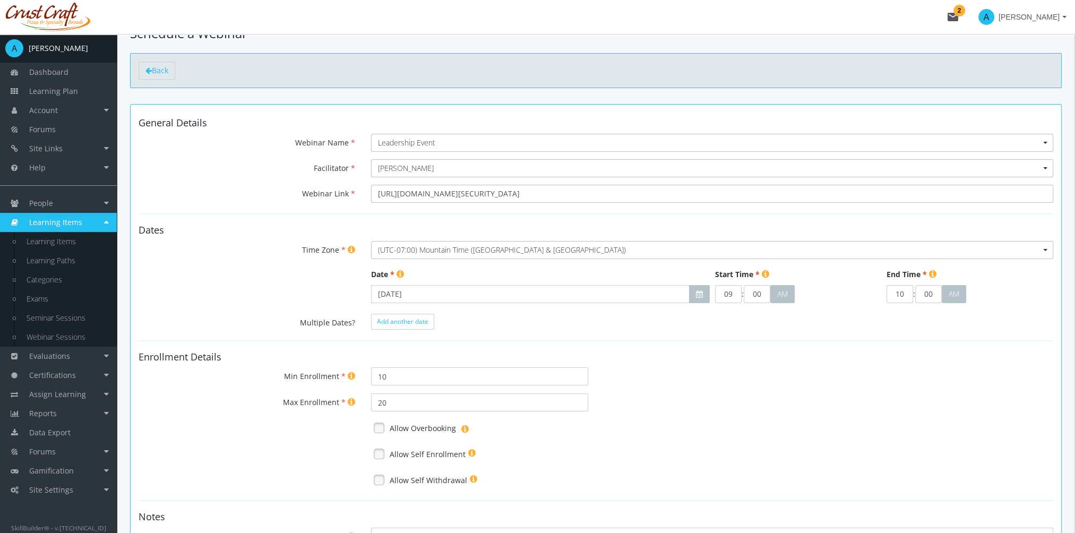
scroll to position [53, 0]
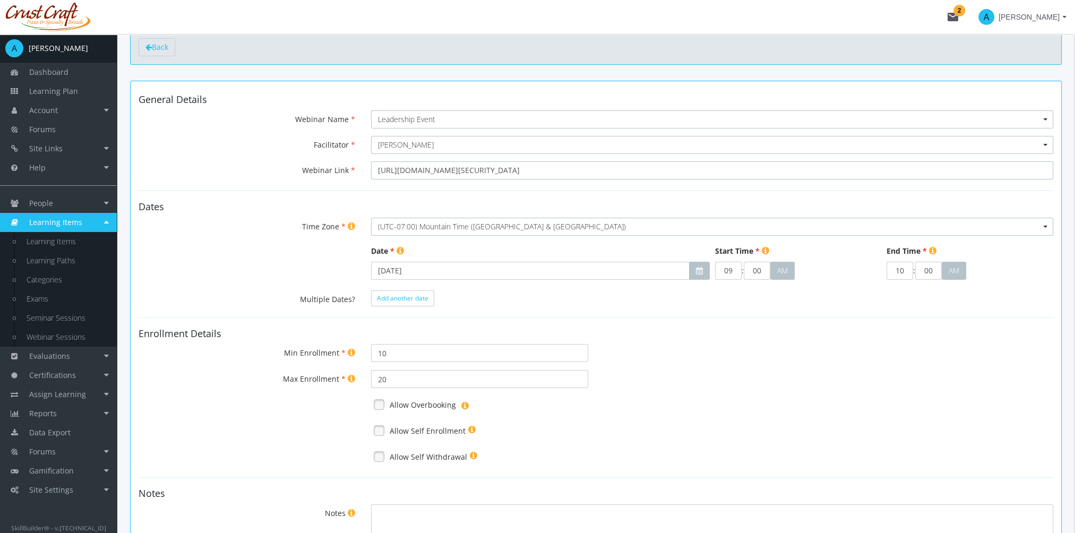
type input "[URL][DOMAIN_NAME][SECURITY_DATA]"
drag, startPoint x: 717, startPoint y: 269, endPoint x: 705, endPoint y: 267, distance: 12.9
click at [705, 267] on tr "[DATE] 09 : 00 : 28 AM Invalid hours. Invalid minutes. Invalid seconds. 10 : 00…" at bounding box center [713, 270] width 688 height 23
type input "11"
drag, startPoint x: 910, startPoint y: 269, endPoint x: 875, endPoint y: 269, distance: 35.6
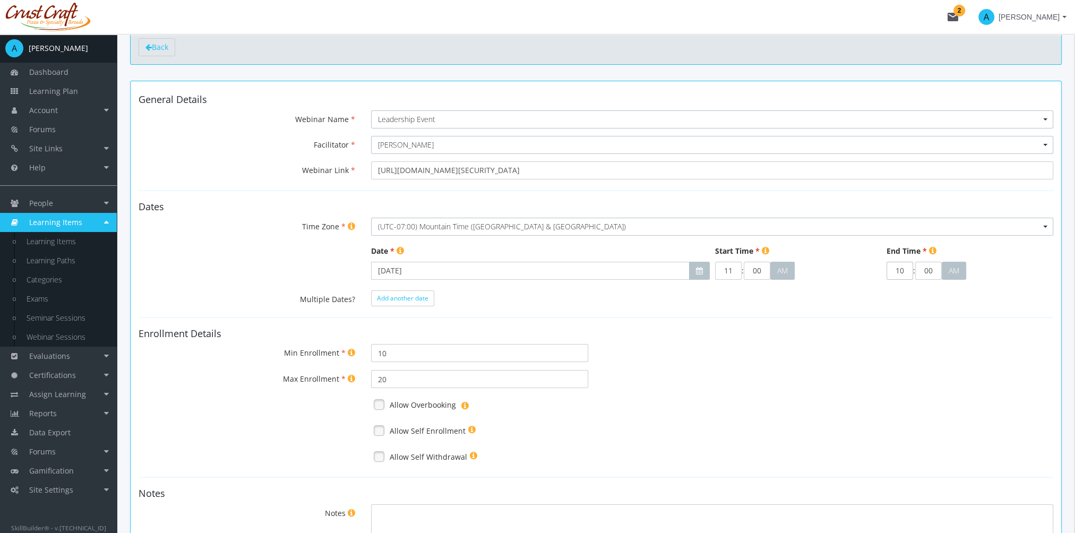
click at [875, 269] on tr "[DATE] 11 : 00 : 28 AM Invalid hours. Invalid minutes. Invalid seconds. 10 : 00…" at bounding box center [713, 270] width 688 height 23
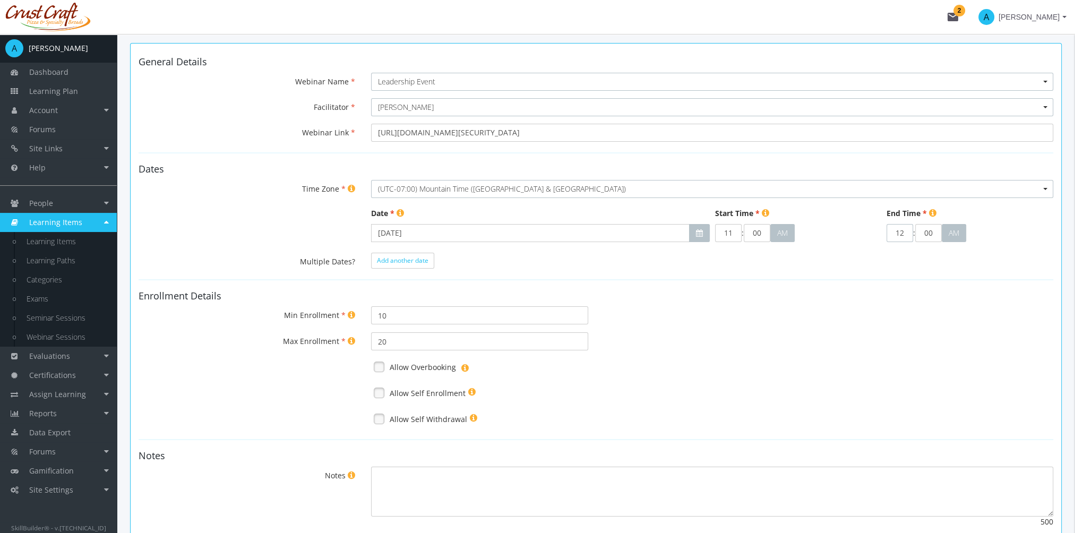
scroll to position [159, 0]
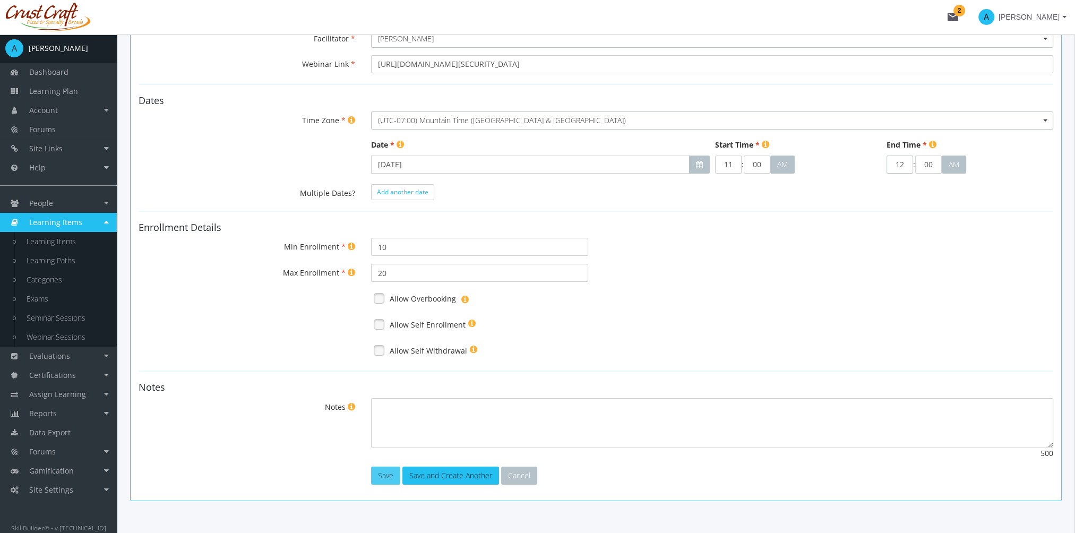
type input "12"
click at [388, 474] on button "Save" at bounding box center [385, 476] width 29 height 18
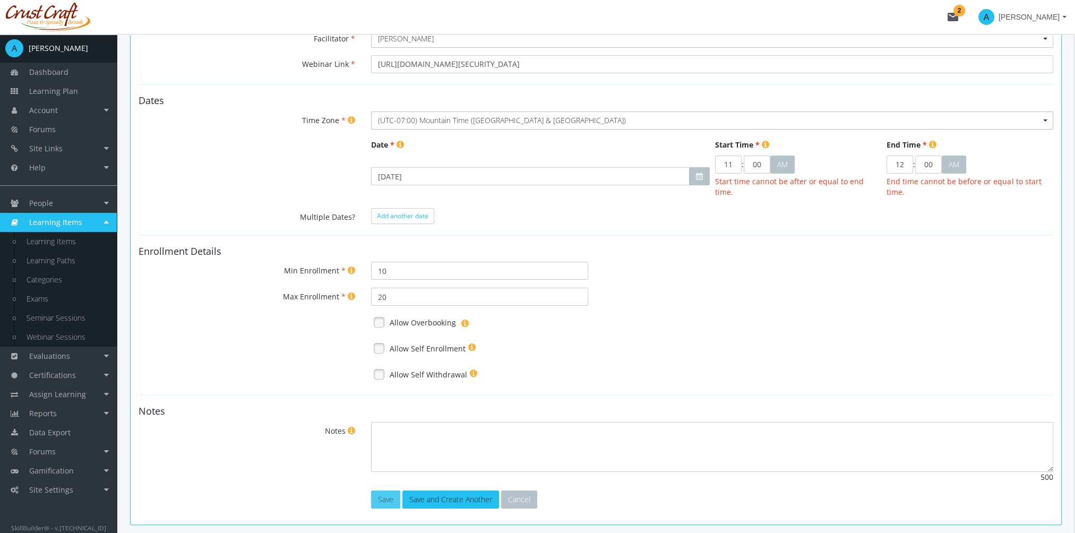
click at [386, 497] on button "Save" at bounding box center [385, 500] width 29 height 18
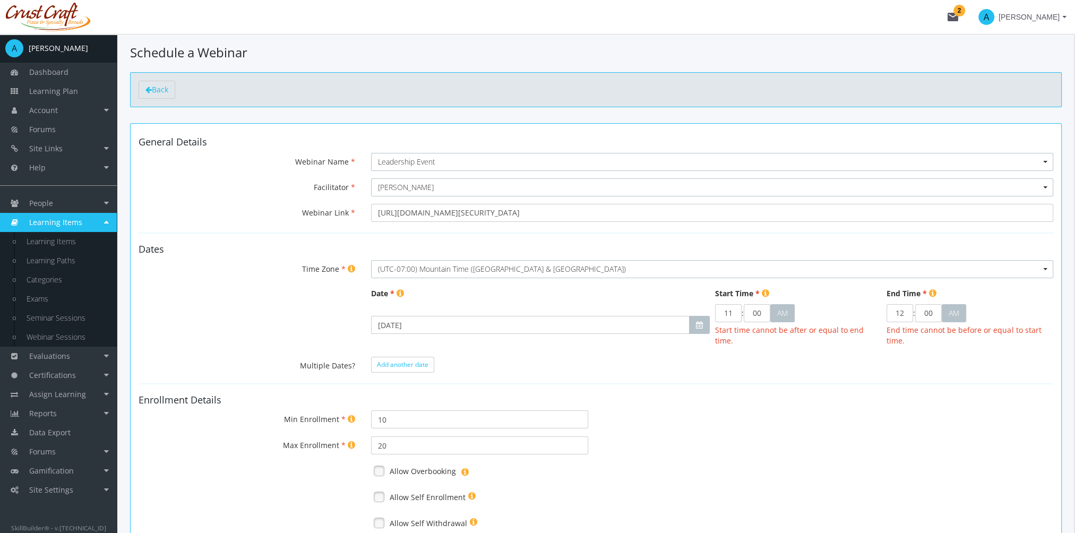
scroll to position [0, 0]
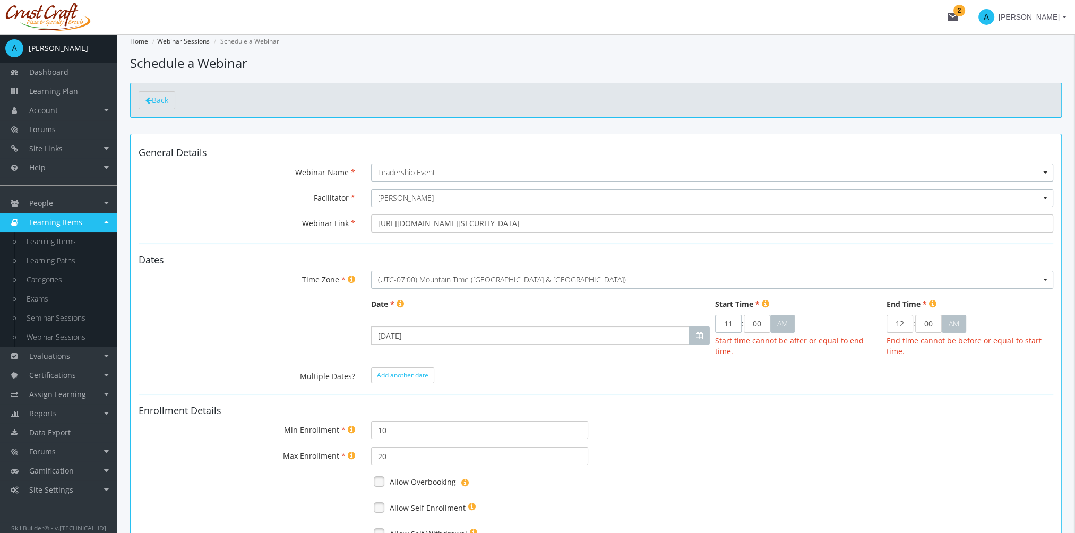
drag, startPoint x: 723, startPoint y: 328, endPoint x: 758, endPoint y: 325, distance: 35.2
click at [758, 325] on tr "11 : 00 : 28 AM" at bounding box center [755, 324] width 80 height 18
type input "12"
click at [783, 328] on button "AM" at bounding box center [783, 324] width 24 height 18
drag, startPoint x: 908, startPoint y: 323, endPoint x: 887, endPoint y: 327, distance: 21.5
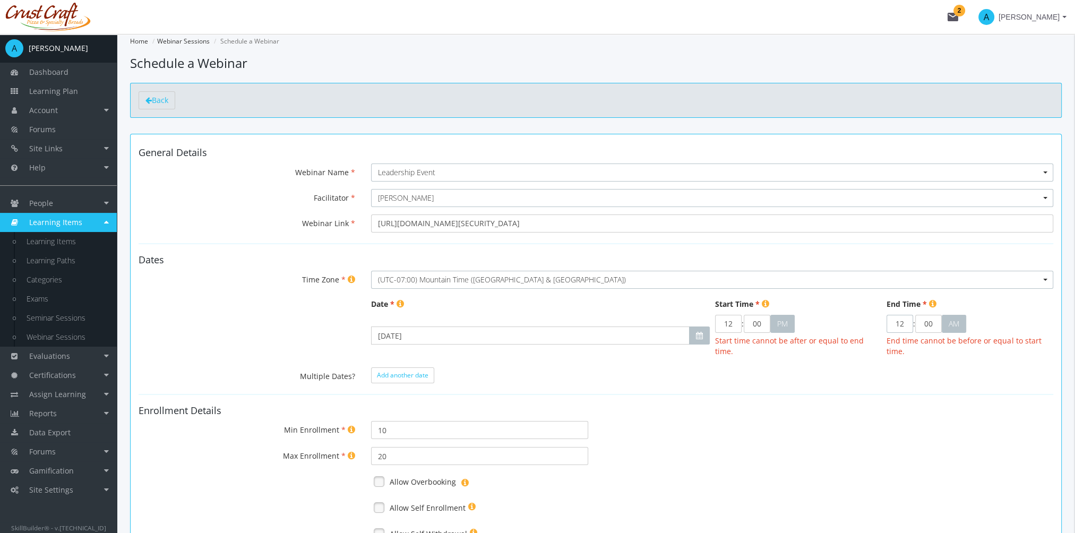
click at [887, 327] on input "12" at bounding box center [900, 324] width 27 height 18
type input "01"
click at [960, 319] on button "AM" at bounding box center [954, 324] width 24 height 18
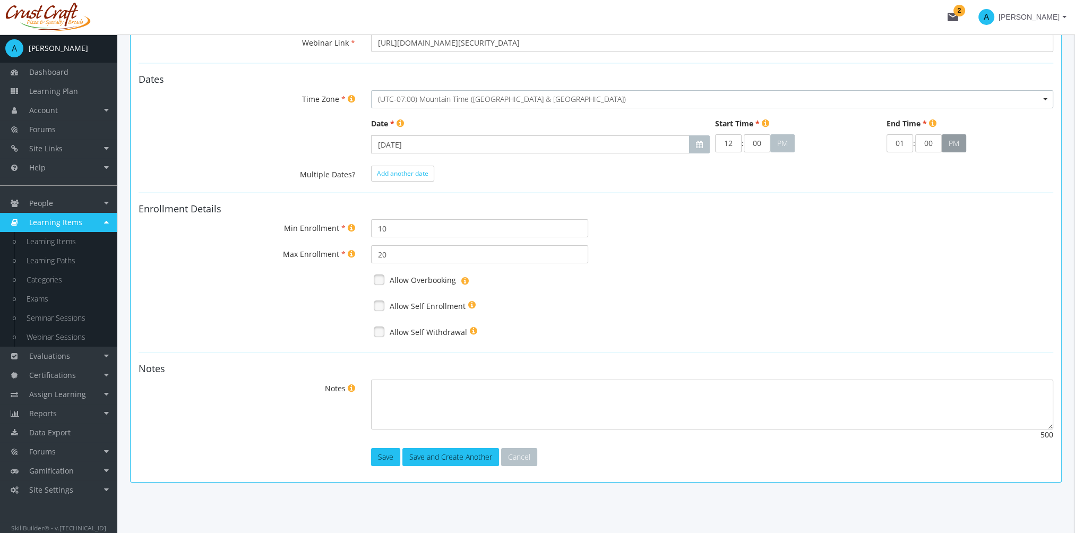
scroll to position [181, 0]
click at [387, 460] on button "Save" at bounding box center [385, 457] width 29 height 18
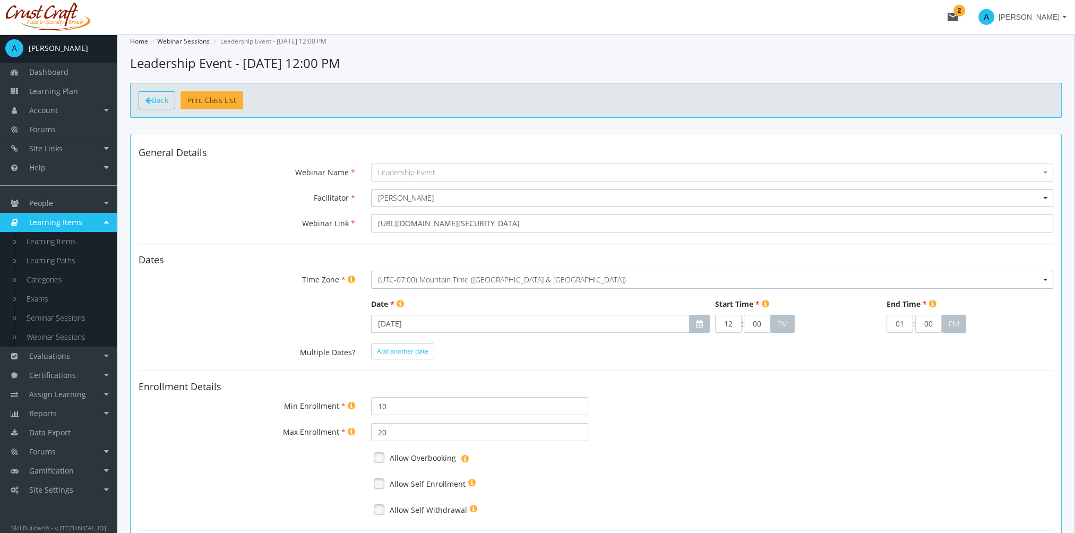
click at [157, 99] on span "Back" at bounding box center [160, 100] width 16 height 10
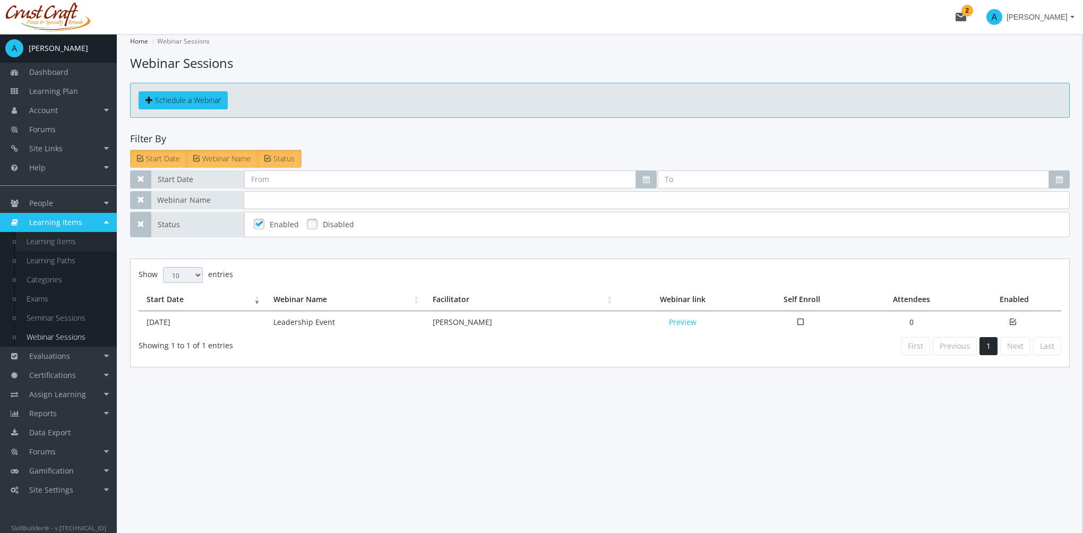
click at [72, 241] on link "Learning Items" at bounding box center [66, 241] width 101 height 19
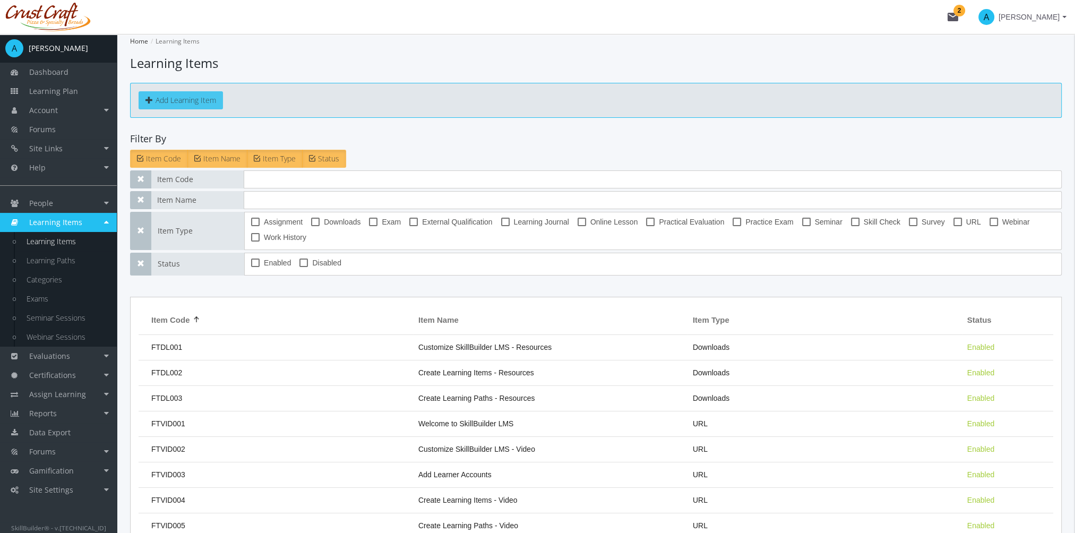
click at [191, 93] on button "Add Learning Item" at bounding box center [181, 100] width 84 height 18
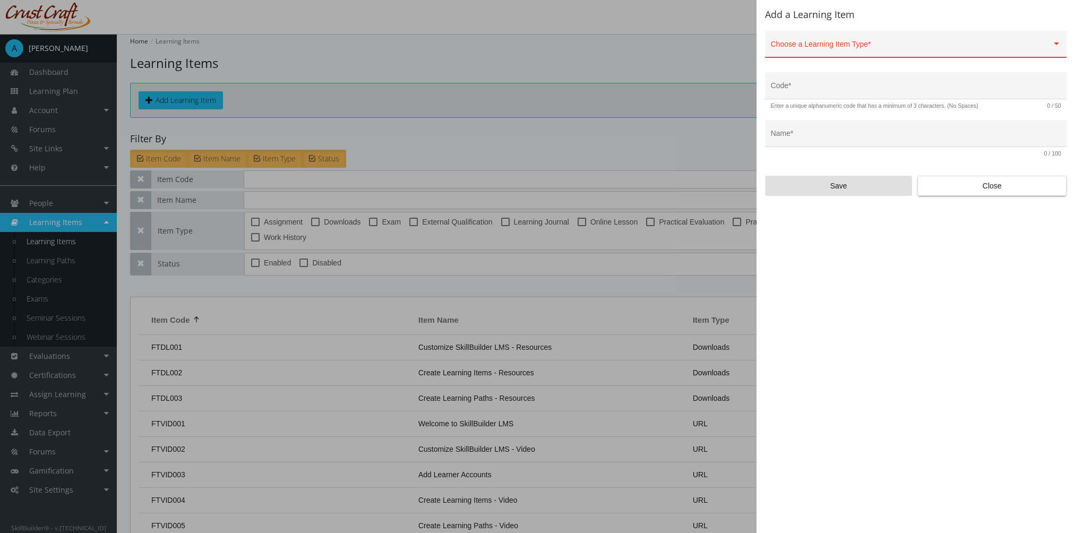
click at [840, 49] on span at bounding box center [911, 48] width 281 height 8
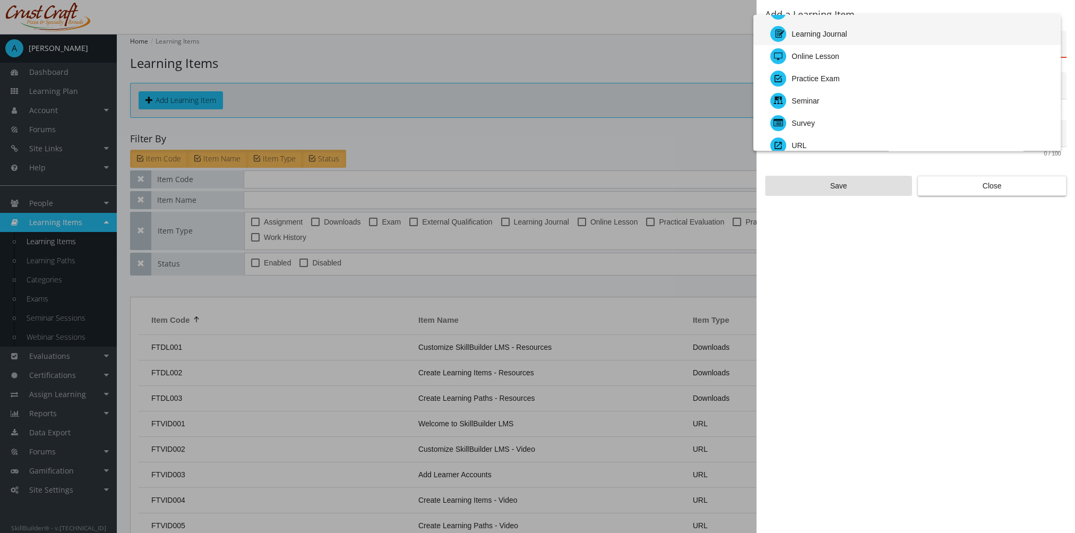
scroll to position [53, 0]
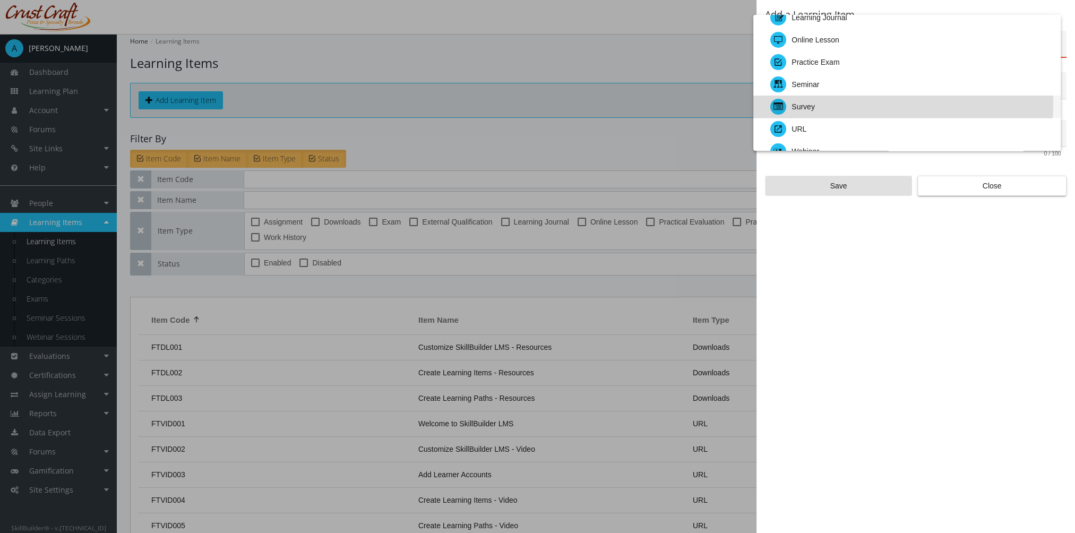
click at [824, 104] on div "Survey" at bounding box center [912, 107] width 282 height 22
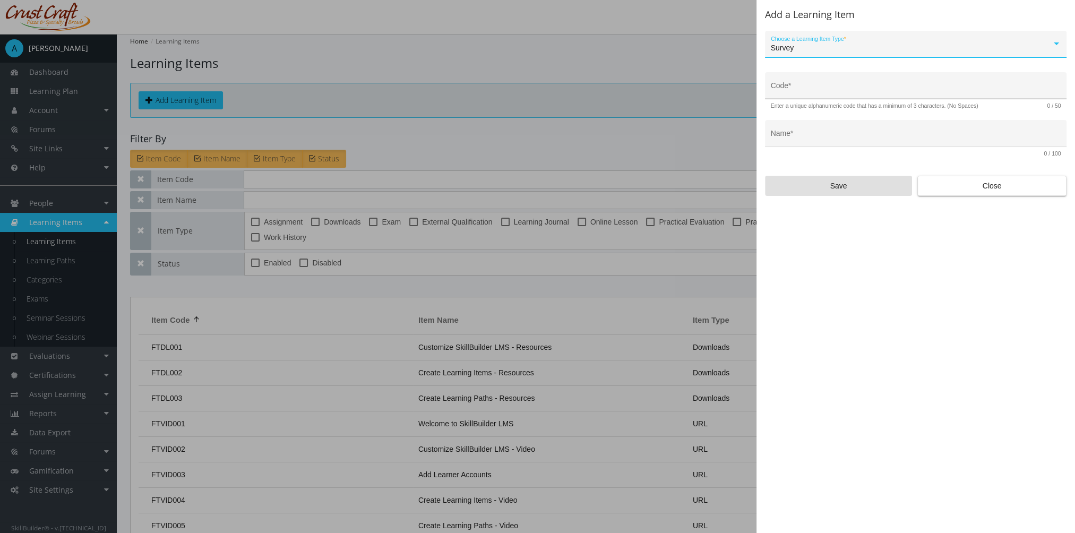
click at [820, 81] on div "Code *" at bounding box center [916, 89] width 290 height 22
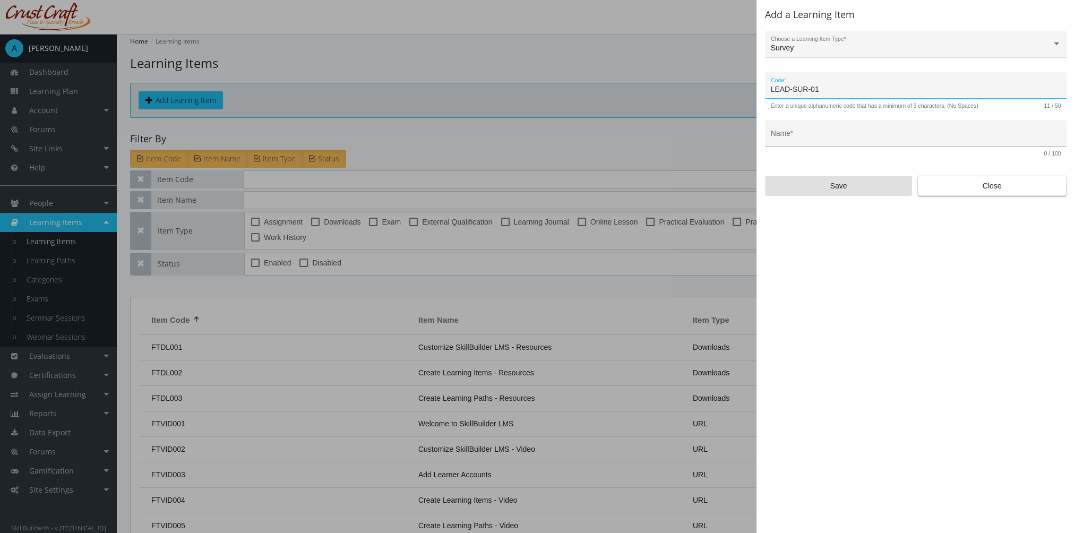
type input "LEAD-SUR-01"
click at [813, 135] on input "Name *" at bounding box center [916, 137] width 290 height 8
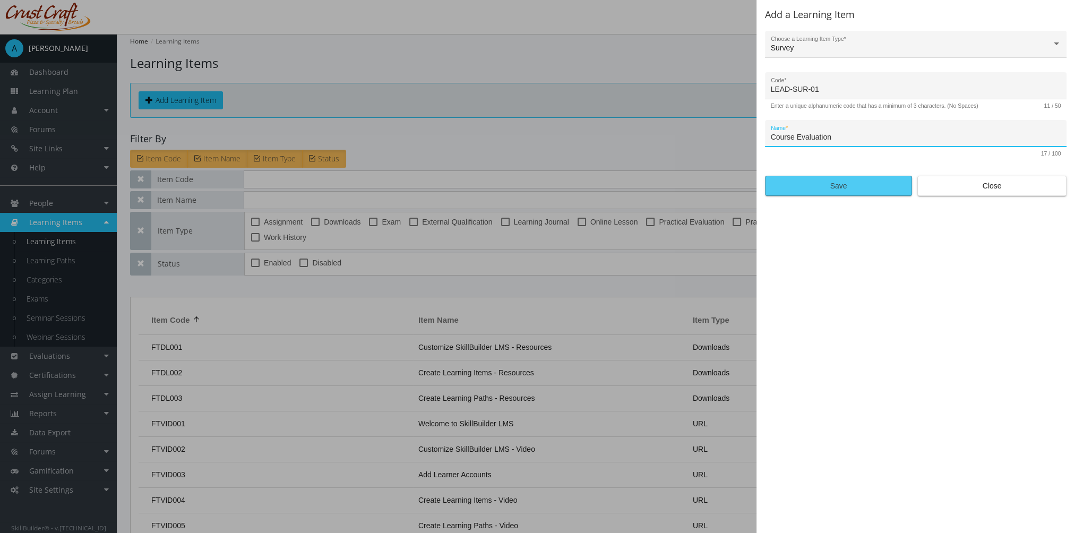
type input "Course Evaluation"
click at [856, 192] on span "Save" at bounding box center [838, 185] width 129 height 19
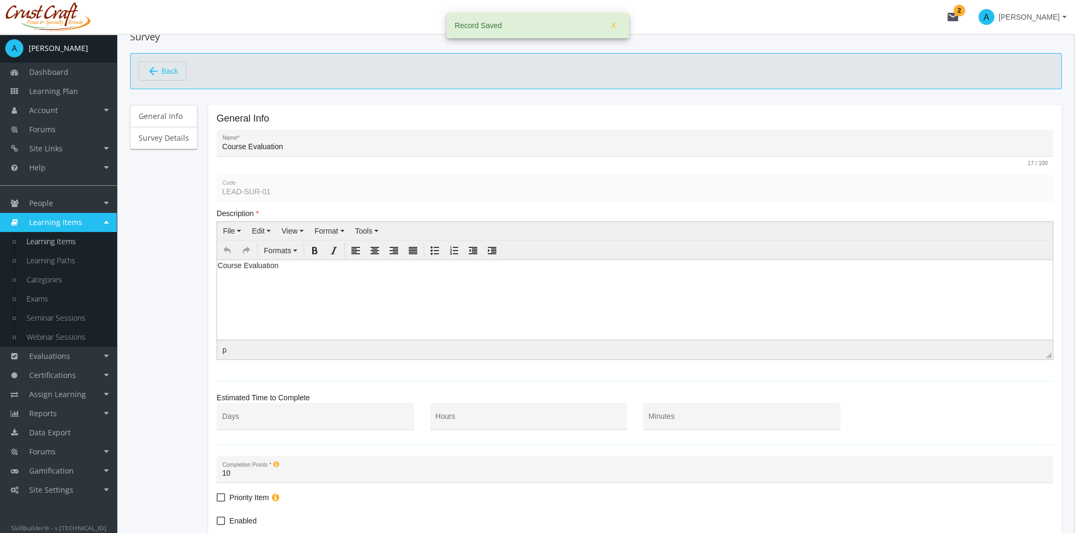
scroll to position [106, 0]
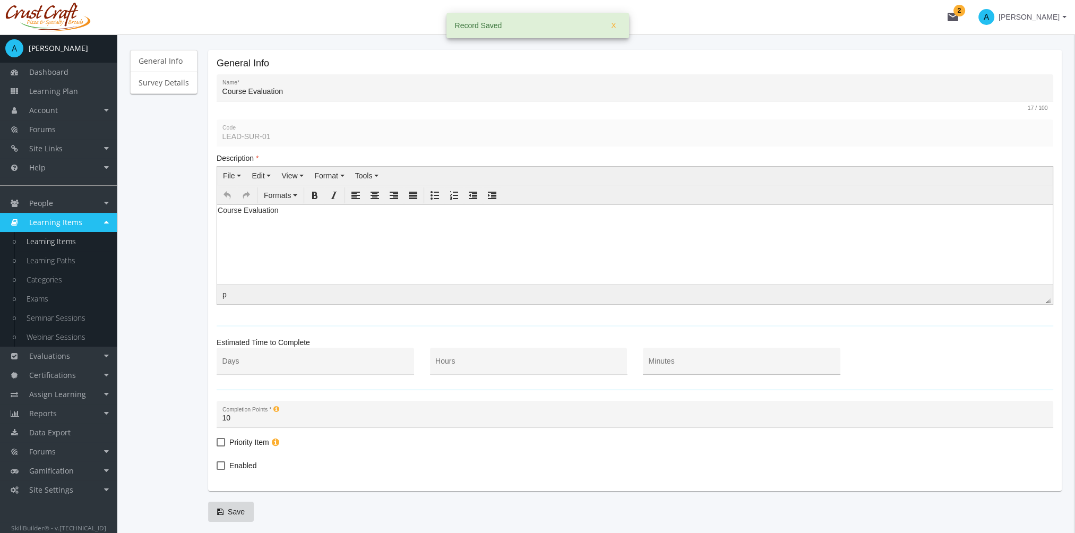
click at [681, 354] on div "Minutes" at bounding box center [742, 364] width 186 height 22
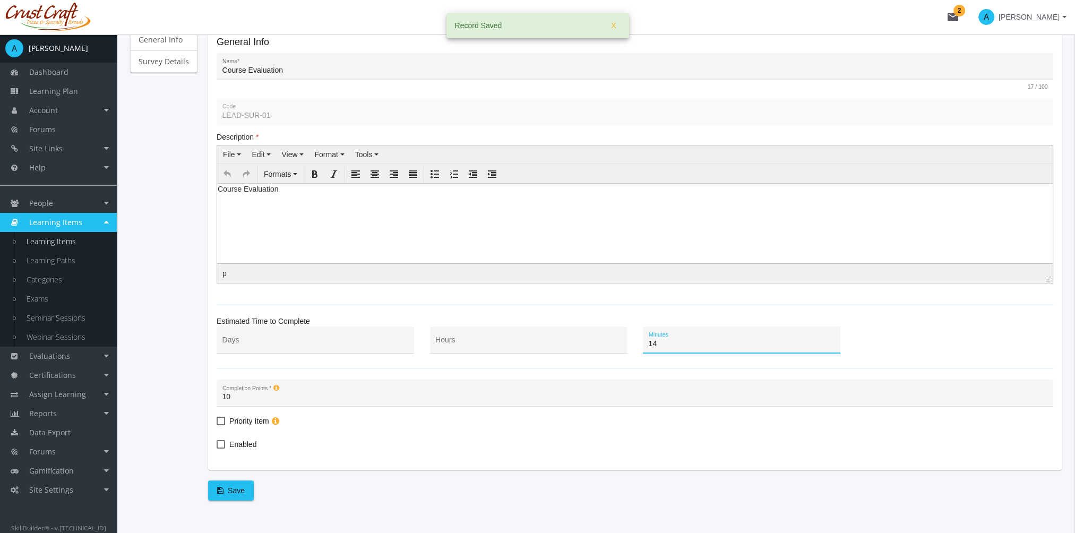
scroll to position [147, 0]
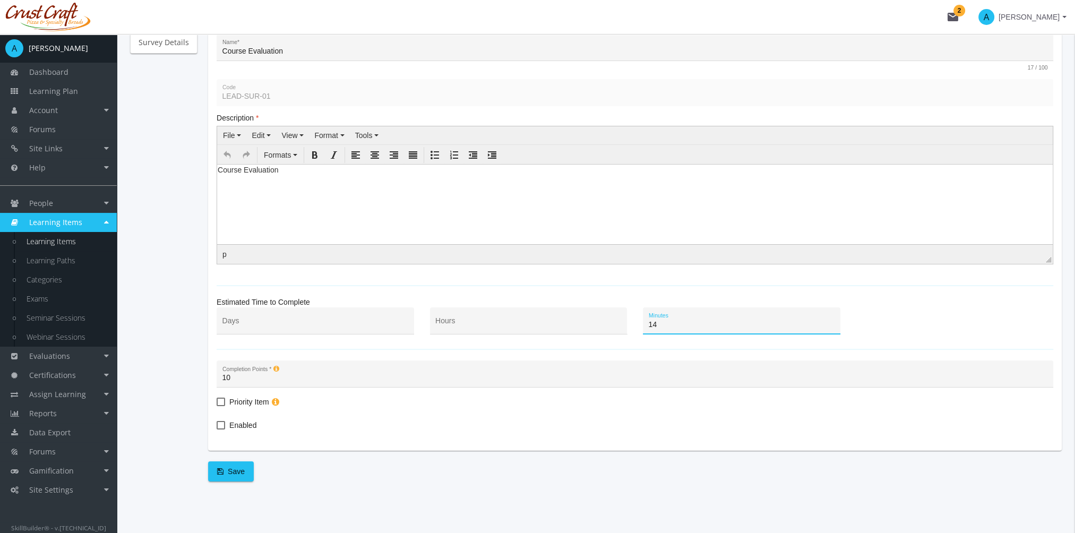
type input "14"
click at [245, 426] on span "Enabled" at bounding box center [242, 425] width 27 height 13
click at [217, 429] on input "Enabled" at bounding box center [217, 429] width 1 height 1
checkbox input "true"
click at [238, 474] on span "Save" at bounding box center [231, 471] width 28 height 19
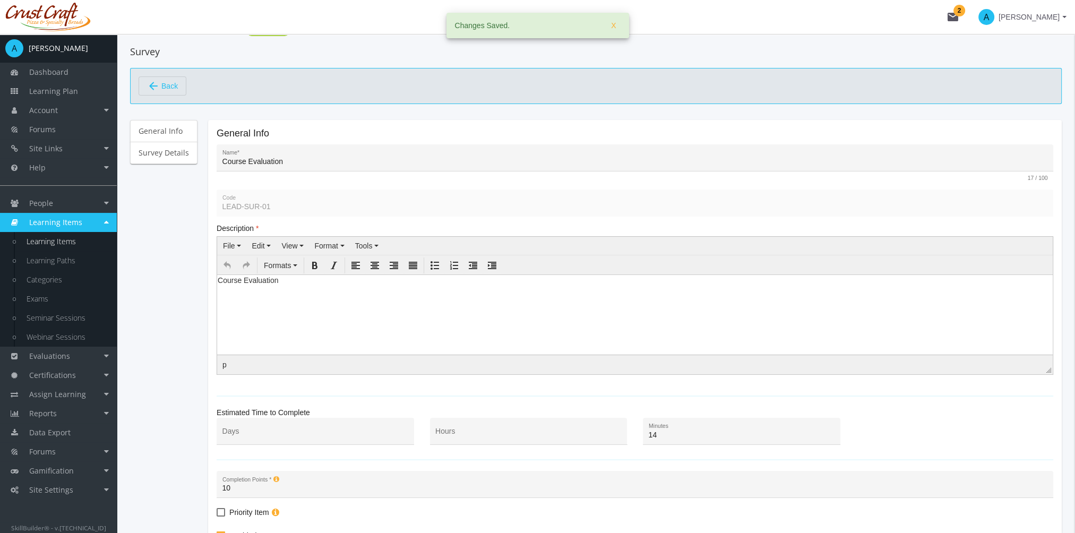
scroll to position [0, 0]
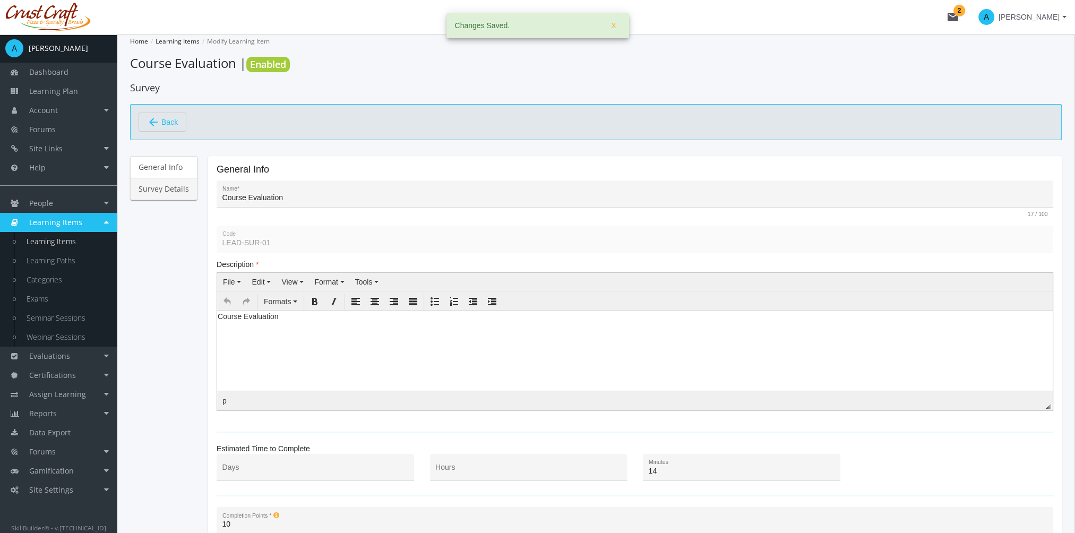
click at [174, 191] on link "Survey Details" at bounding box center [163, 189] width 67 height 22
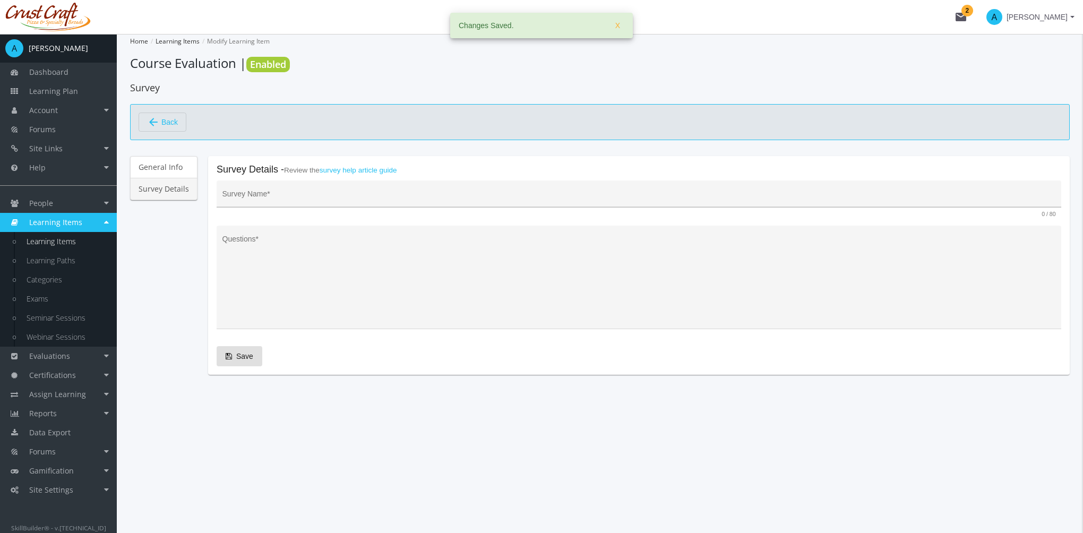
click at [303, 194] on input "Survey Name *" at bounding box center [640, 198] width 834 height 8
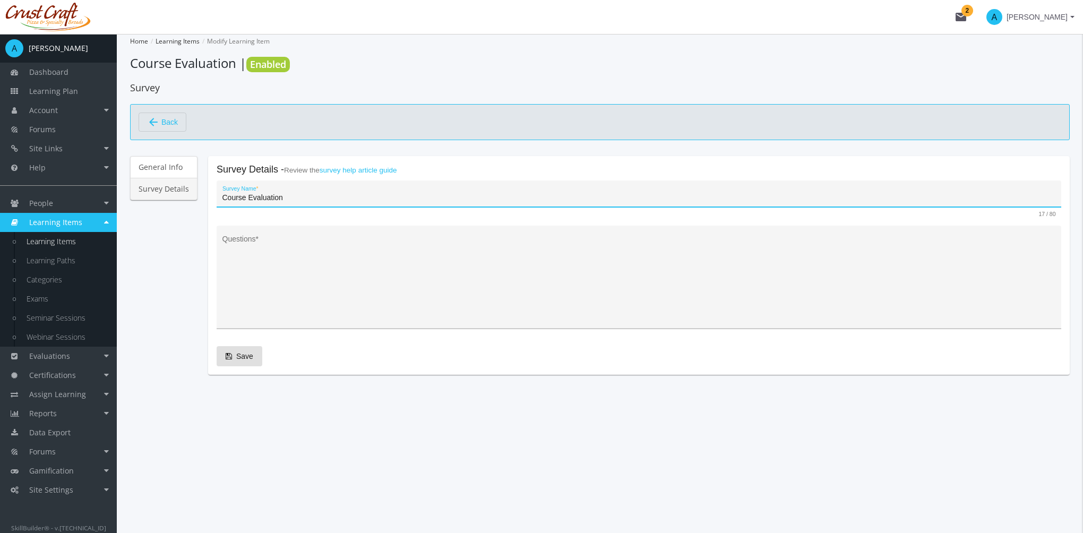
type input "Course Evaluation"
click at [310, 257] on textarea "Questions *" at bounding box center [640, 281] width 834 height 87
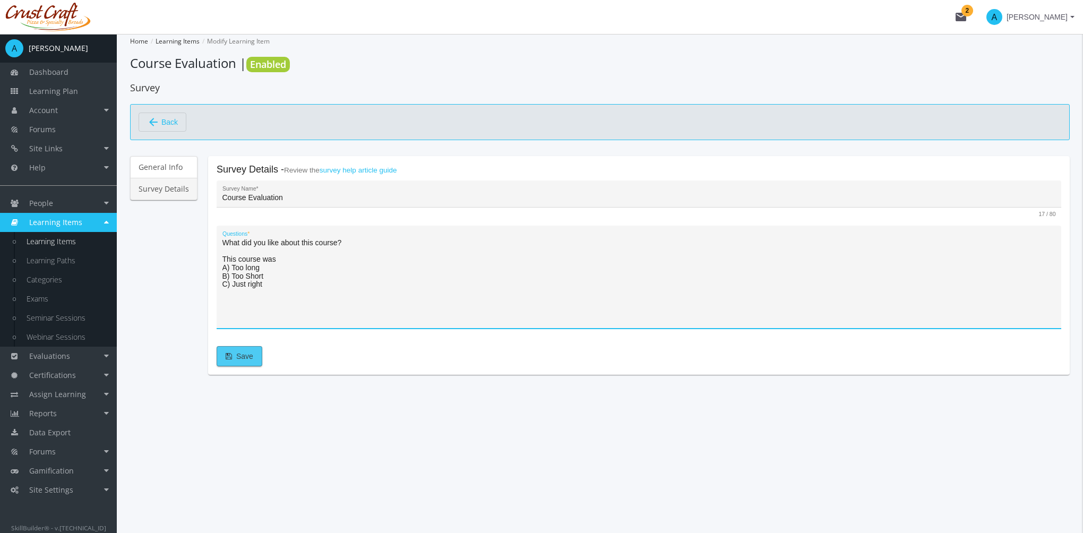
type textarea "What did you like about this course? This course was A) Too long B) Too Short C…"
click at [251, 351] on button "Save" at bounding box center [240, 356] width 46 height 20
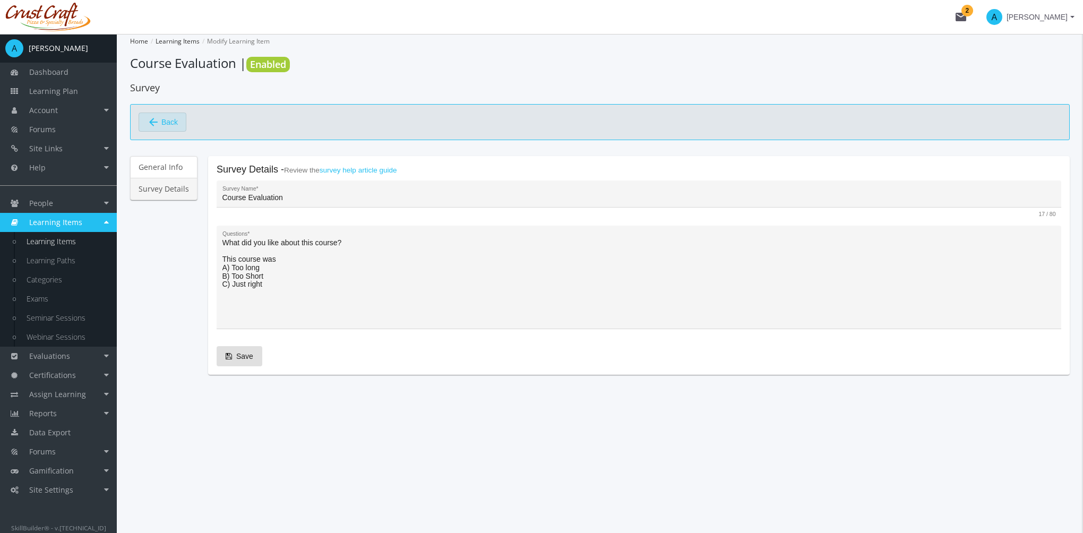
click at [159, 124] on span "arrow_back Back" at bounding box center [162, 122] width 31 height 18
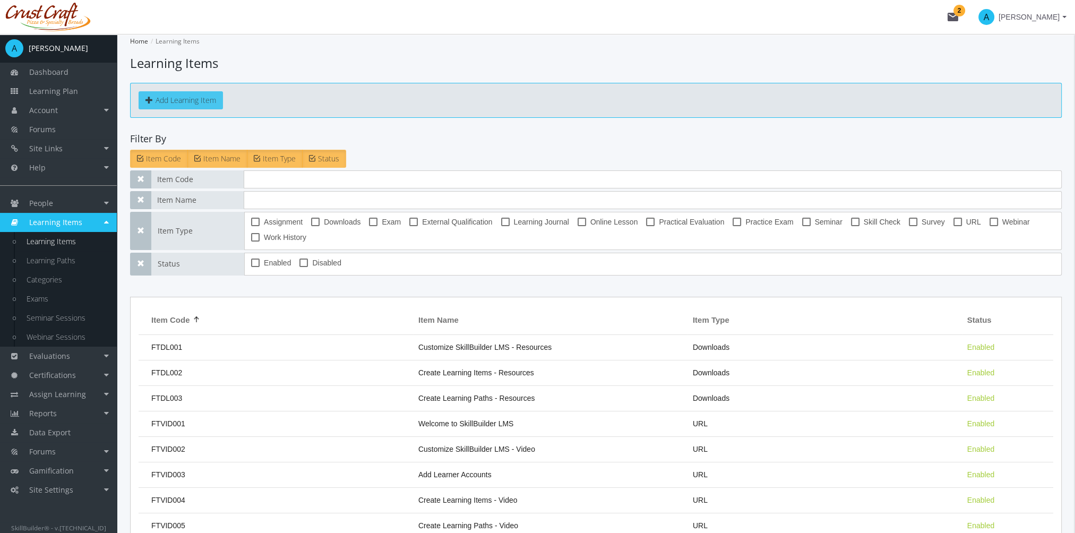
click at [207, 101] on button "Add Learning Item" at bounding box center [181, 100] width 84 height 18
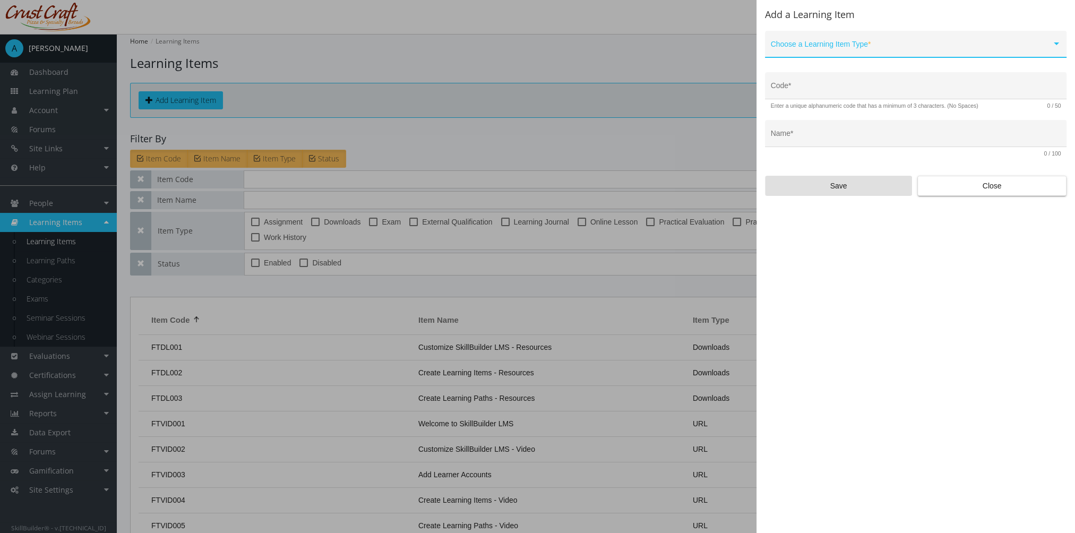
click at [851, 48] on span at bounding box center [911, 48] width 281 height 8
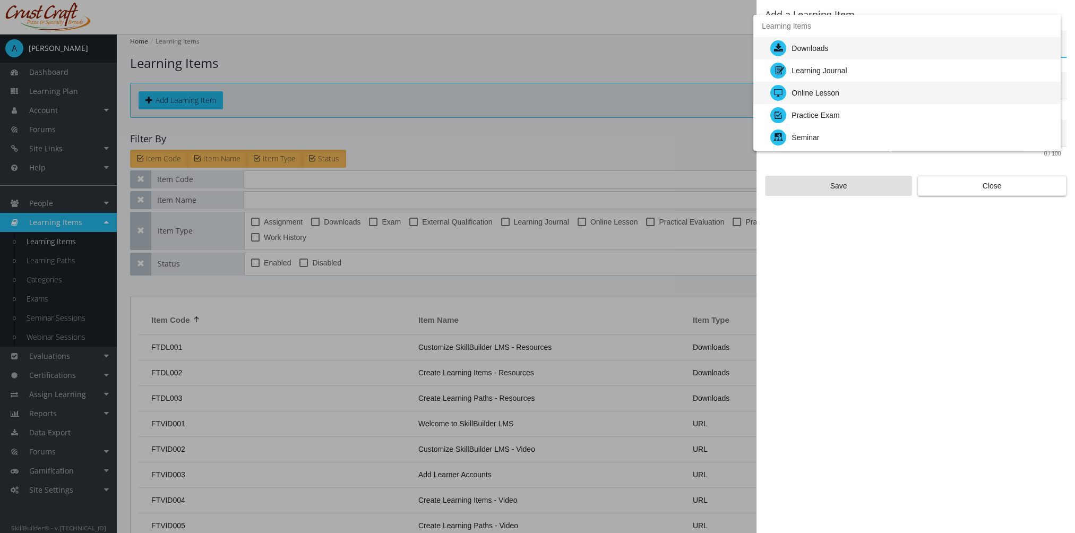
scroll to position [53, 0]
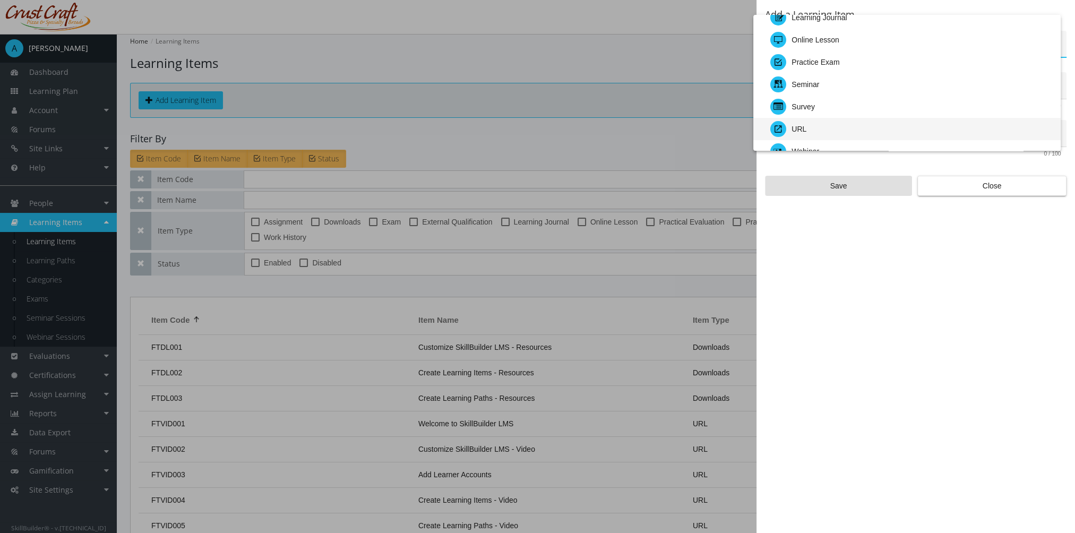
click at [828, 124] on div "URL" at bounding box center [912, 129] width 282 height 22
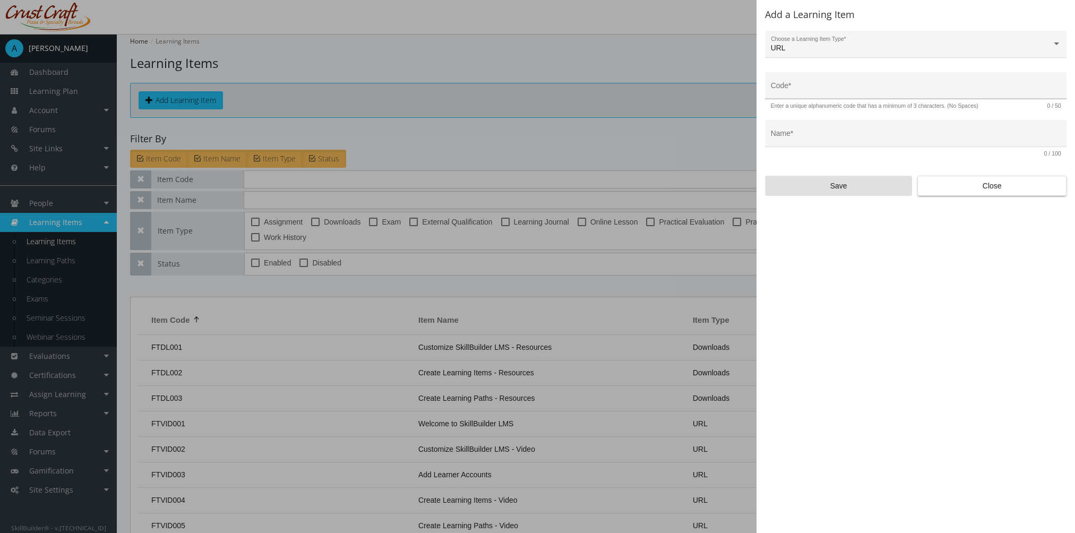
click at [817, 83] on div "Code *" at bounding box center [916, 89] width 290 height 22
type input "LEAD-URL-01"
click at [822, 132] on div "Name *" at bounding box center [916, 137] width 290 height 22
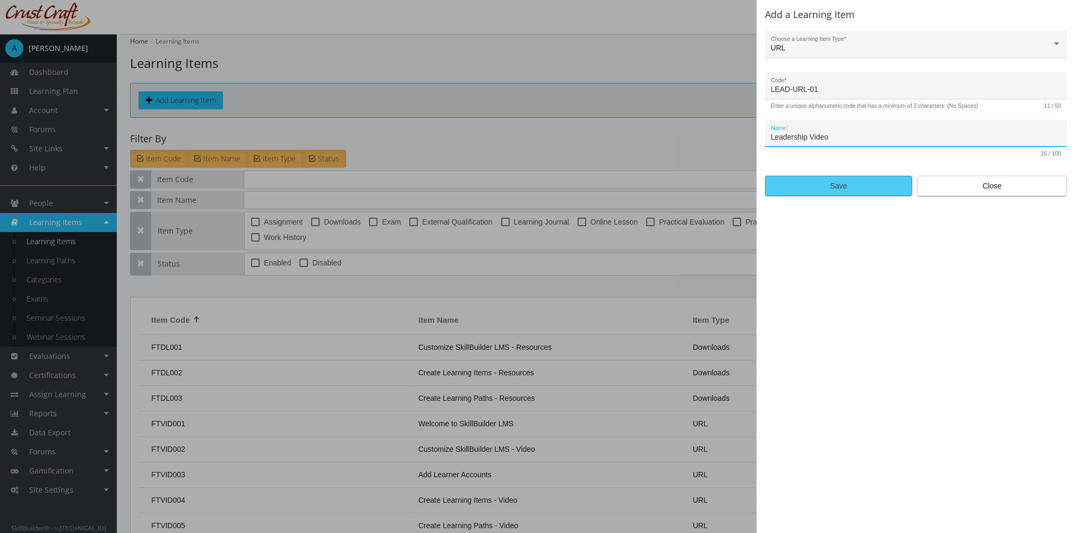
type input "Leadership Video"
click at [840, 191] on span "Save" at bounding box center [838, 185] width 129 height 19
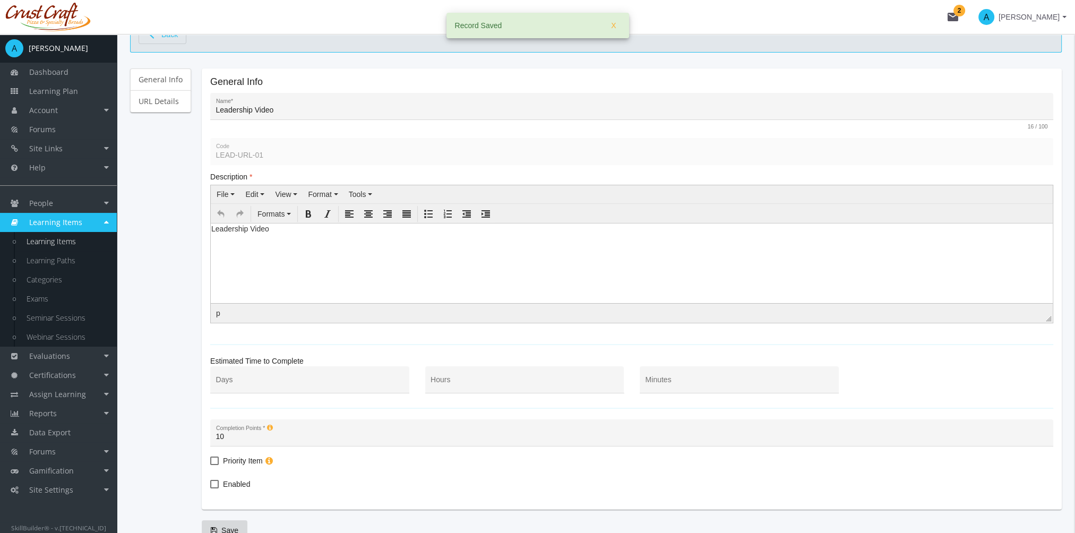
scroll to position [147, 0]
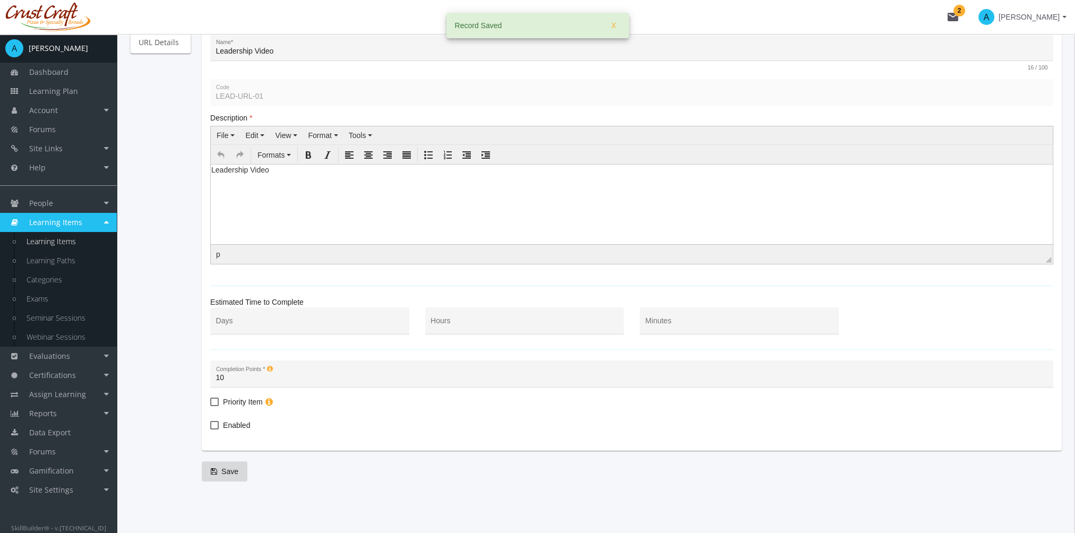
click at [223, 424] on span "Enabled" at bounding box center [236, 425] width 27 height 13
click at [211, 429] on input "Enabled" at bounding box center [210, 429] width 1 height 1
checkbox input "true"
click at [230, 468] on span "Save" at bounding box center [225, 471] width 28 height 19
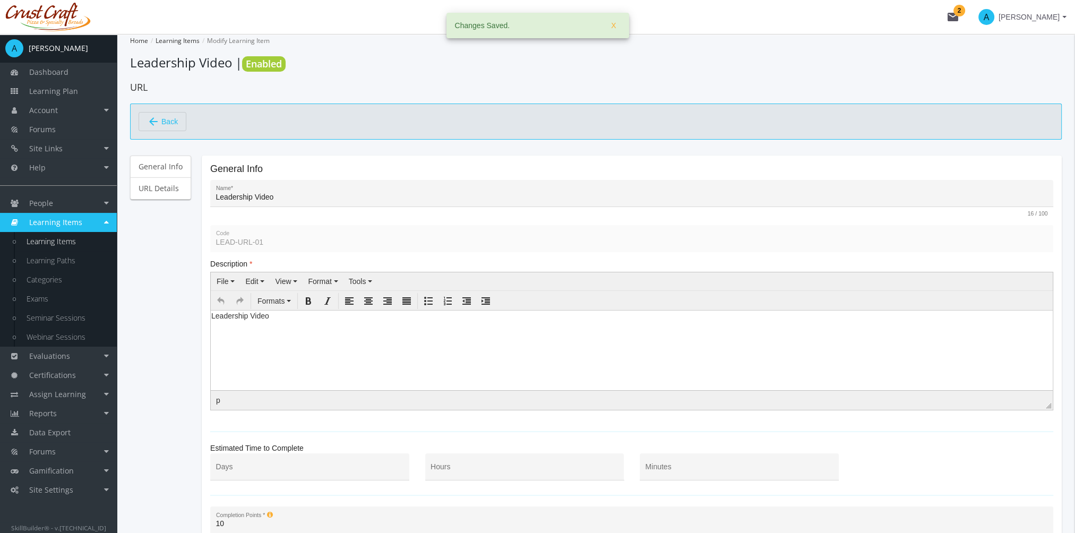
scroll to position [0, 0]
click at [158, 191] on link "URL Details" at bounding box center [160, 189] width 61 height 22
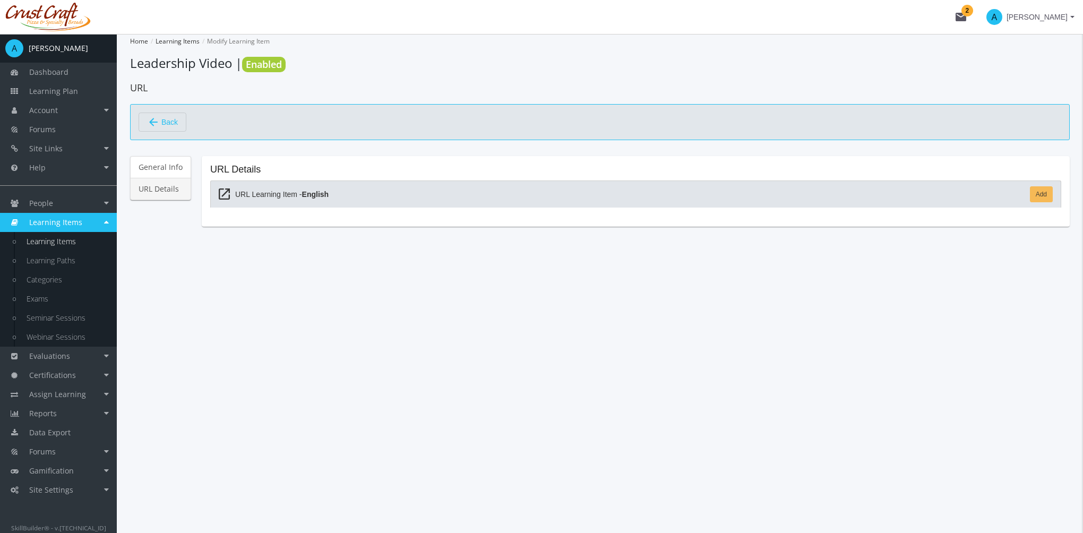
click at [1043, 195] on link "Add" at bounding box center [1041, 194] width 23 height 16
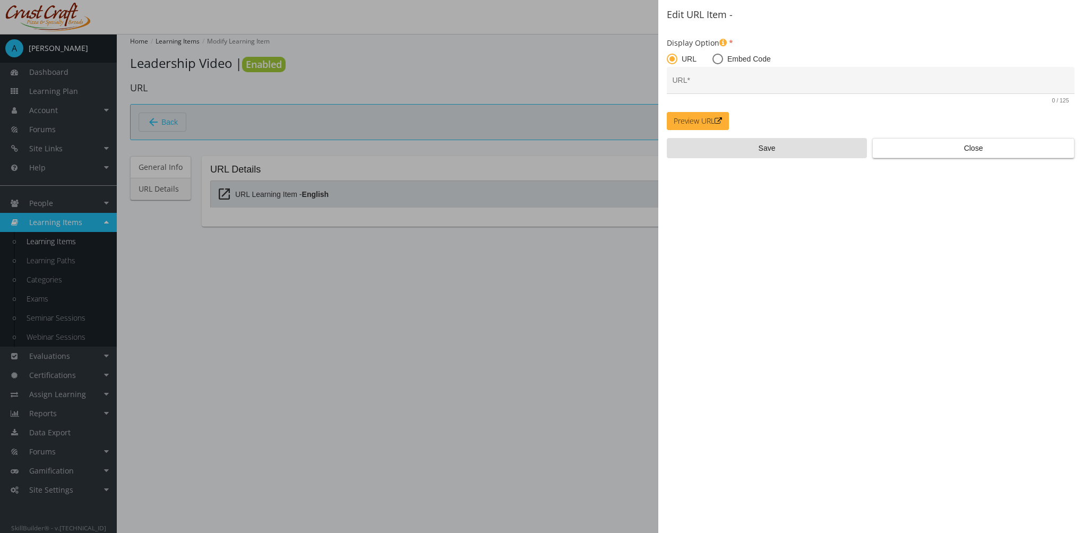
click at [714, 59] on span at bounding box center [718, 59] width 11 height 11
click at [714, 59] on input "Embed Code" at bounding box center [718, 61] width 11 height 11
radio input "true"
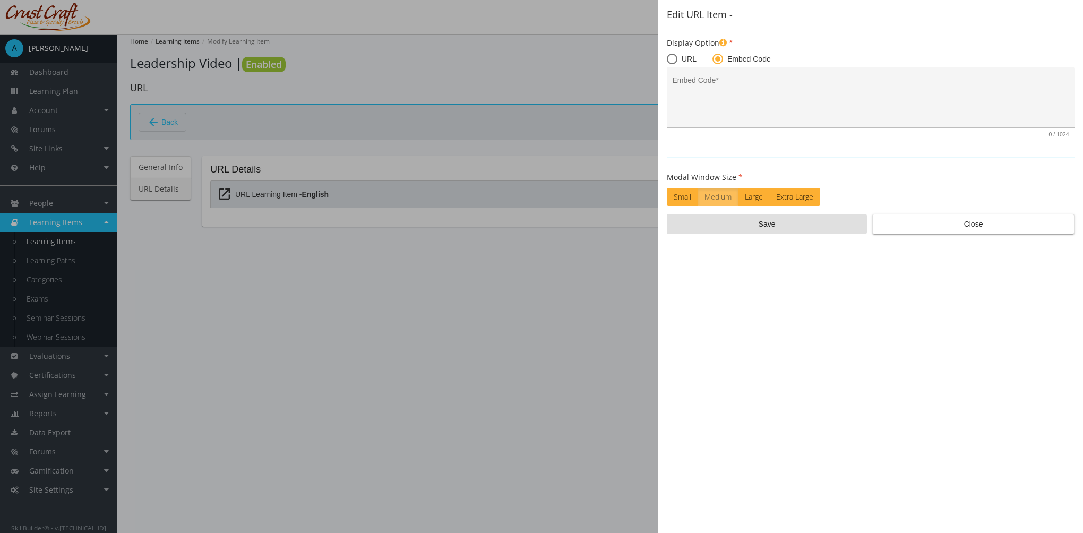
click at [742, 109] on textarea "Embed Code *" at bounding box center [871, 101] width 397 height 45
paste textarea "<iframe width="560" height="315" src="[URL][DOMAIN_NAME]" title="YouTube video …"
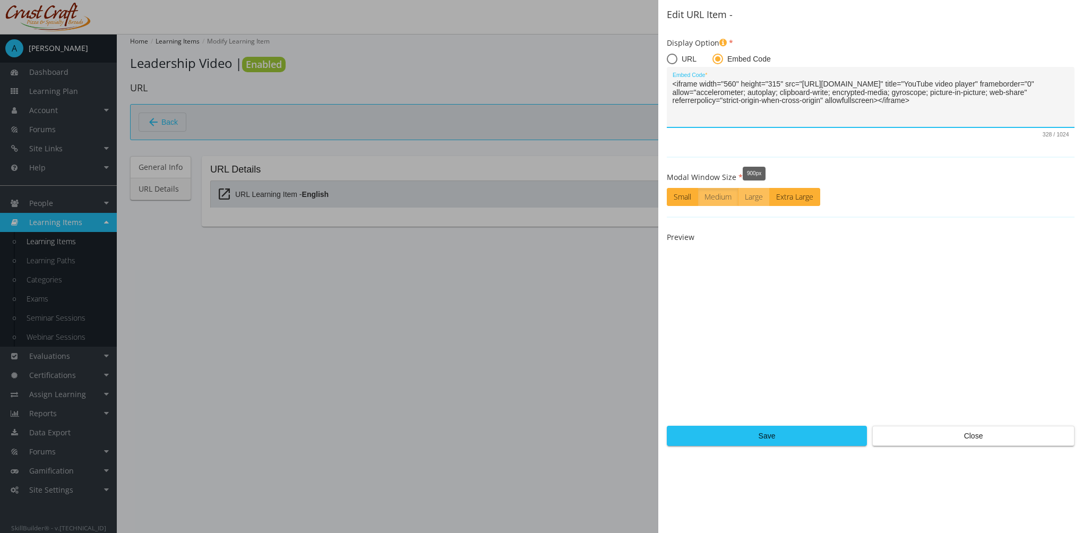
type textarea "<iframe width="560" height="315" src="[URL][DOMAIN_NAME]" title="YouTube video …"
click at [749, 200] on label "Large" at bounding box center [754, 197] width 32 height 18
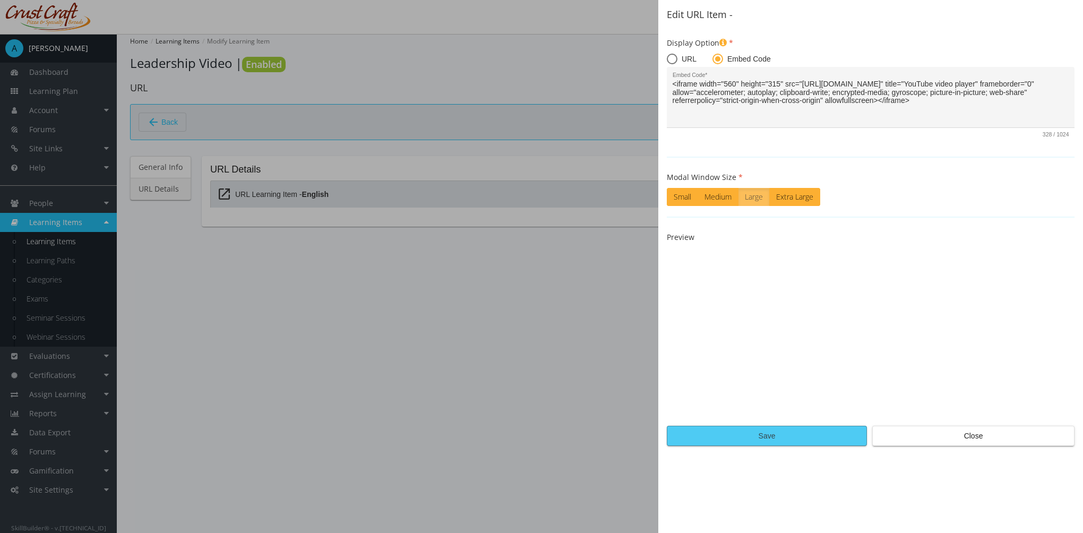
click at [812, 435] on span "Save" at bounding box center [767, 435] width 182 height 19
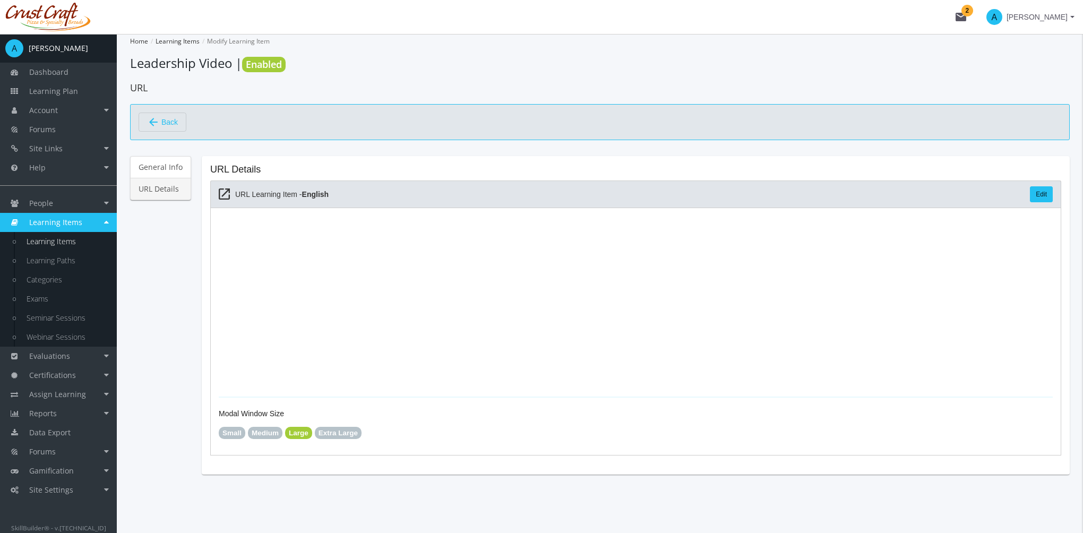
click at [168, 121] on span "Back" at bounding box center [169, 122] width 16 height 18
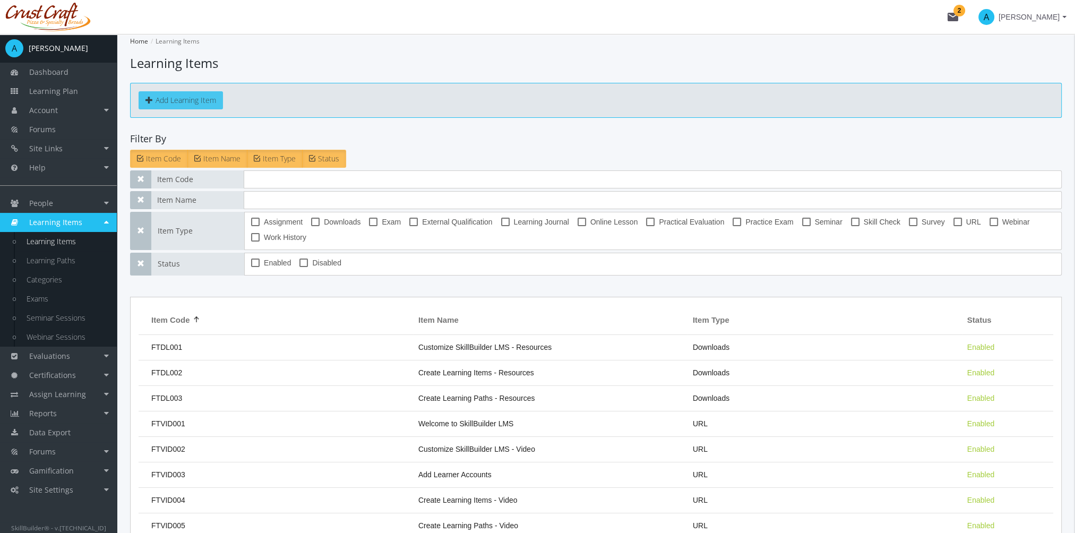
click at [166, 100] on button "Add Learning Item" at bounding box center [181, 100] width 84 height 18
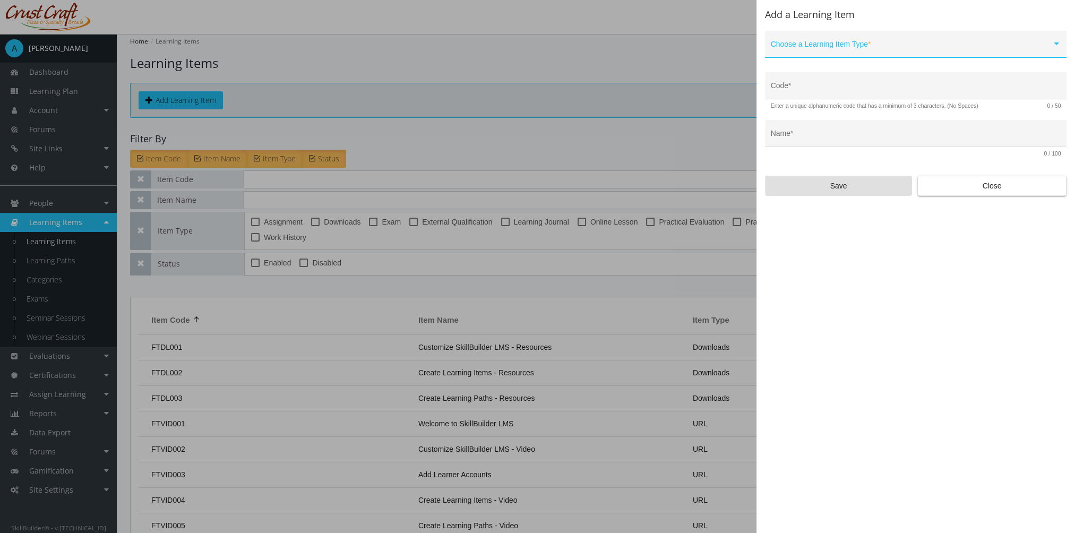
click at [827, 51] on span at bounding box center [911, 48] width 281 height 8
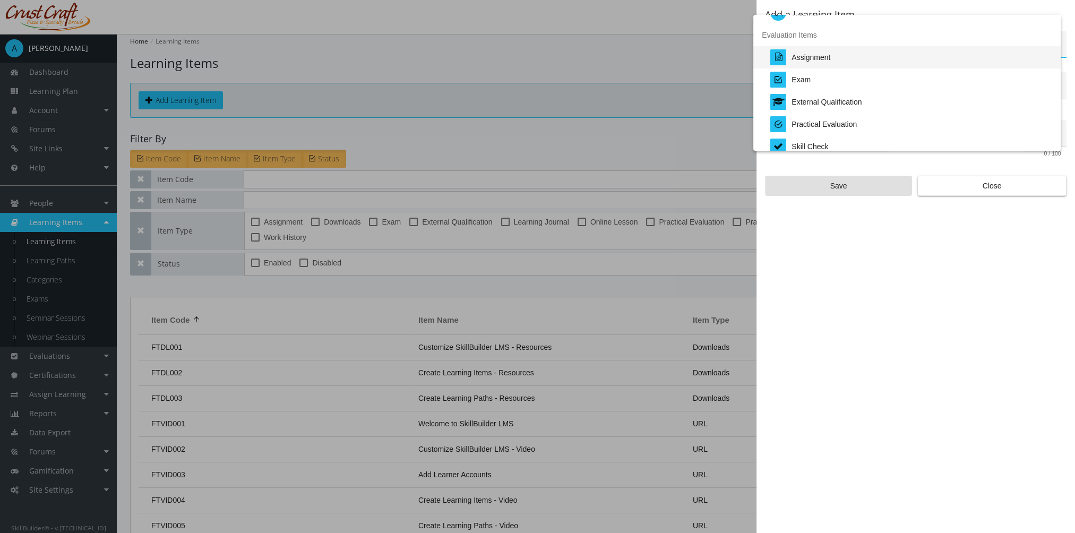
scroll to position [221, 0]
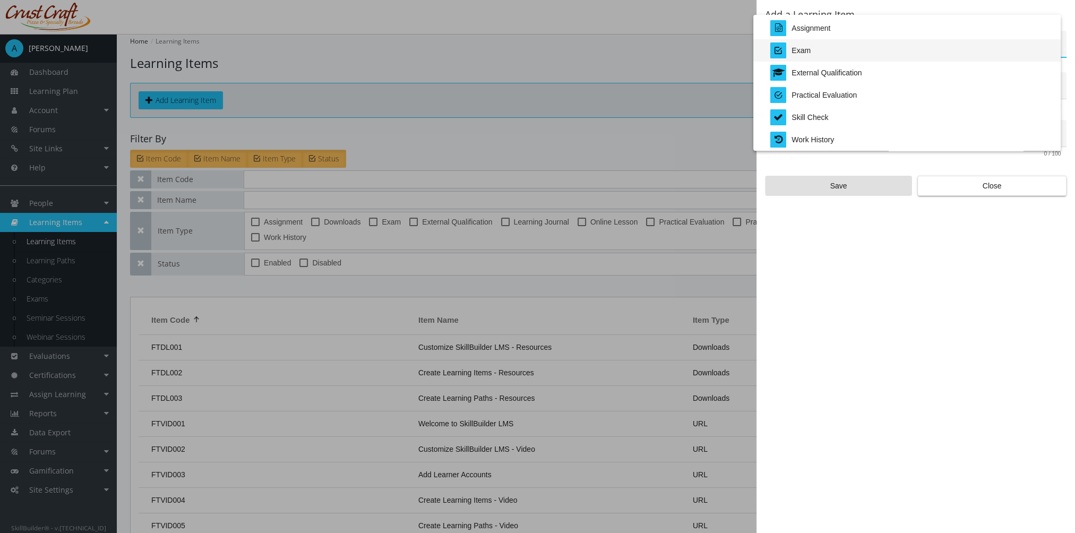
click at [816, 54] on div "Exam" at bounding box center [912, 50] width 282 height 22
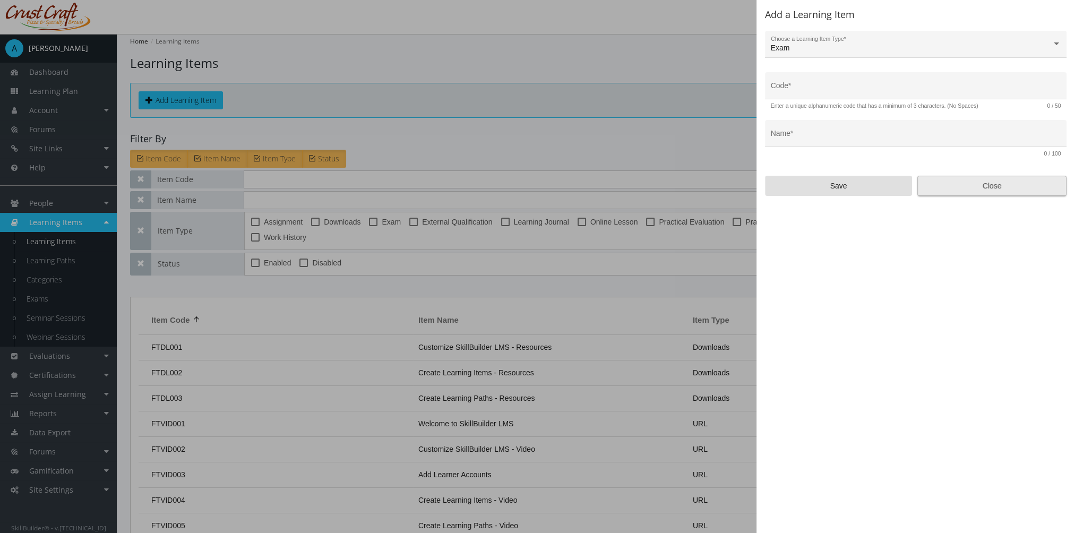
click at [972, 191] on span "Close" at bounding box center [992, 185] width 131 height 19
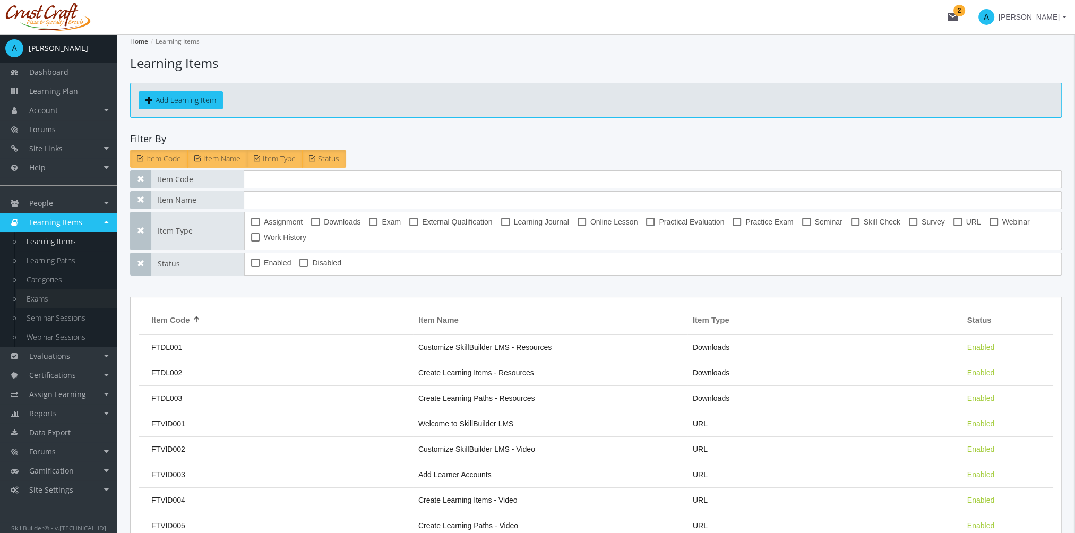
click at [46, 300] on link "Exams" at bounding box center [66, 298] width 101 height 19
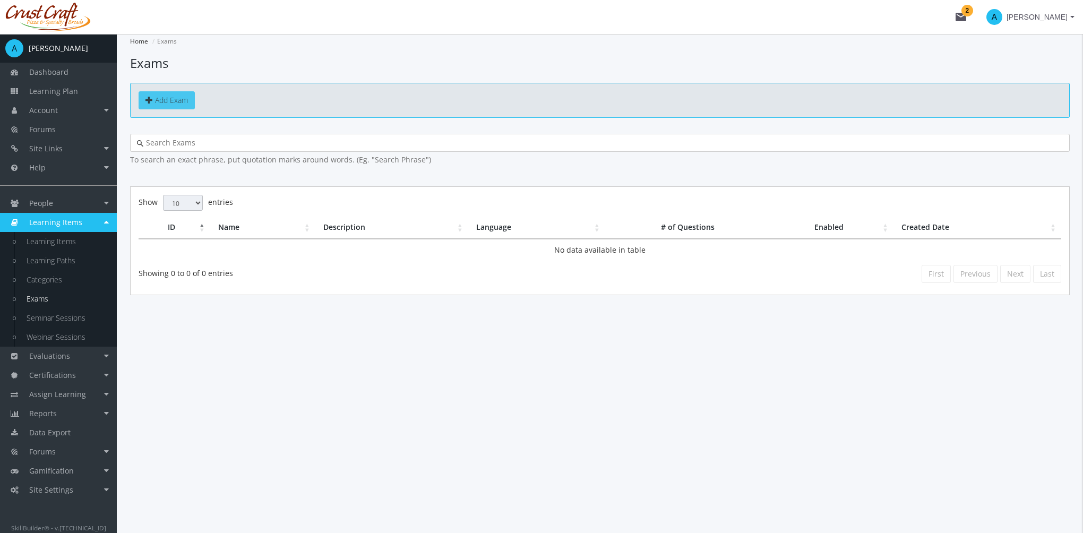
click at [176, 102] on span "Add Exam" at bounding box center [171, 100] width 33 height 10
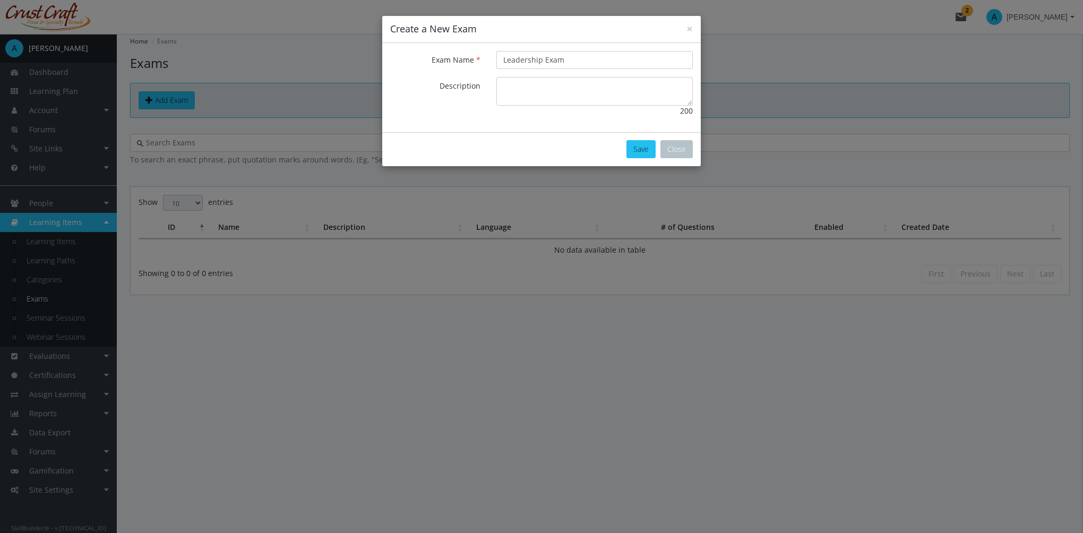
type input "Leadership Exam"
type textarea "This will test your knowledge on leadership."
click at [636, 152] on button "Save" at bounding box center [641, 149] width 29 height 18
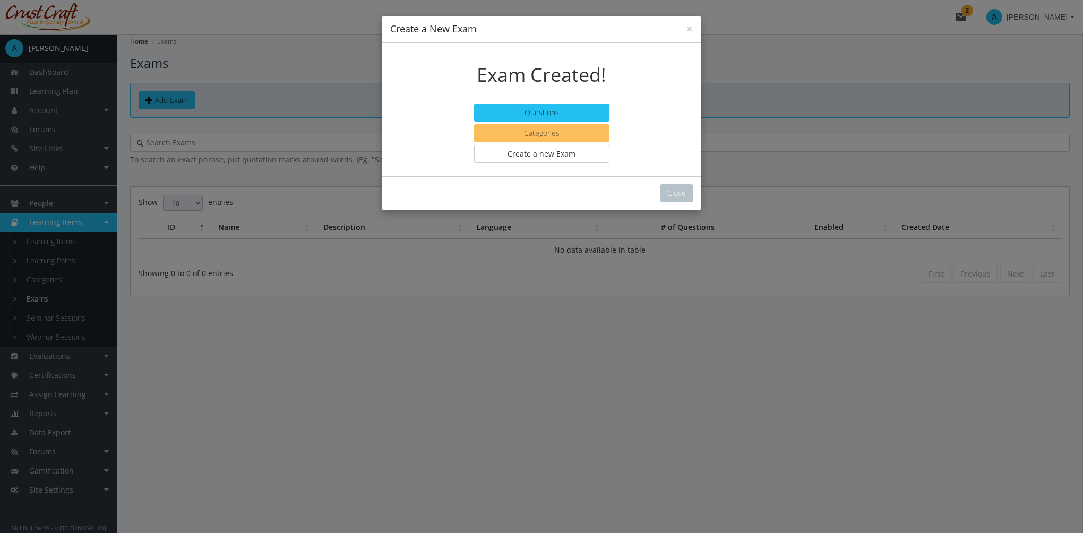
click at [582, 134] on button "Categories" at bounding box center [541, 133] width 135 height 18
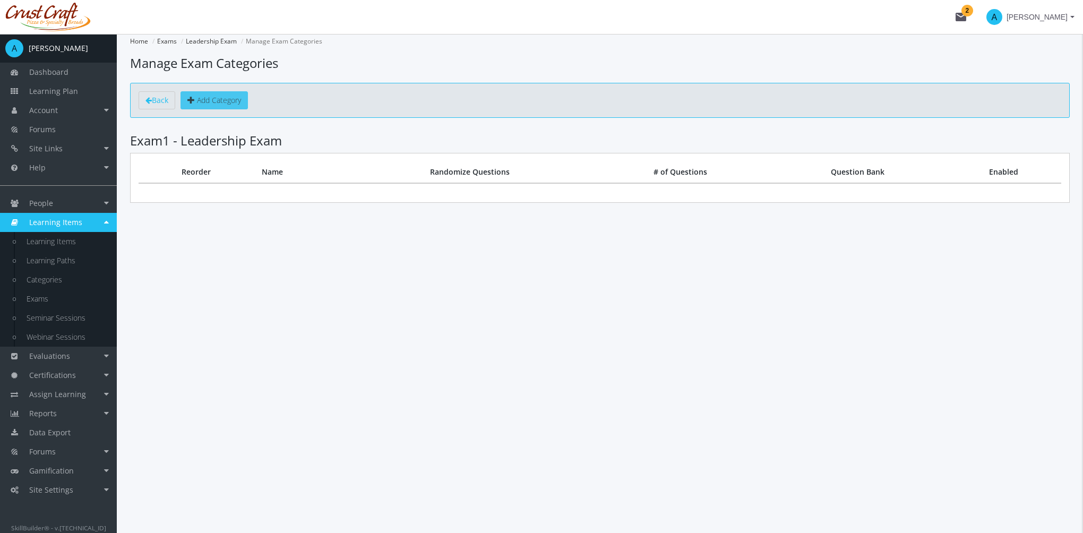
click at [229, 100] on span "Add Category" at bounding box center [219, 100] width 44 height 10
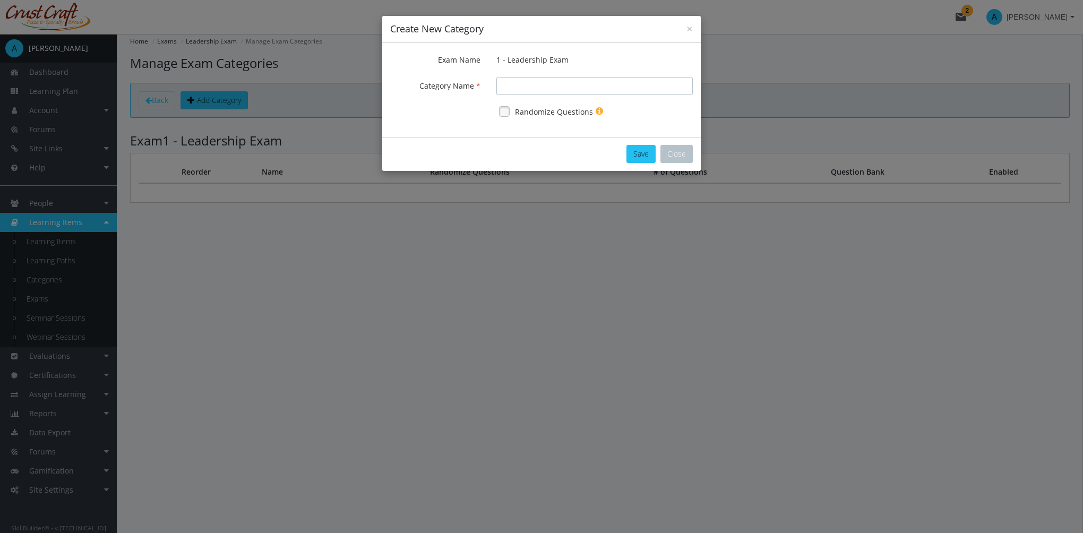
click at [520, 86] on input "Exam Name" at bounding box center [595, 86] width 196 height 18
type input "Communication"
click at [510, 109] on link at bounding box center [505, 112] width 16 height 16
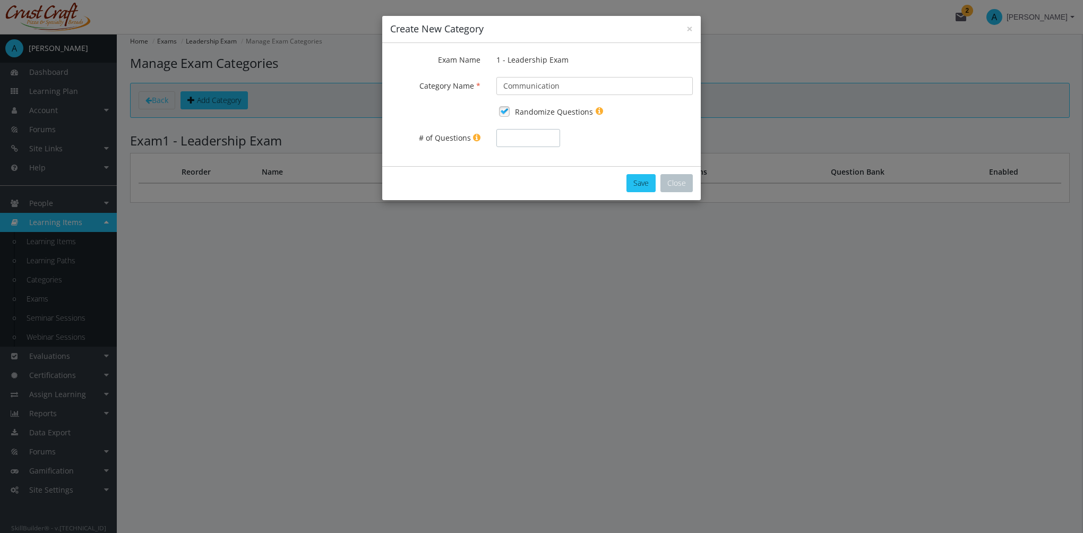
click at [534, 138] on input "# of Questions" at bounding box center [529, 138] width 64 height 18
type input "3"
type input "6"
click at [640, 181] on button "Save" at bounding box center [641, 183] width 29 height 18
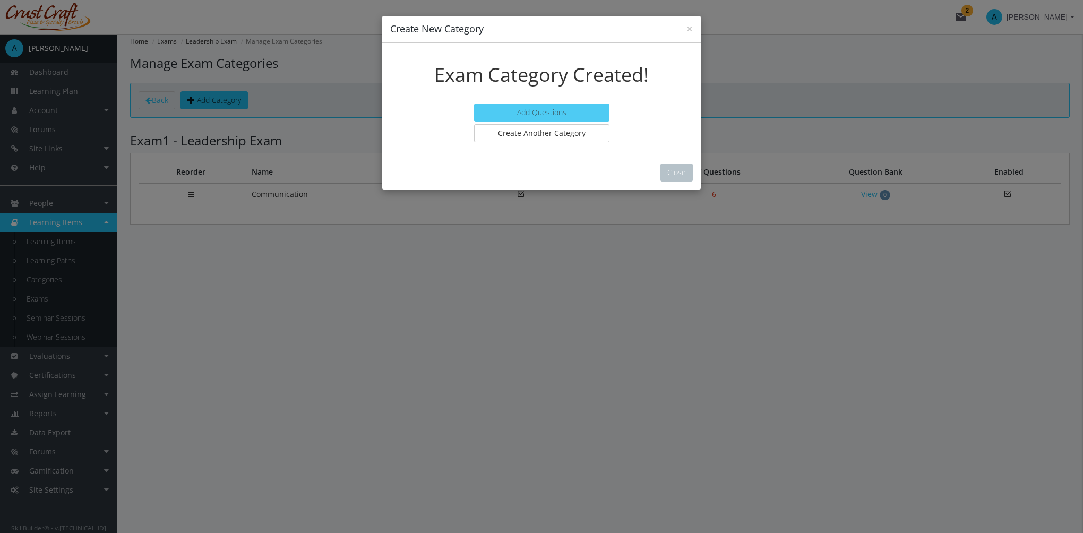
click at [565, 110] on link "Add Questions" at bounding box center [541, 113] width 135 height 18
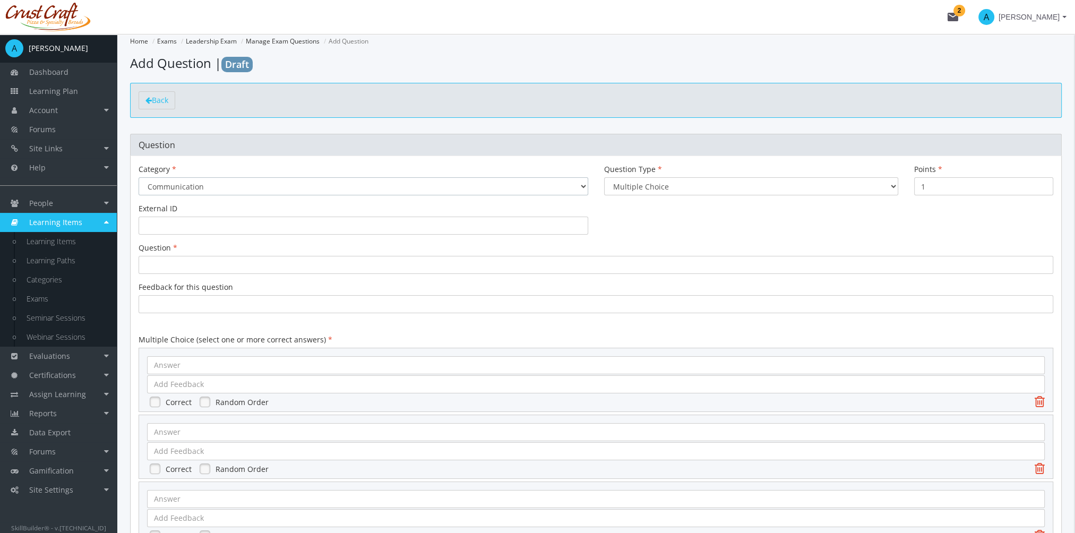
click at [213, 187] on select "None Communication" at bounding box center [364, 186] width 450 height 18
select select "0"
click at [139, 177] on select "None Communication" at bounding box center [364, 186] width 450 height 18
click at [662, 186] on select "Multiple Choice Long Answer File Upload" at bounding box center [751, 186] width 294 height 18
click at [604, 177] on select "Multiple Choice Long Answer File Upload" at bounding box center [751, 186] width 294 height 18
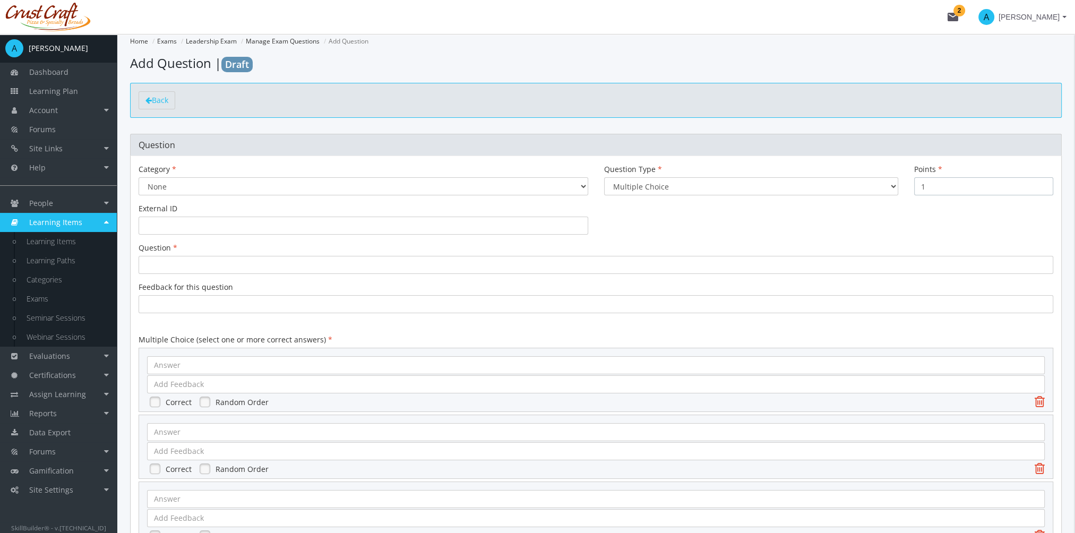
click at [939, 186] on input "1" at bounding box center [984, 186] width 139 height 18
click at [236, 223] on input "text" at bounding box center [364, 226] width 450 height 18
click at [194, 262] on div at bounding box center [596, 265] width 915 height 18
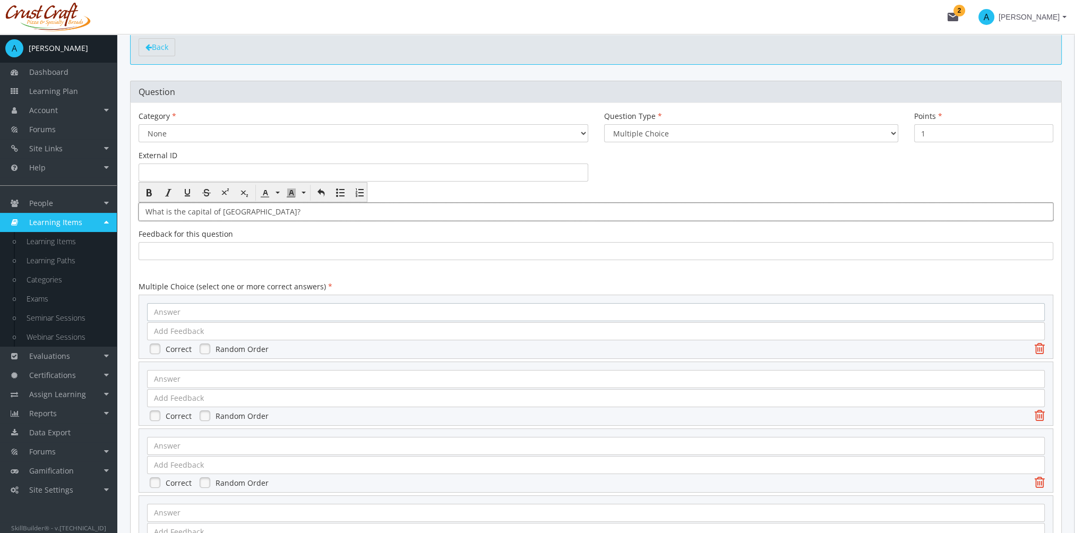
click at [208, 314] on div at bounding box center [596, 312] width 898 height 18
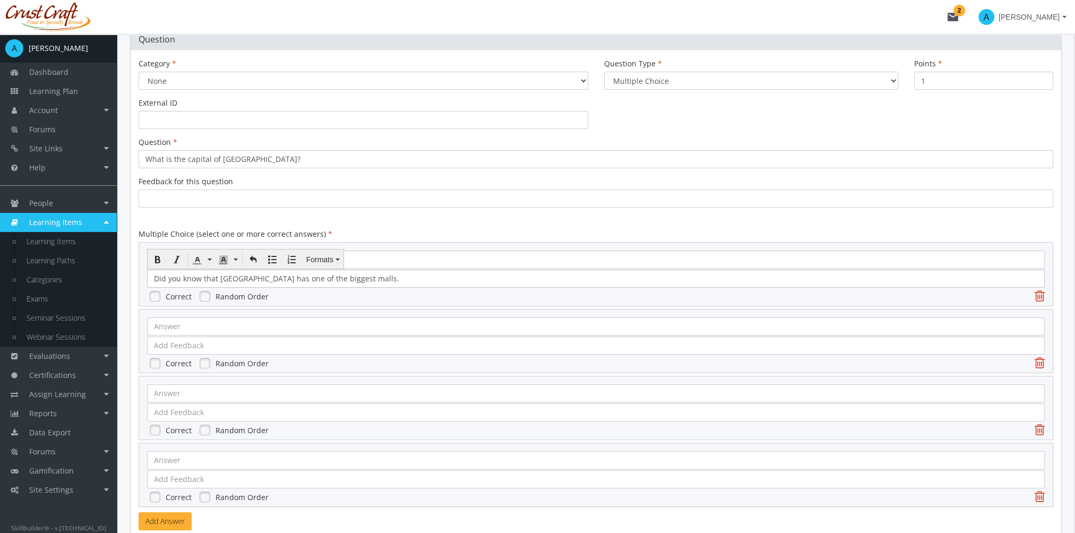
scroll to position [106, 0]
click at [183, 331] on div at bounding box center [596, 326] width 898 height 18
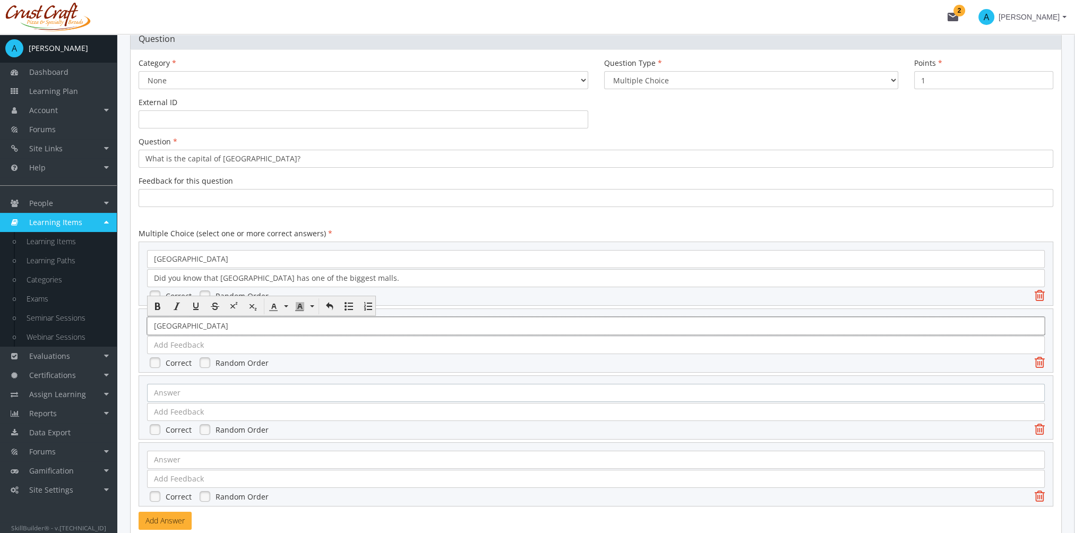
click at [191, 396] on div at bounding box center [596, 393] width 898 height 18
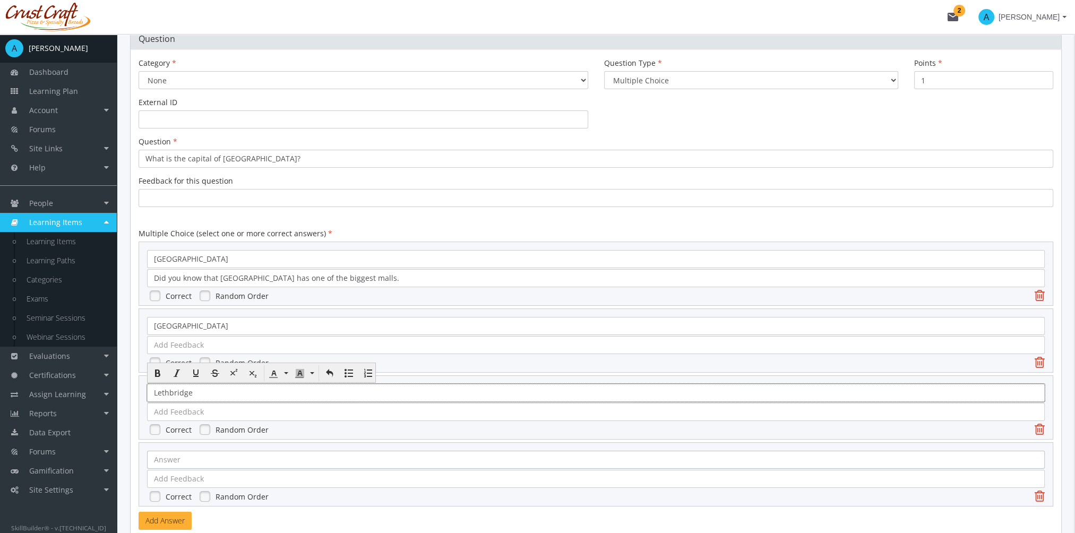
click at [193, 462] on div at bounding box center [596, 460] width 898 height 18
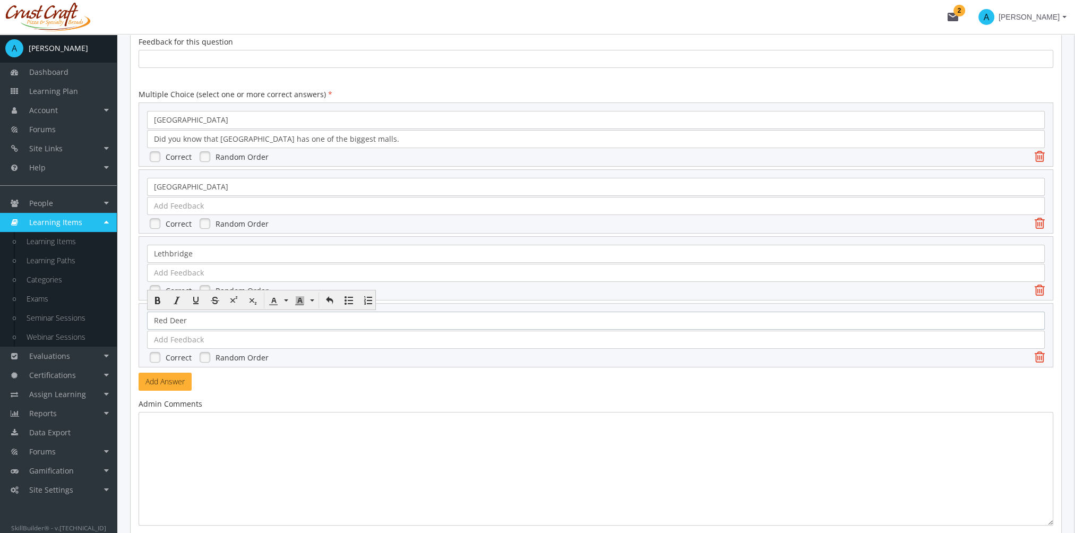
scroll to position [319, 0]
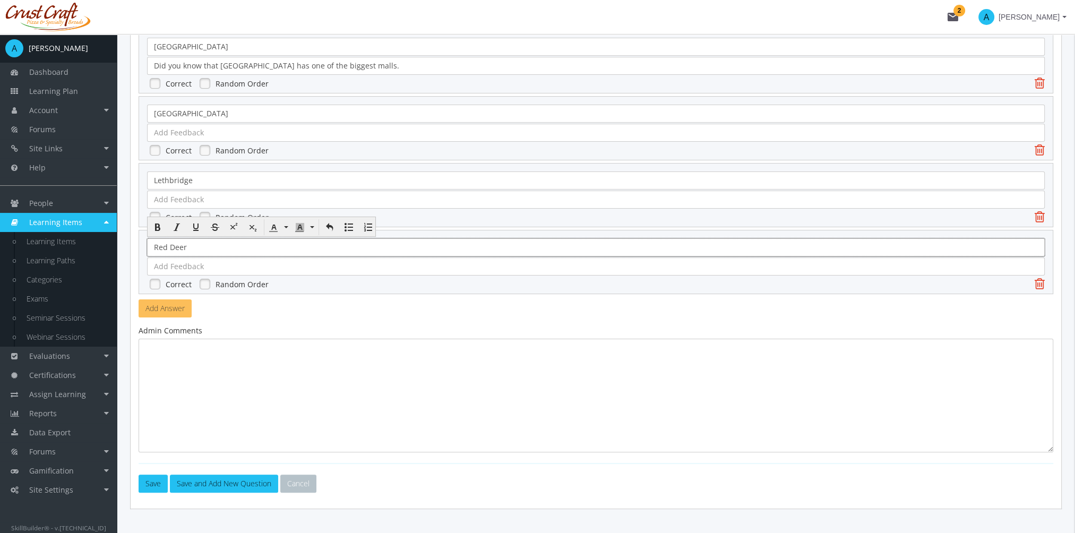
click at [168, 310] on button "Add Answer" at bounding box center [165, 309] width 53 height 18
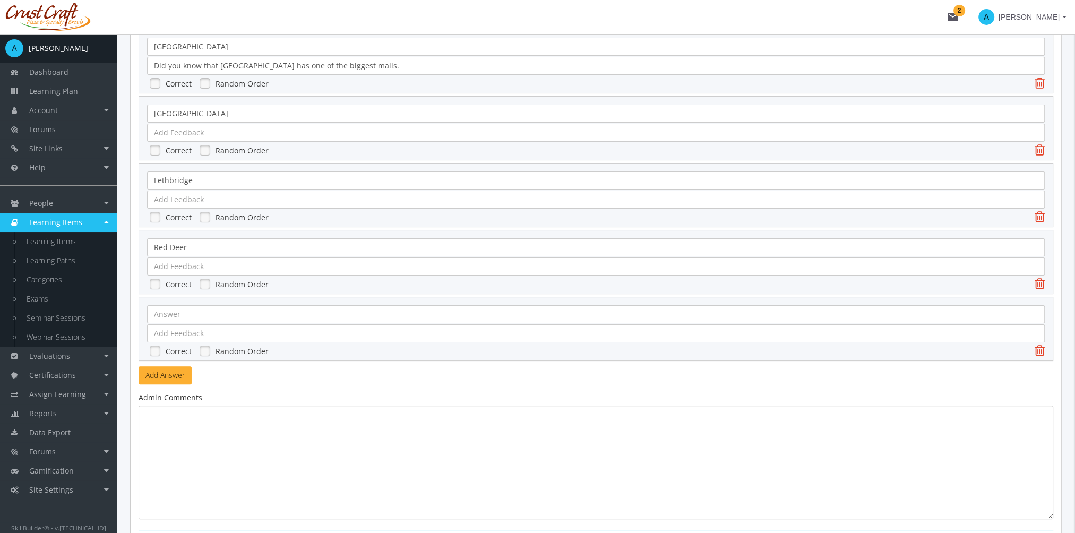
click at [1042, 351] on icon at bounding box center [1040, 350] width 10 height 13
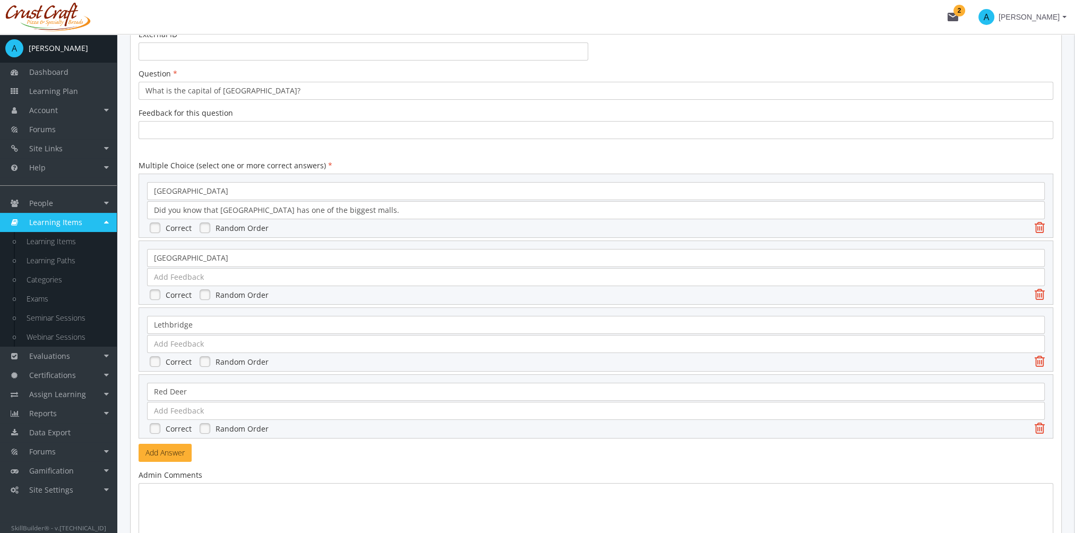
scroll to position [212, 0]
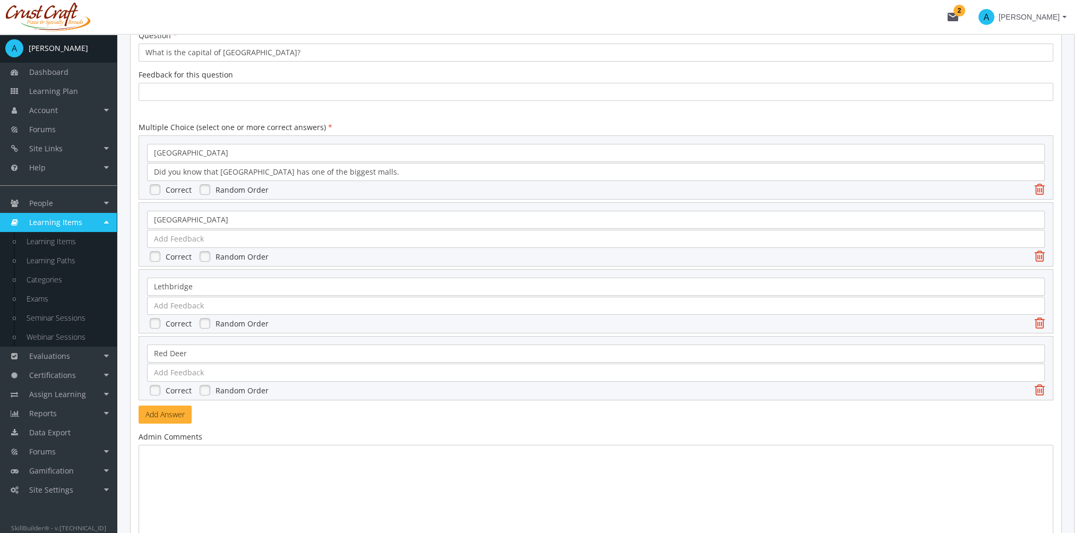
click at [152, 186] on link at bounding box center [155, 190] width 16 height 16
click at [201, 186] on link at bounding box center [205, 190] width 16 height 16
click at [203, 251] on link at bounding box center [205, 257] width 16 height 16
click at [203, 325] on link at bounding box center [205, 323] width 16 height 16
click at [208, 391] on link at bounding box center [205, 390] width 16 height 16
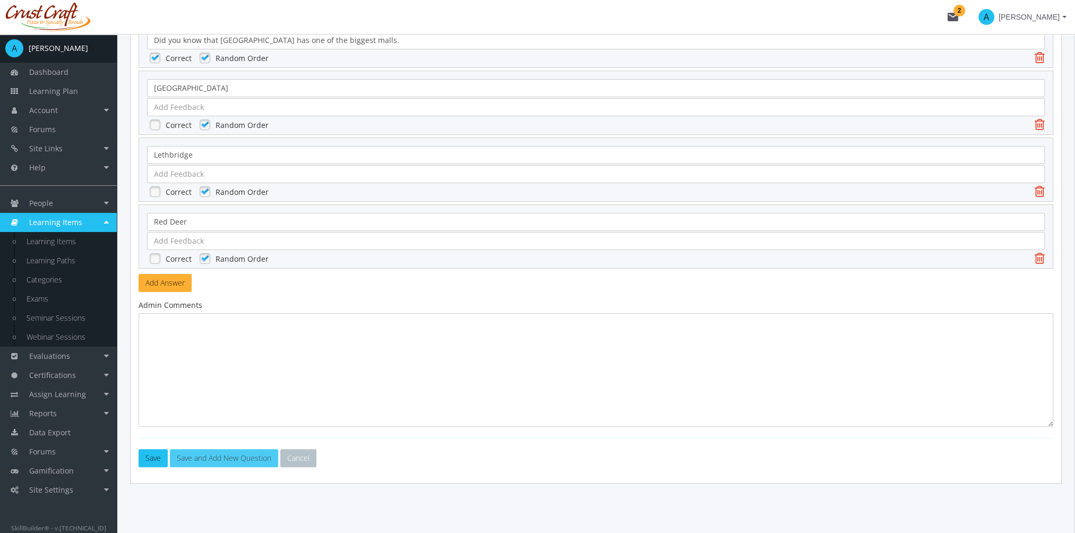
scroll to position [345, 0]
click at [161, 450] on button "Save" at bounding box center [153, 457] width 29 height 18
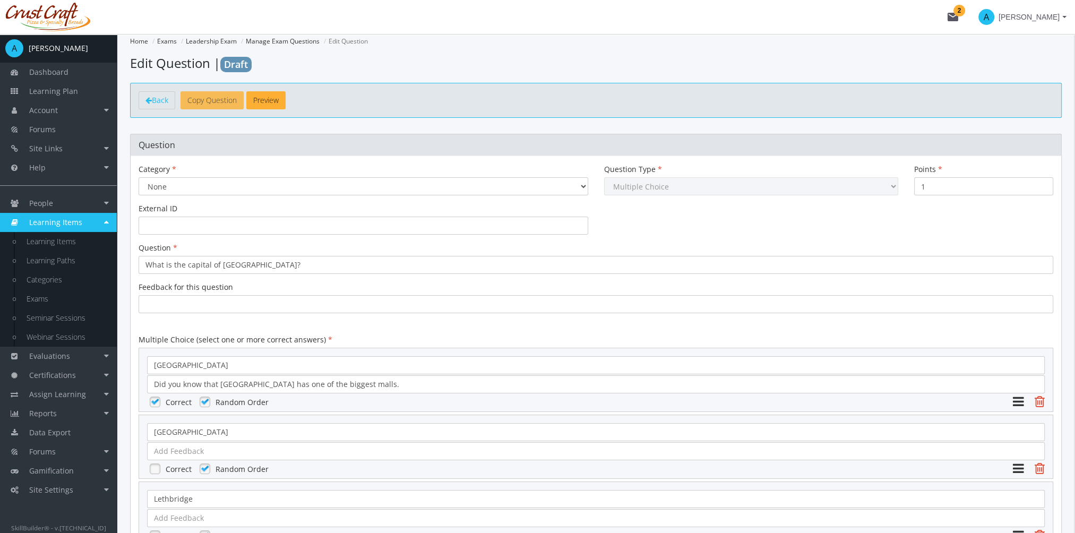
click at [221, 102] on button "Copy Question" at bounding box center [212, 100] width 63 height 18
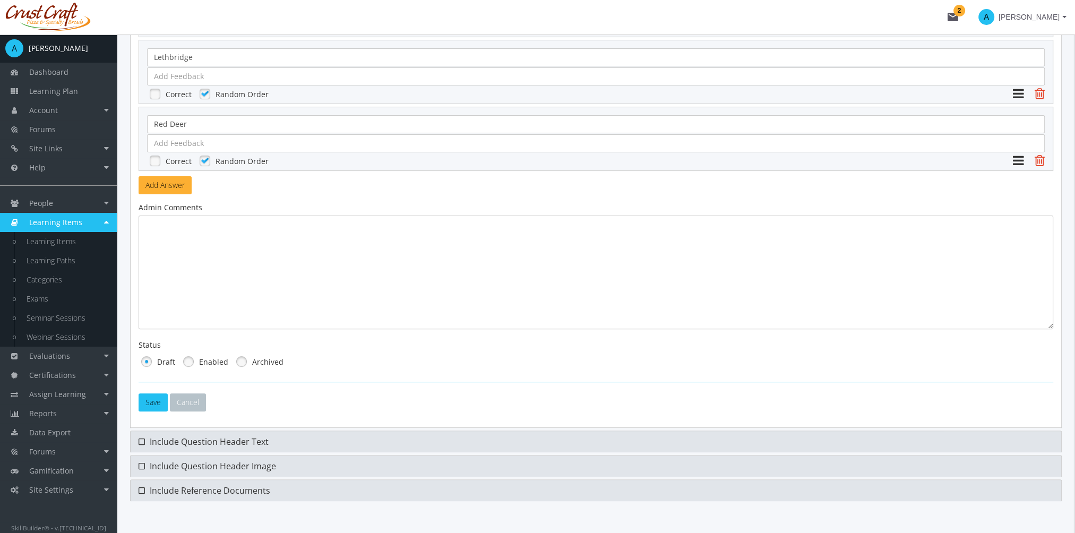
scroll to position [460, 0]
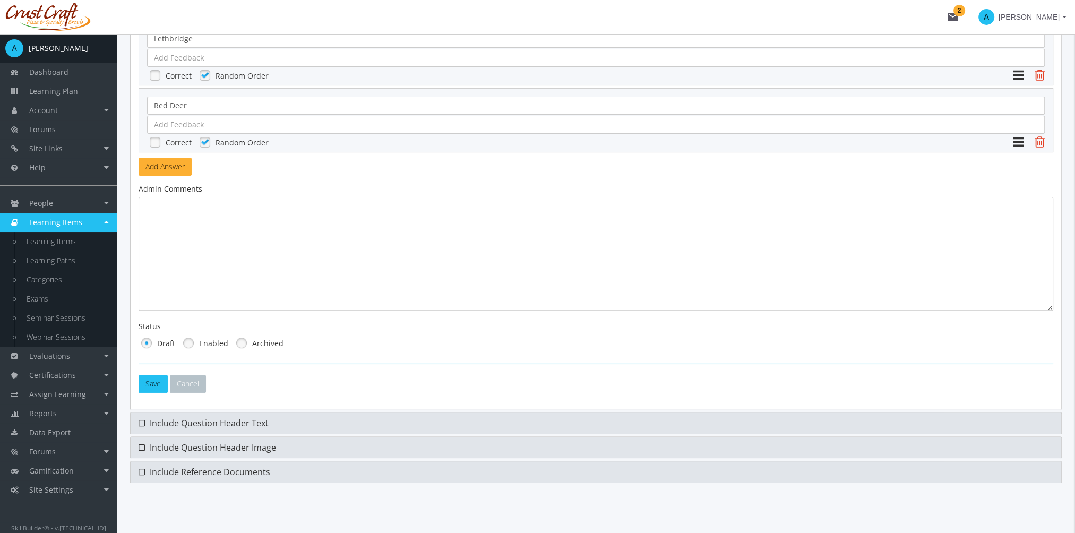
drag, startPoint x: 190, startPoint y: 342, endPoint x: 194, endPoint y: 346, distance: 5.6
click at [191, 342] on link at bounding box center [189, 343] width 16 height 16
click at [153, 382] on button "Save" at bounding box center [153, 384] width 29 height 18
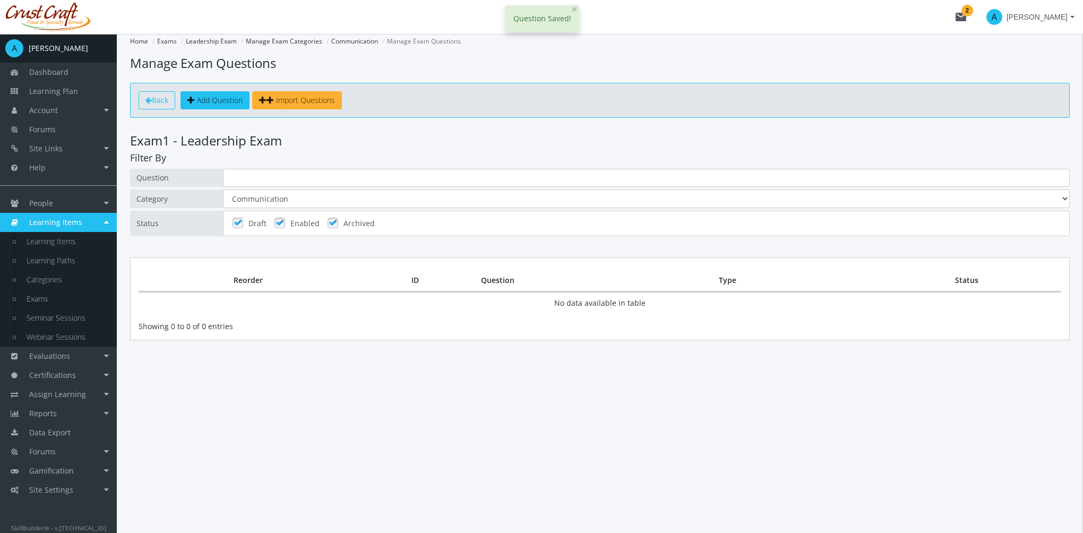
click at [159, 105] on link "Back" at bounding box center [157, 100] width 37 height 18
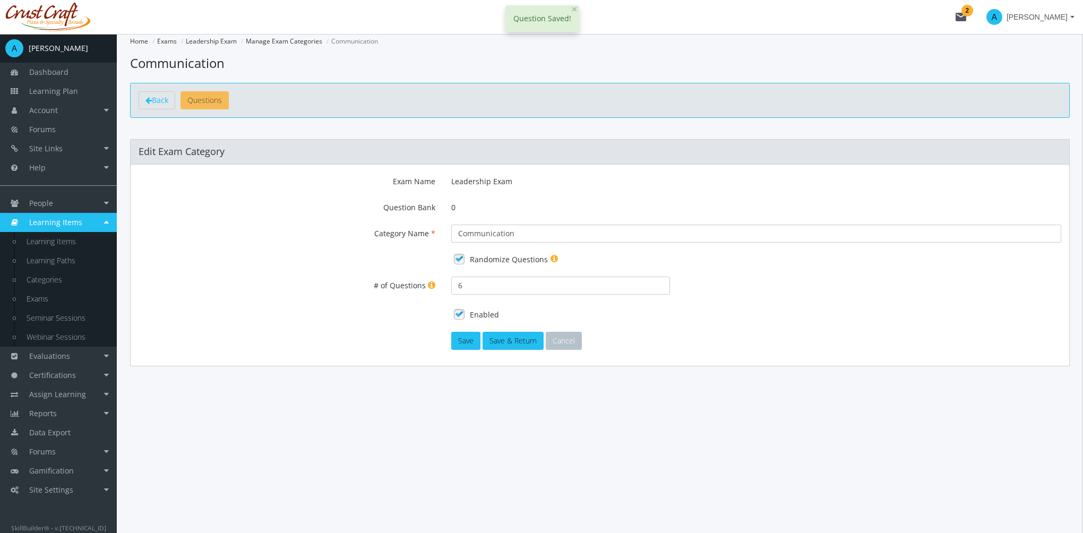
click at [199, 99] on span "Questions" at bounding box center [204, 100] width 35 height 10
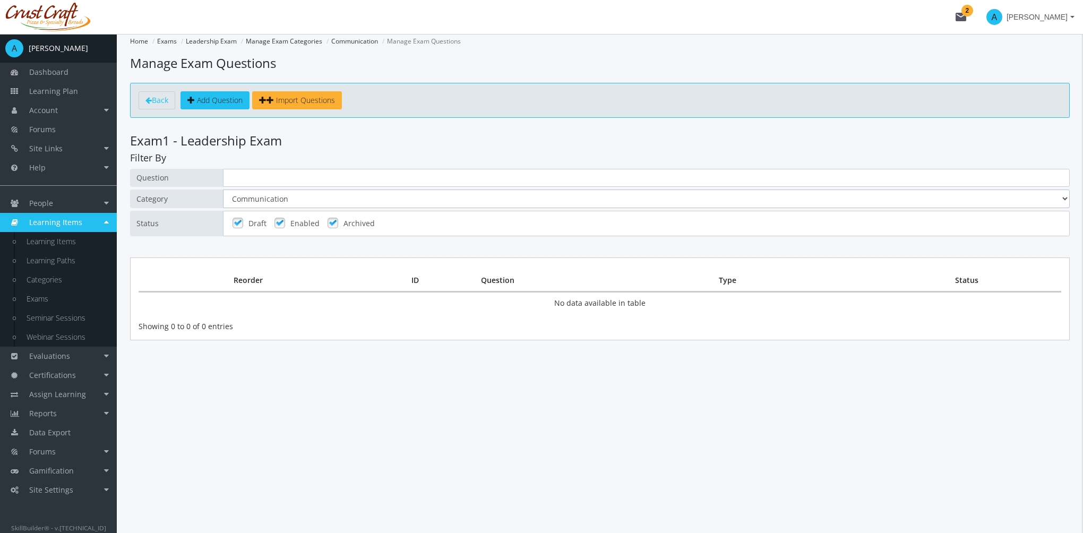
click at [270, 196] on select "All Communication" at bounding box center [646, 199] width 847 height 19
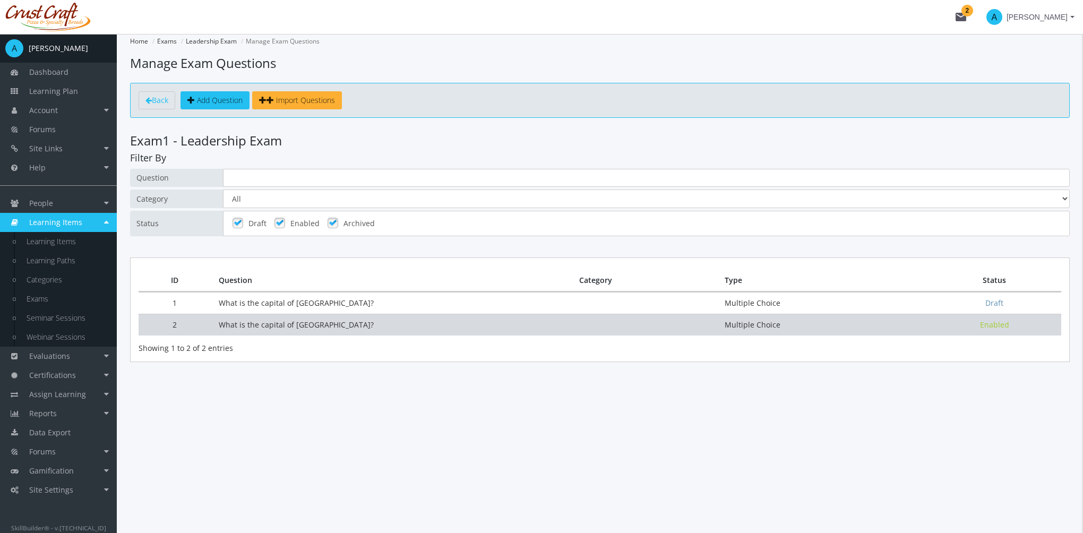
click at [313, 317] on td "What is the capital of [GEOGRAPHIC_DATA]?" at bounding box center [391, 325] width 361 height 22
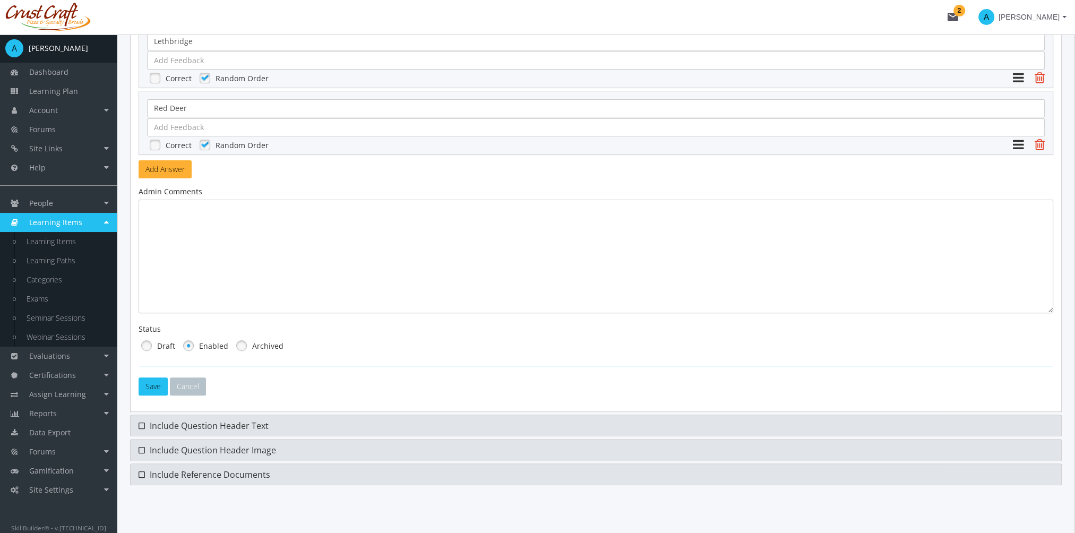
scroll to position [460, 0]
click at [241, 343] on link at bounding box center [242, 343] width 16 height 16
click at [157, 382] on button "Save" at bounding box center [153, 384] width 29 height 18
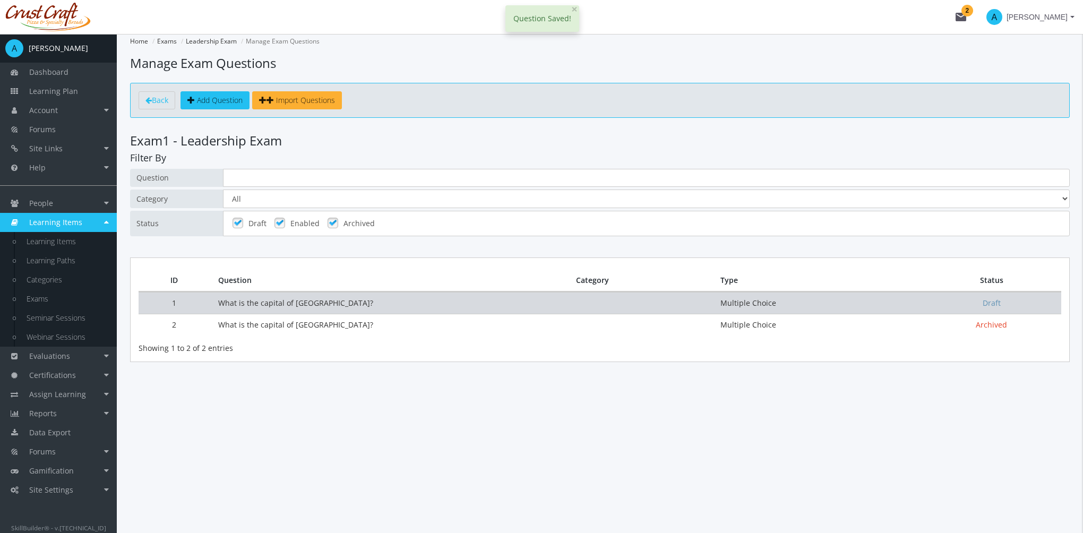
click at [270, 292] on td "What is the capital of [GEOGRAPHIC_DATA]?" at bounding box center [389, 303] width 358 height 22
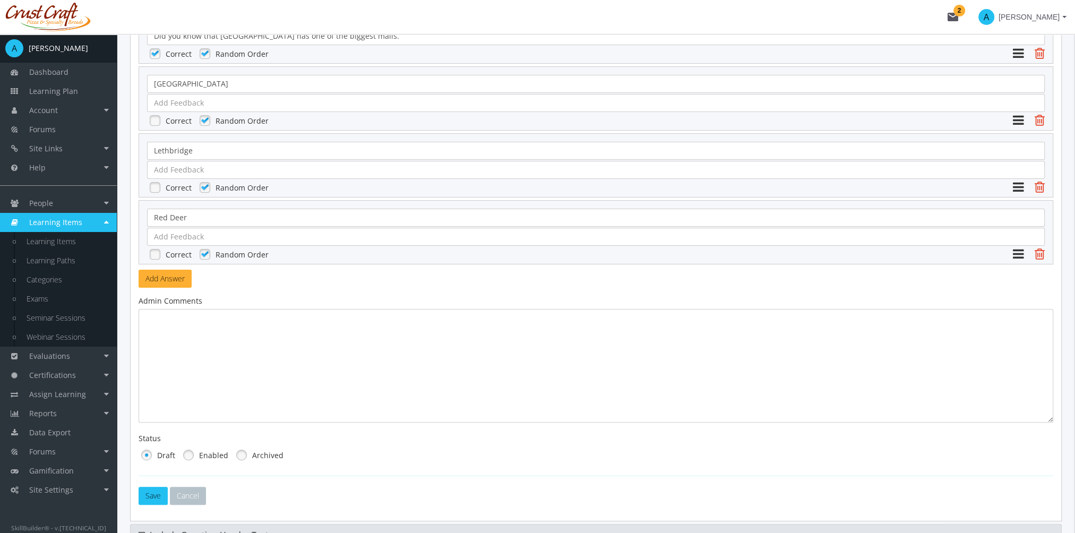
scroll to position [460, 0]
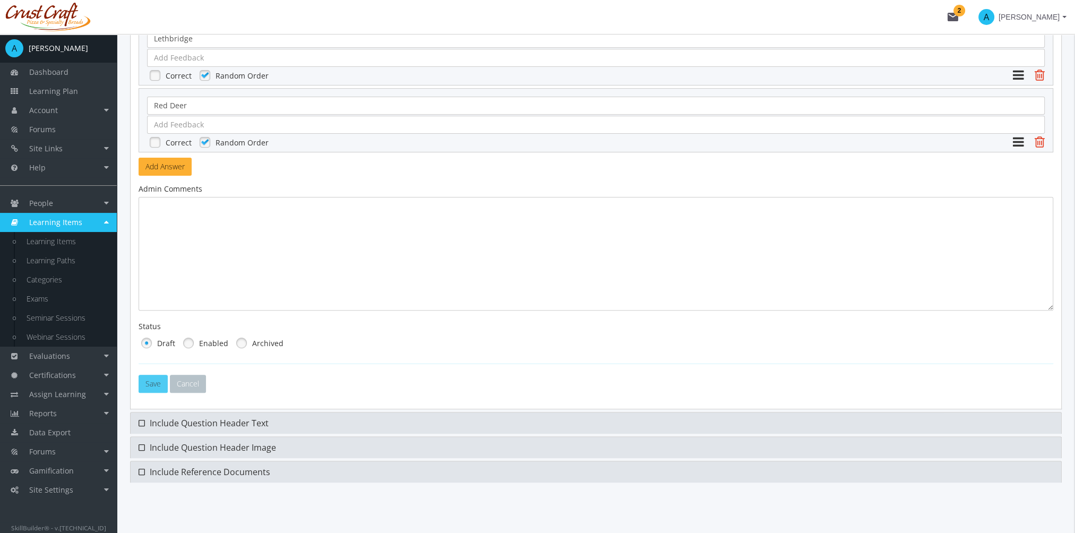
click at [158, 380] on button "Save" at bounding box center [153, 384] width 29 height 18
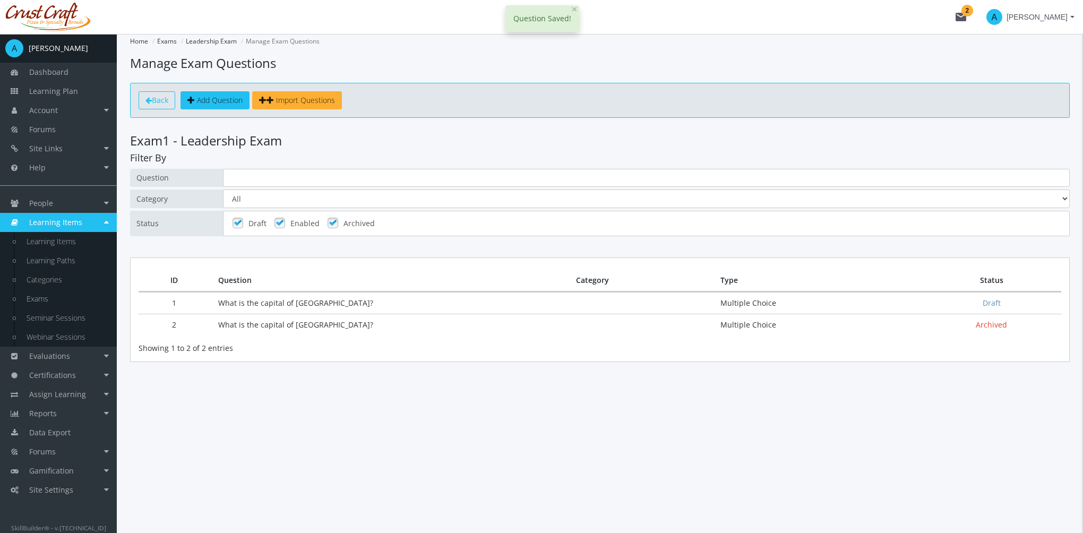
click at [161, 98] on span "Back" at bounding box center [160, 100] width 16 height 10
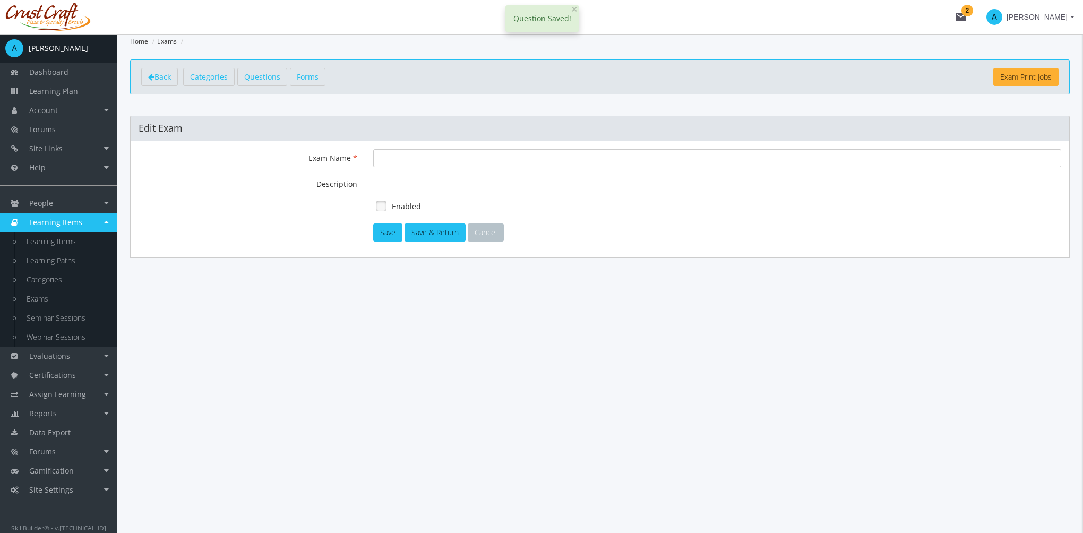
type input "Leadership Exam"
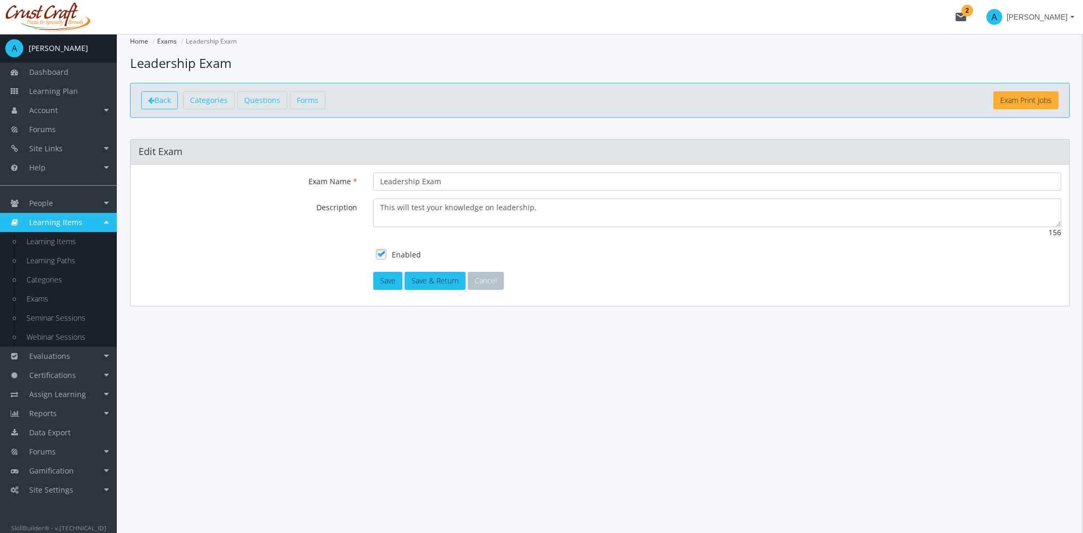
click at [161, 102] on span "Back" at bounding box center [163, 100] width 16 height 10
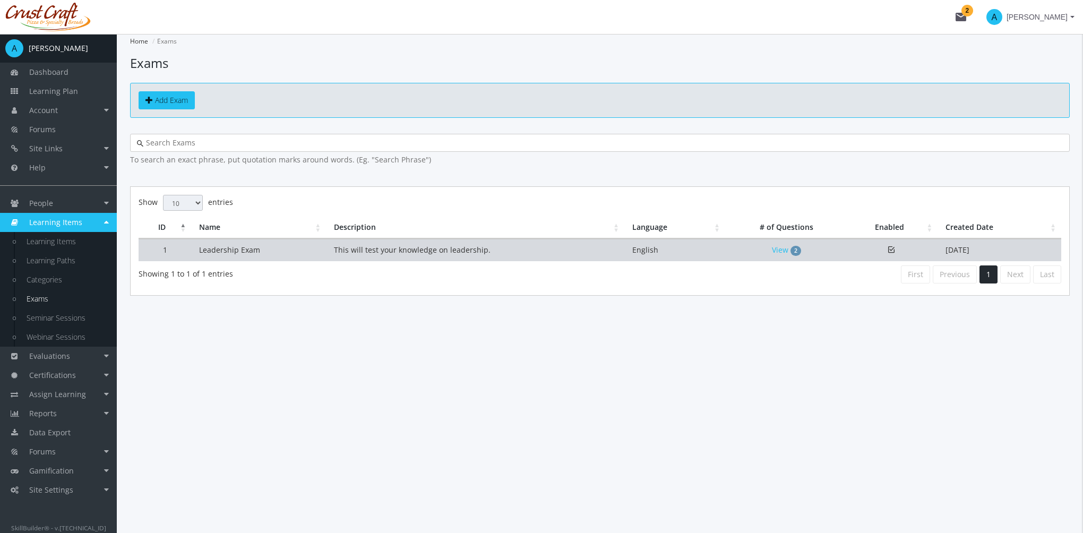
click at [240, 250] on td "Leadership Exam" at bounding box center [258, 250] width 135 height 22
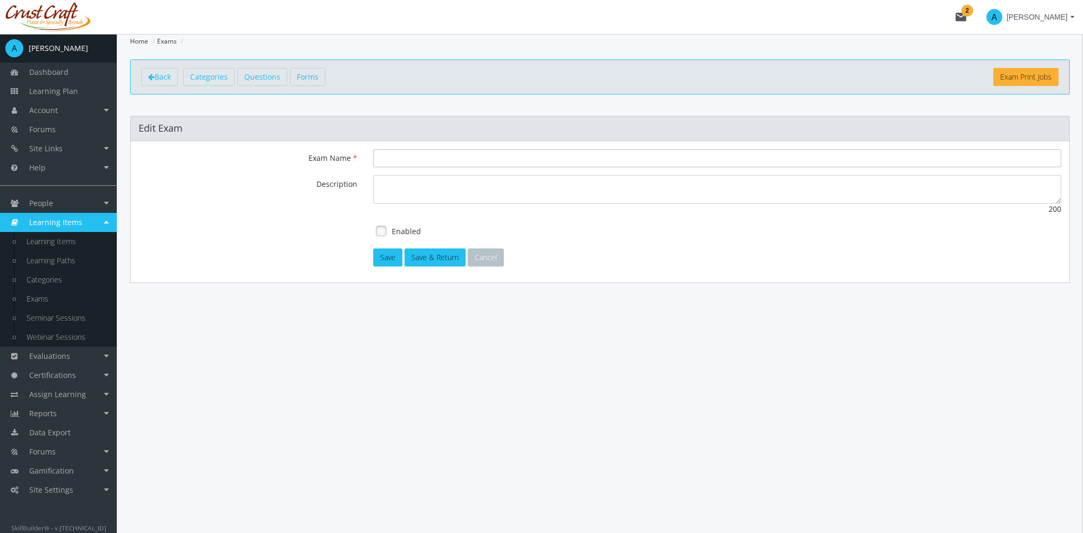
type input "Leadership Exam"
type textarea "This will test your knowledge on leadership."
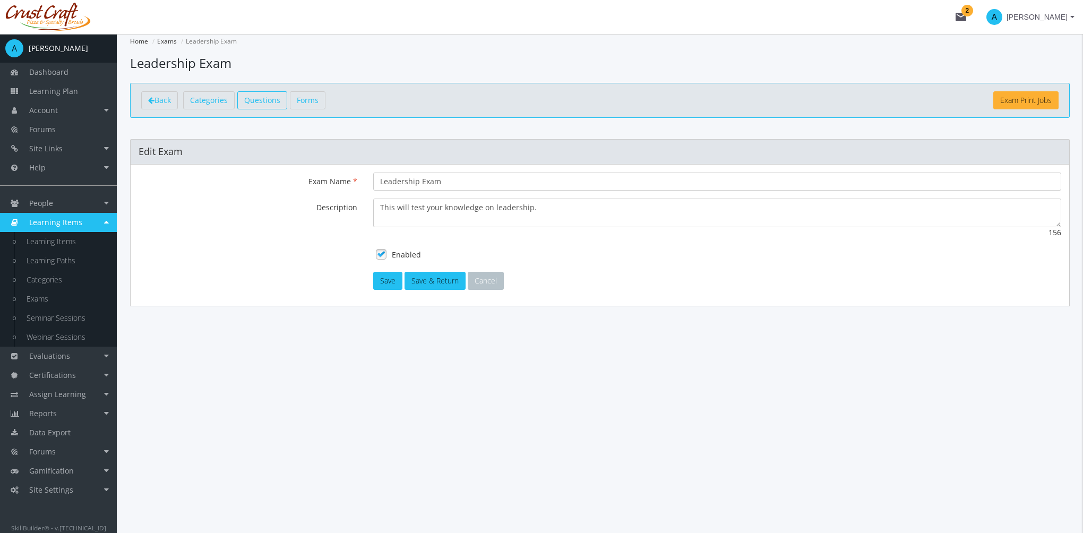
click at [261, 104] on span "Questions" at bounding box center [262, 100] width 36 height 10
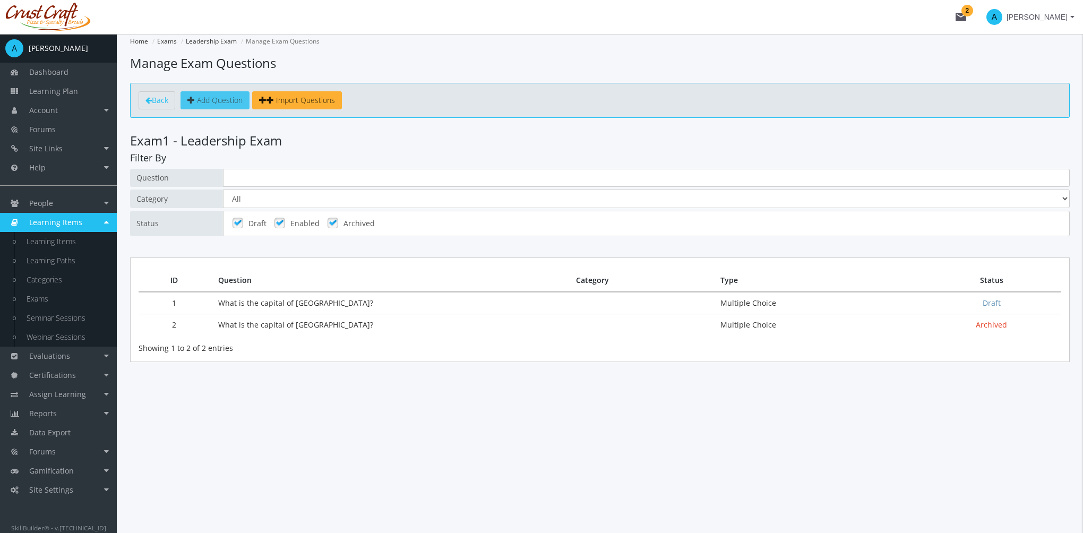
click at [230, 101] on span "Add Question" at bounding box center [220, 100] width 46 height 10
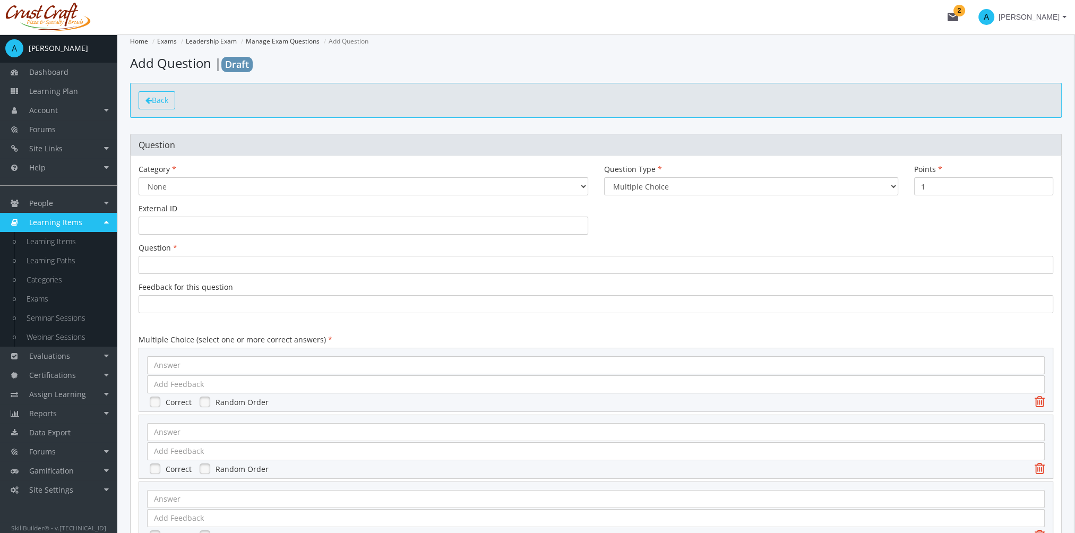
click at [153, 101] on span "Back" at bounding box center [160, 100] width 16 height 10
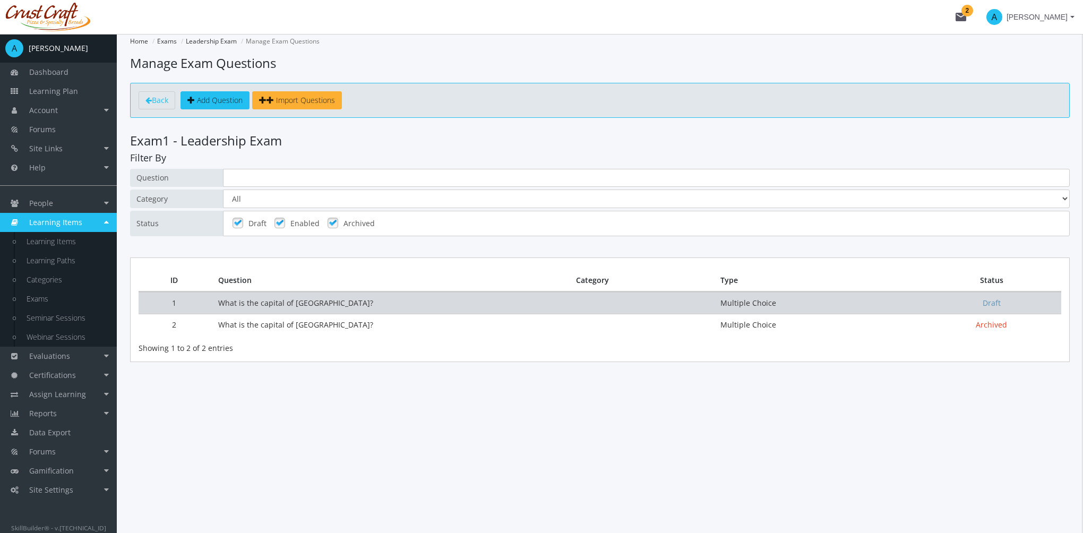
click at [328, 302] on td "What is the capital of [GEOGRAPHIC_DATA]?" at bounding box center [389, 303] width 358 height 22
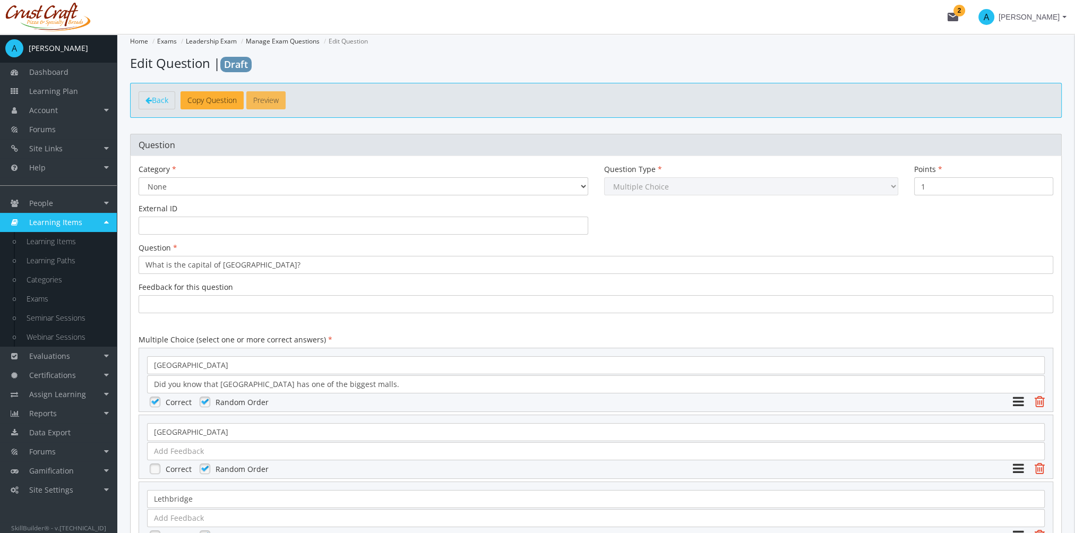
click at [265, 106] on button "Preview" at bounding box center [265, 100] width 39 height 18
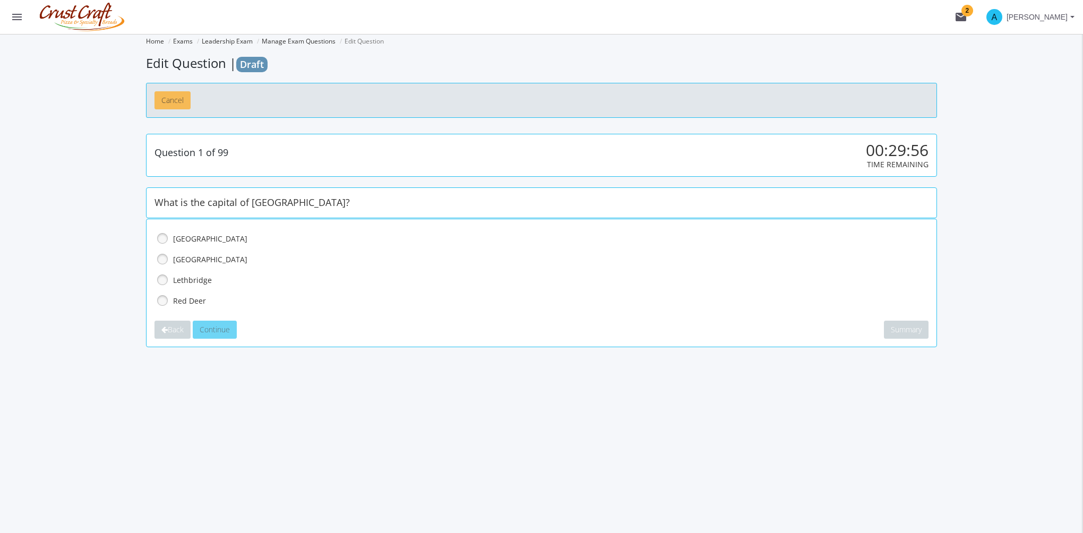
click at [177, 99] on button "Cancel" at bounding box center [173, 100] width 36 height 18
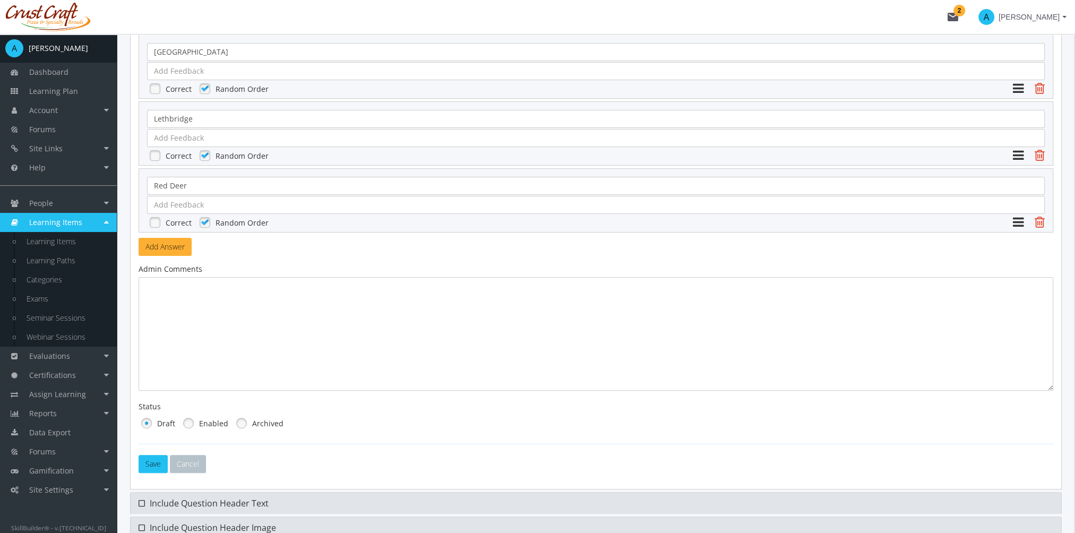
scroll to position [460, 0]
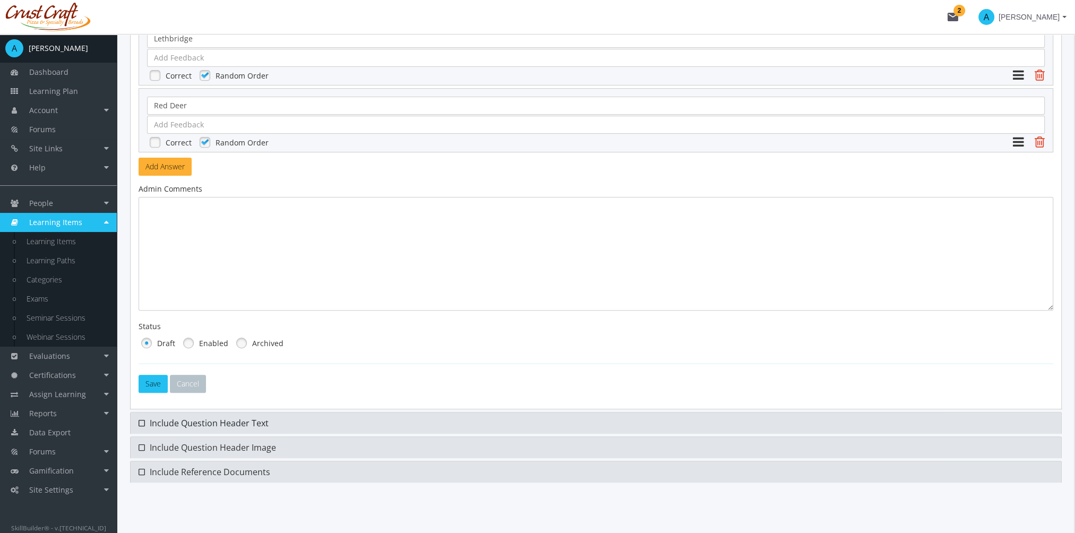
click at [232, 429] on link "Include Question Header Text" at bounding box center [596, 423] width 931 height 21
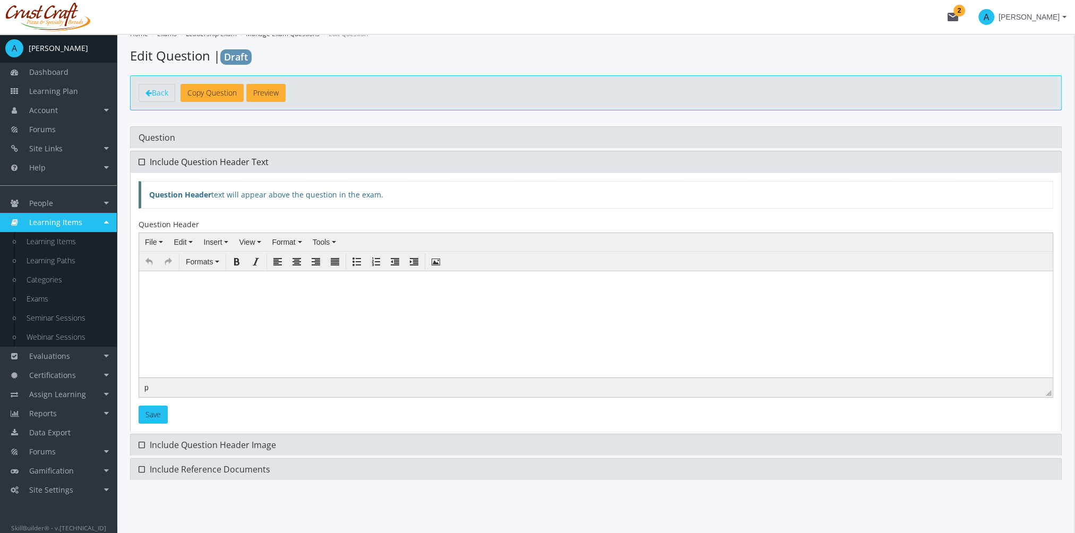
scroll to position [6, 0]
click at [181, 442] on span "Include Question Header Image" at bounding box center [213, 447] width 126 height 12
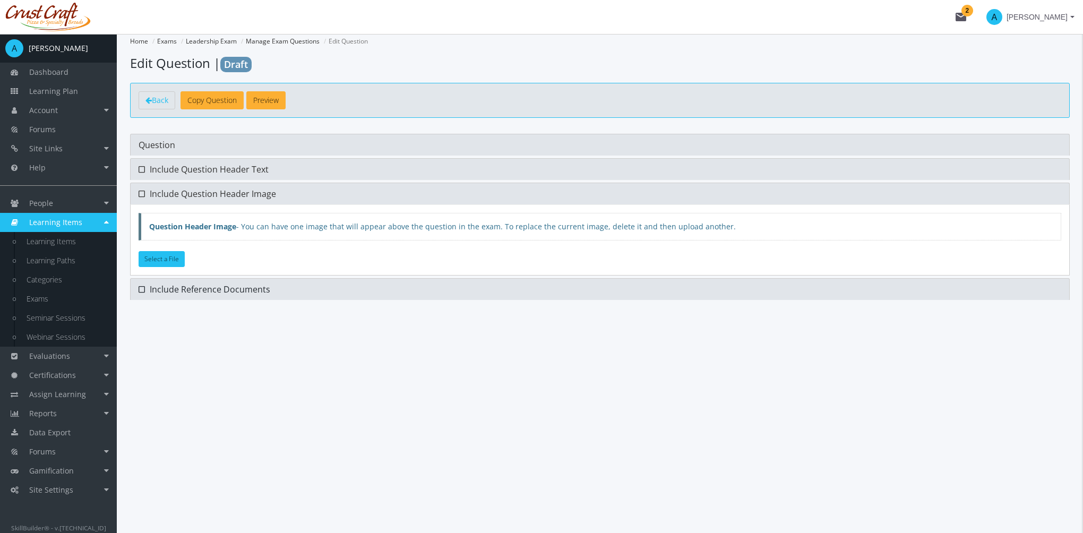
click at [189, 284] on span "Include Reference Documents" at bounding box center [210, 290] width 121 height 12
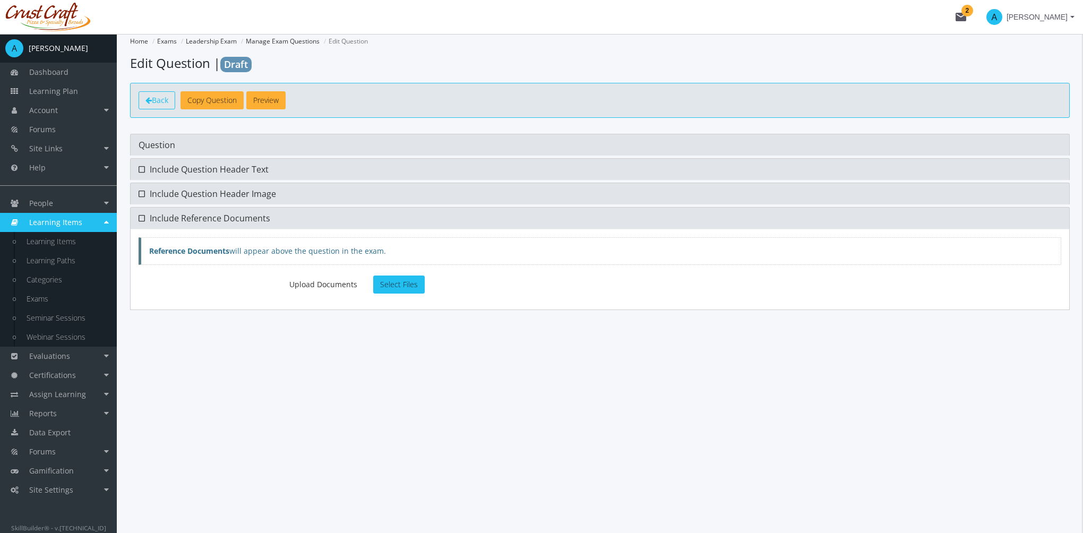
click at [159, 99] on span "Back" at bounding box center [160, 100] width 16 height 10
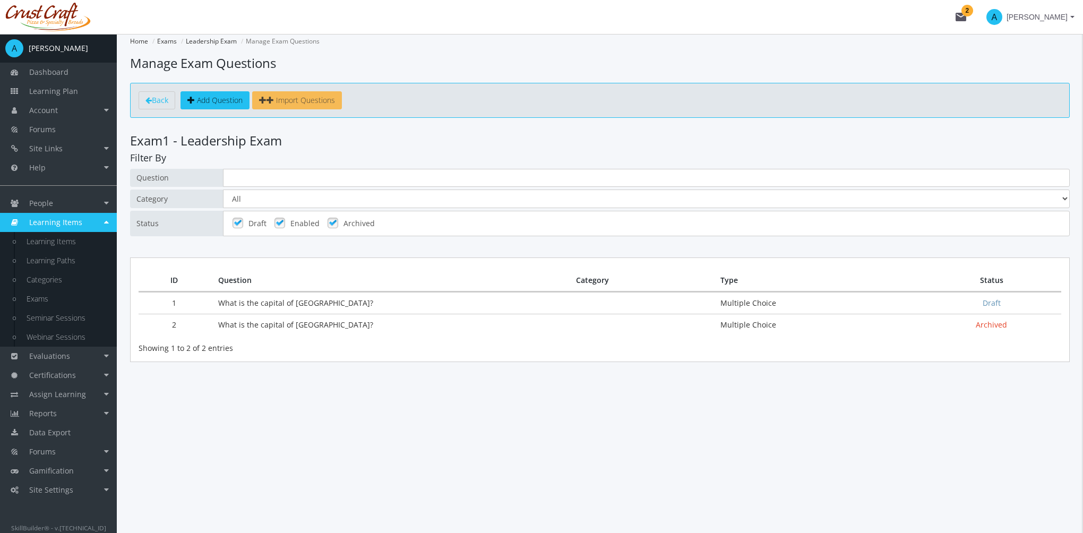
click at [308, 101] on span "Import Questions" at bounding box center [305, 100] width 59 height 10
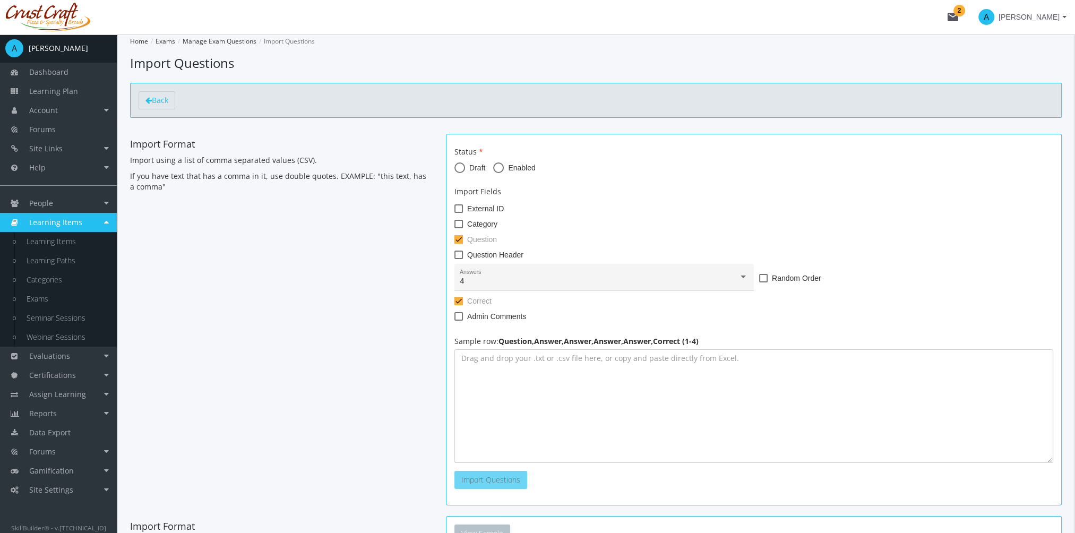
click at [497, 166] on span at bounding box center [498, 168] width 11 height 11
click at [497, 166] on input "Enabled" at bounding box center [498, 170] width 11 height 11
radio input "true"
click at [493, 280] on div "4" at bounding box center [599, 281] width 279 height 8
click at [484, 284] on span "4" at bounding box center [604, 281] width 288 height 22
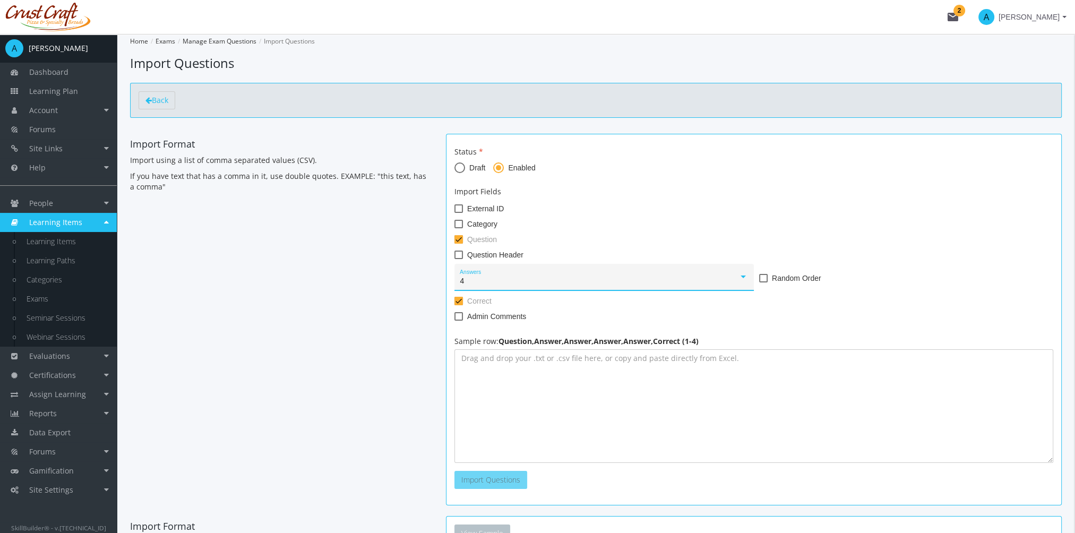
click at [763, 278] on span at bounding box center [763, 278] width 8 height 8
click at [760, 282] on input "Random Order" at bounding box center [759, 282] width 1 height 1
checkbox input "true"
click at [458, 318] on span at bounding box center [459, 316] width 8 height 8
click at [455, 320] on input "Admin Comments" at bounding box center [455, 320] width 1 height 1
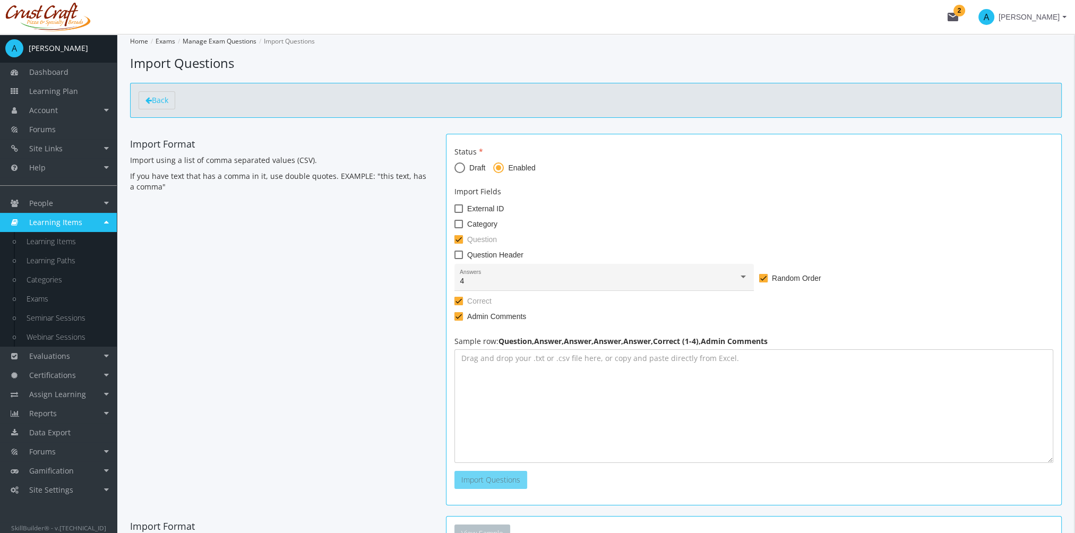
click at [459, 318] on span at bounding box center [459, 316] width 8 height 8
click at [455, 320] on input "Admin Comments" at bounding box center [455, 320] width 1 height 1
checkbox input "false"
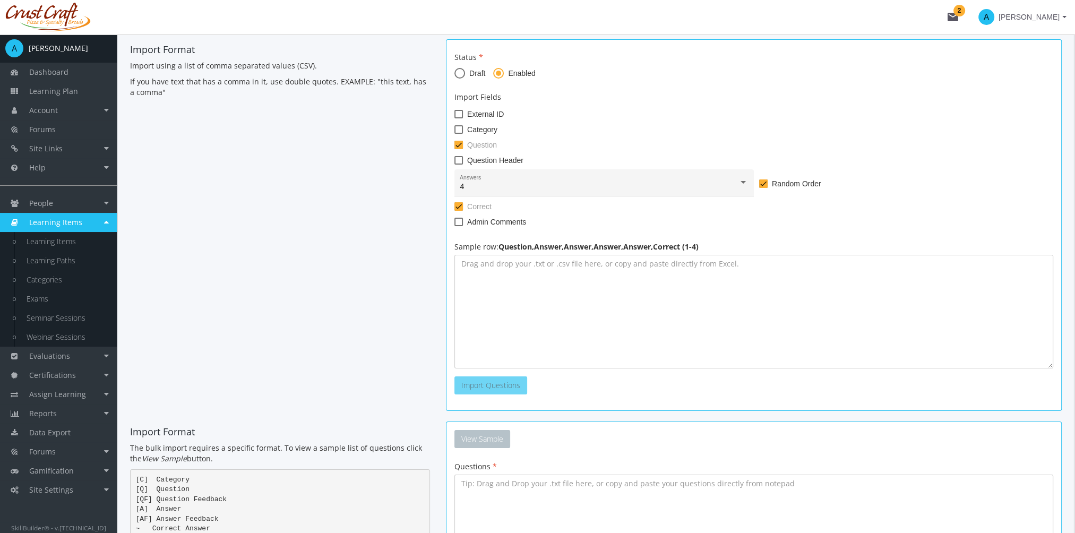
scroll to position [106, 0]
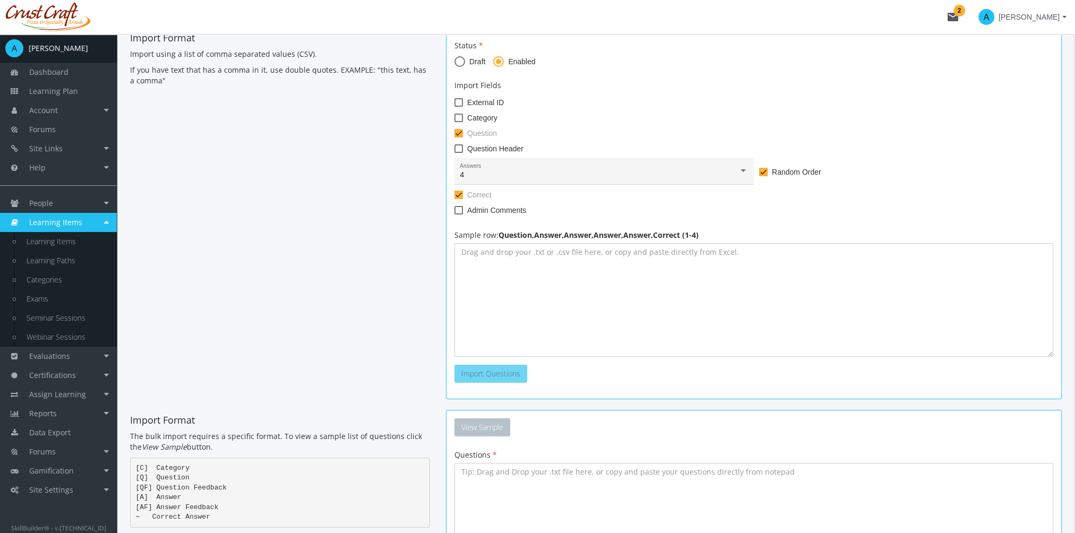
drag, startPoint x: 170, startPoint y: 222, endPoint x: 194, endPoint y: 231, distance: 25.1
click at [171, 223] on div "Import Format Import using a list of comma separated values (CSV). If you have …" at bounding box center [596, 219] width 948 height 382
click at [542, 289] on textarea at bounding box center [754, 300] width 599 height 114
paste textarea "What color is the sky?,Red,Blue,Green,Orange,2 What is the capital of [GEOGRAPH…"
type textarea "What color is the sky?,Red,Blue,Green,Orange,2 What is the capital of [GEOGRAPH…"
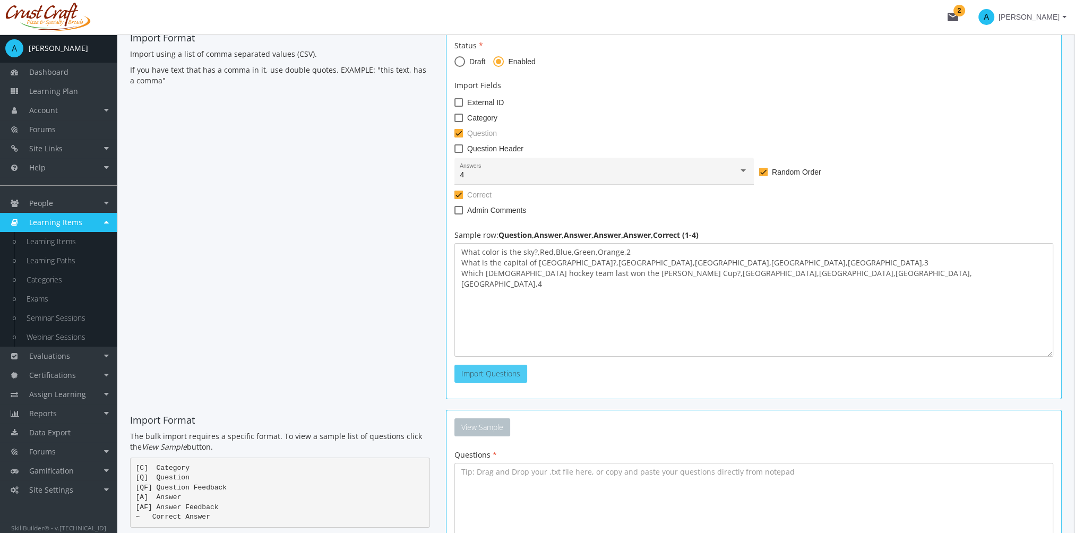
click at [505, 376] on span "Import Questions" at bounding box center [491, 374] width 59 height 10
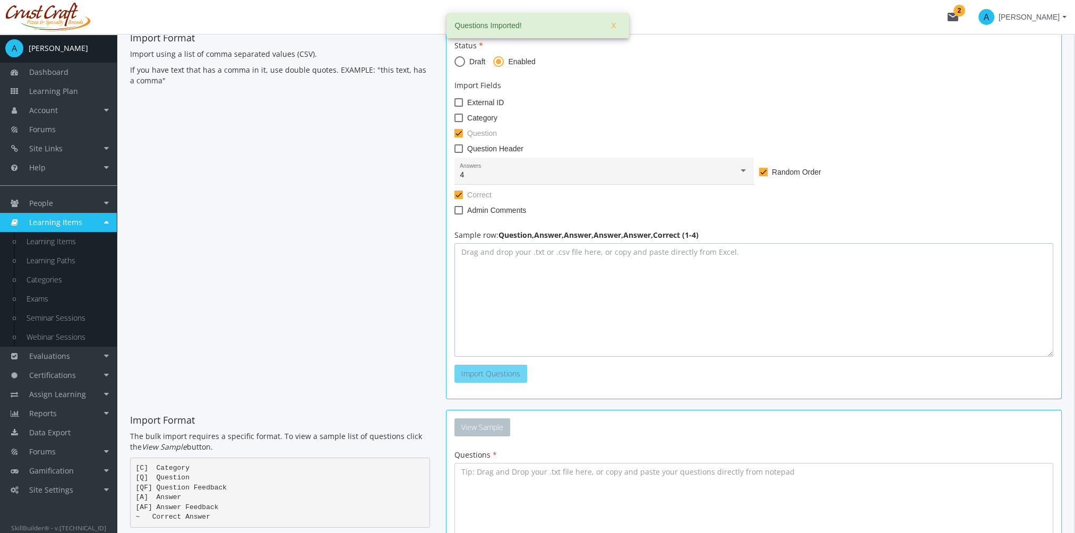
click at [532, 309] on textarea at bounding box center [754, 300] width 599 height 114
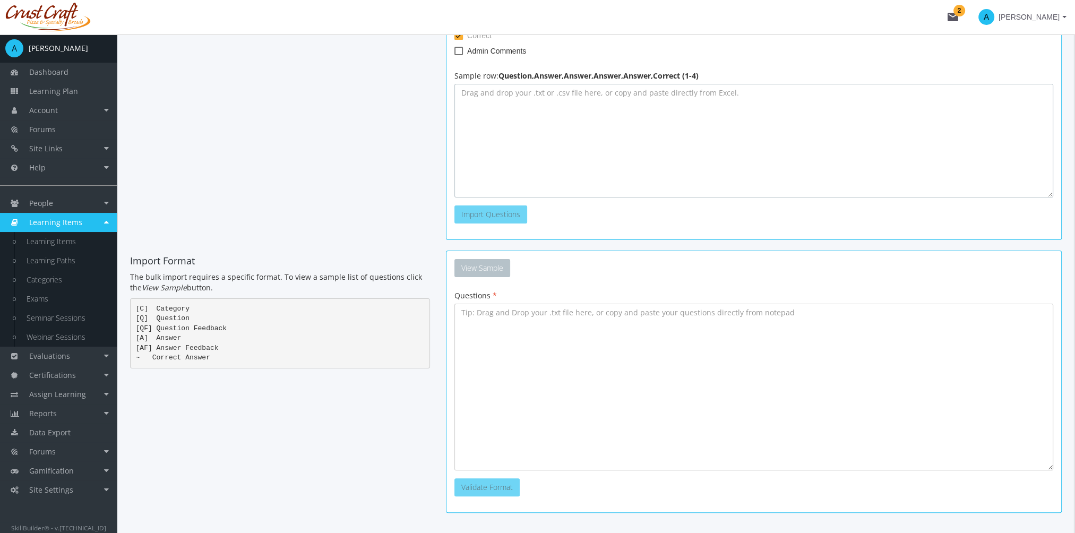
scroll to position [307, 0]
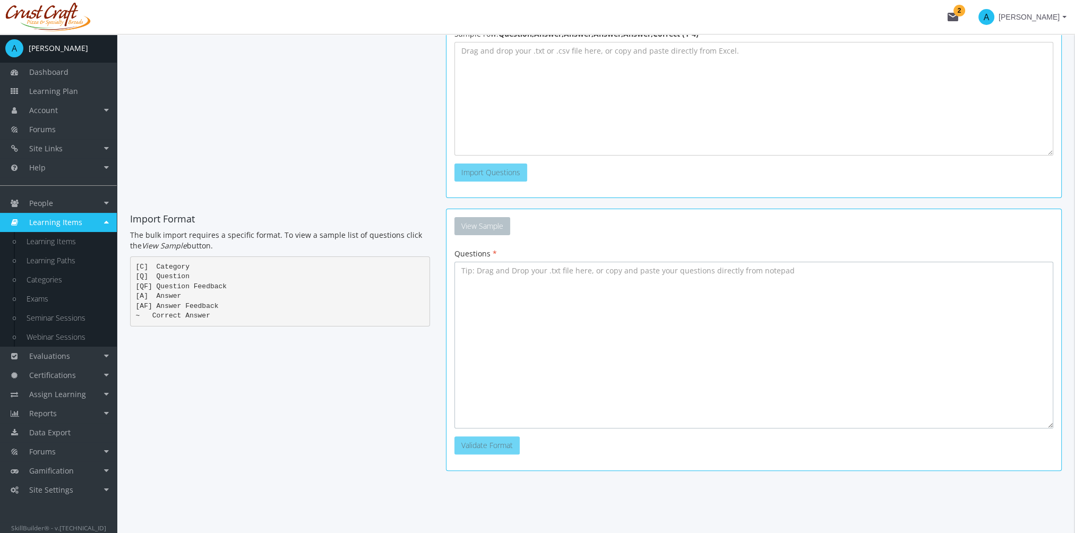
click at [642, 284] on textarea at bounding box center [754, 345] width 599 height 167
paste textarea "[C] Sports [Q] In which sport would you use a structure called a half-pipe? [A]…"
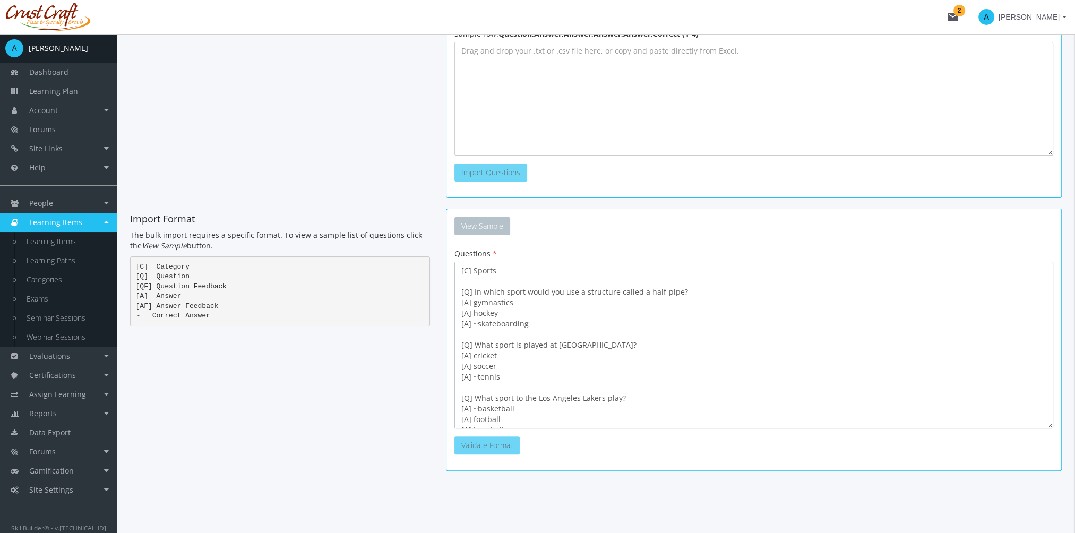
scroll to position [315, 0]
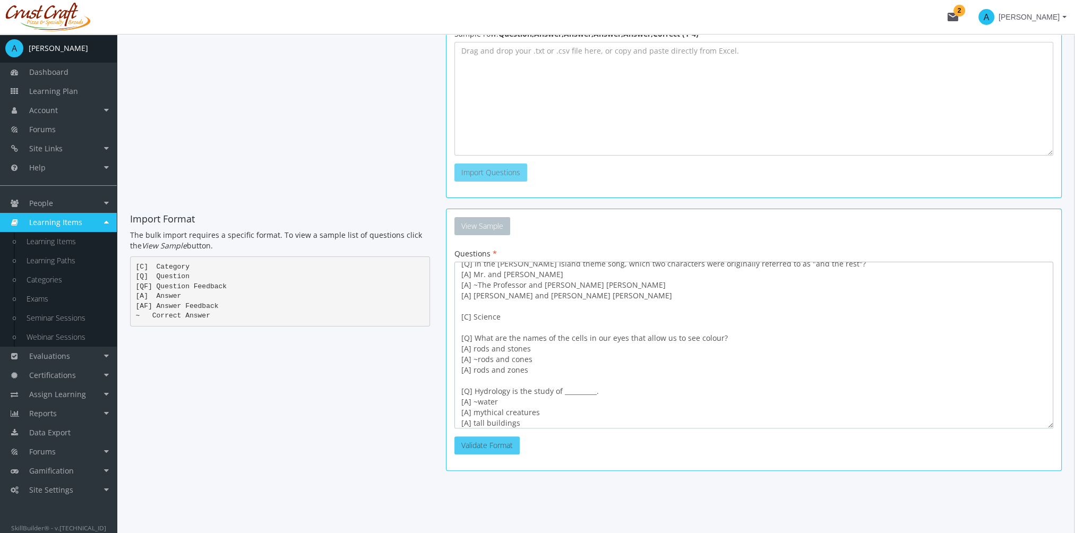
type textarea "[C] Sports [Q] In which sport would you use a structure called a half-pipe? [A]…"
click at [494, 450] on button "Validate Format" at bounding box center [487, 446] width 65 height 18
click at [567, 452] on button "Import Questions" at bounding box center [558, 446] width 73 height 18
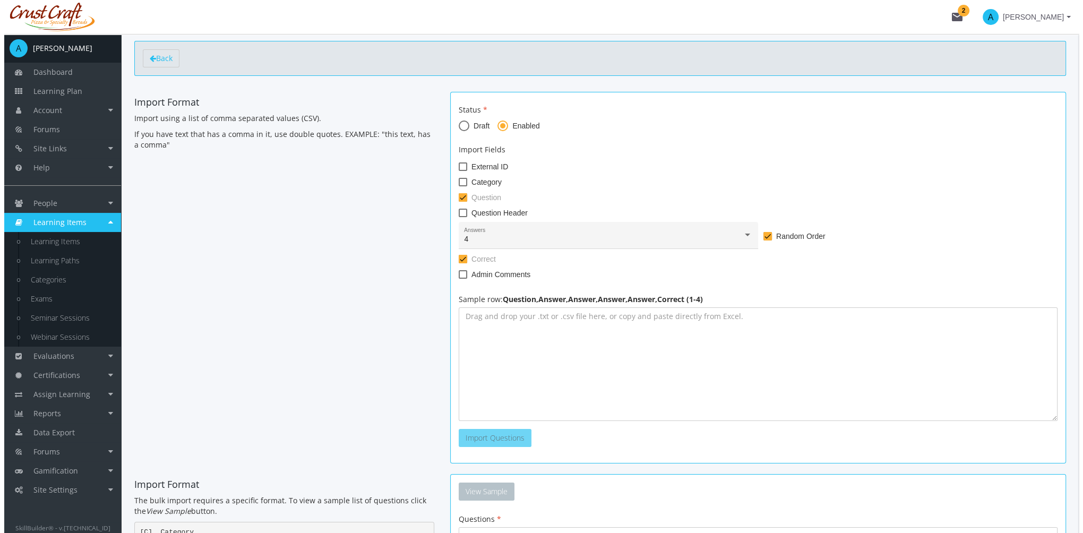
scroll to position [0, 0]
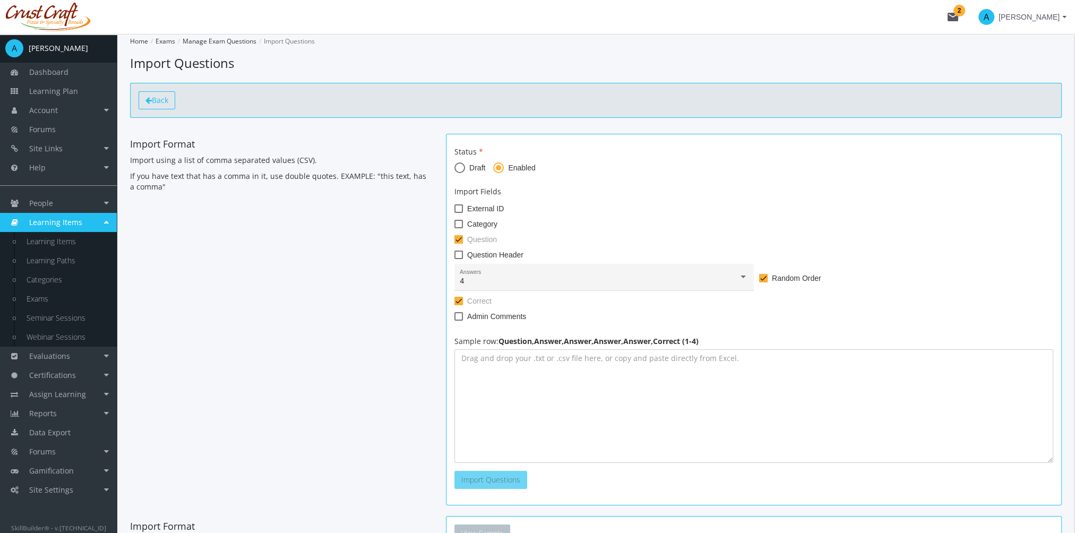
click at [155, 103] on span "Back" at bounding box center [160, 100] width 16 height 10
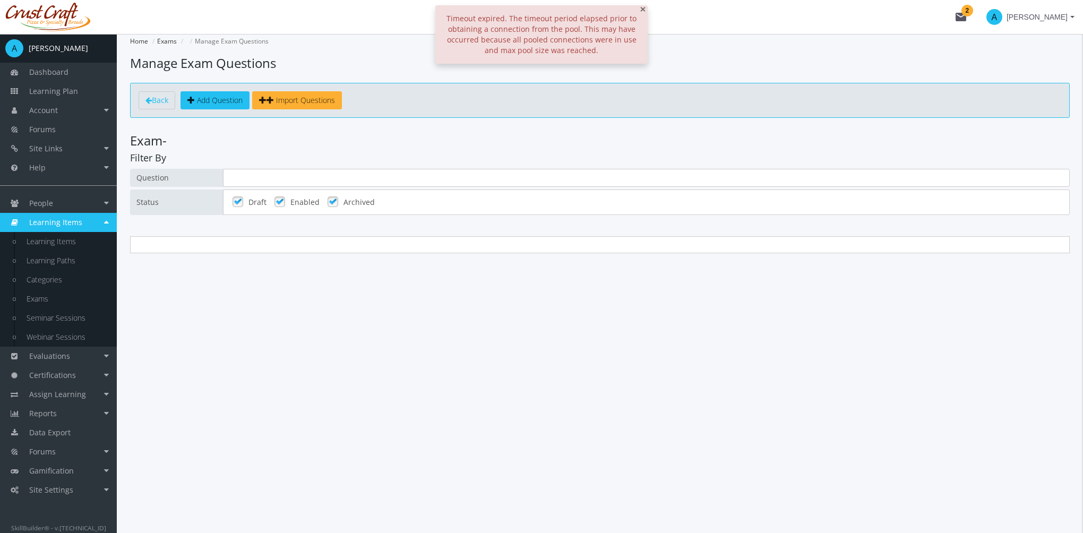
click at [644, 9] on span "×" at bounding box center [643, 9] width 6 height 15
